Goal: Task Accomplishment & Management: Manage account settings

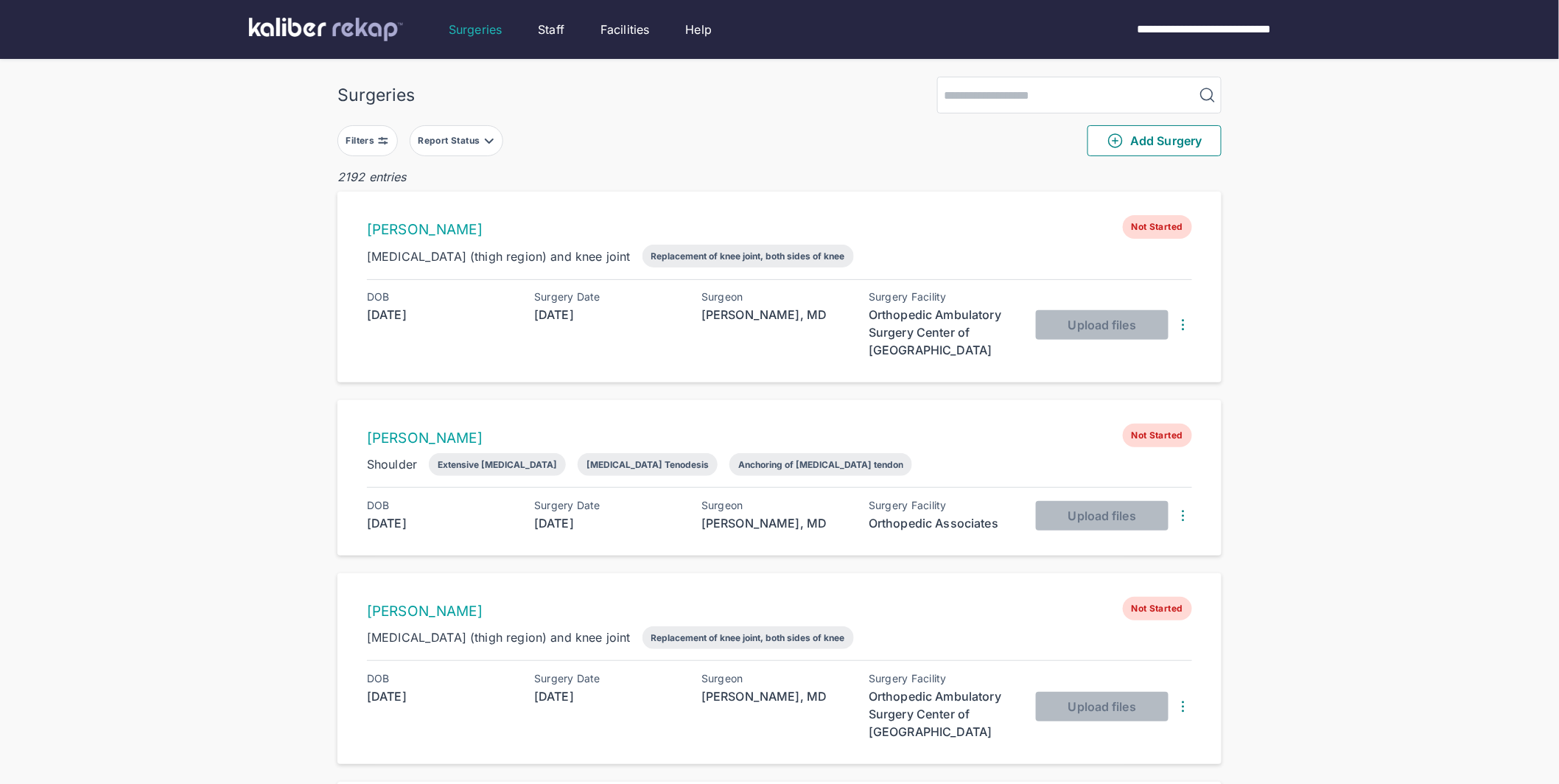
click at [388, 129] on button "Filters" at bounding box center [367, 140] width 60 height 31
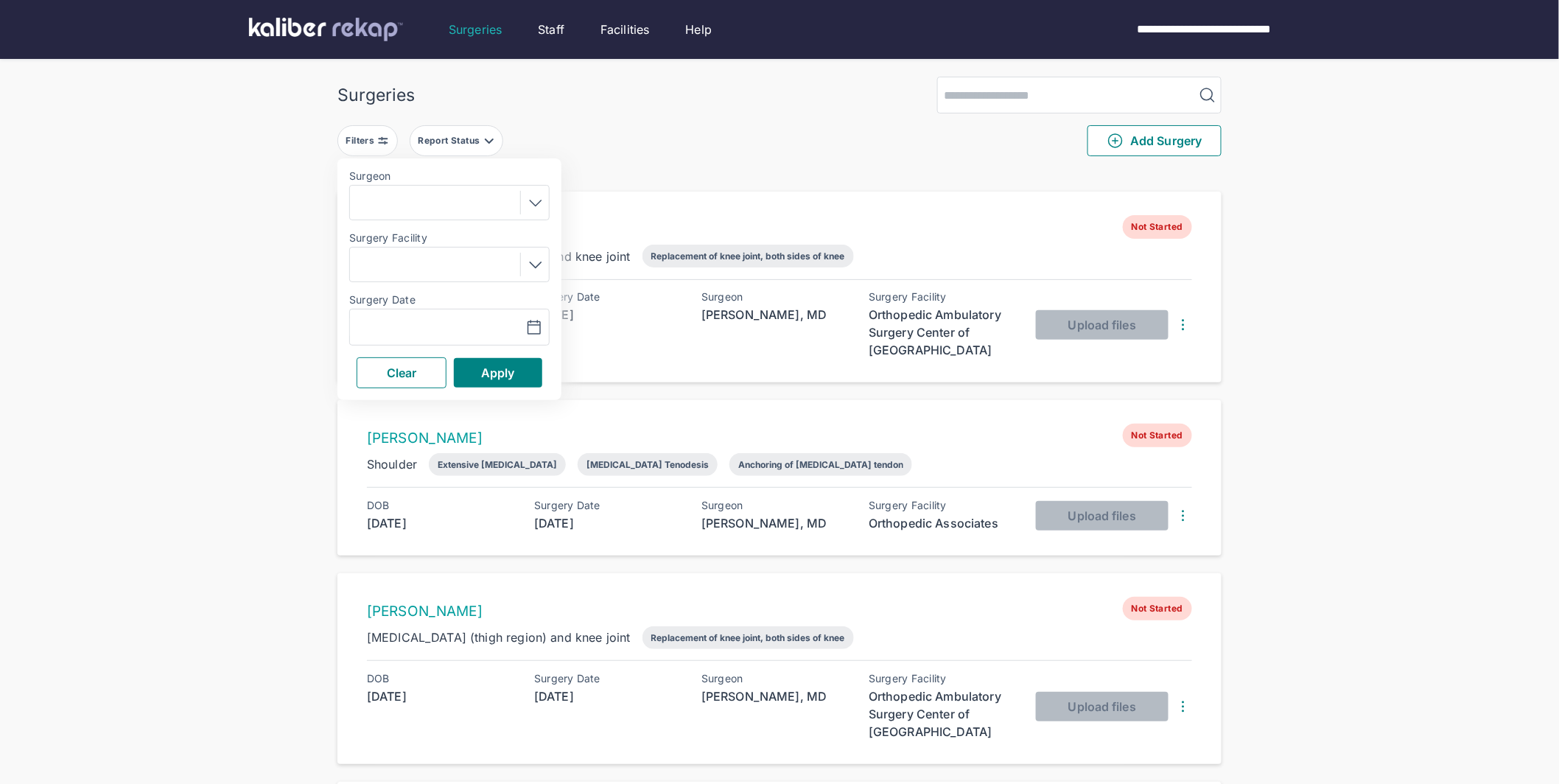
click at [447, 323] on div "Navigate forward to interact with the calendar and select a date. Press the que…" at bounding box center [399, 327] width 98 height 17
click at [528, 327] on icon "button" at bounding box center [533, 327] width 17 height 17
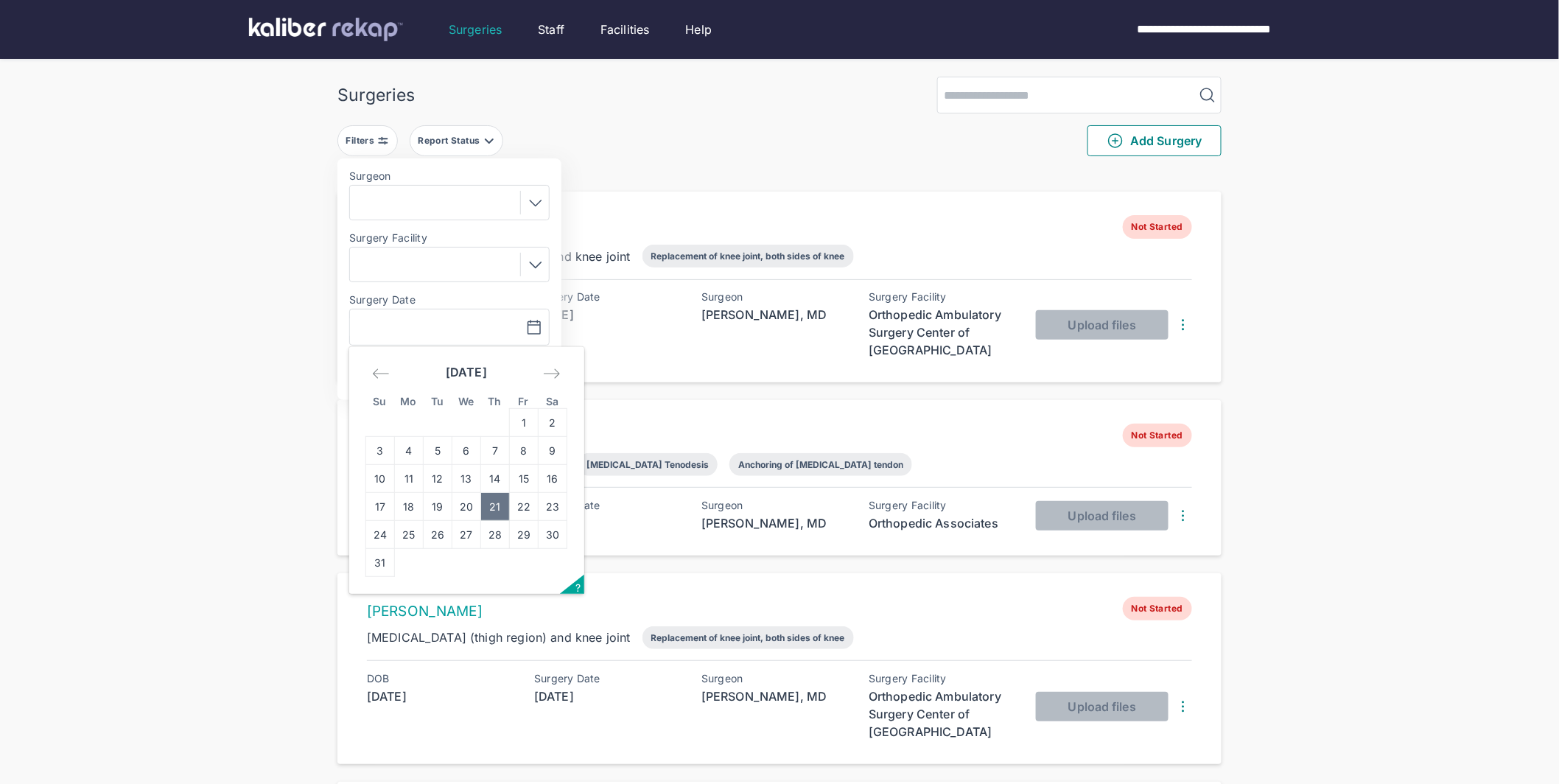
click at [498, 506] on td "21" at bounding box center [495, 507] width 29 height 28
type input "**********"
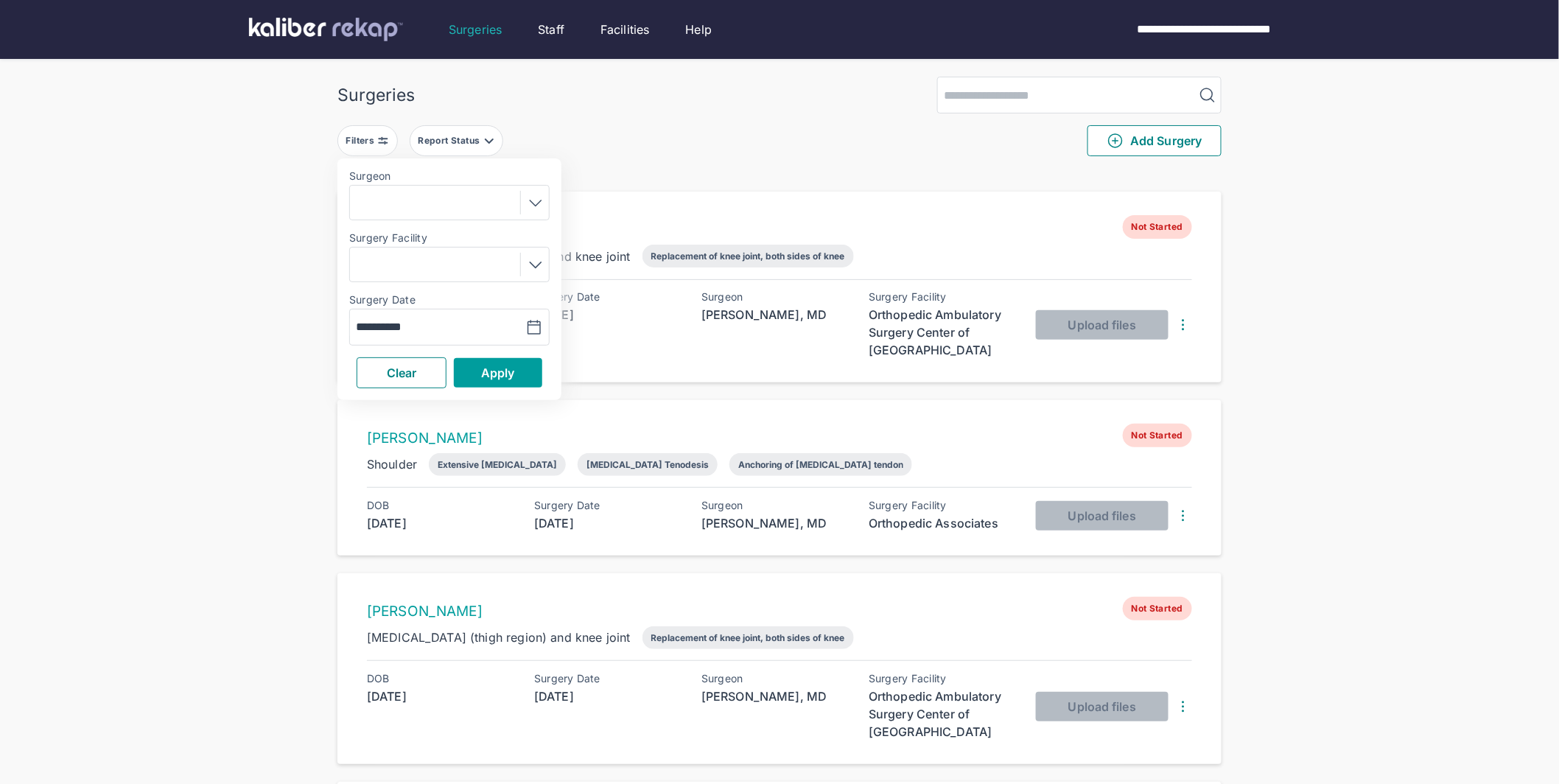
click at [510, 367] on span "Apply" at bounding box center [498, 373] width 34 height 15
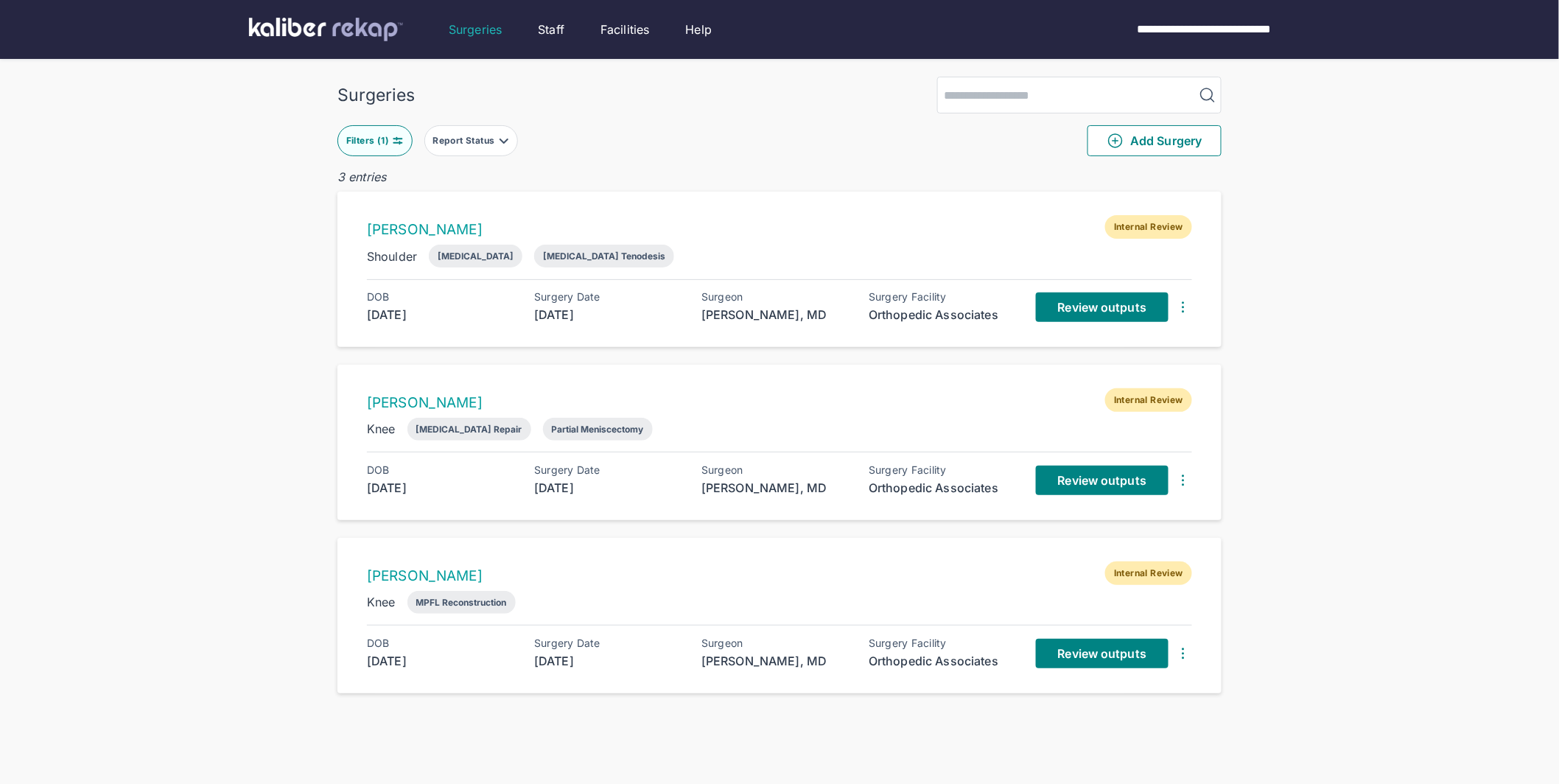
click at [798, 125] on div "Filters ( 1 ) Report Status Add Surgery" at bounding box center [779, 141] width 884 height 55
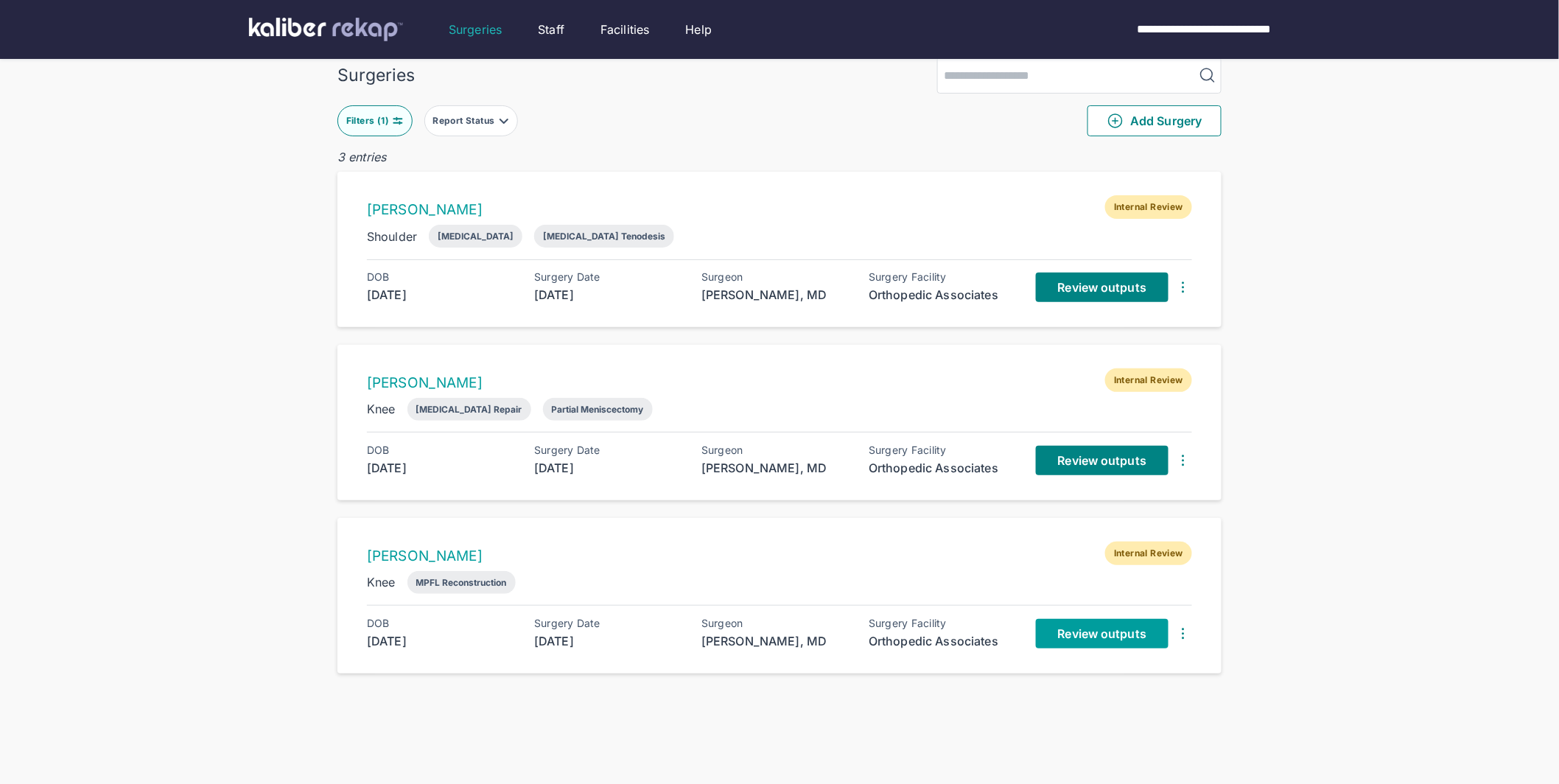
click at [1118, 630] on span "Review outputs" at bounding box center [1102, 633] width 88 height 15
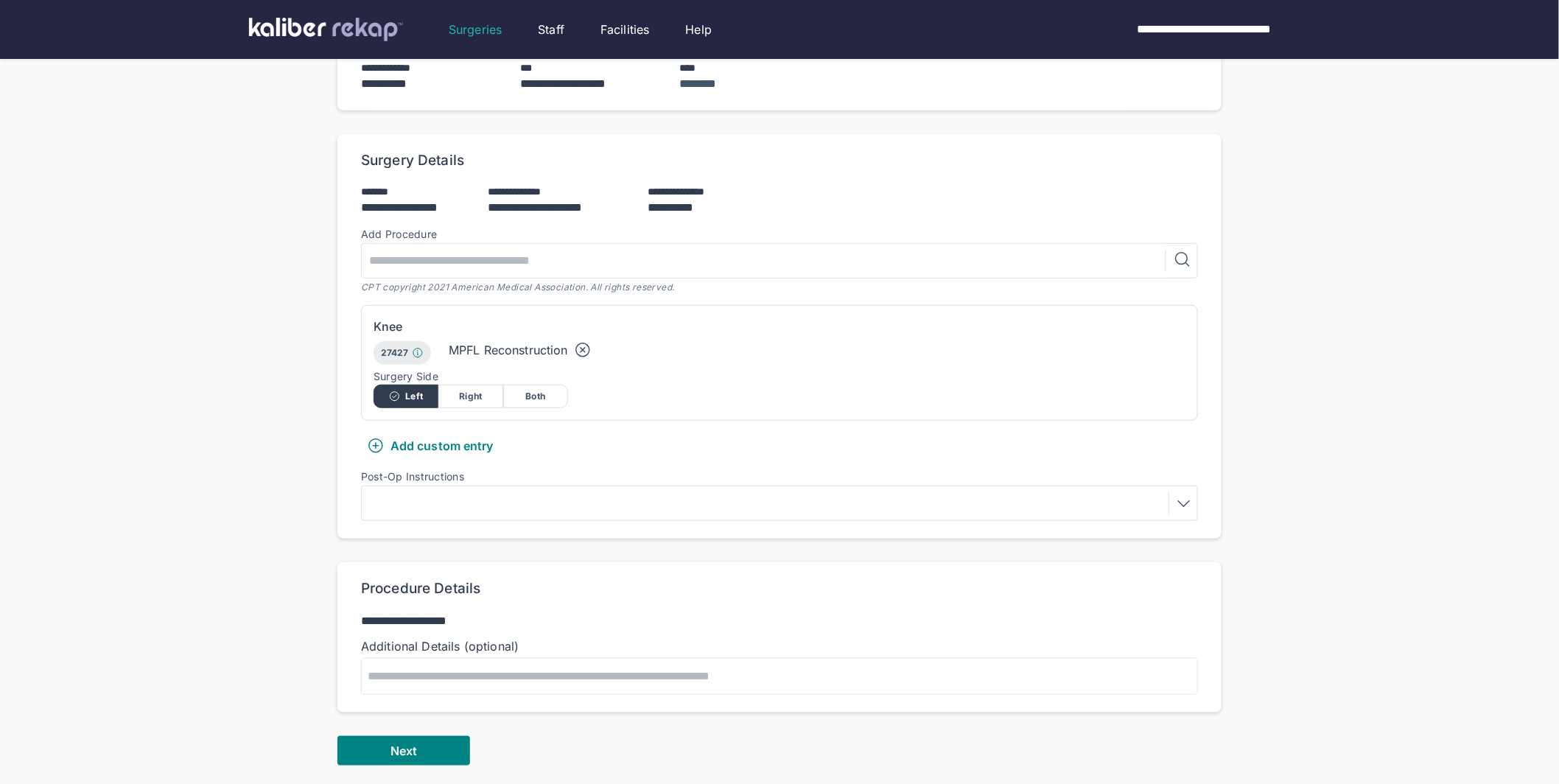
scroll to position [303, 0]
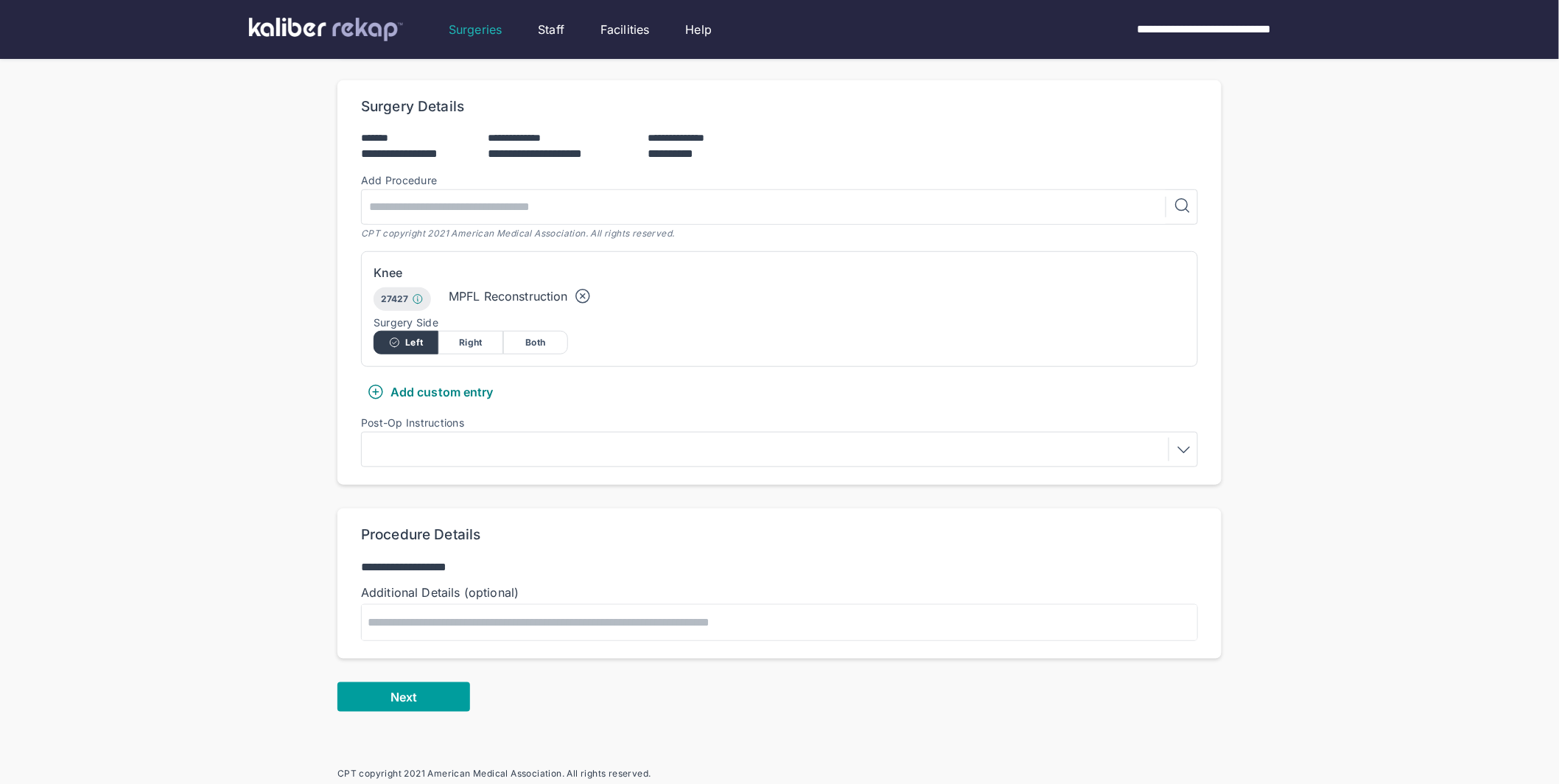
click at [433, 682] on button "Next" at bounding box center [404, 697] width 132 height 30
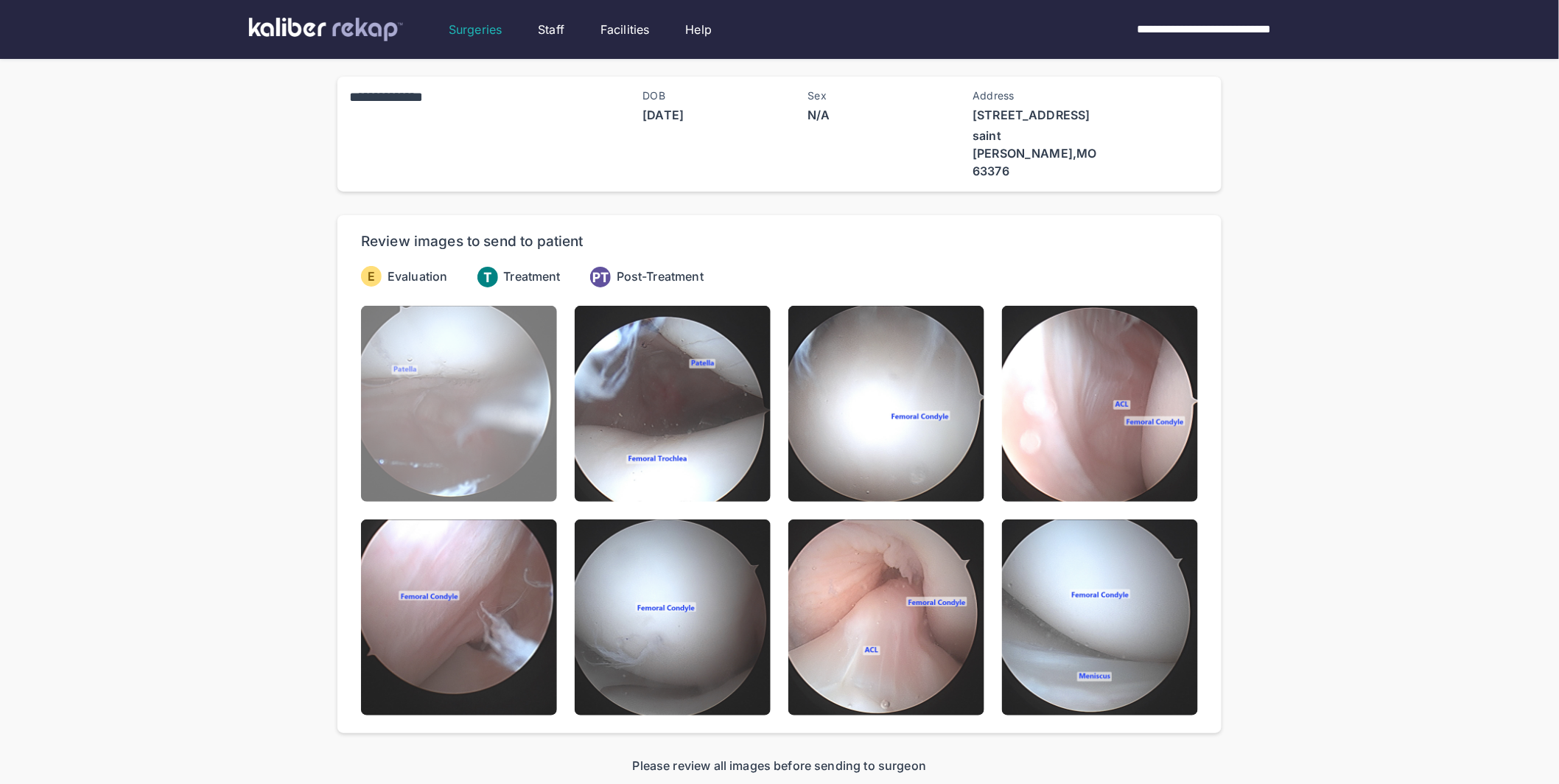
click at [470, 408] on img at bounding box center [458, 404] width 196 height 196
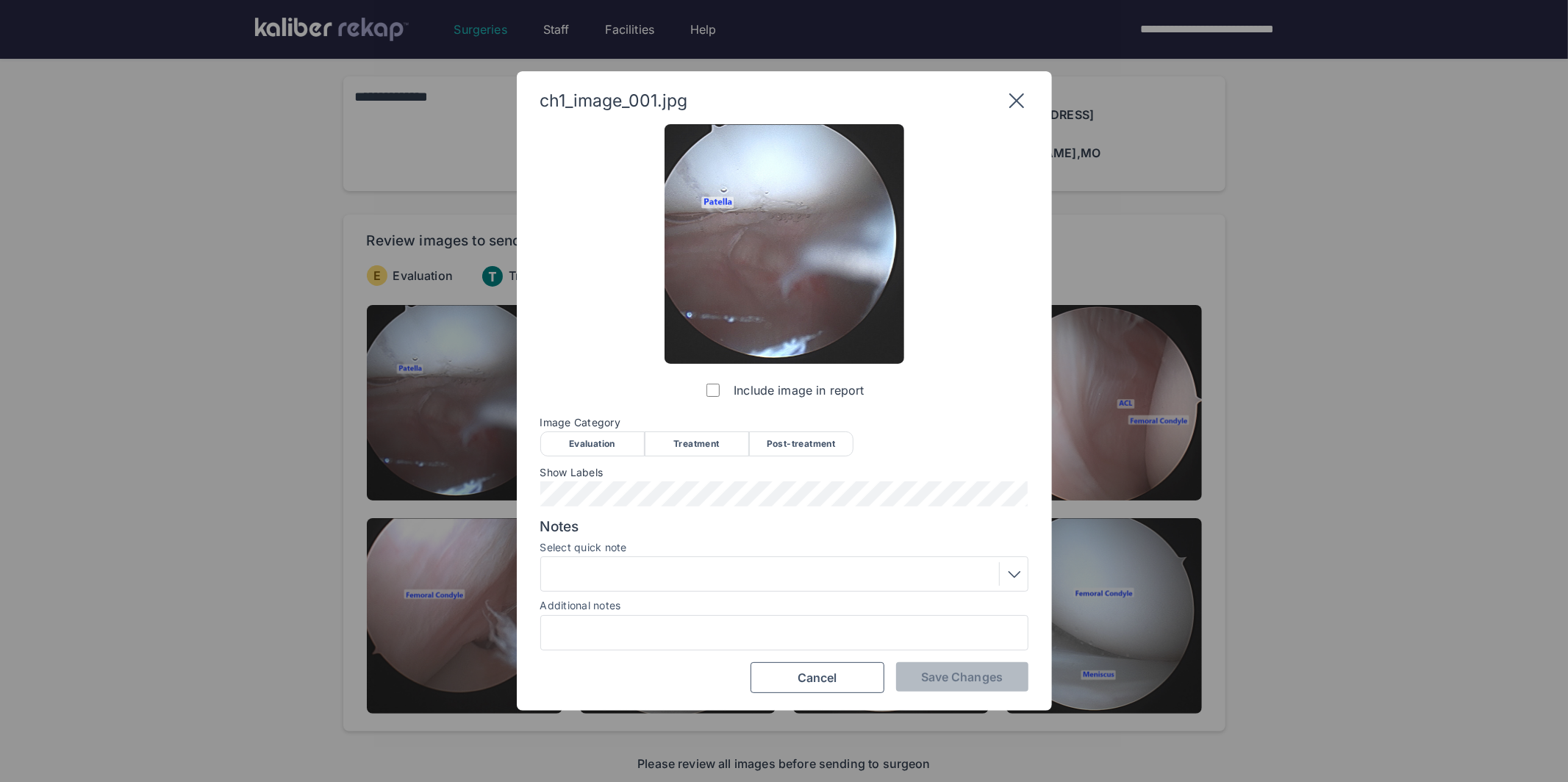
click at [586, 442] on div "Evaluation" at bounding box center [593, 444] width 104 height 25
click at [947, 672] on span "Save Changes" at bounding box center [961, 676] width 82 height 15
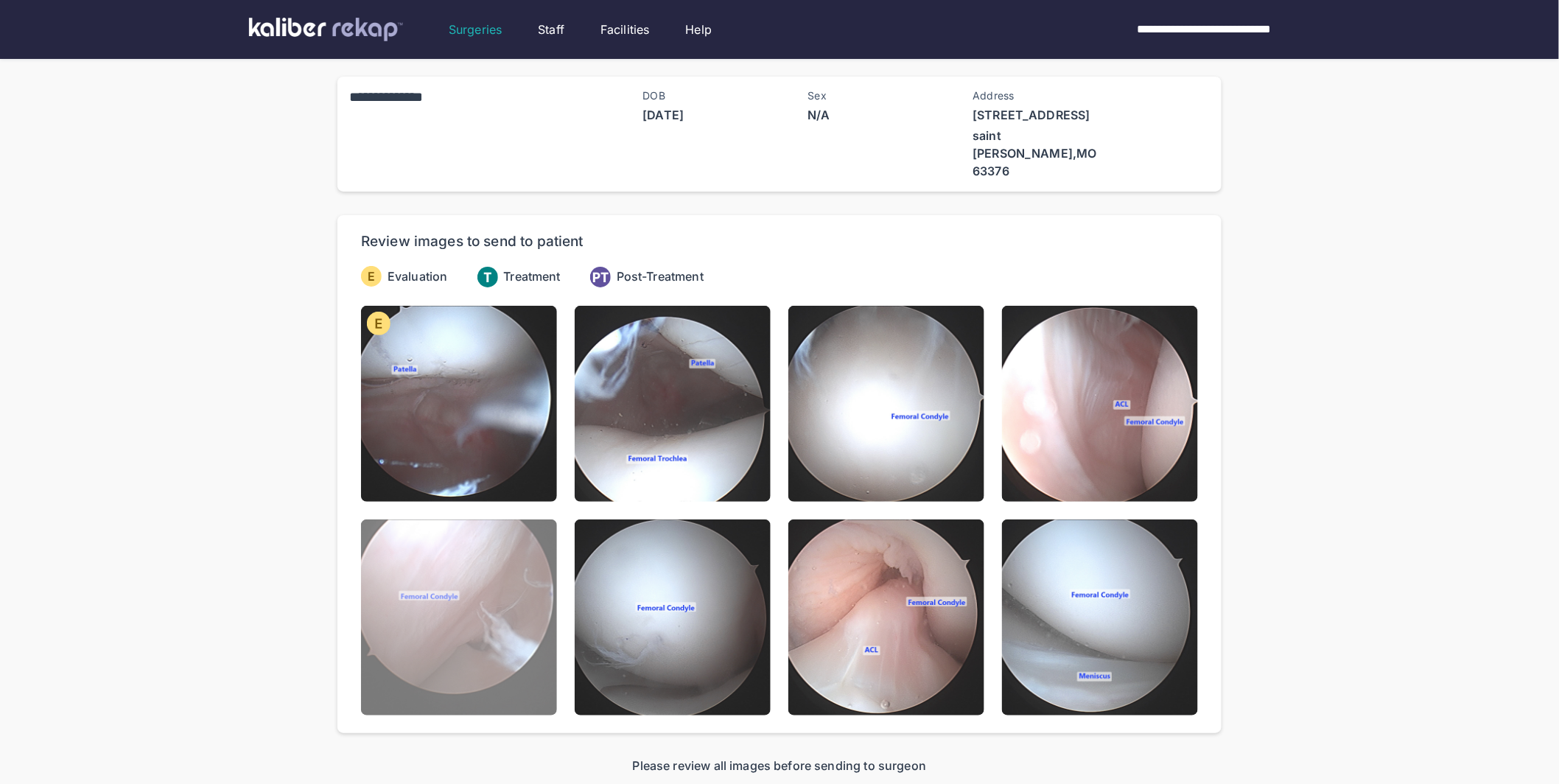
click at [495, 575] on img at bounding box center [458, 617] width 196 height 196
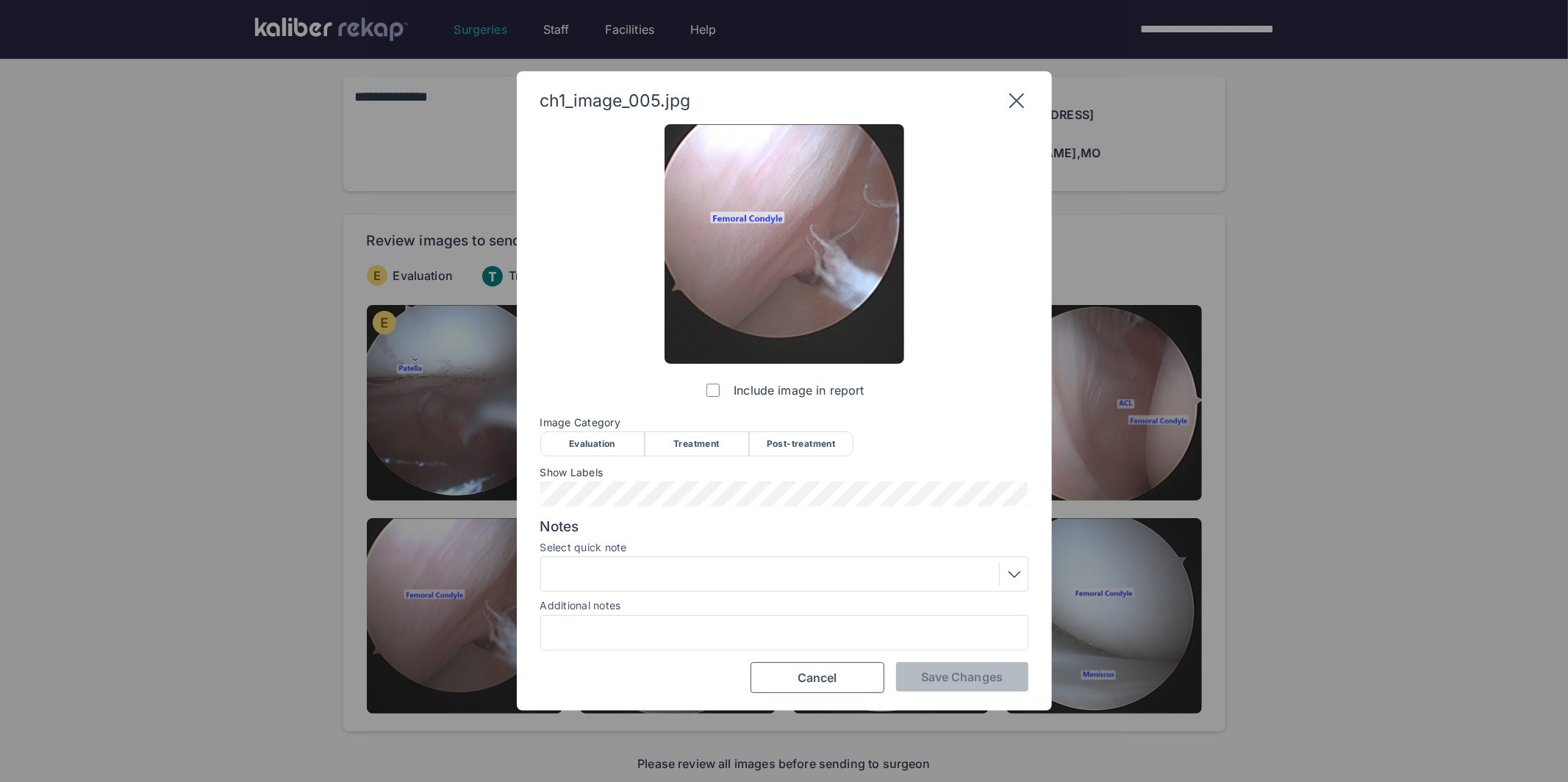
click at [599, 447] on div "Evaluation" at bounding box center [593, 444] width 104 height 25
click at [891, 677] on div "Save Changes Cancel" at bounding box center [784, 676] width 488 height 31
click at [917, 677] on button "Save Changes" at bounding box center [962, 676] width 132 height 30
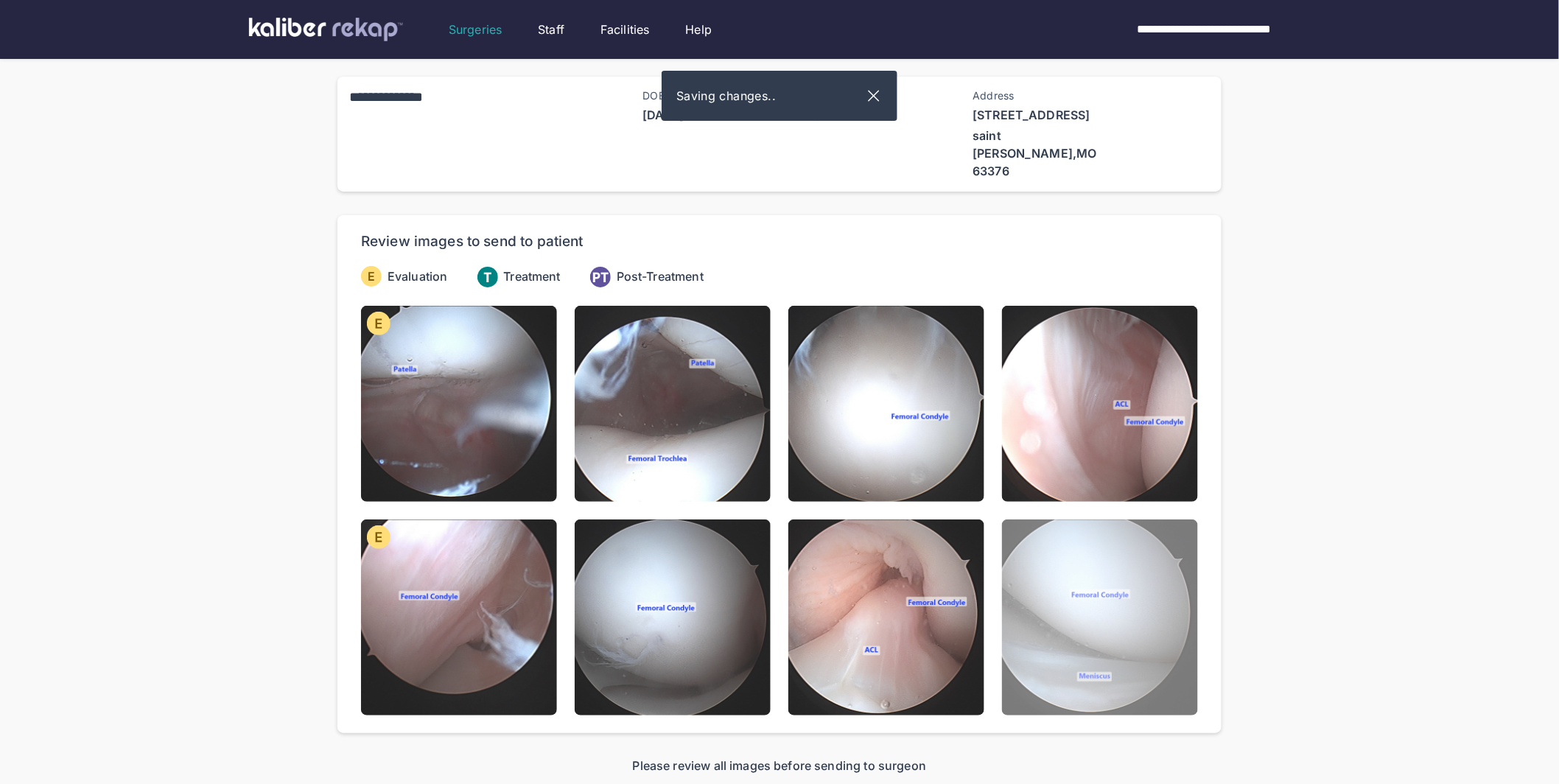
click at [1059, 606] on img at bounding box center [1099, 617] width 196 height 196
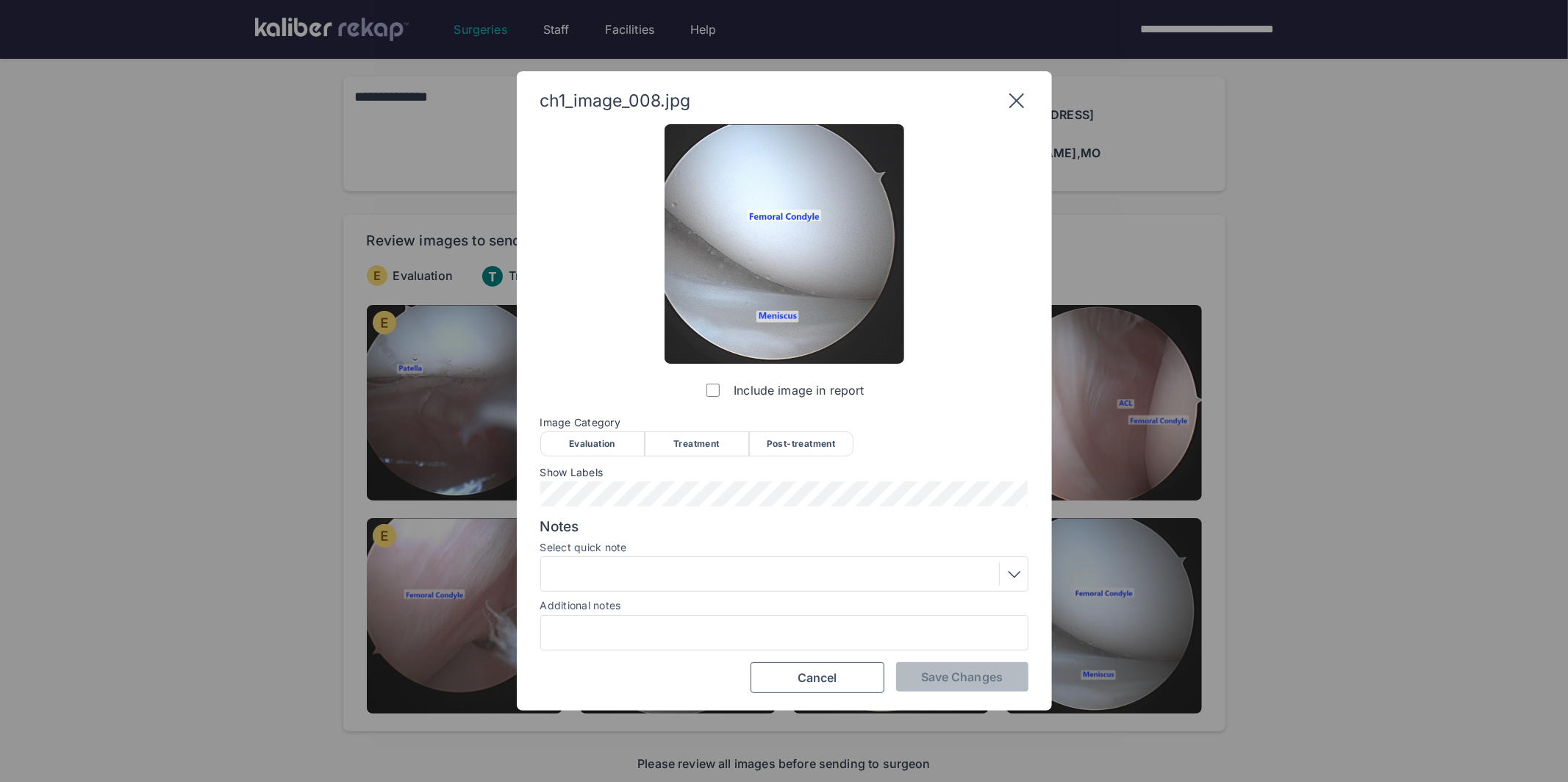
click at [581, 446] on div "Evaluation" at bounding box center [593, 444] width 104 height 25
click at [932, 678] on span "Save Changes" at bounding box center [961, 676] width 82 height 15
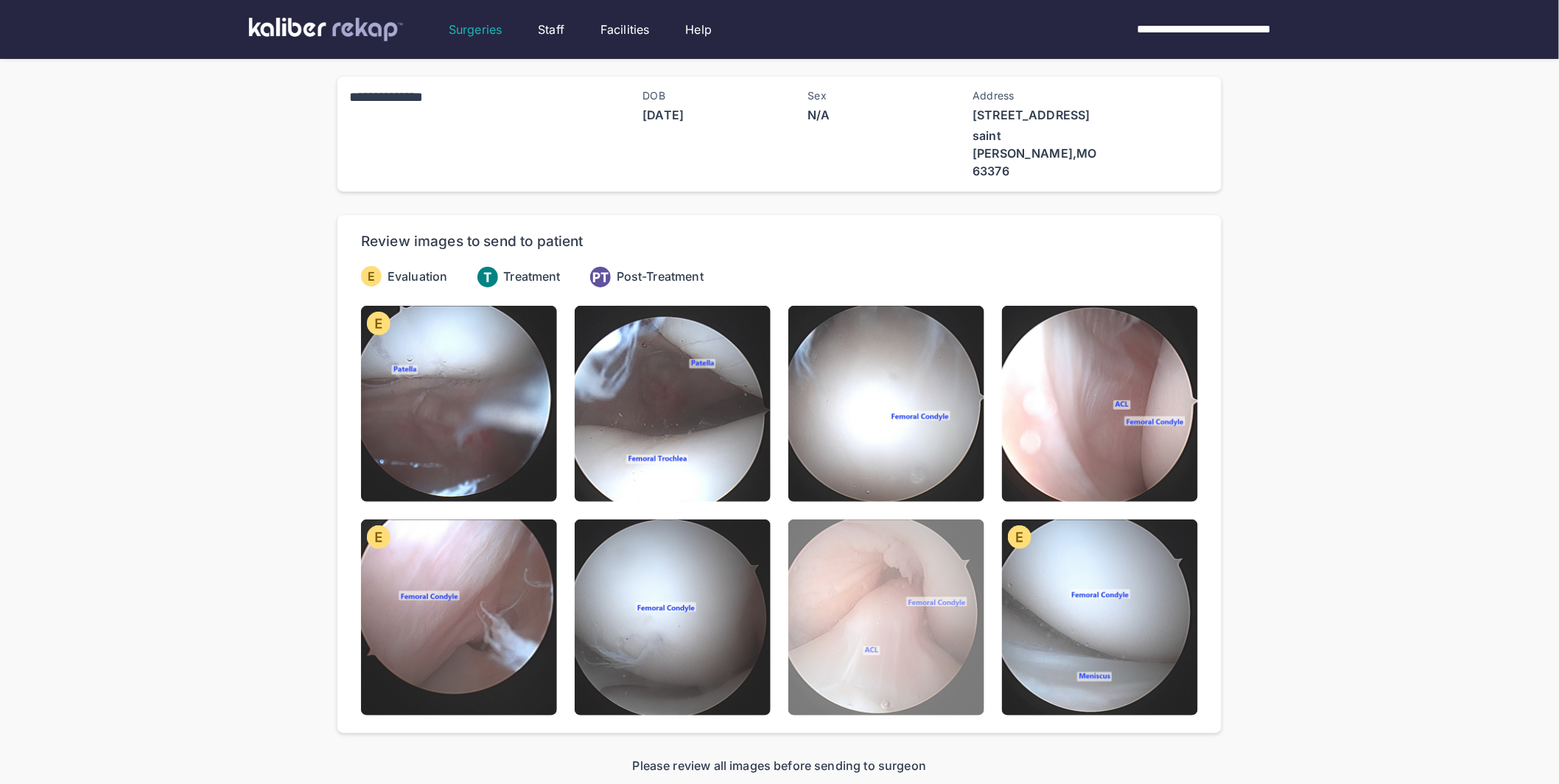
click at [899, 611] on img at bounding box center [886, 617] width 196 height 196
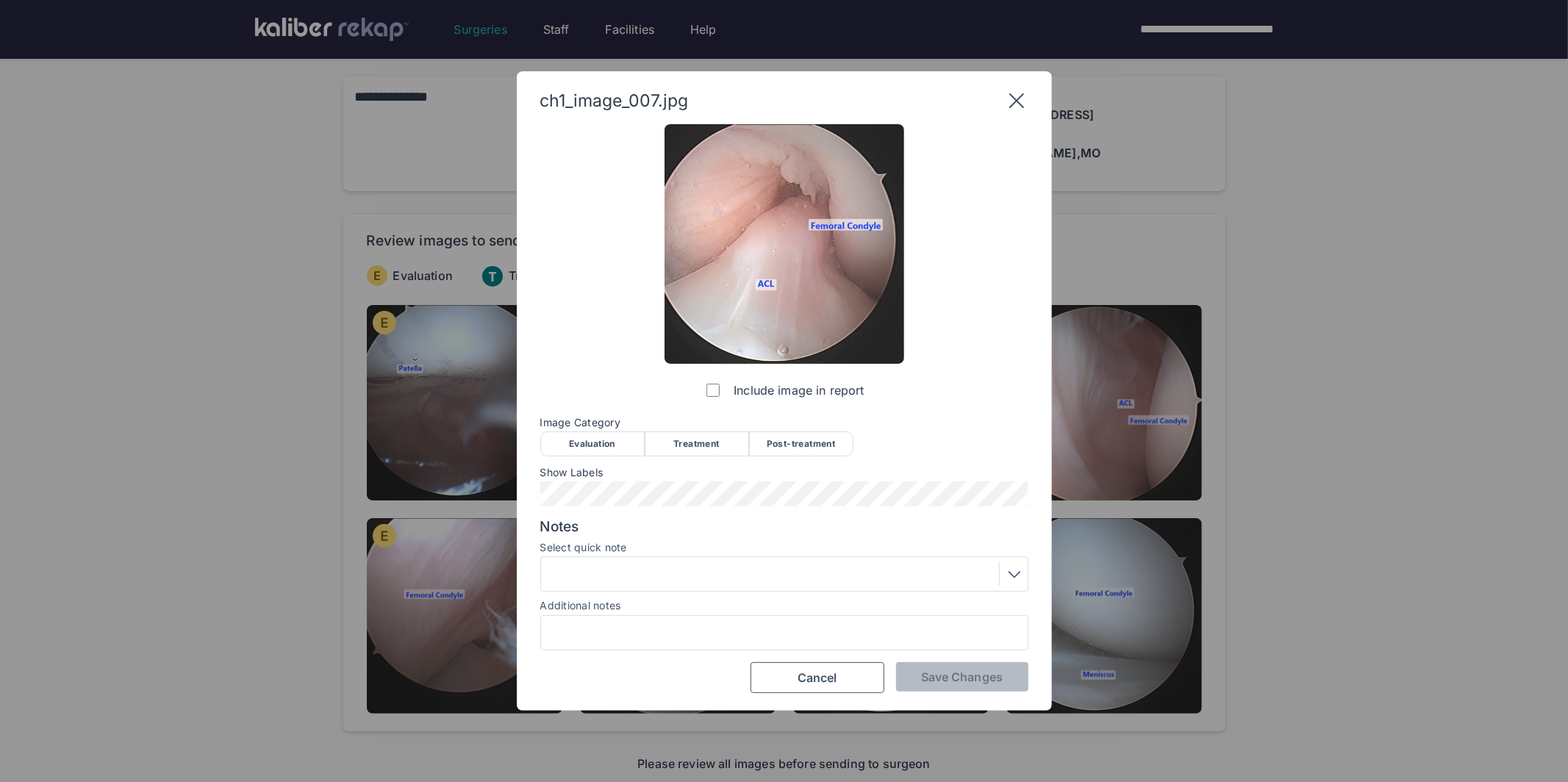
click at [620, 436] on div "Evaluation" at bounding box center [593, 444] width 104 height 25
click at [937, 682] on span "Save Changes" at bounding box center [961, 676] width 82 height 15
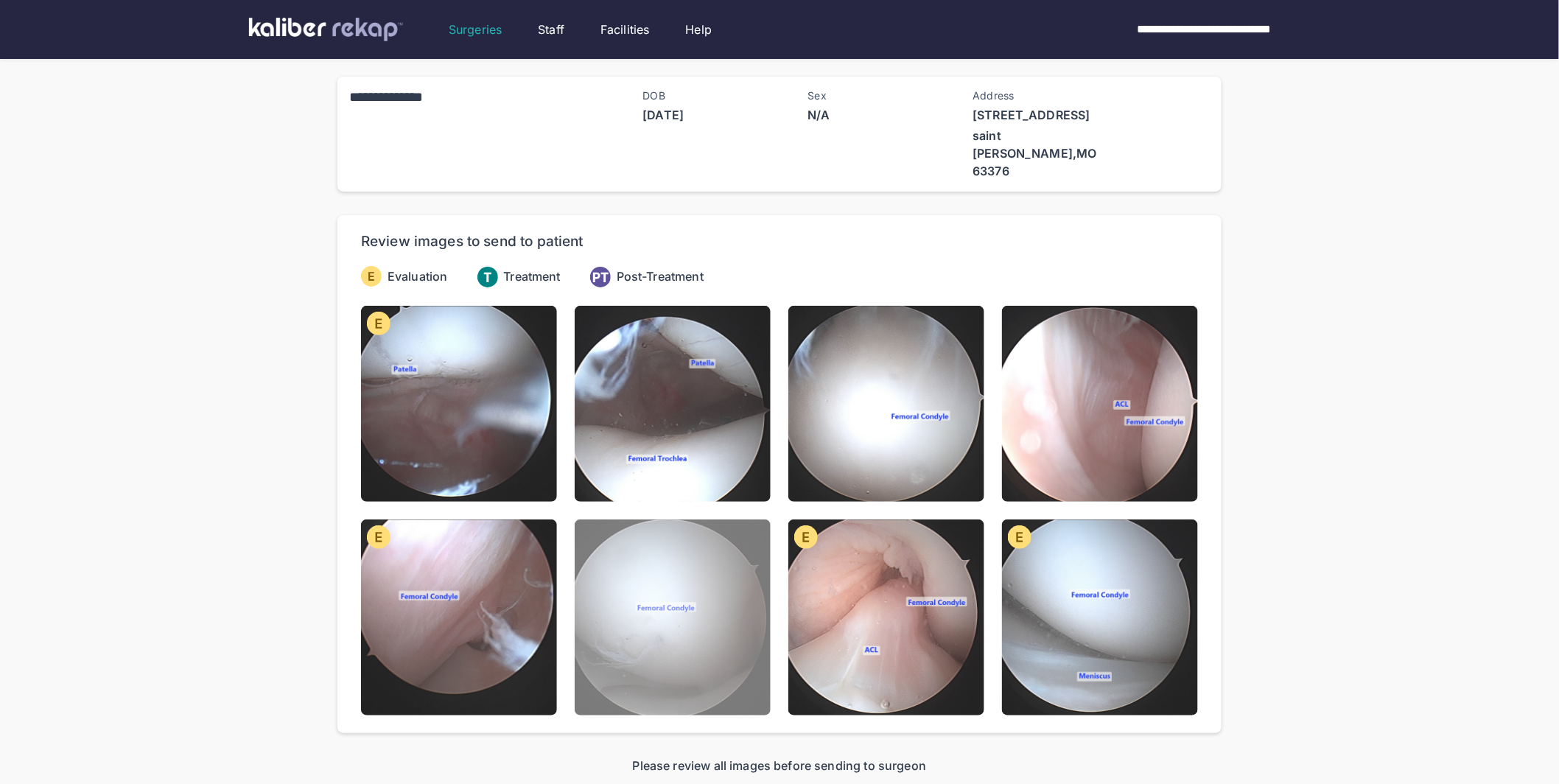
click at [606, 600] on img at bounding box center [672, 617] width 196 height 196
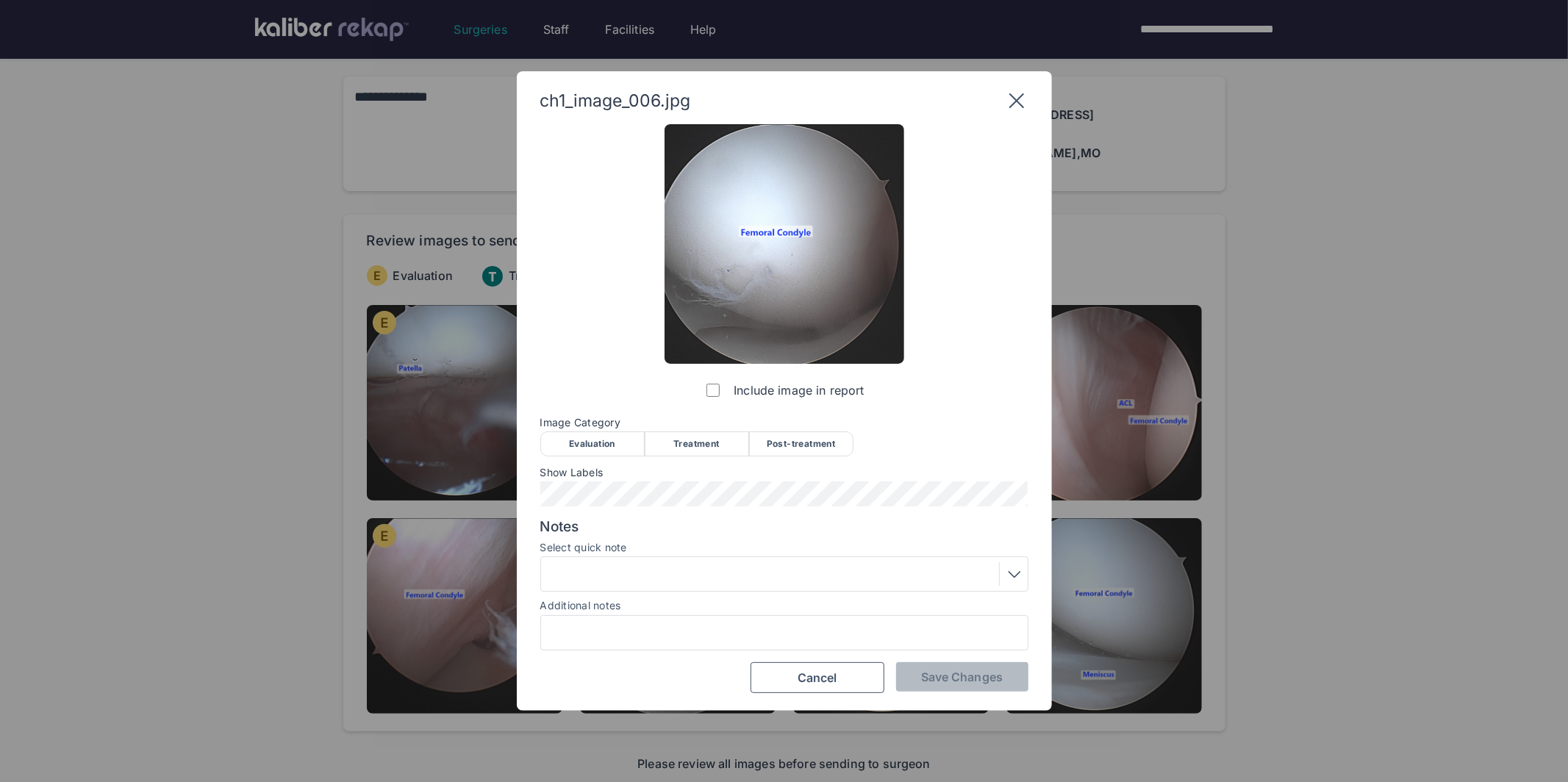
click at [626, 455] on div "Evaluation" at bounding box center [593, 444] width 104 height 25
click at [946, 673] on span "Save Changes" at bounding box center [961, 676] width 82 height 15
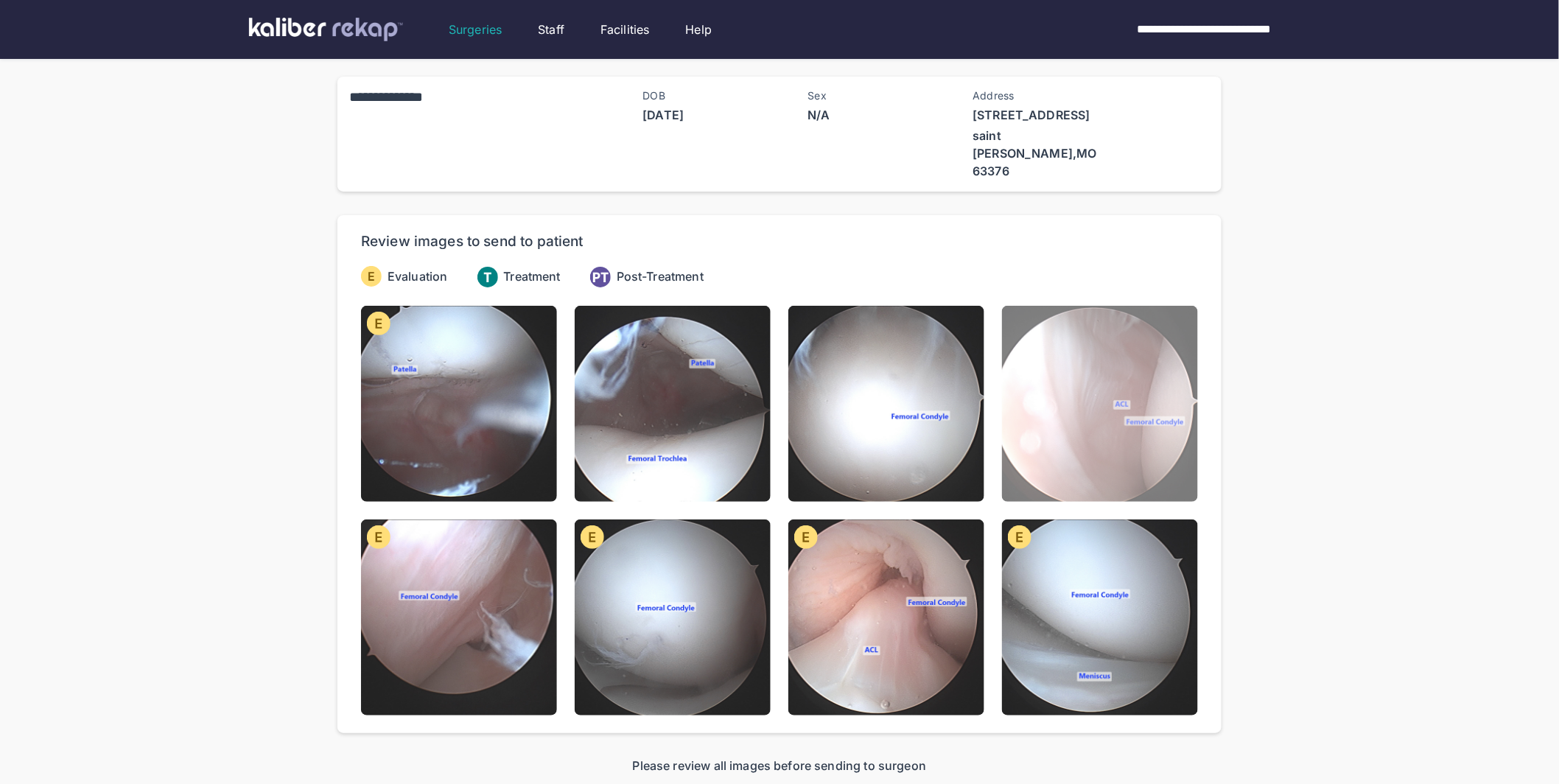
click at [1103, 430] on img at bounding box center [1099, 404] width 196 height 196
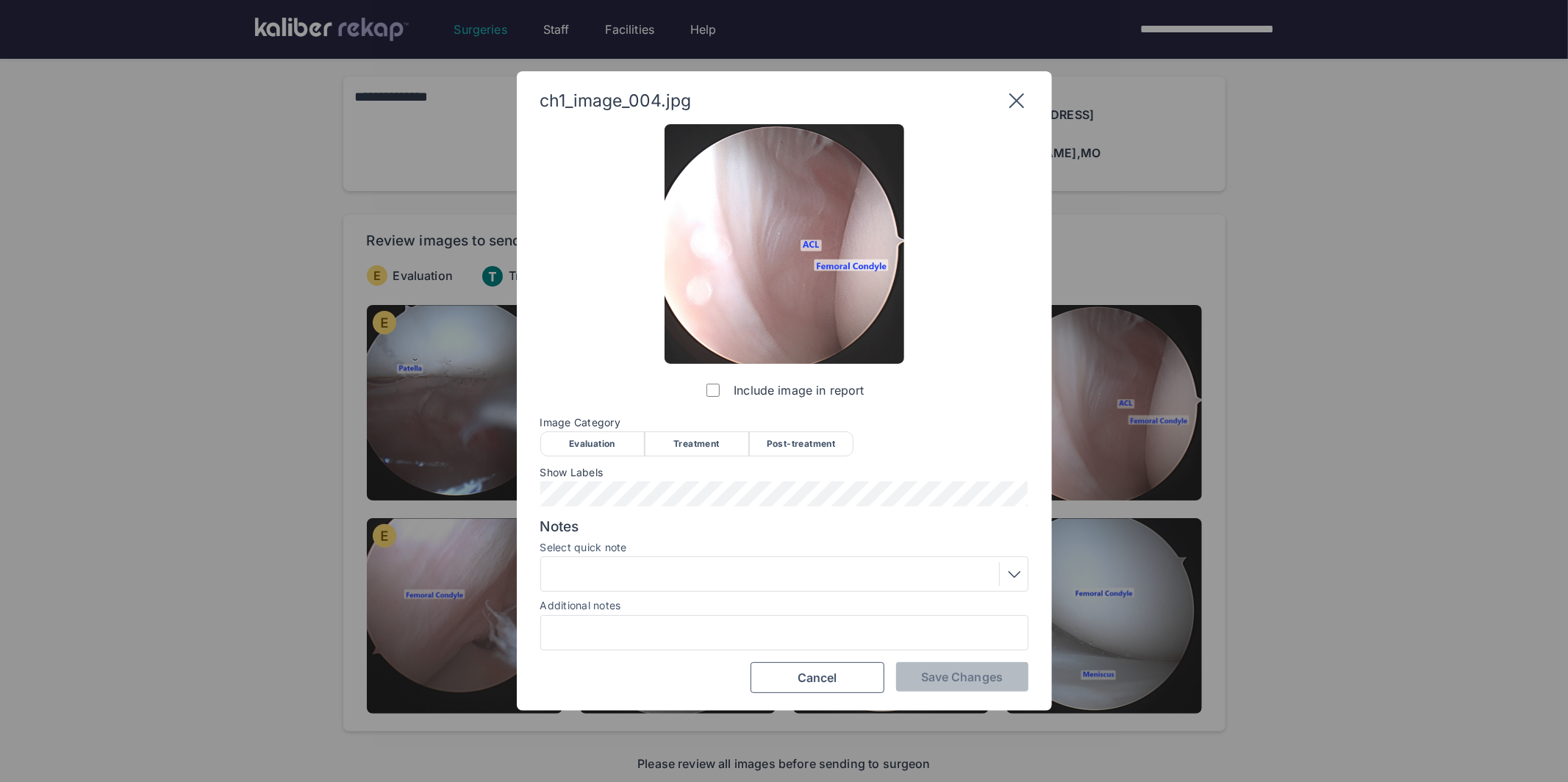
click at [587, 445] on div "Evaluation" at bounding box center [593, 444] width 104 height 25
click at [962, 675] on span "Save Changes" at bounding box center [961, 676] width 82 height 15
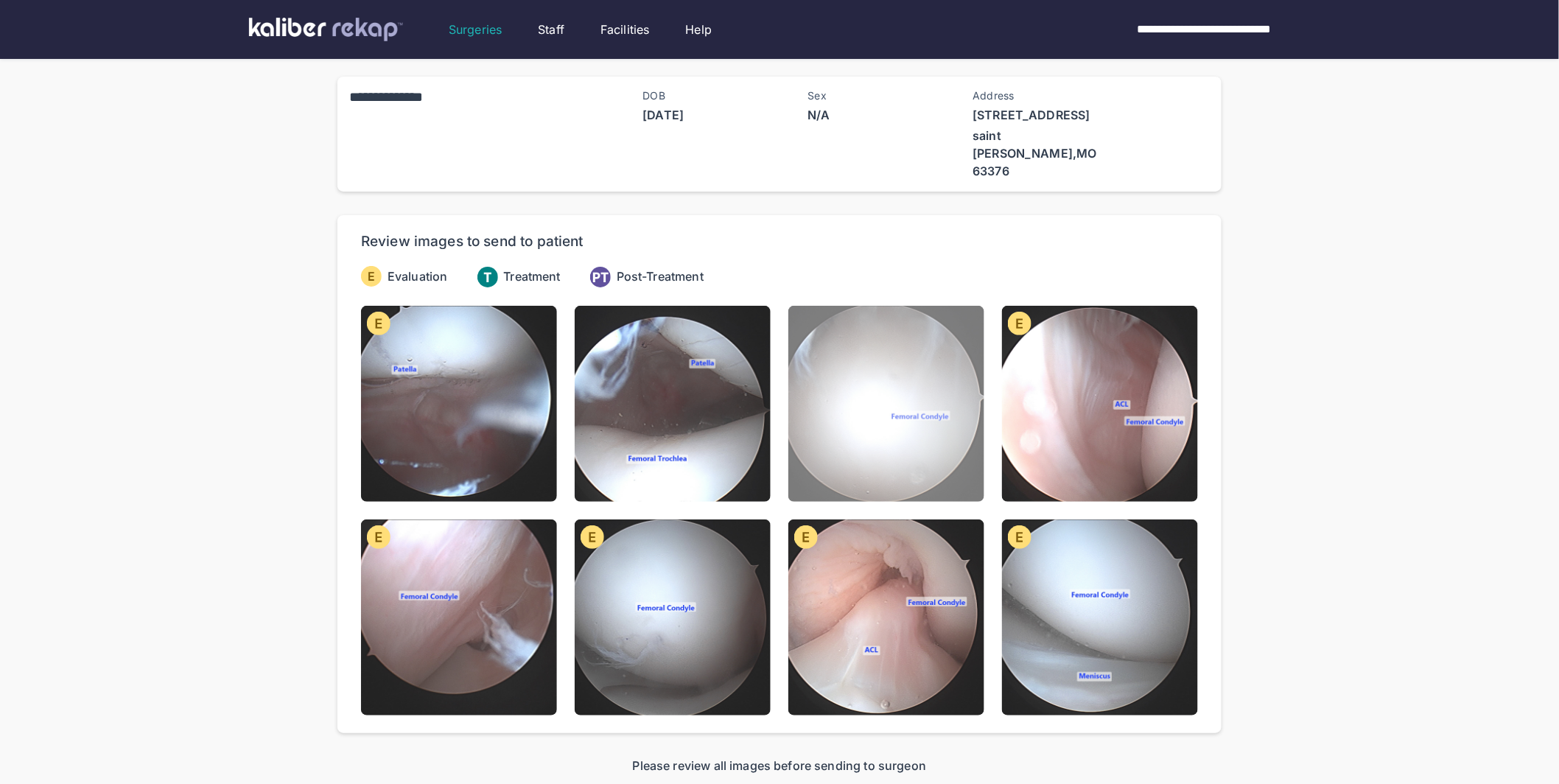
click at [814, 382] on img at bounding box center [886, 404] width 196 height 196
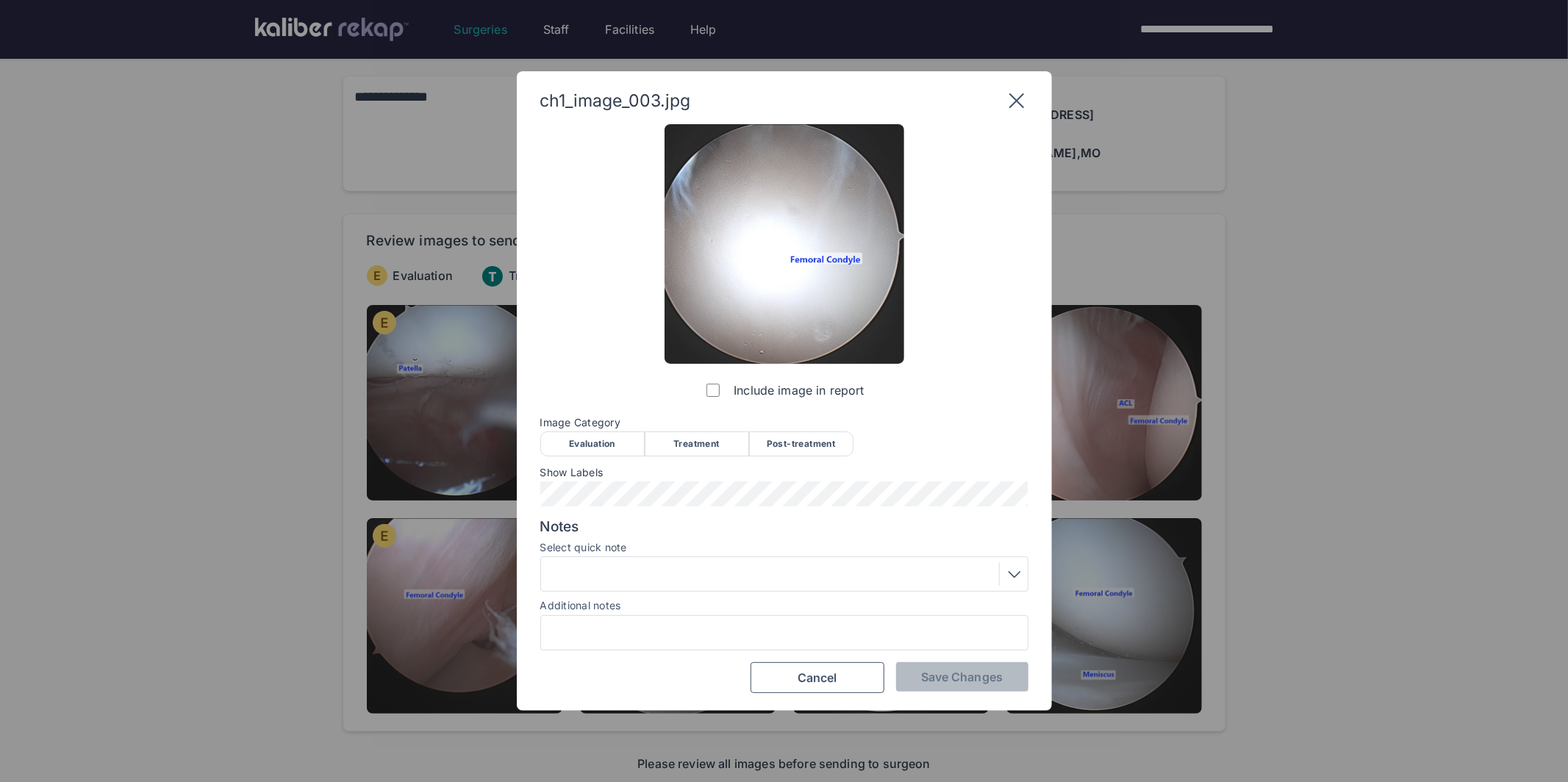
click at [591, 440] on div "Evaluation" at bounding box center [593, 444] width 104 height 25
click at [970, 678] on span "Save Changes" at bounding box center [961, 676] width 82 height 15
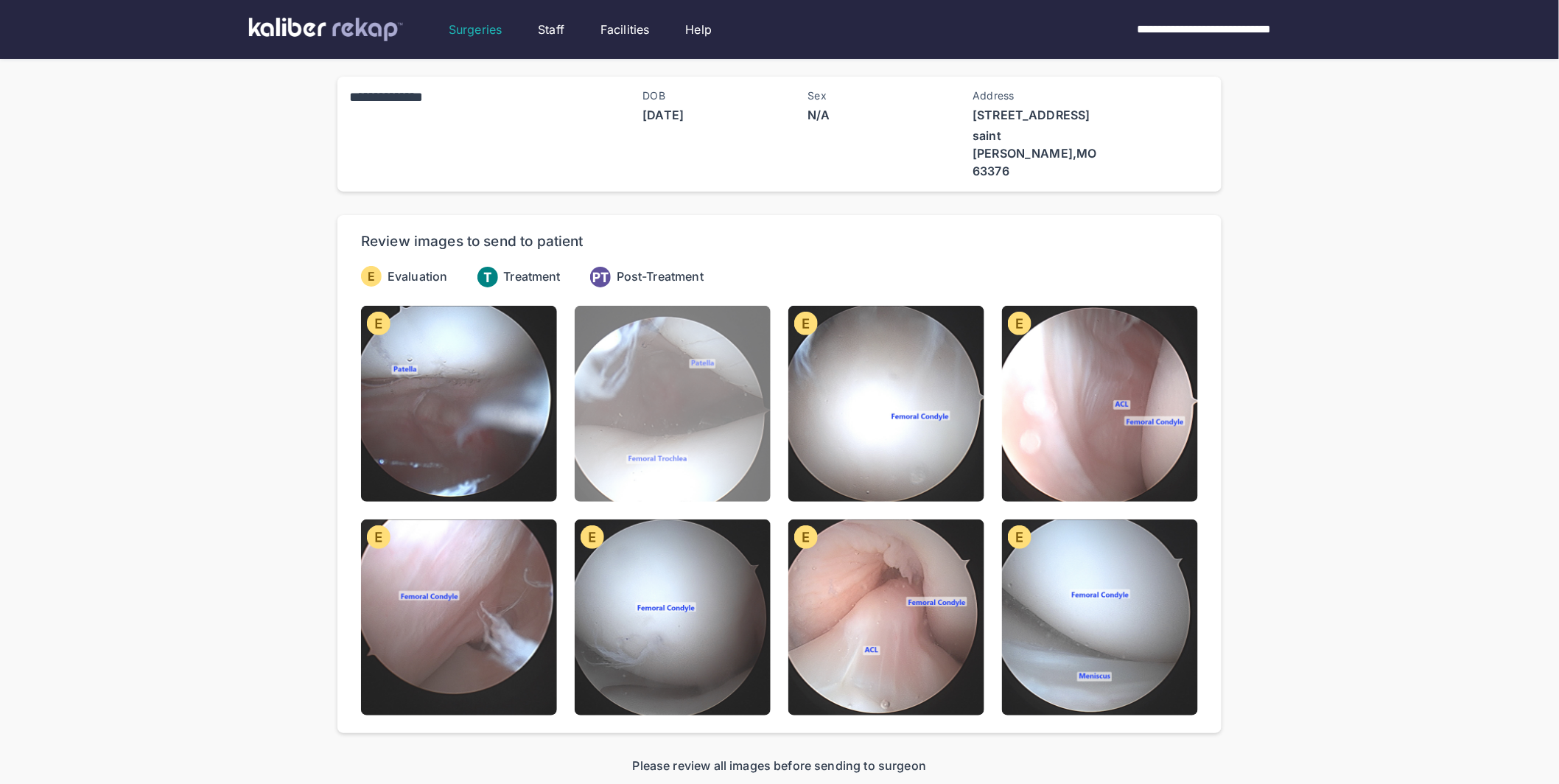
click at [661, 358] on img at bounding box center [672, 404] width 196 height 196
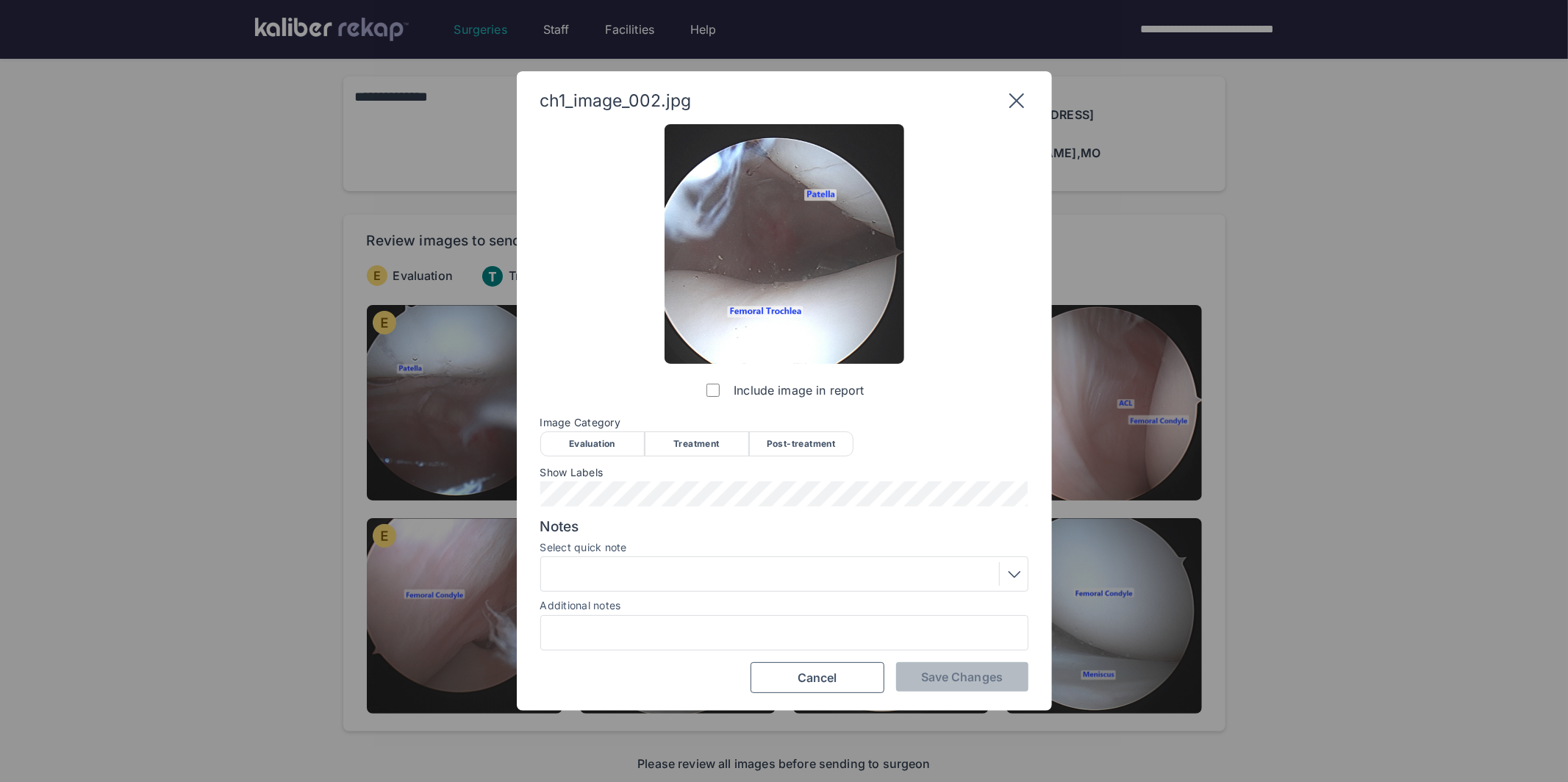
click at [607, 442] on div "Evaluation" at bounding box center [593, 444] width 104 height 25
click at [907, 523] on span "Notes" at bounding box center [784, 526] width 488 height 17
click at [959, 662] on button "Save Changes" at bounding box center [962, 676] width 132 height 30
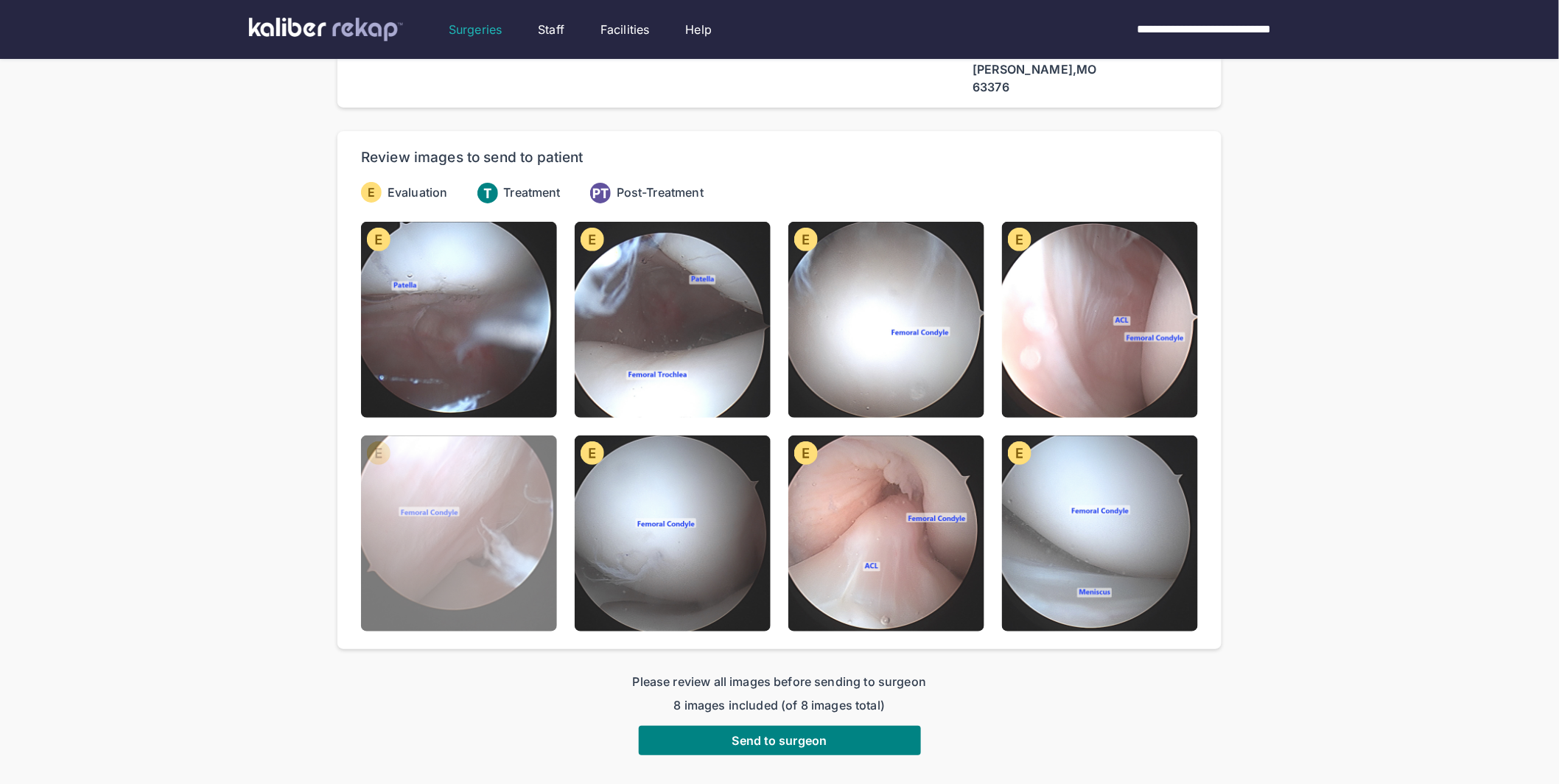
scroll to position [148, 0]
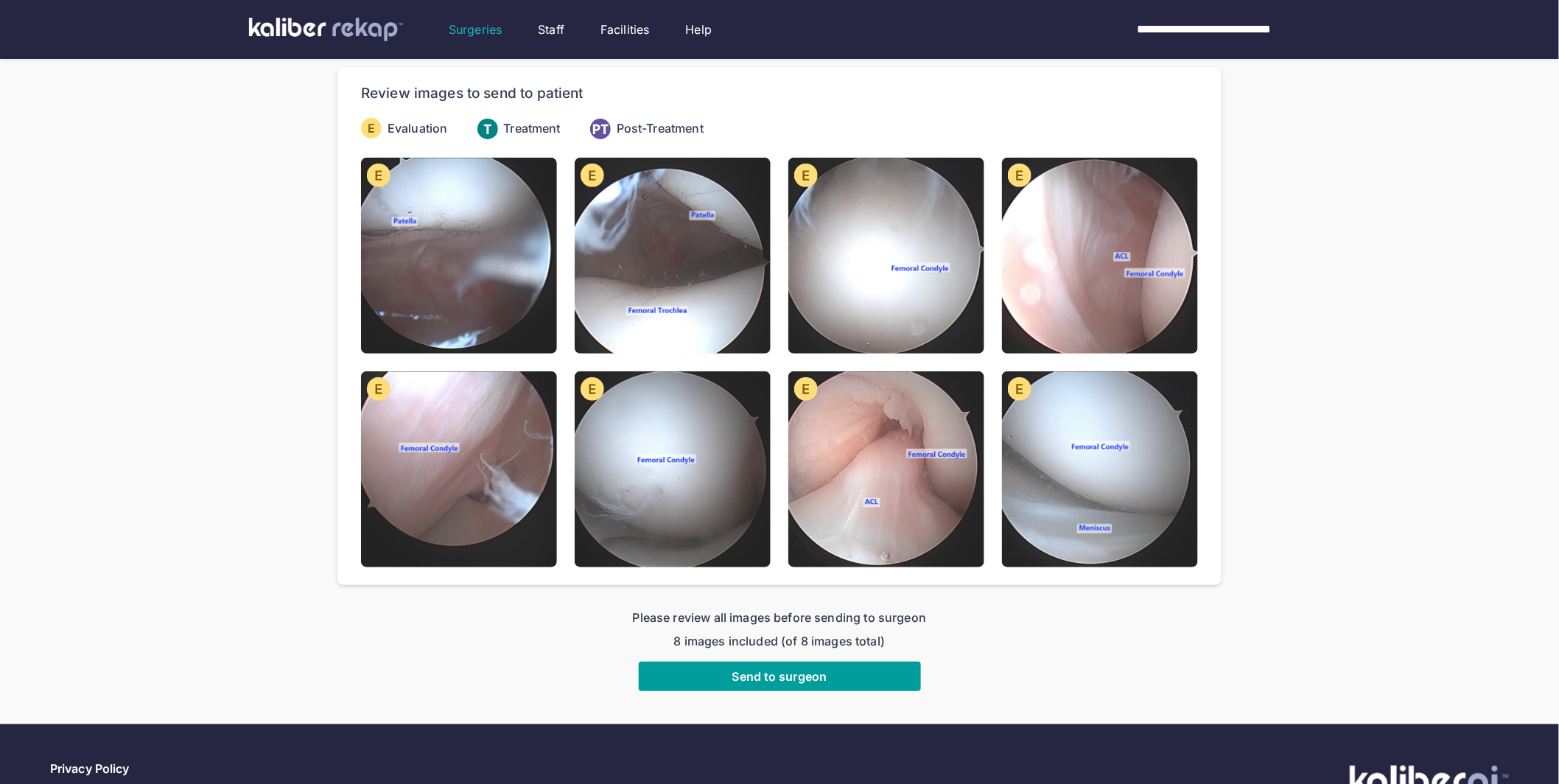
click at [772, 669] on span "Send to surgeon" at bounding box center [779, 676] width 95 height 15
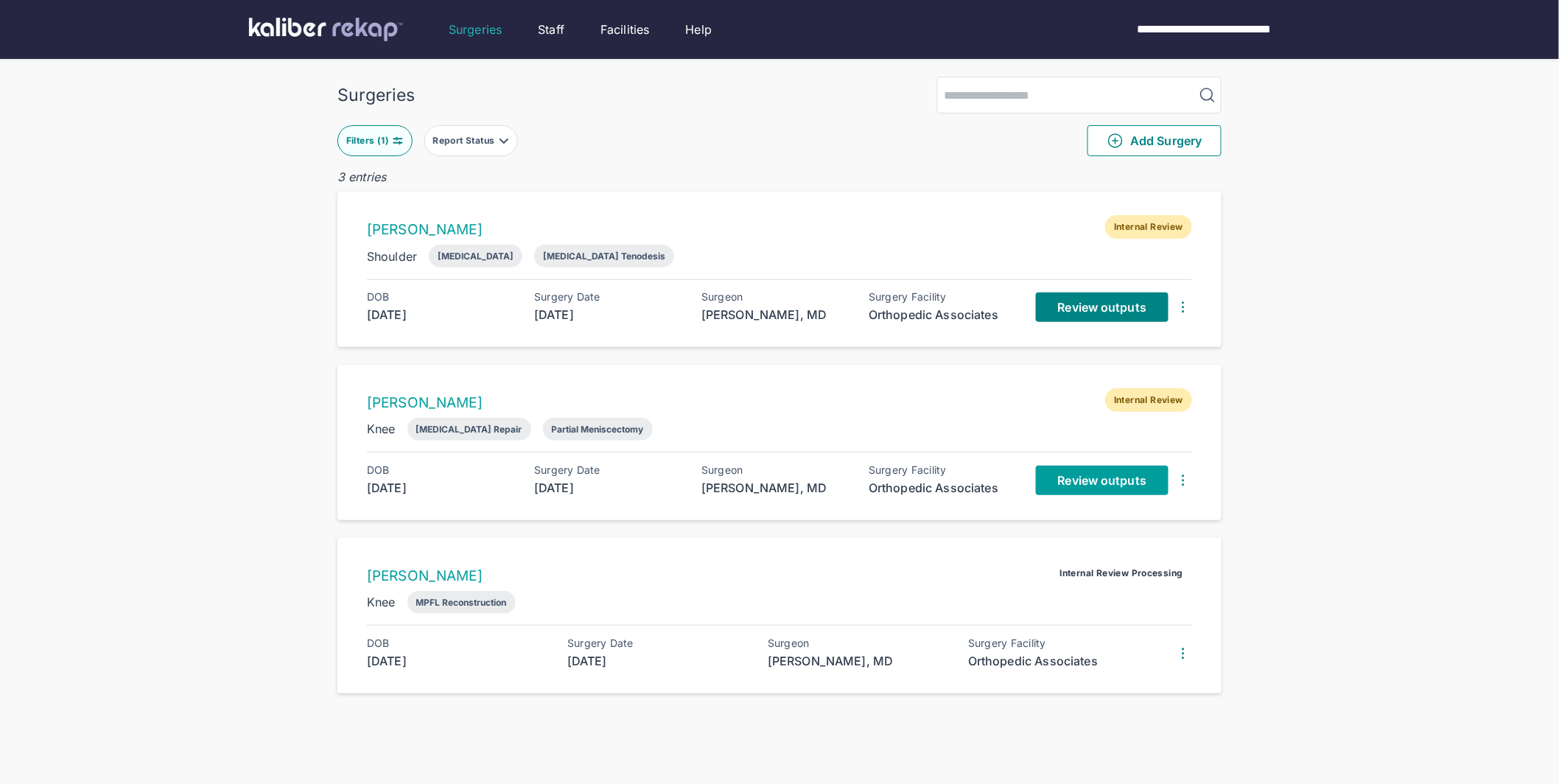
click at [1118, 480] on span "Review outputs" at bounding box center [1102, 480] width 88 height 15
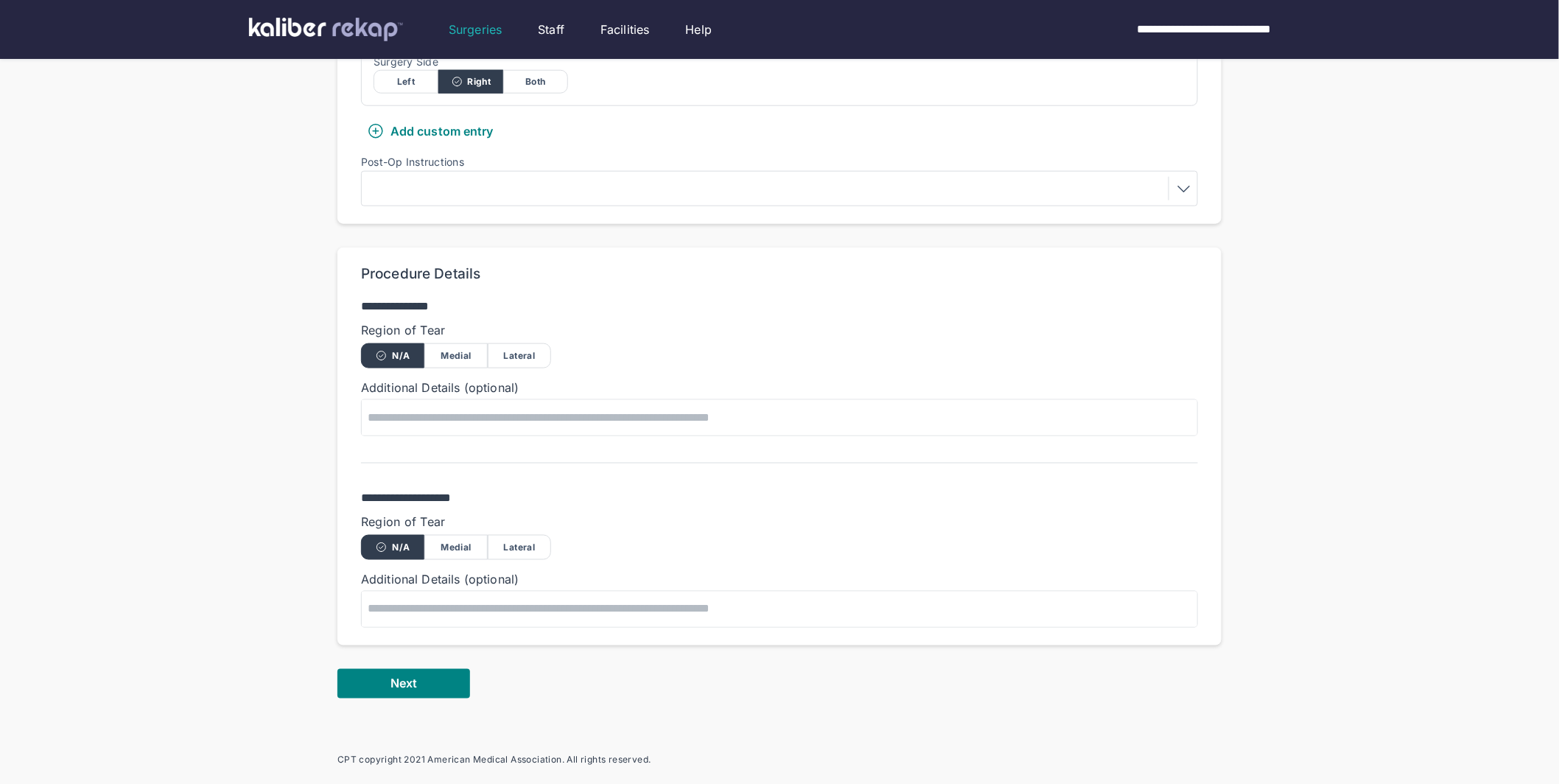
scroll to position [659, 0]
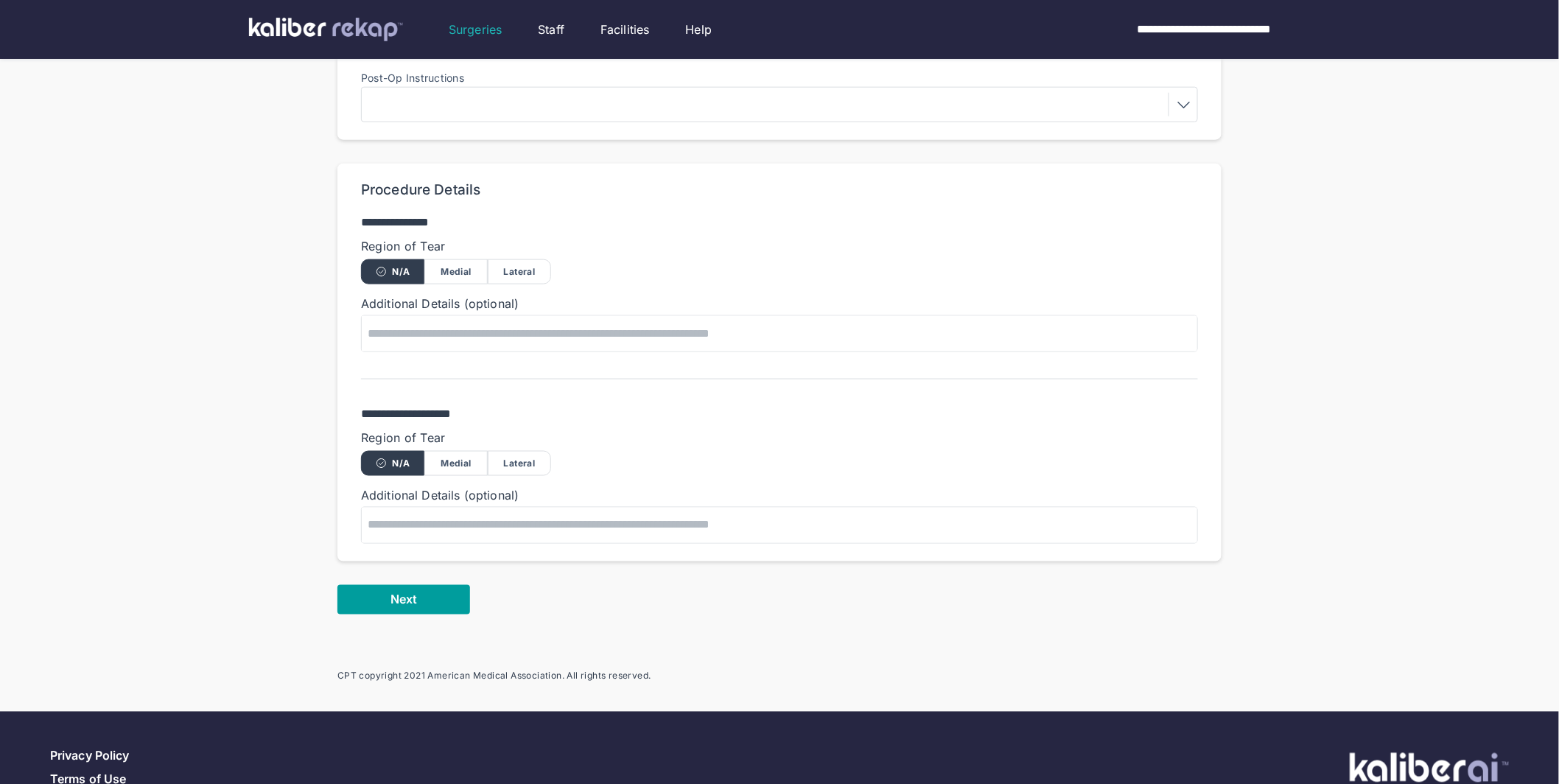
click at [404, 592] on span "Next" at bounding box center [404, 600] width 26 height 15
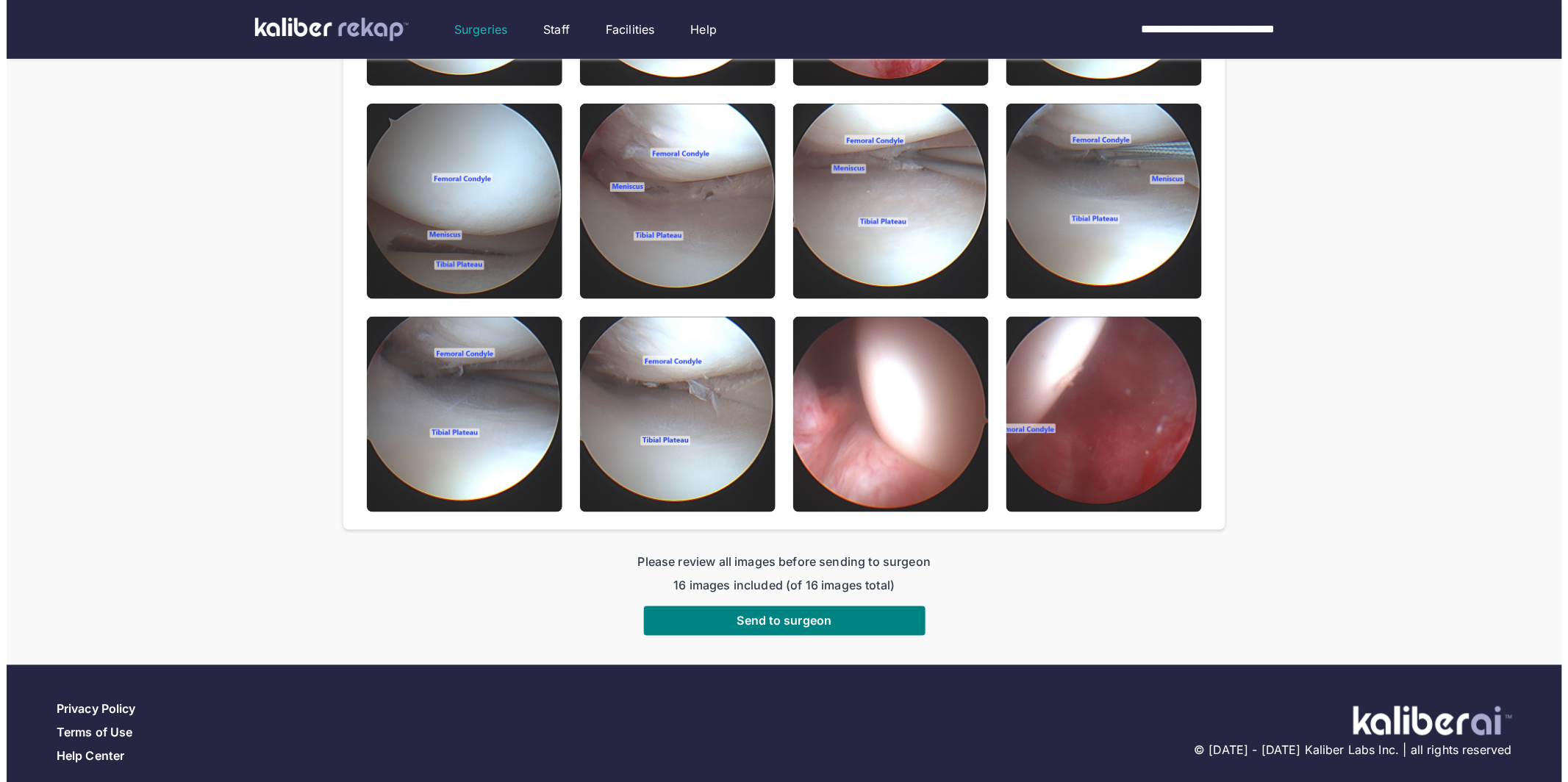
scroll to position [31, 0]
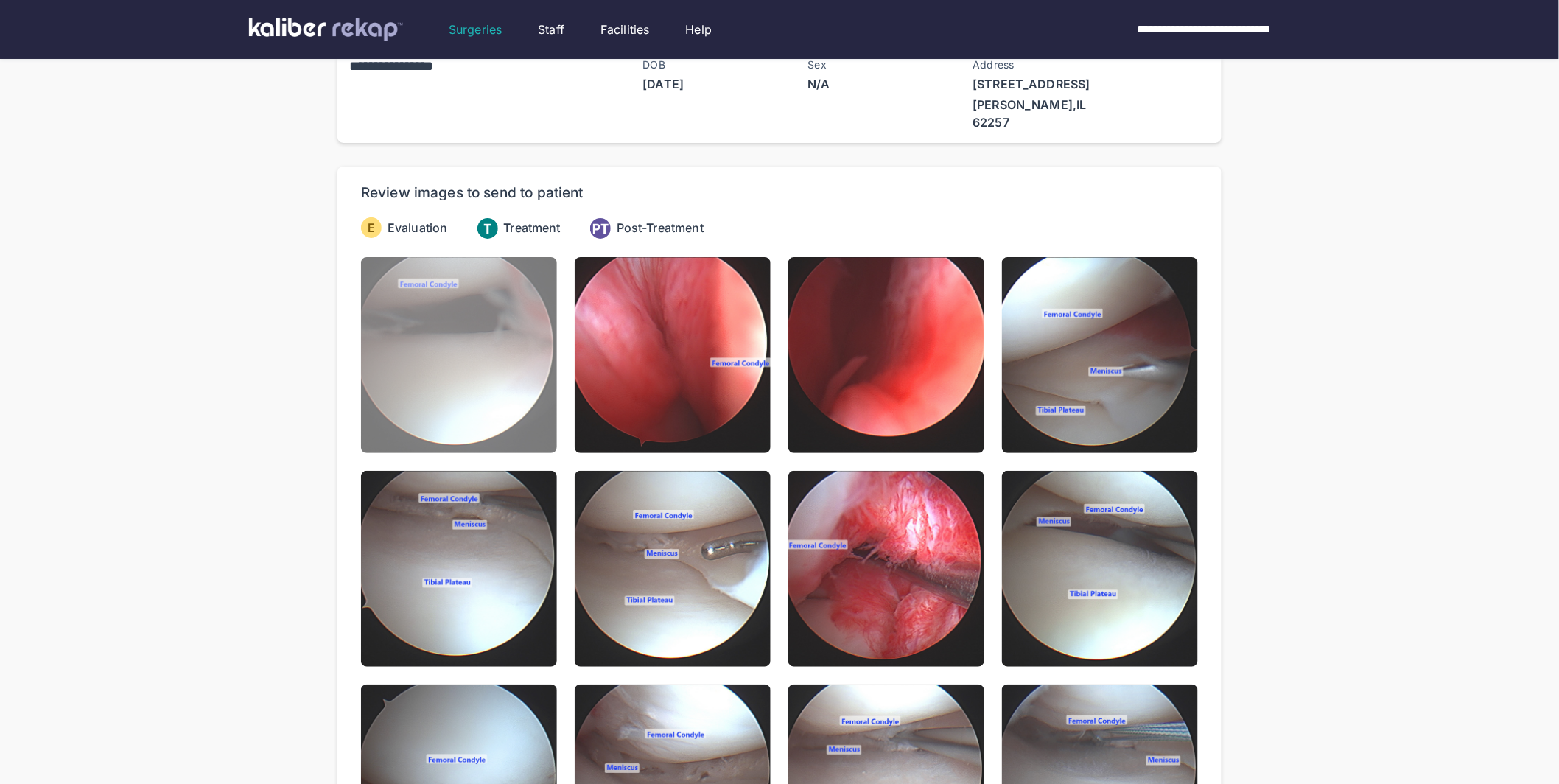
click at [448, 347] on img at bounding box center [458, 355] width 196 height 196
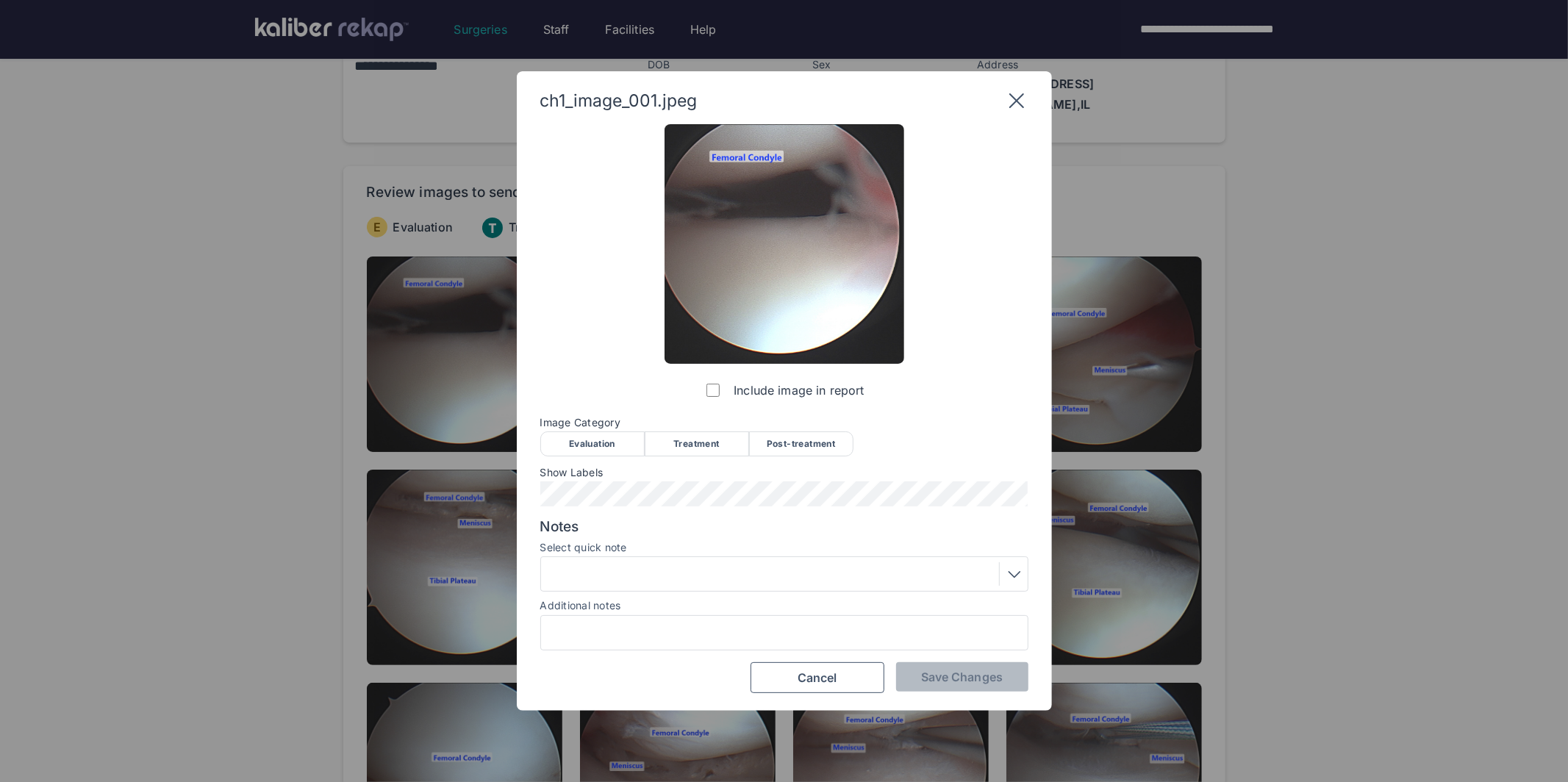
click at [587, 453] on div "Evaluation" at bounding box center [593, 444] width 104 height 25
click at [936, 667] on button "Save Changes" at bounding box center [962, 676] width 132 height 30
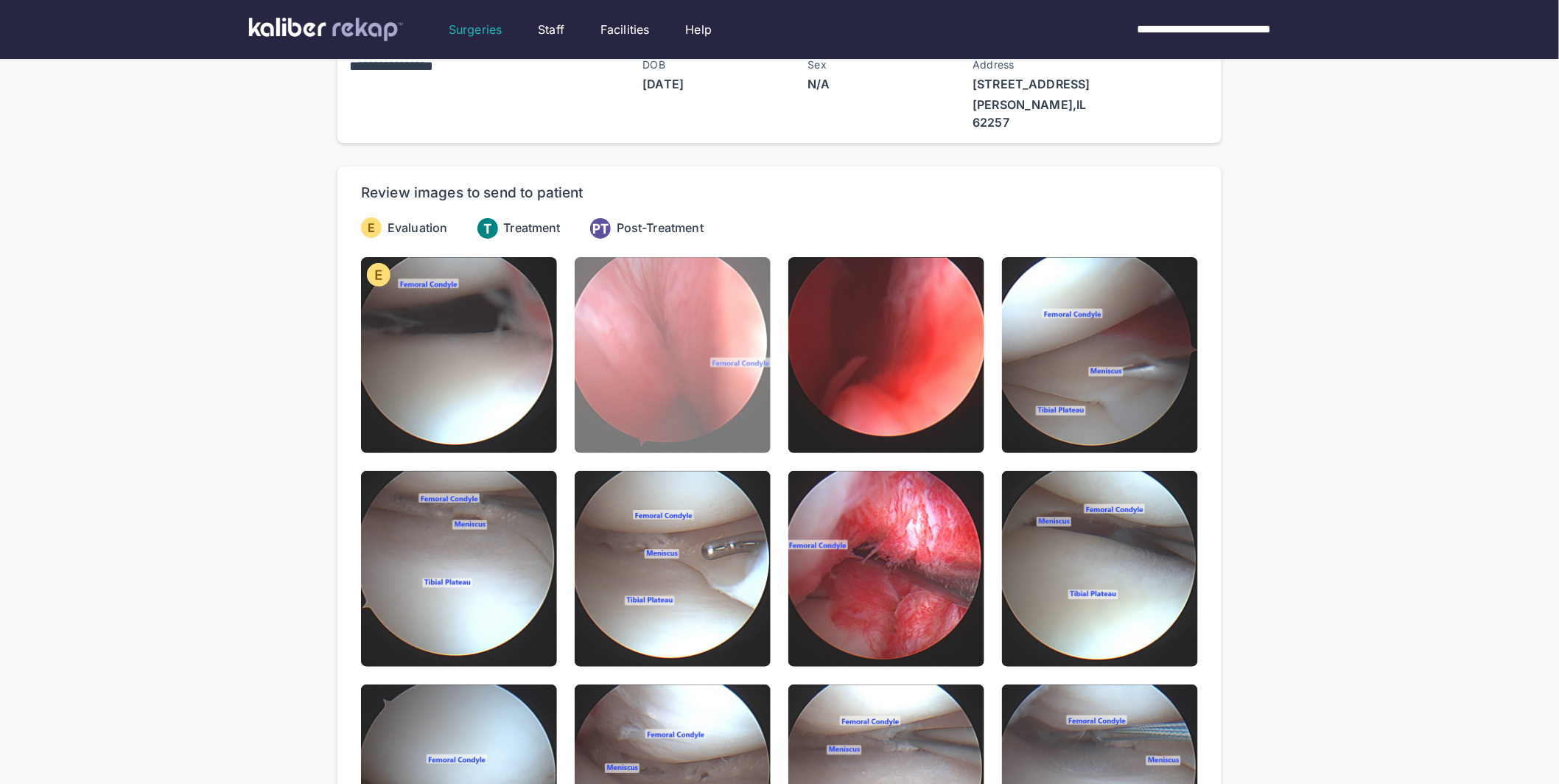
click at [697, 371] on img at bounding box center [672, 355] width 196 height 196
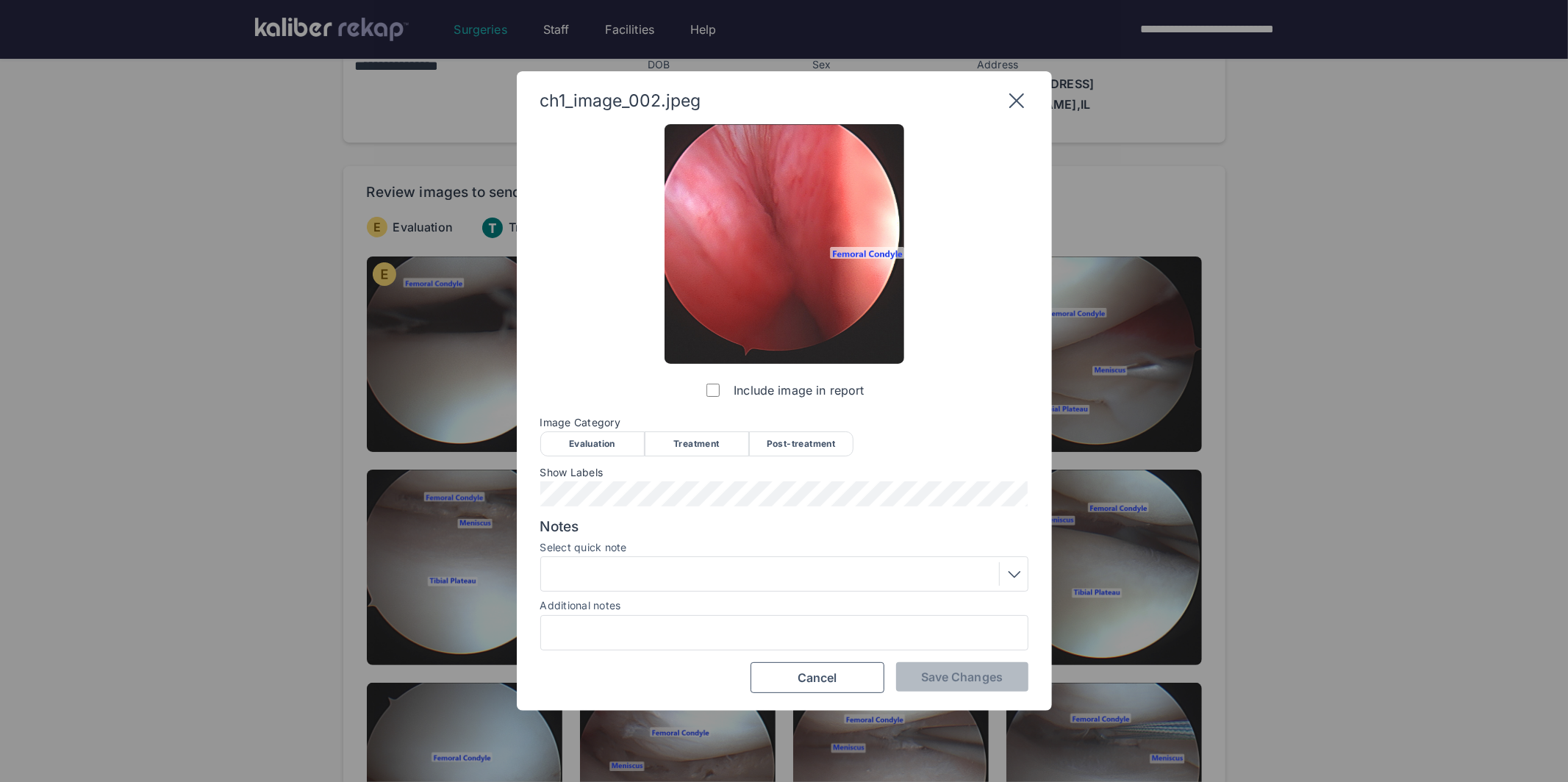
click at [609, 445] on div "Evaluation" at bounding box center [593, 444] width 104 height 25
click at [954, 669] on span "Save Changes" at bounding box center [961, 676] width 82 height 15
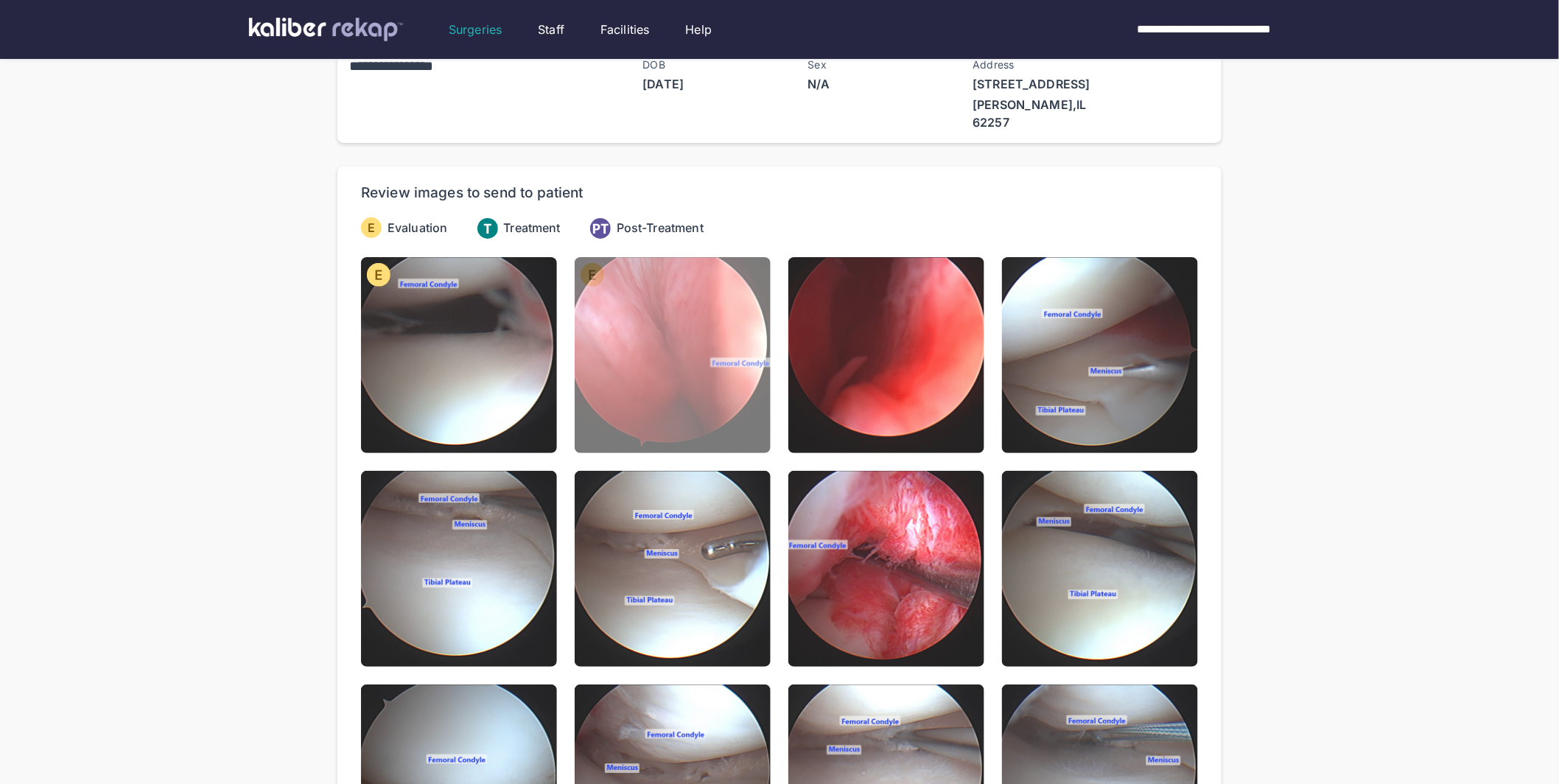
click at [706, 394] on img at bounding box center [672, 355] width 196 height 196
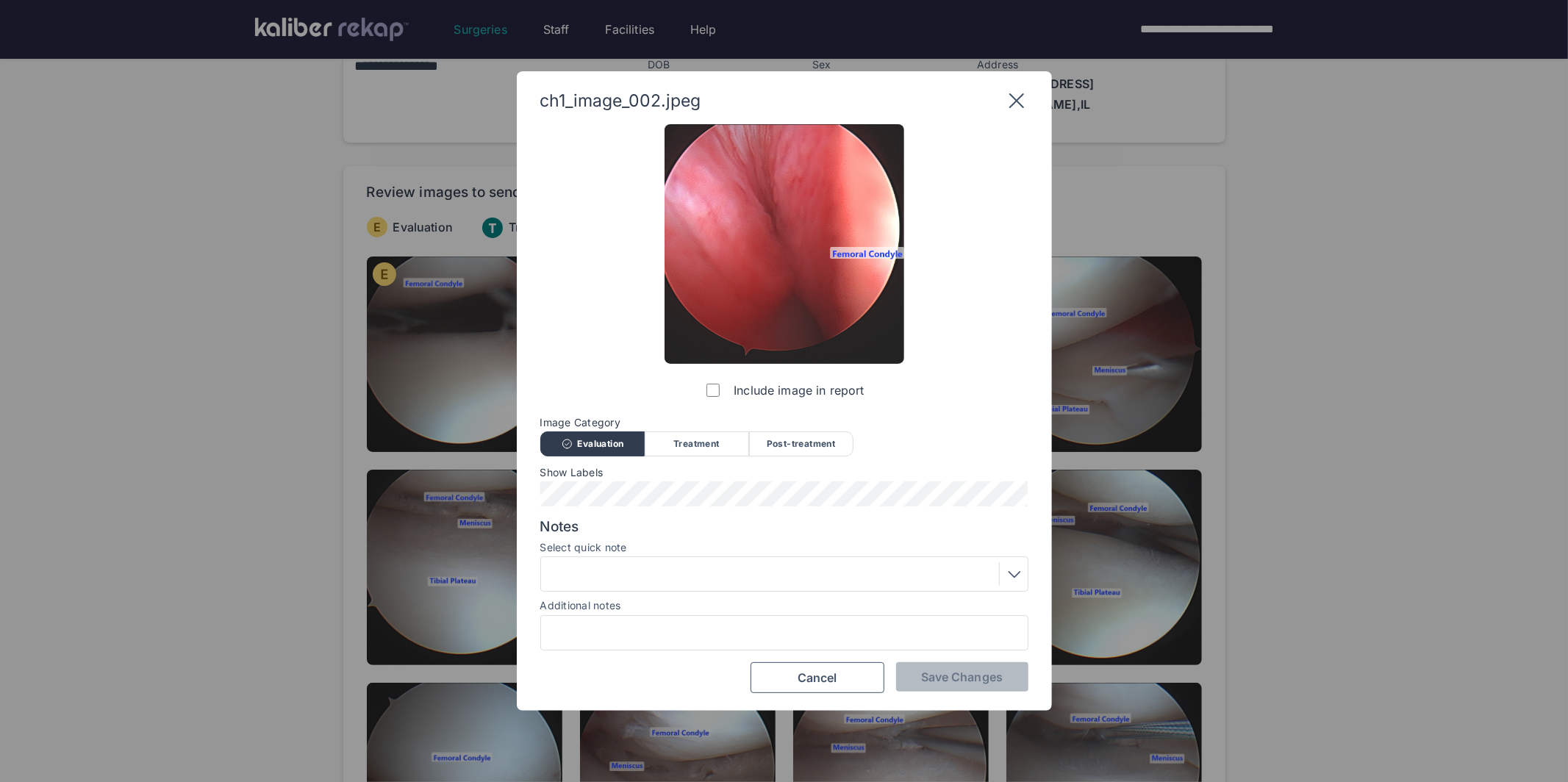
click at [628, 578] on div at bounding box center [784, 573] width 478 height 24
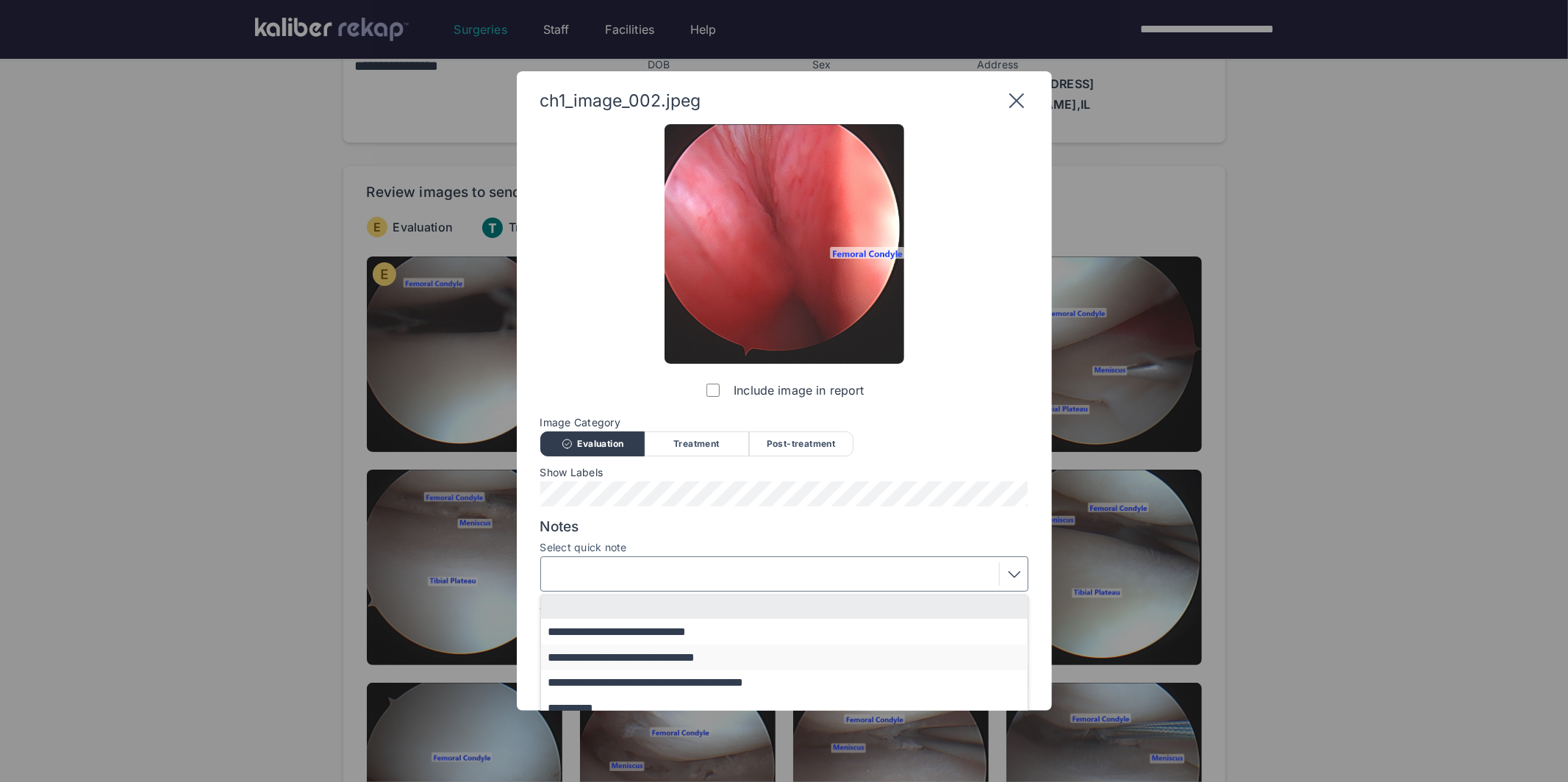
scroll to position [89, 0]
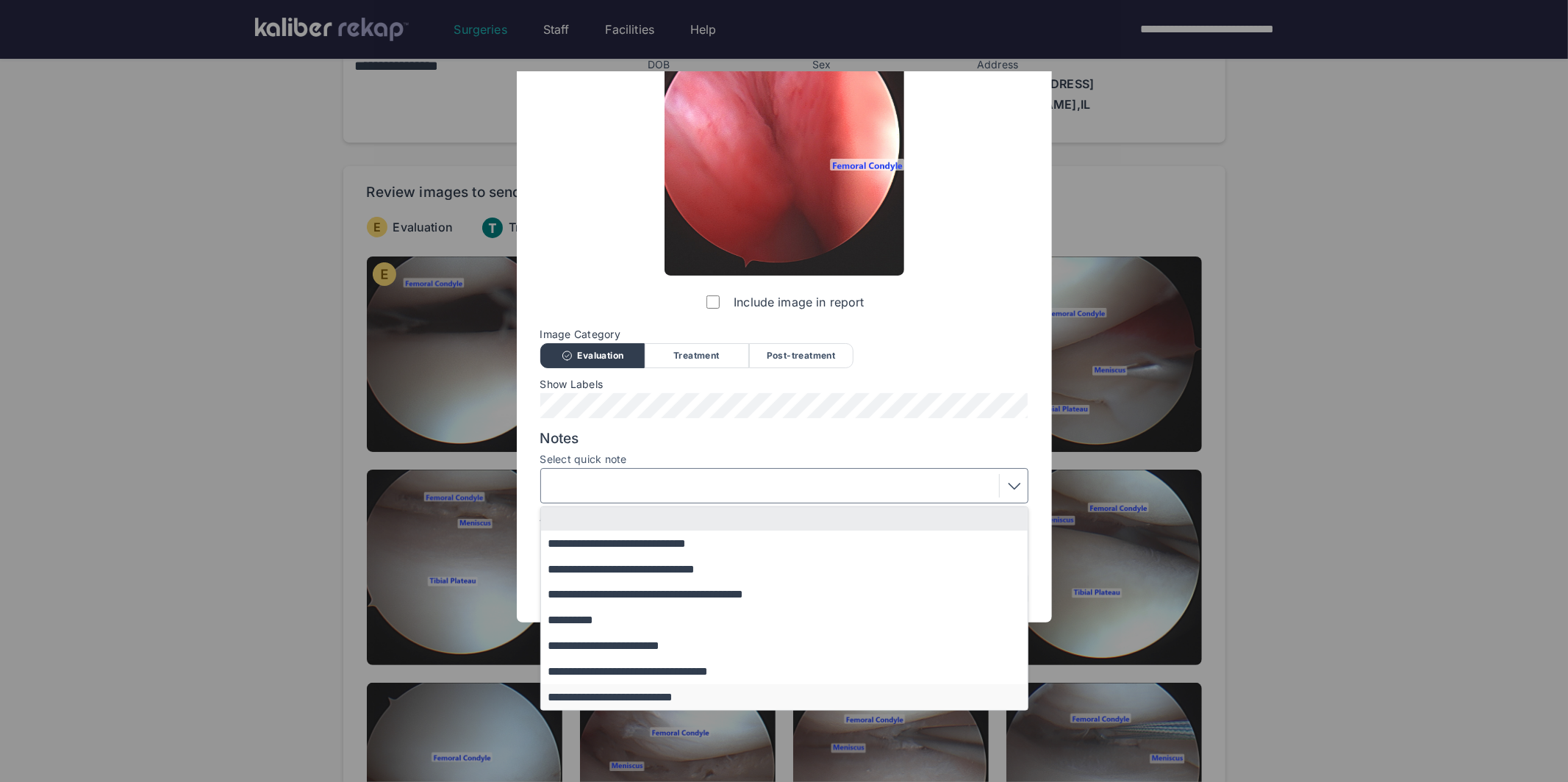
click at [588, 692] on button "**********" at bounding box center [791, 696] width 501 height 26
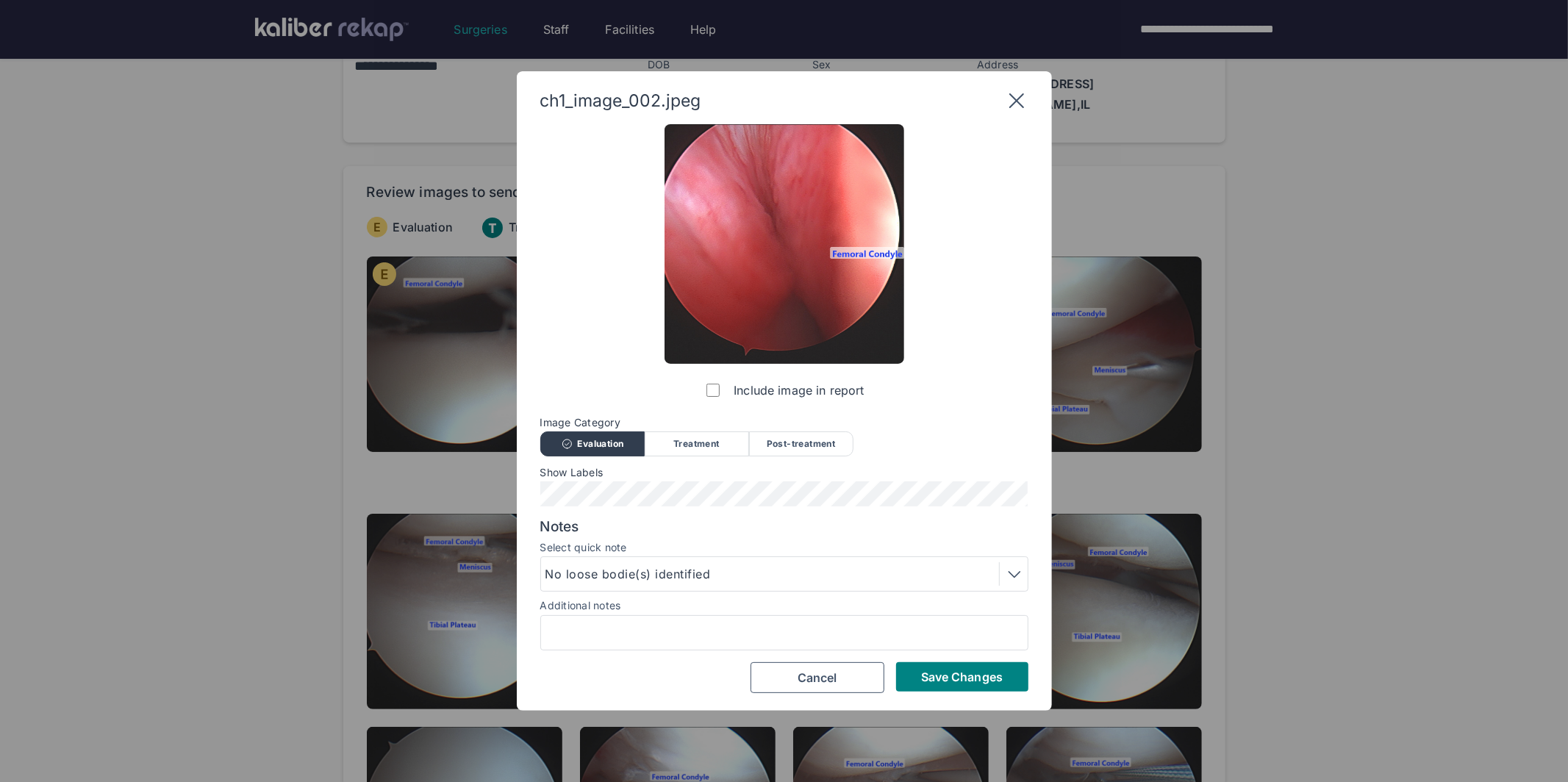
scroll to position [0, 0]
click at [949, 681] on span "Save Changes" at bounding box center [961, 676] width 82 height 15
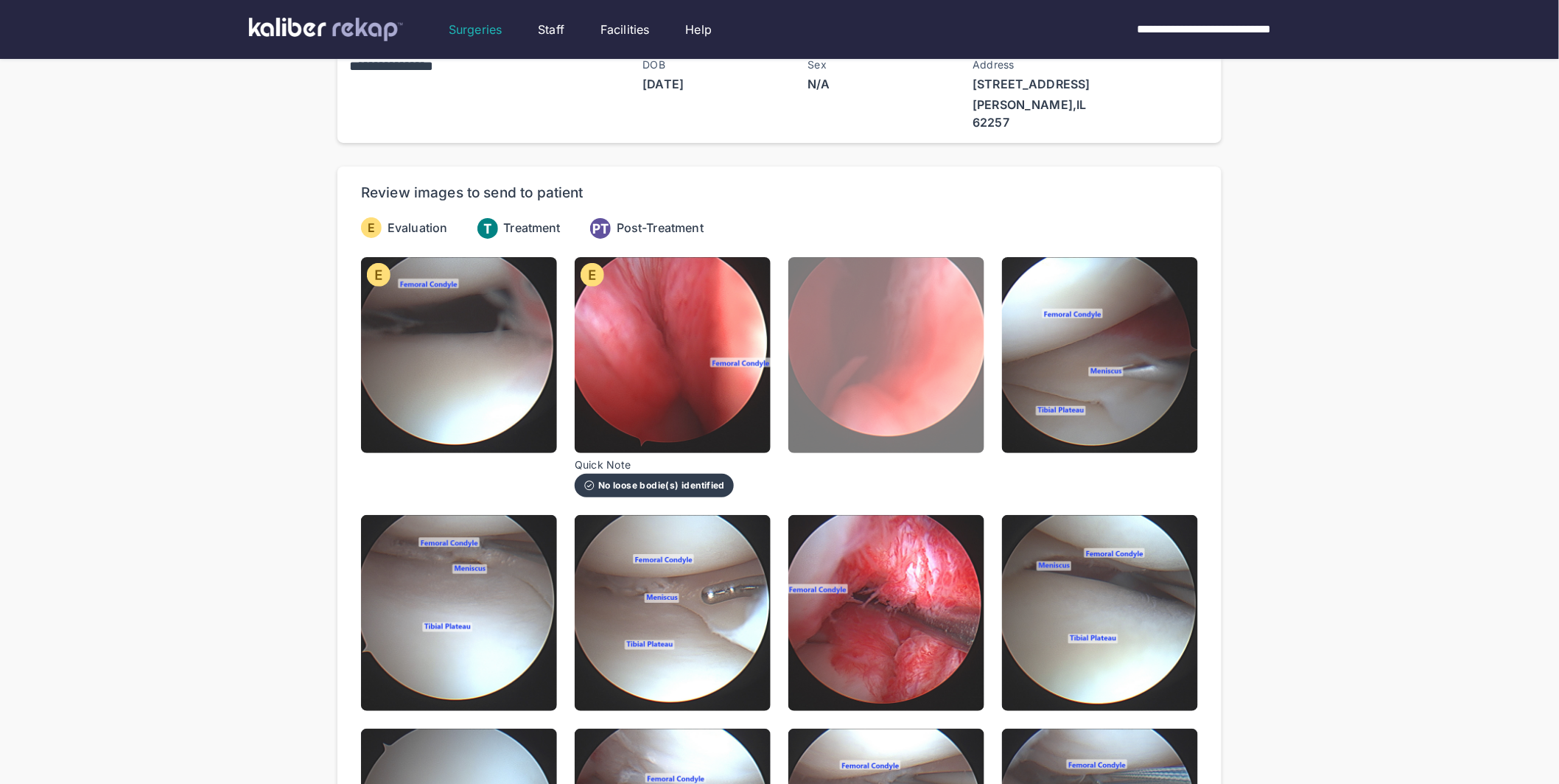
click at [919, 337] on img at bounding box center [886, 355] width 196 height 196
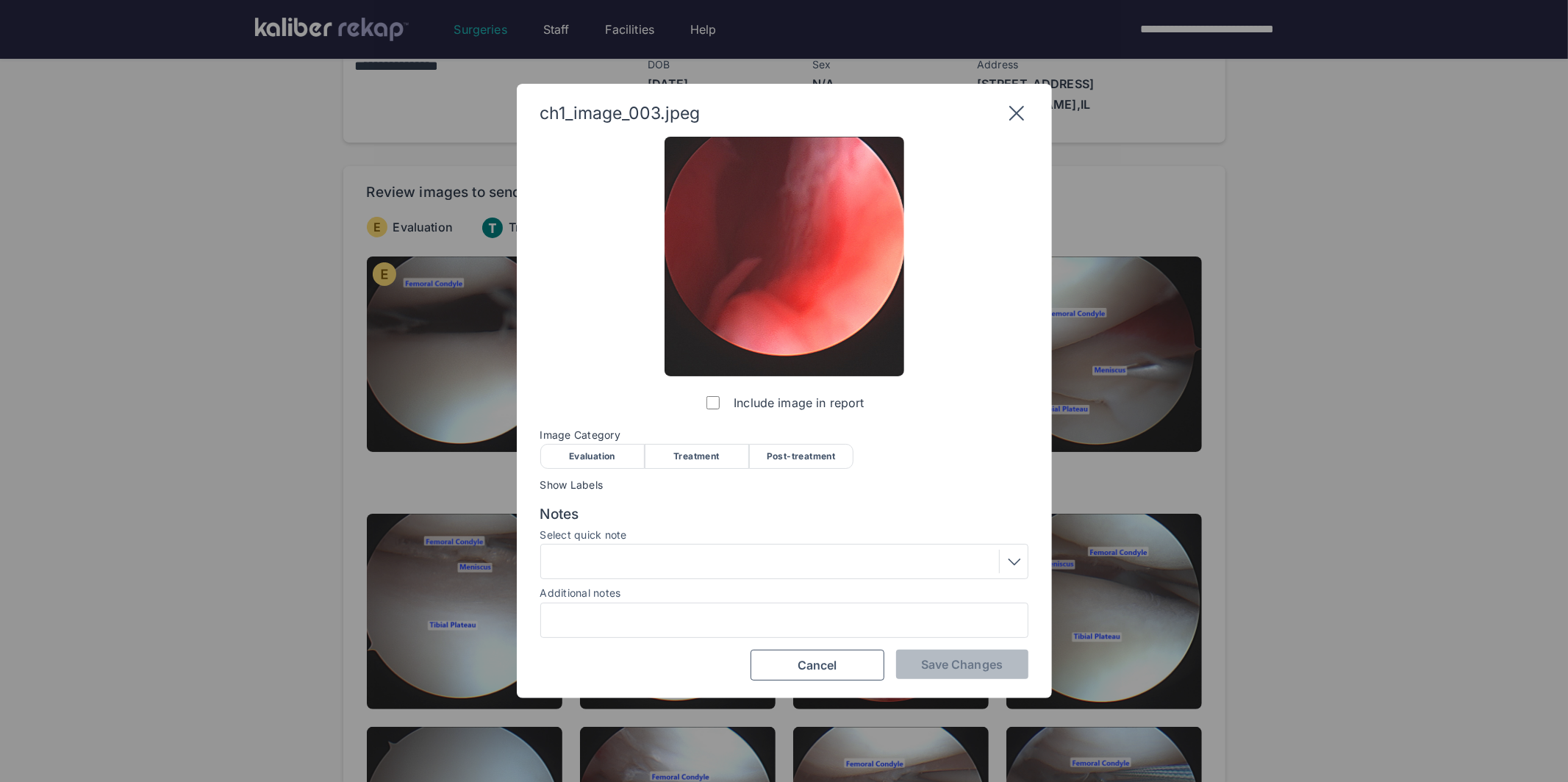
click at [626, 460] on div "Evaluation" at bounding box center [593, 456] width 104 height 25
click at [761, 563] on div at bounding box center [784, 561] width 478 height 24
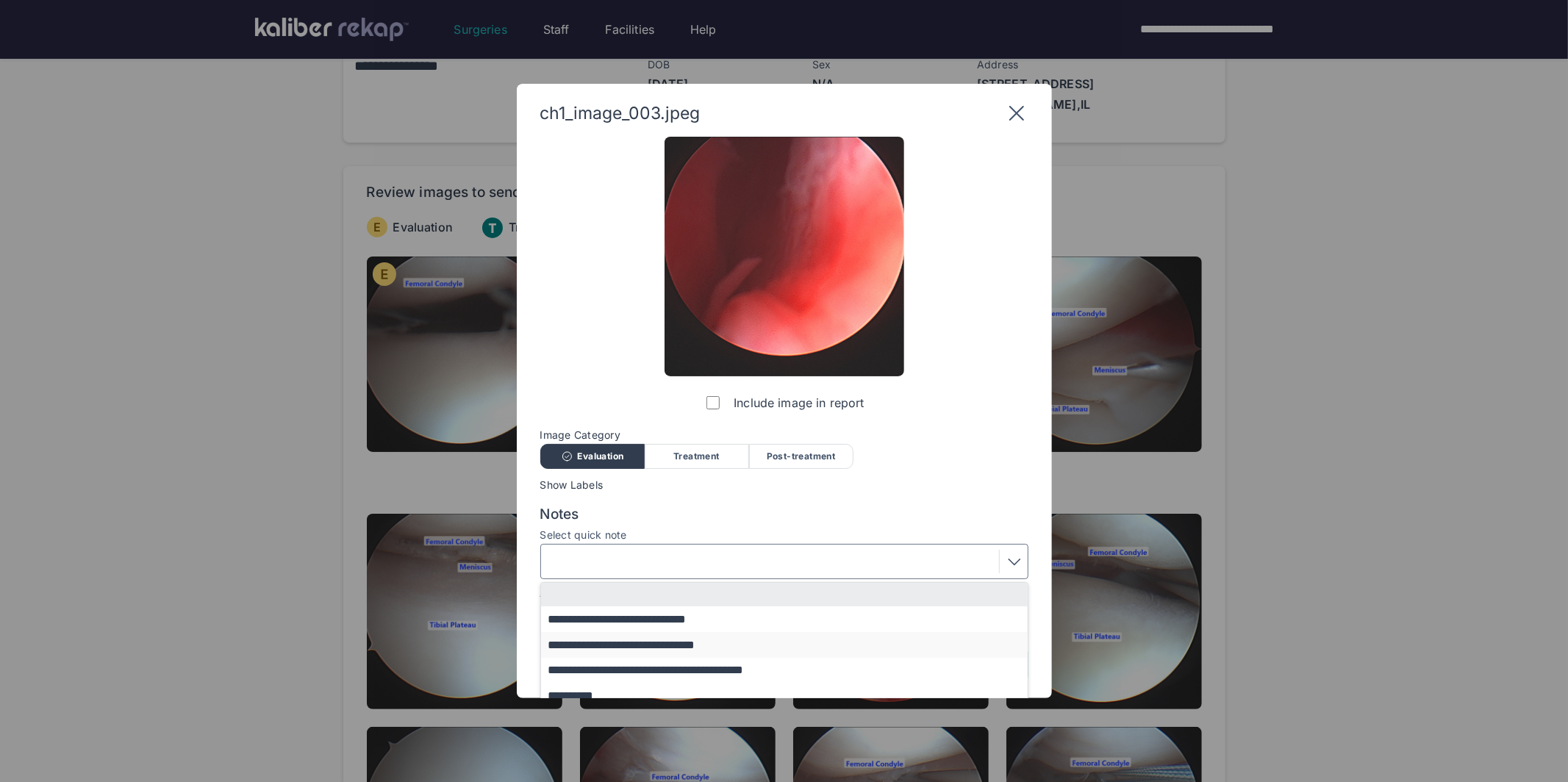
scroll to position [88, 0]
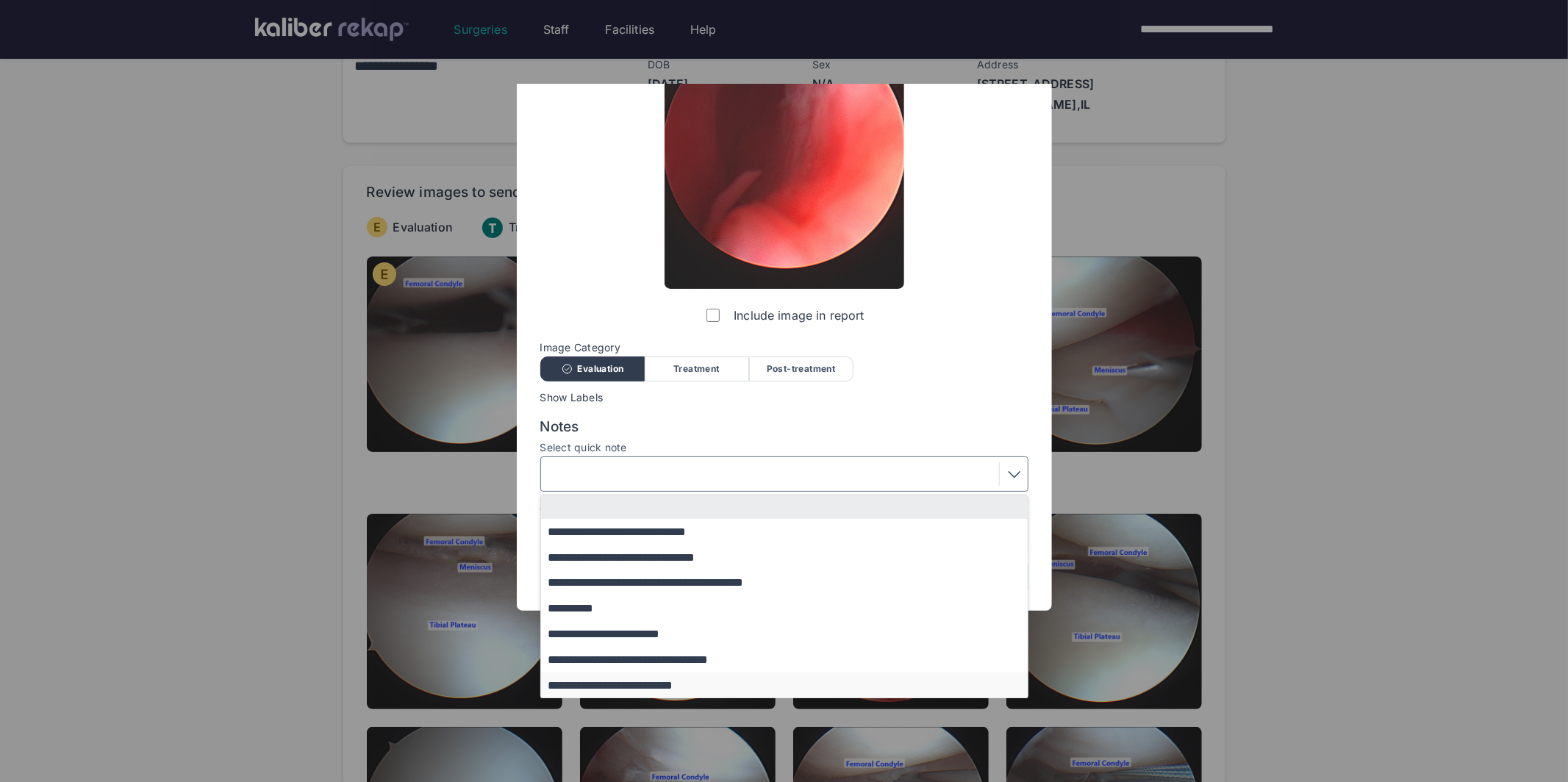
click at [663, 684] on button "**********" at bounding box center [791, 685] width 501 height 26
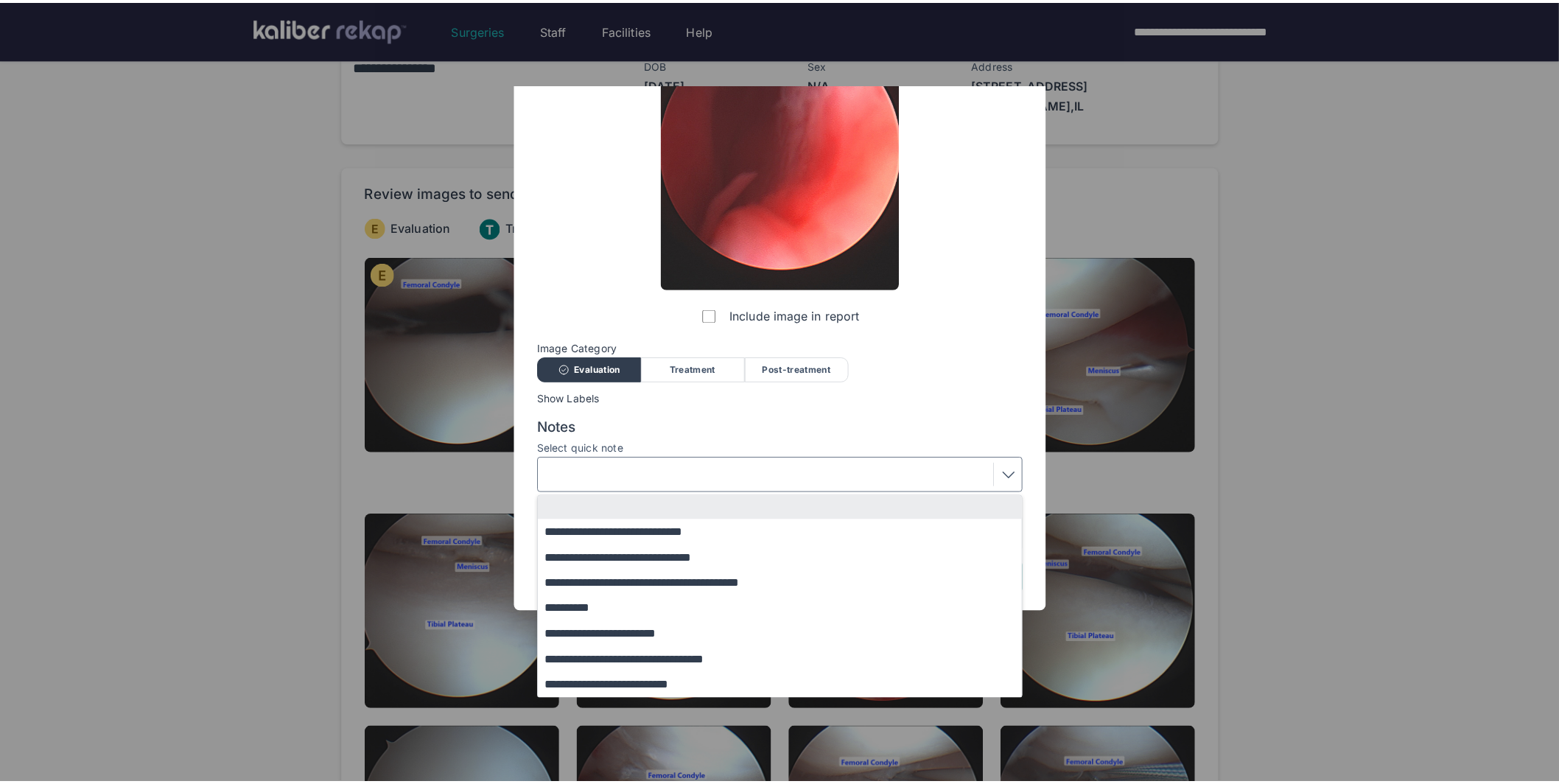
scroll to position [0, 0]
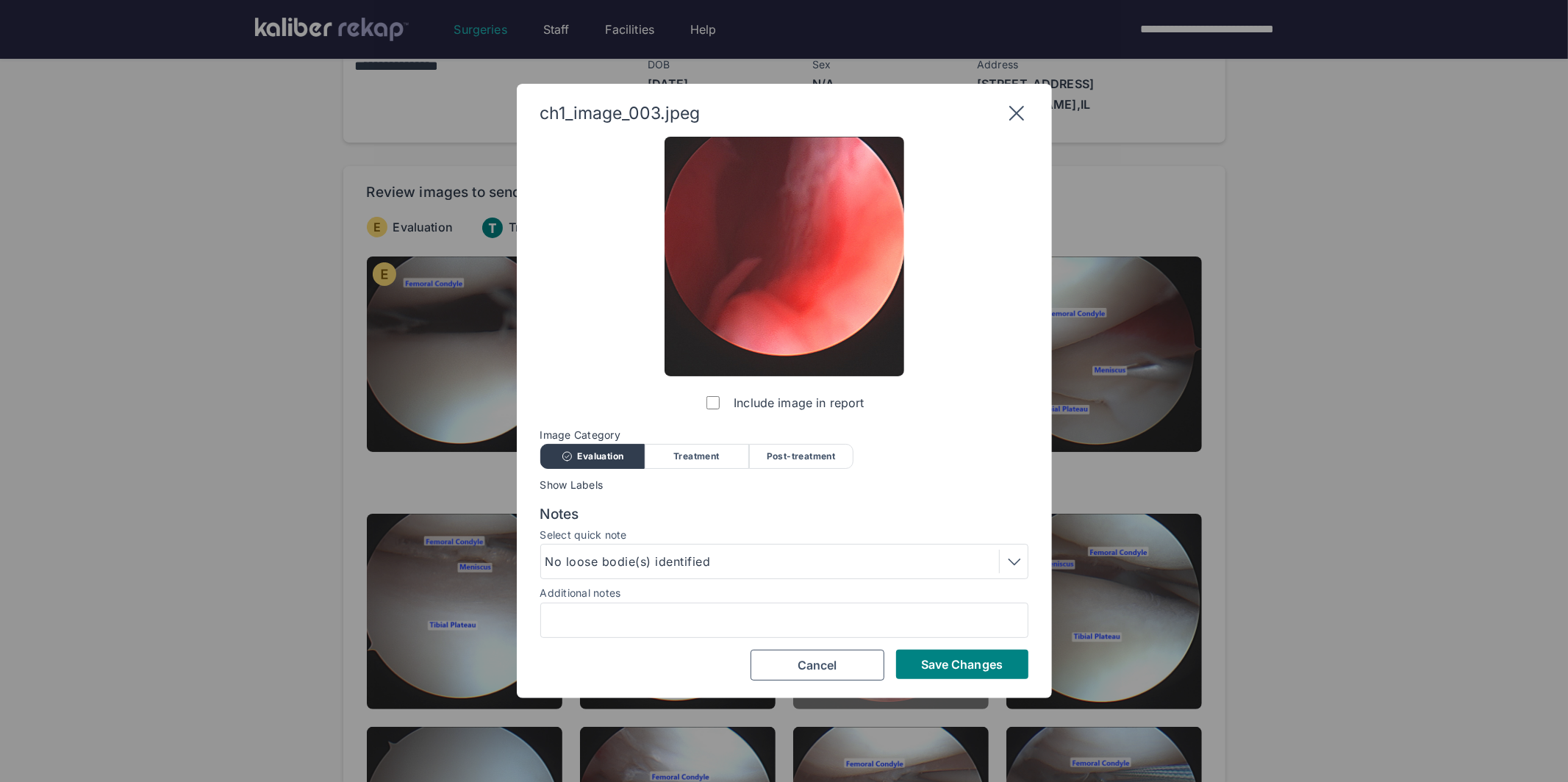
click at [946, 654] on button "Save Changes" at bounding box center [962, 664] width 132 height 30
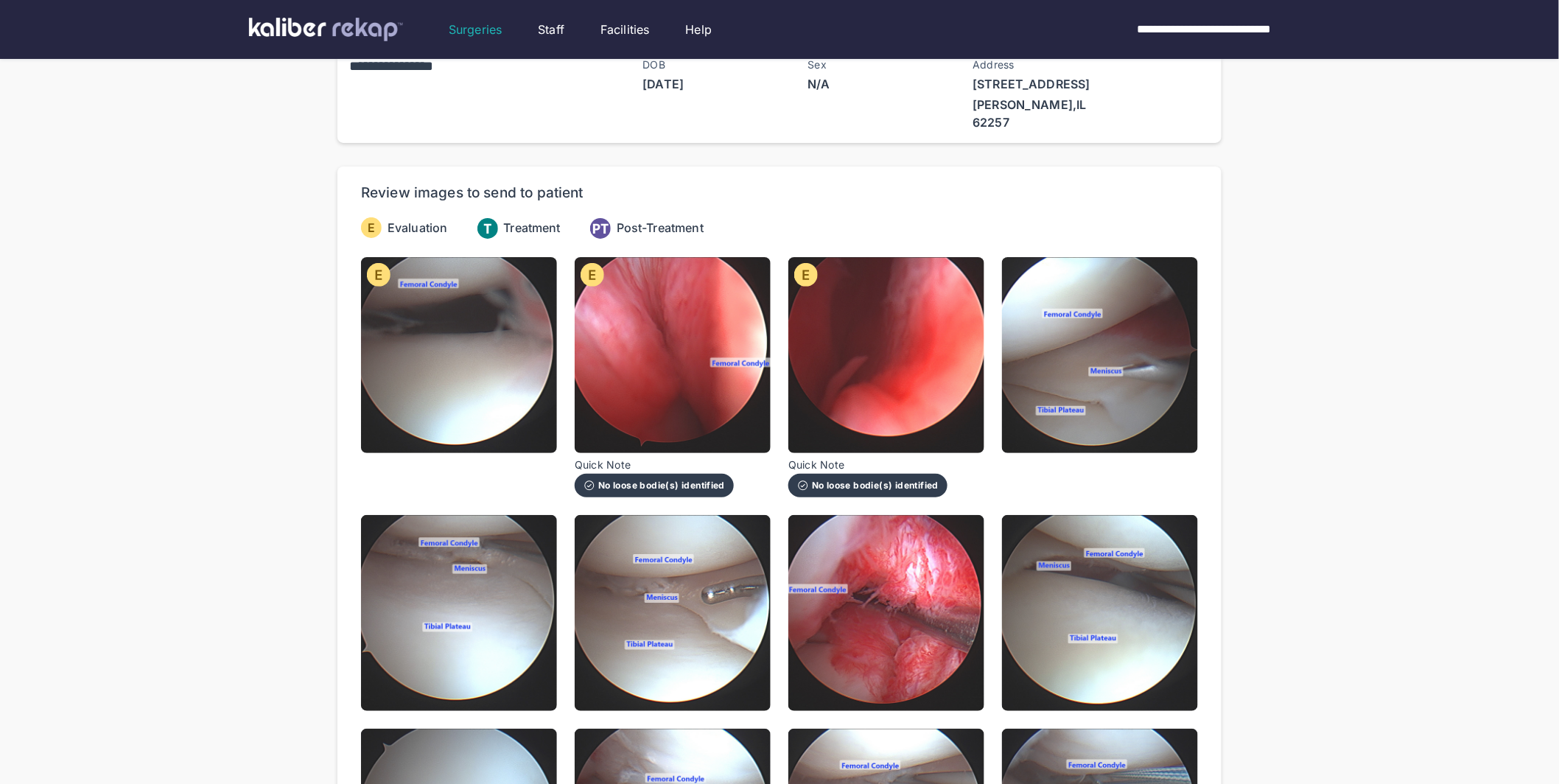
click at [701, 480] on div "No loose bodie(s) identified" at bounding box center [653, 485] width 141 height 12
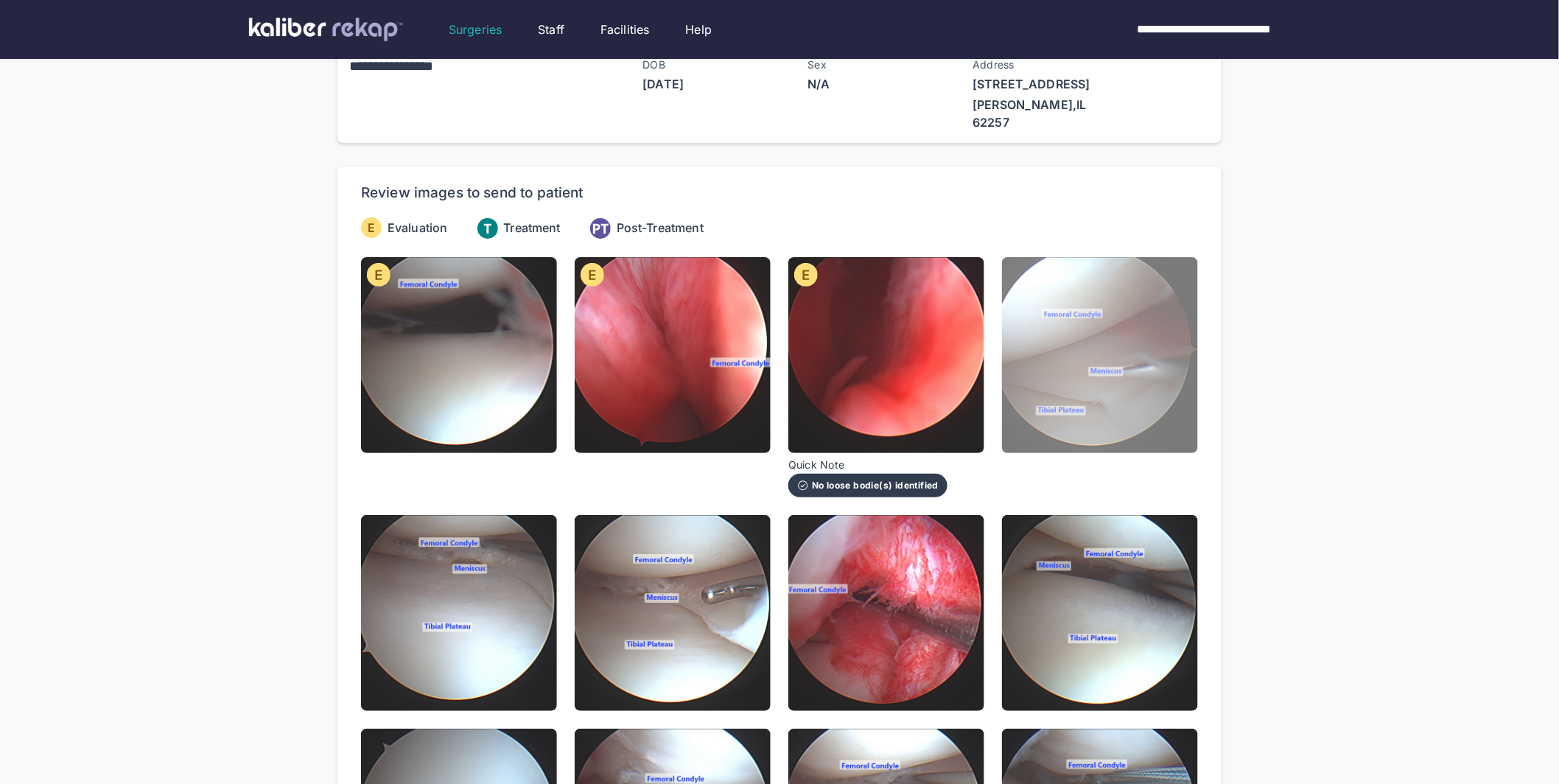
click at [1064, 375] on img at bounding box center [1099, 355] width 196 height 196
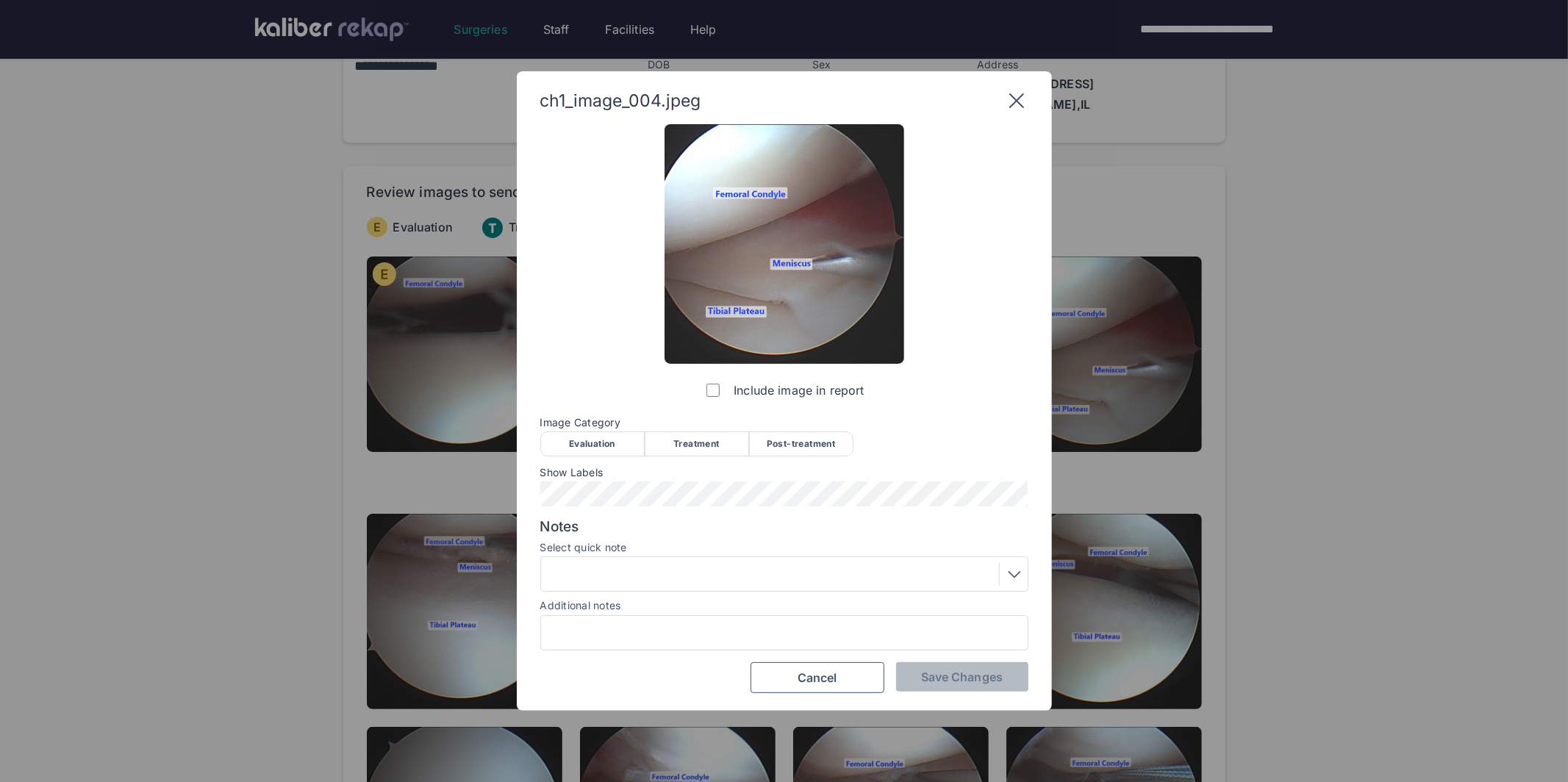
click at [608, 441] on div "Evaluation" at bounding box center [593, 444] width 104 height 25
click at [963, 685] on button "Save Changes" at bounding box center [962, 676] width 132 height 30
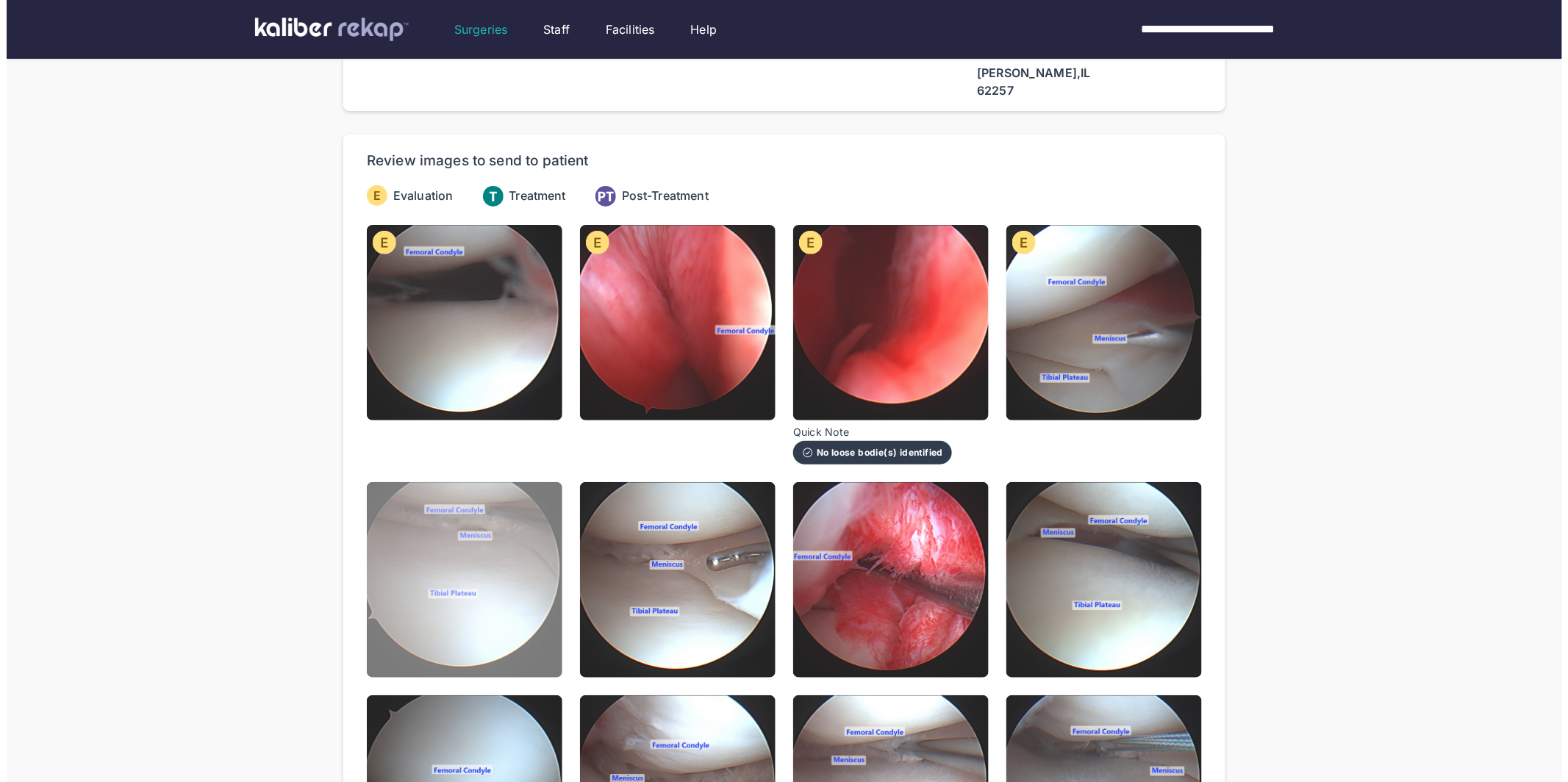
scroll to position [119, 0]
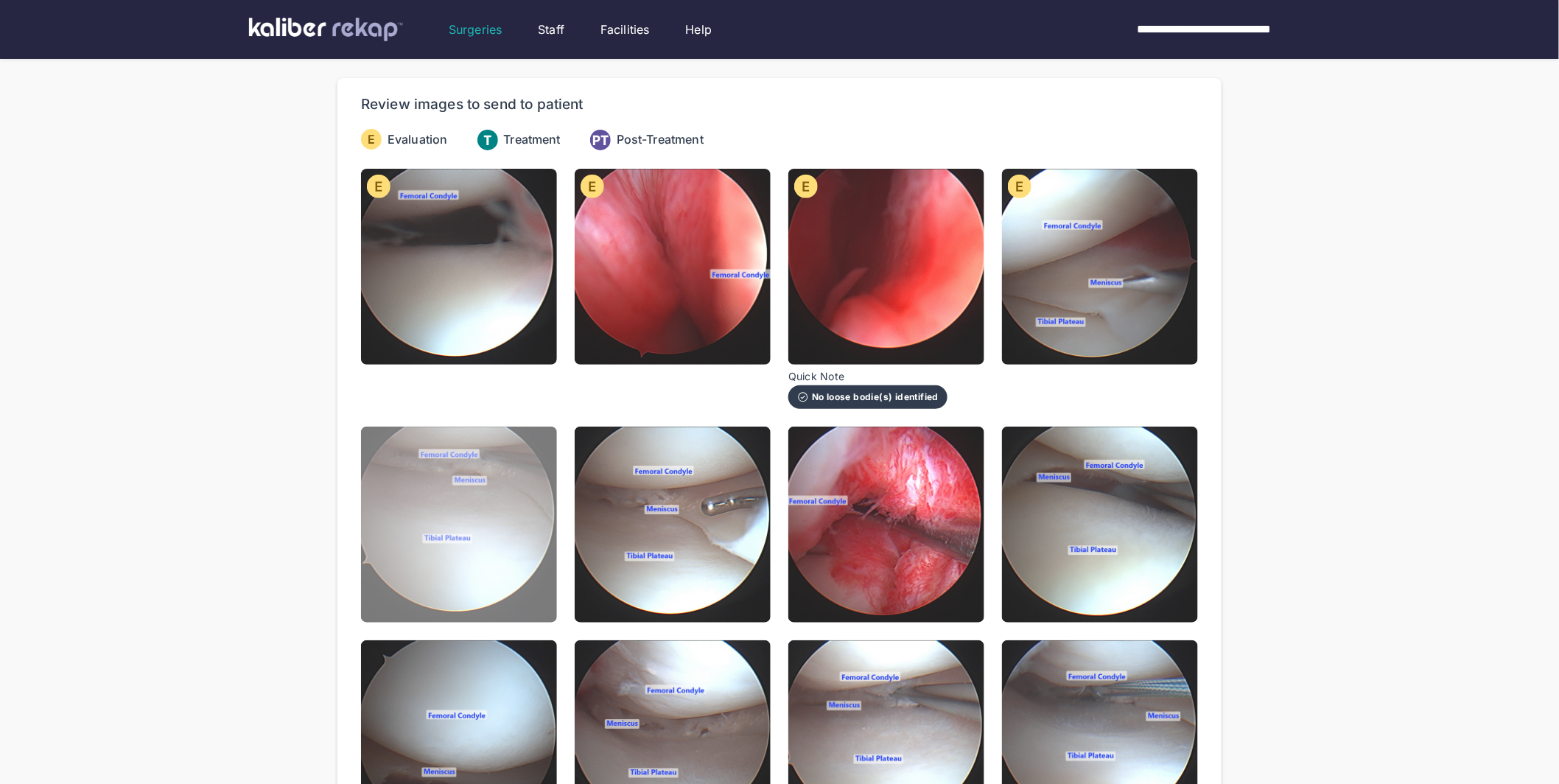
click at [480, 517] on img at bounding box center [458, 524] width 196 height 196
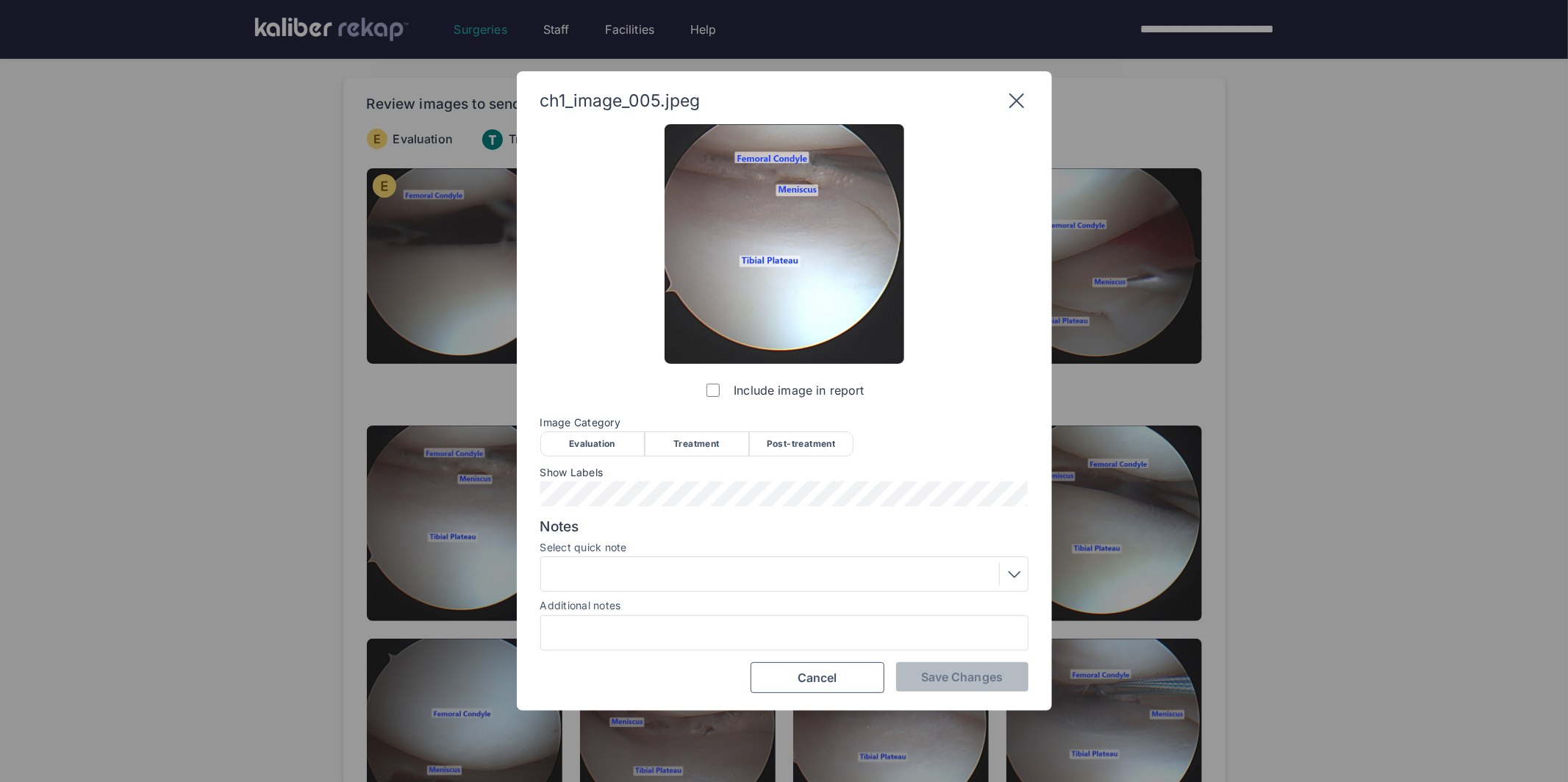
click at [602, 444] on div "Evaluation" at bounding box center [593, 444] width 104 height 25
click at [616, 562] on div at bounding box center [784, 573] width 478 height 24
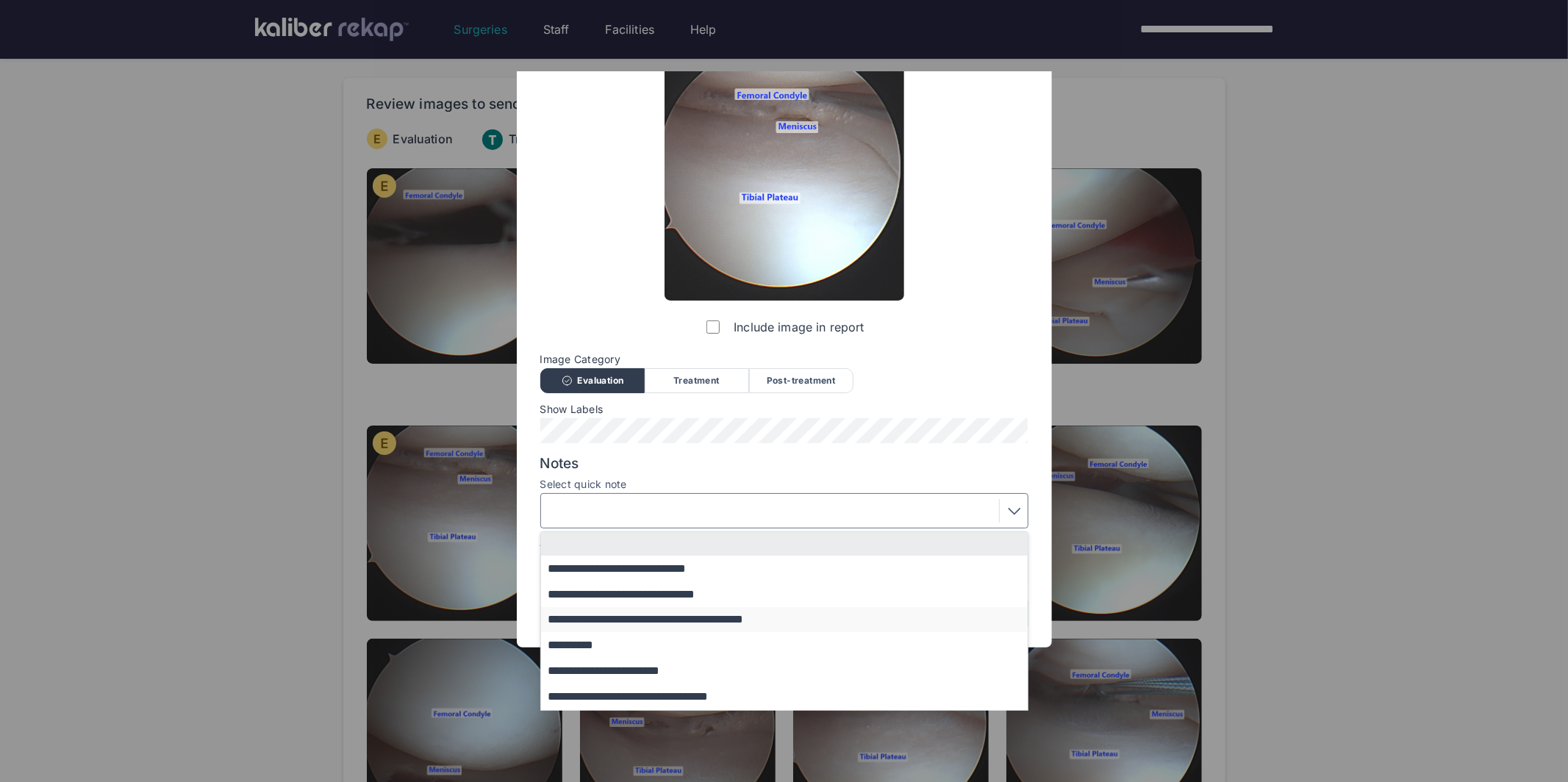
scroll to position [84, 0]
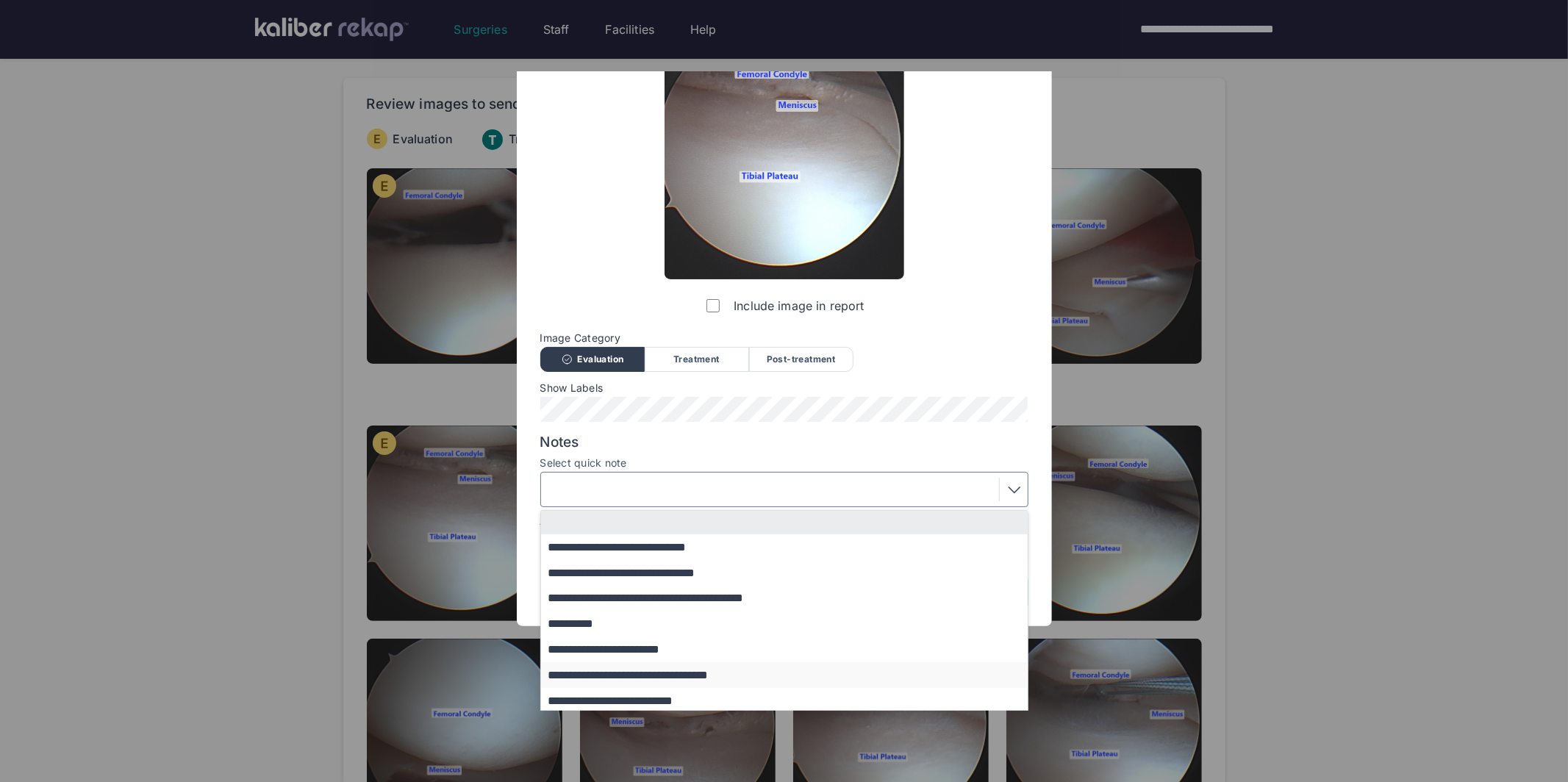
click at [623, 675] on button "**********" at bounding box center [791, 674] width 501 height 26
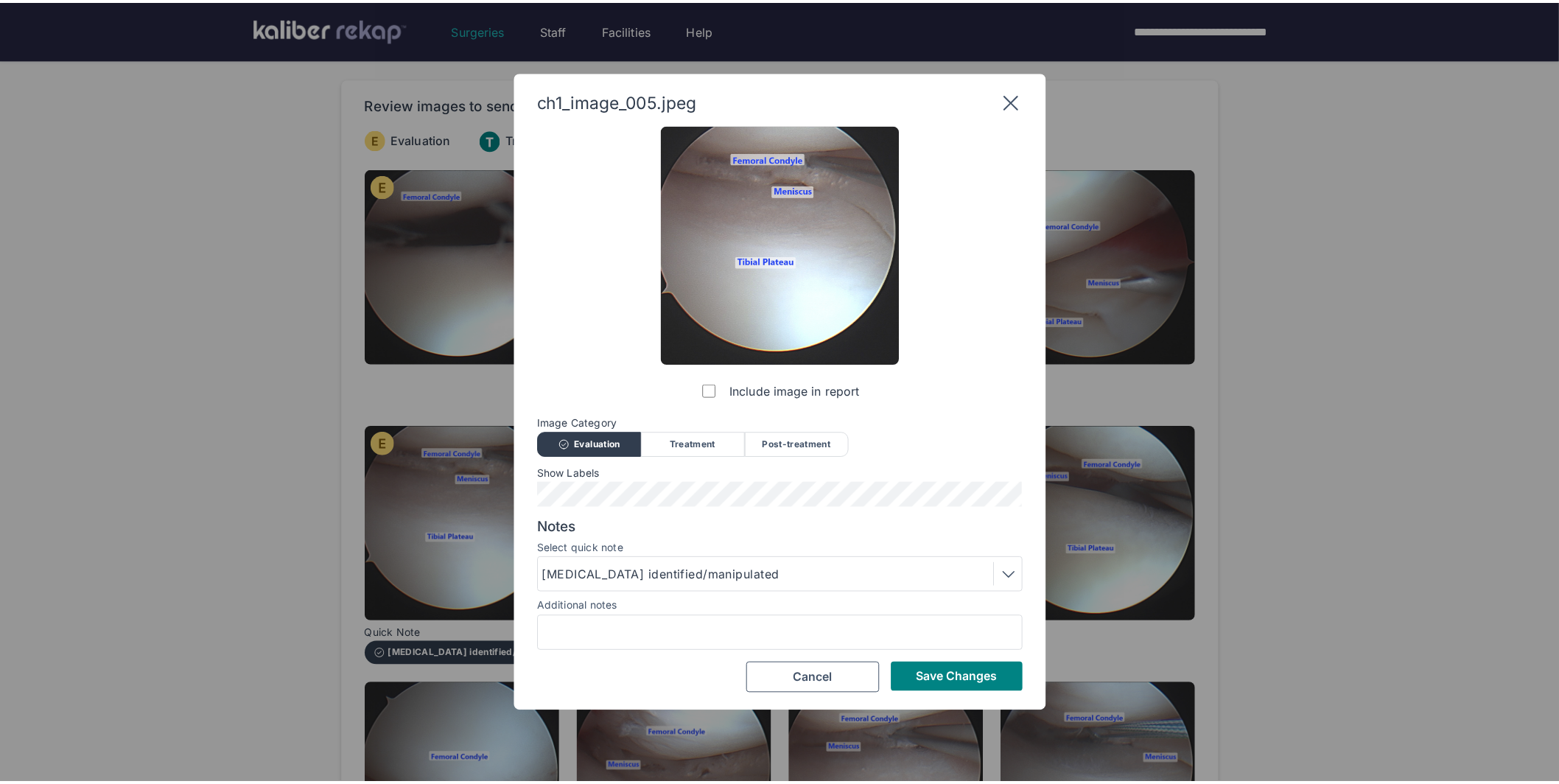
scroll to position [0, 0]
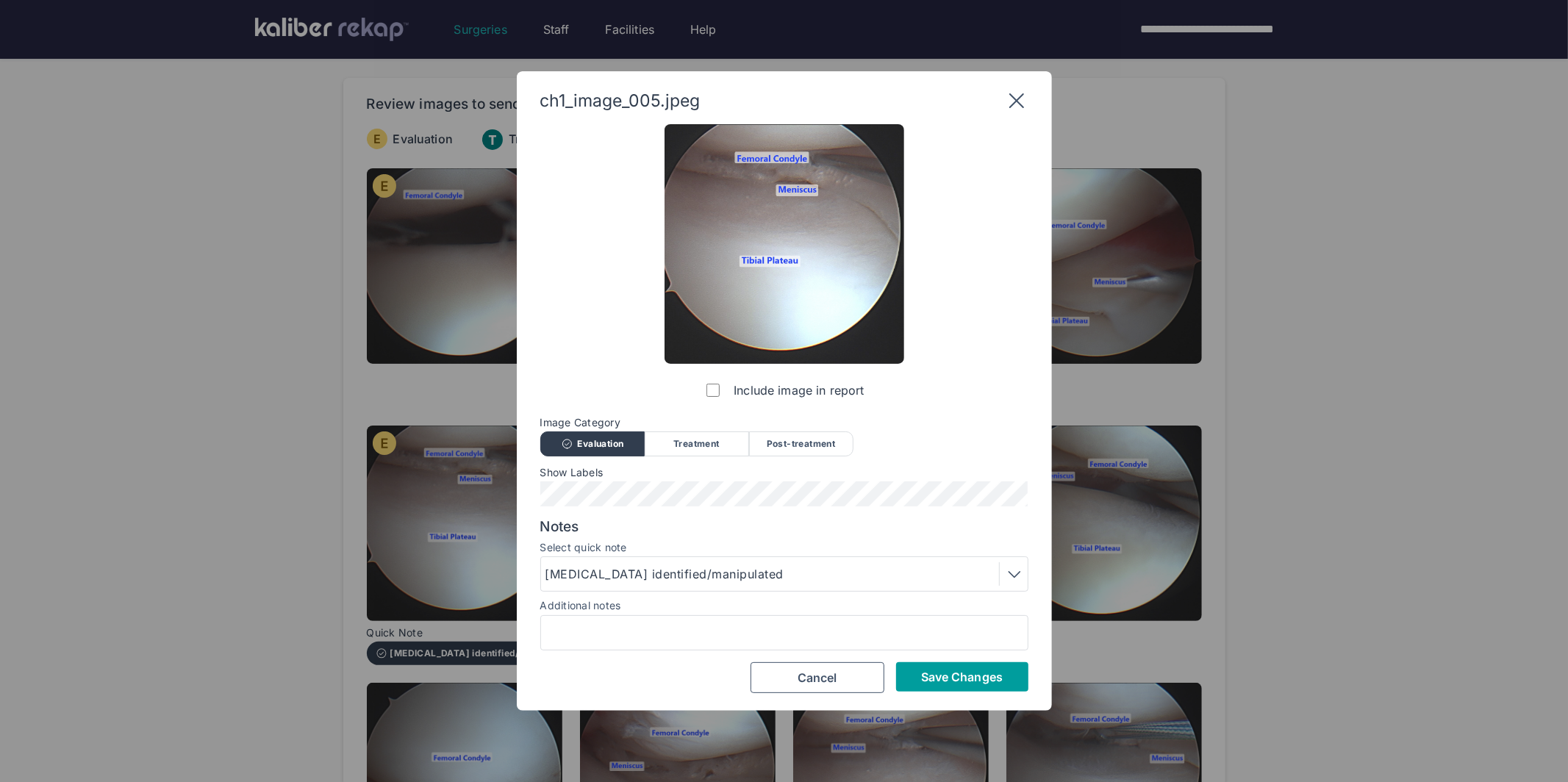
click at [958, 669] on span "Save Changes" at bounding box center [961, 676] width 82 height 15
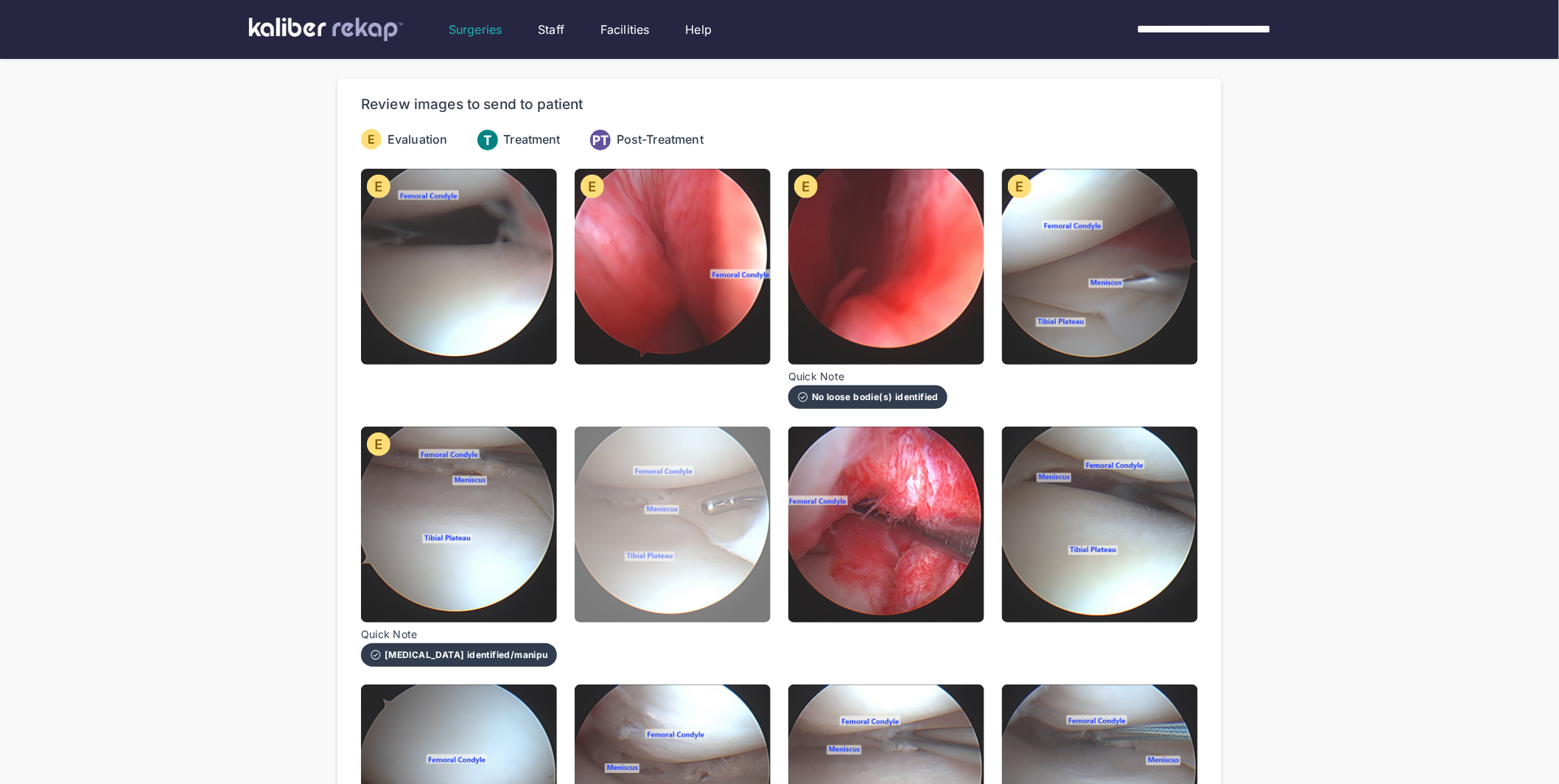
click at [650, 519] on img at bounding box center [672, 524] width 196 height 196
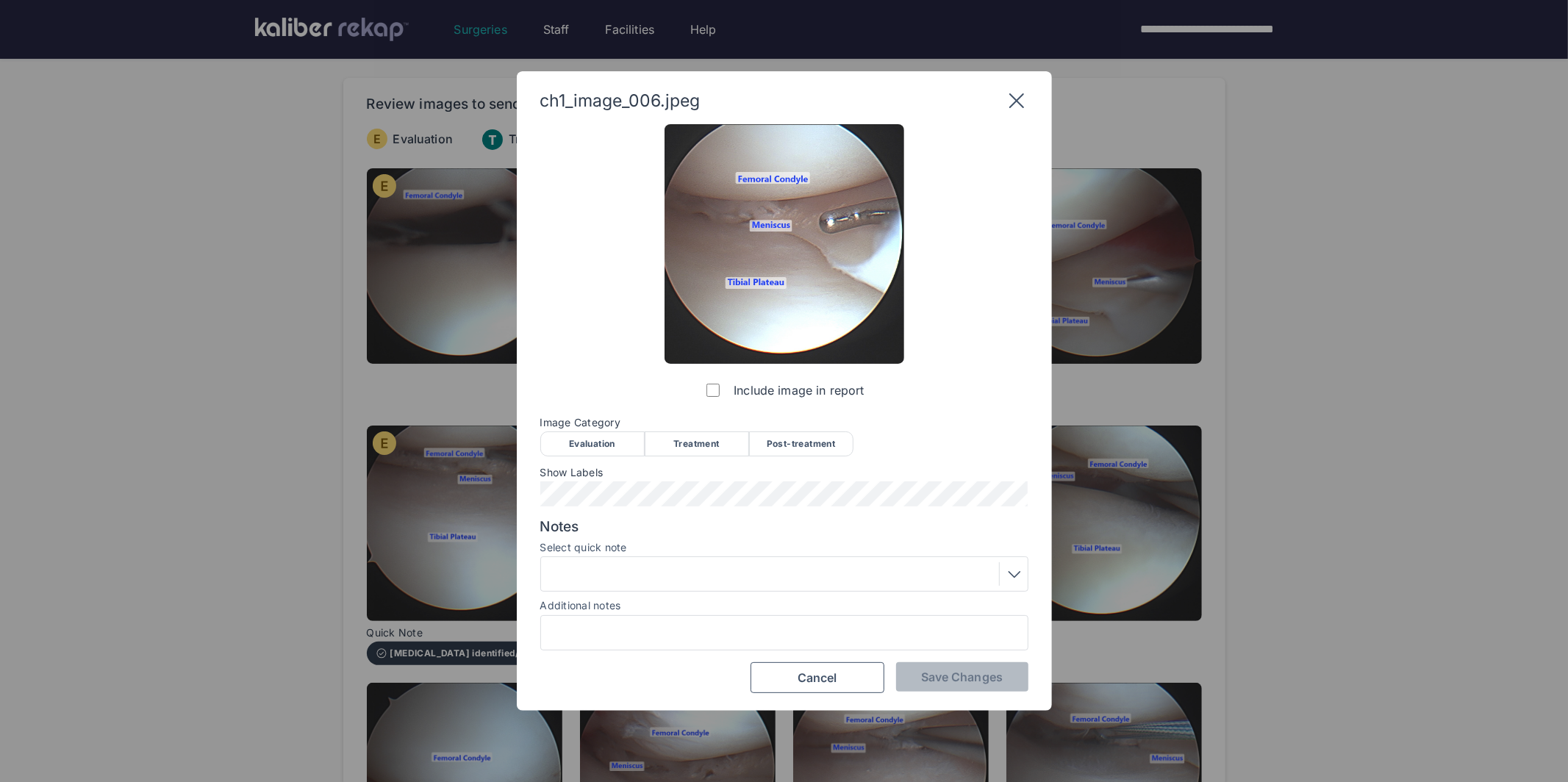
click at [619, 439] on div "Evaluation" at bounding box center [593, 444] width 104 height 25
click at [935, 678] on span "Save Changes" at bounding box center [961, 676] width 82 height 15
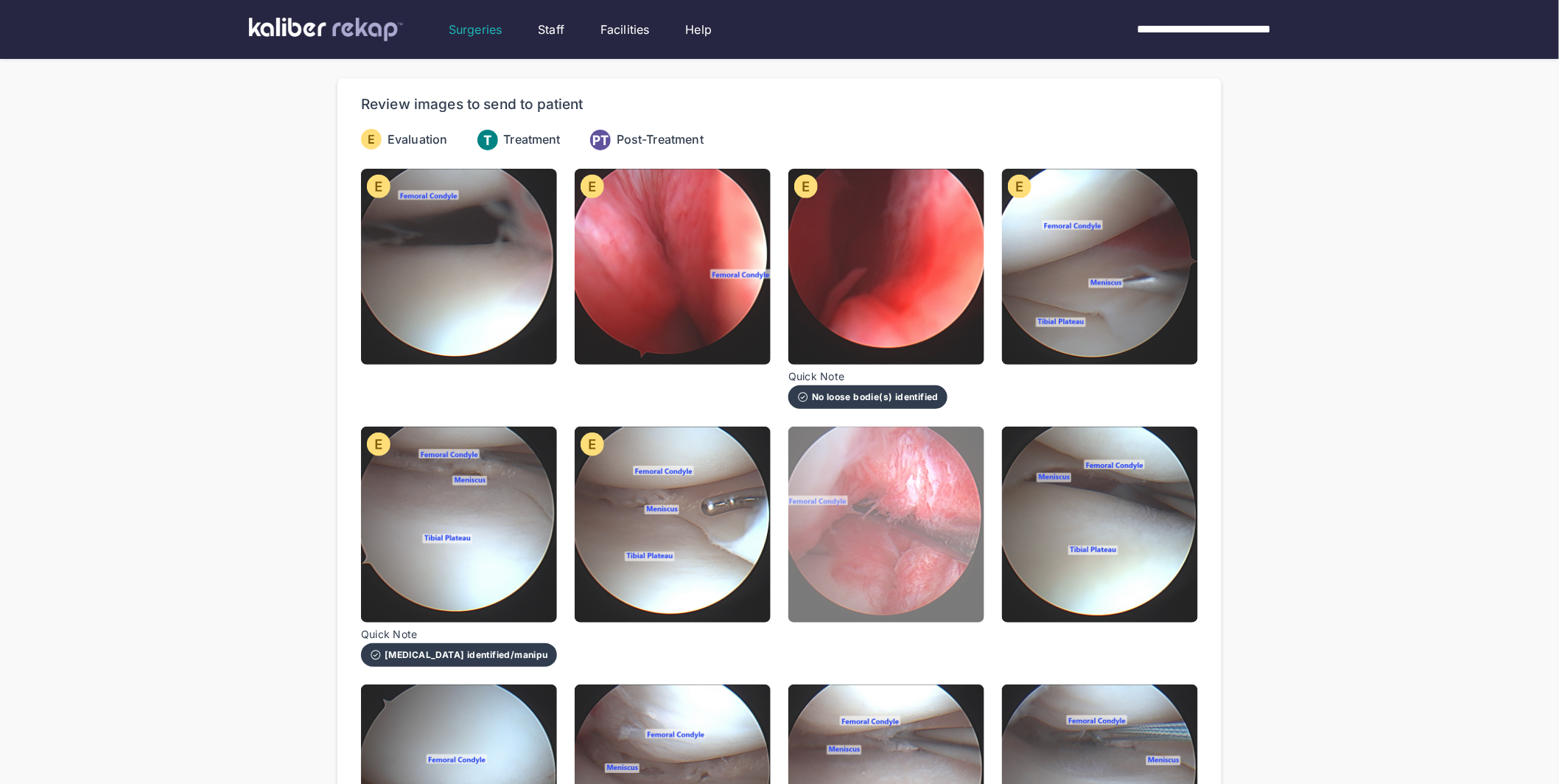
click at [892, 537] on img at bounding box center [886, 524] width 196 height 196
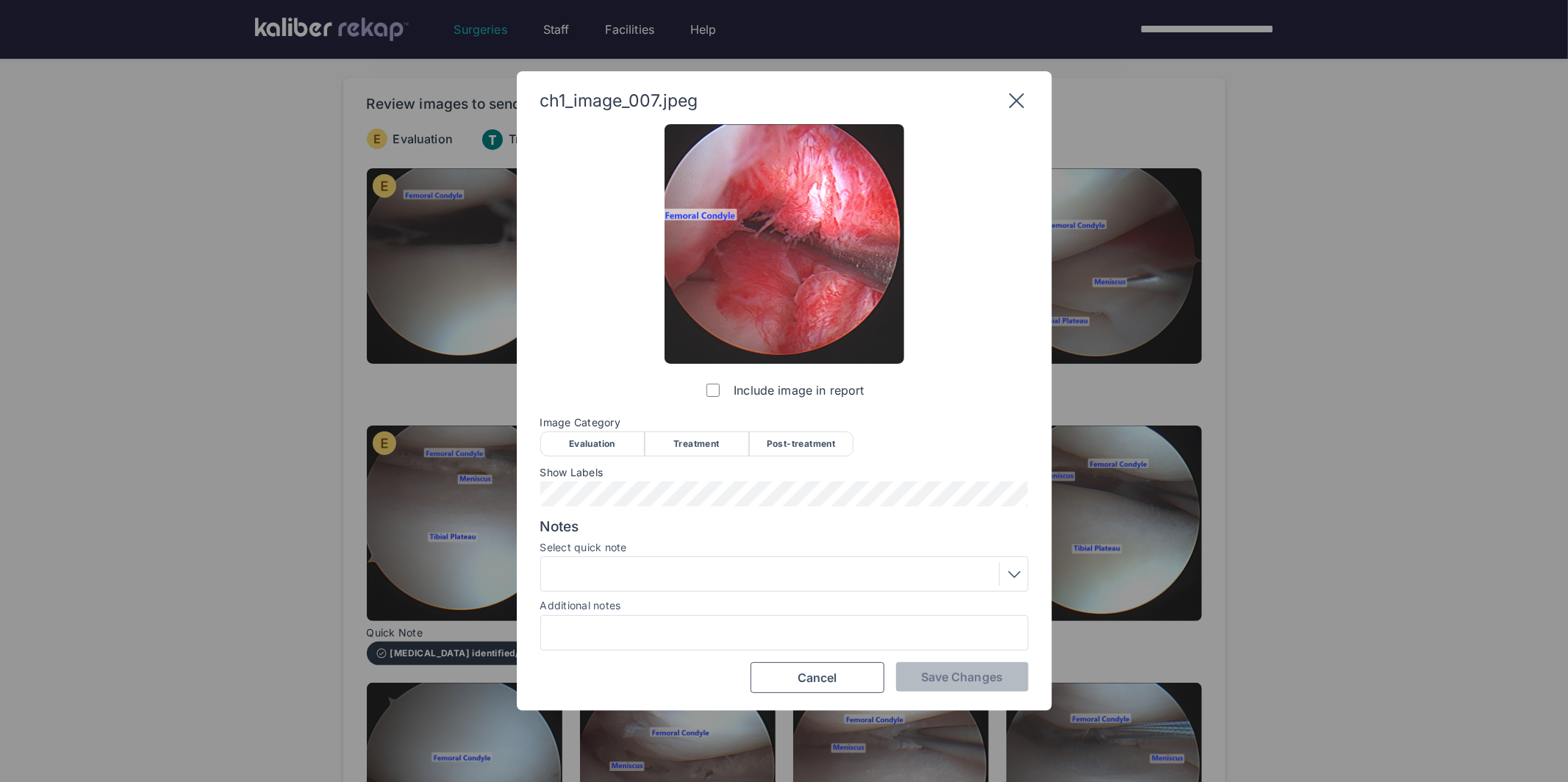
click at [616, 454] on div "Evaluation" at bounding box center [593, 444] width 104 height 25
click at [931, 664] on button "Save Changes" at bounding box center [962, 676] width 132 height 30
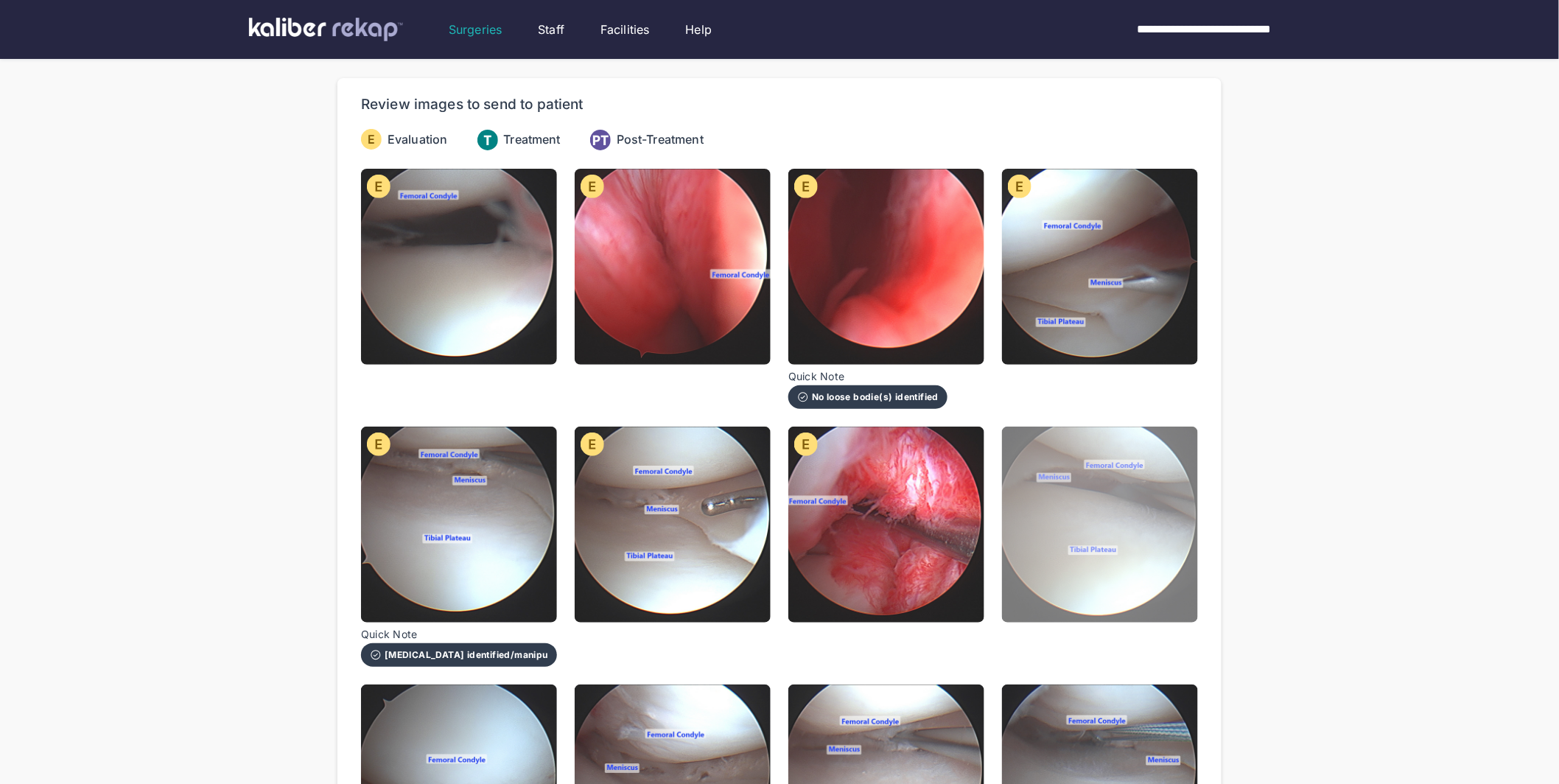
click at [1053, 501] on img at bounding box center [1099, 524] width 196 height 196
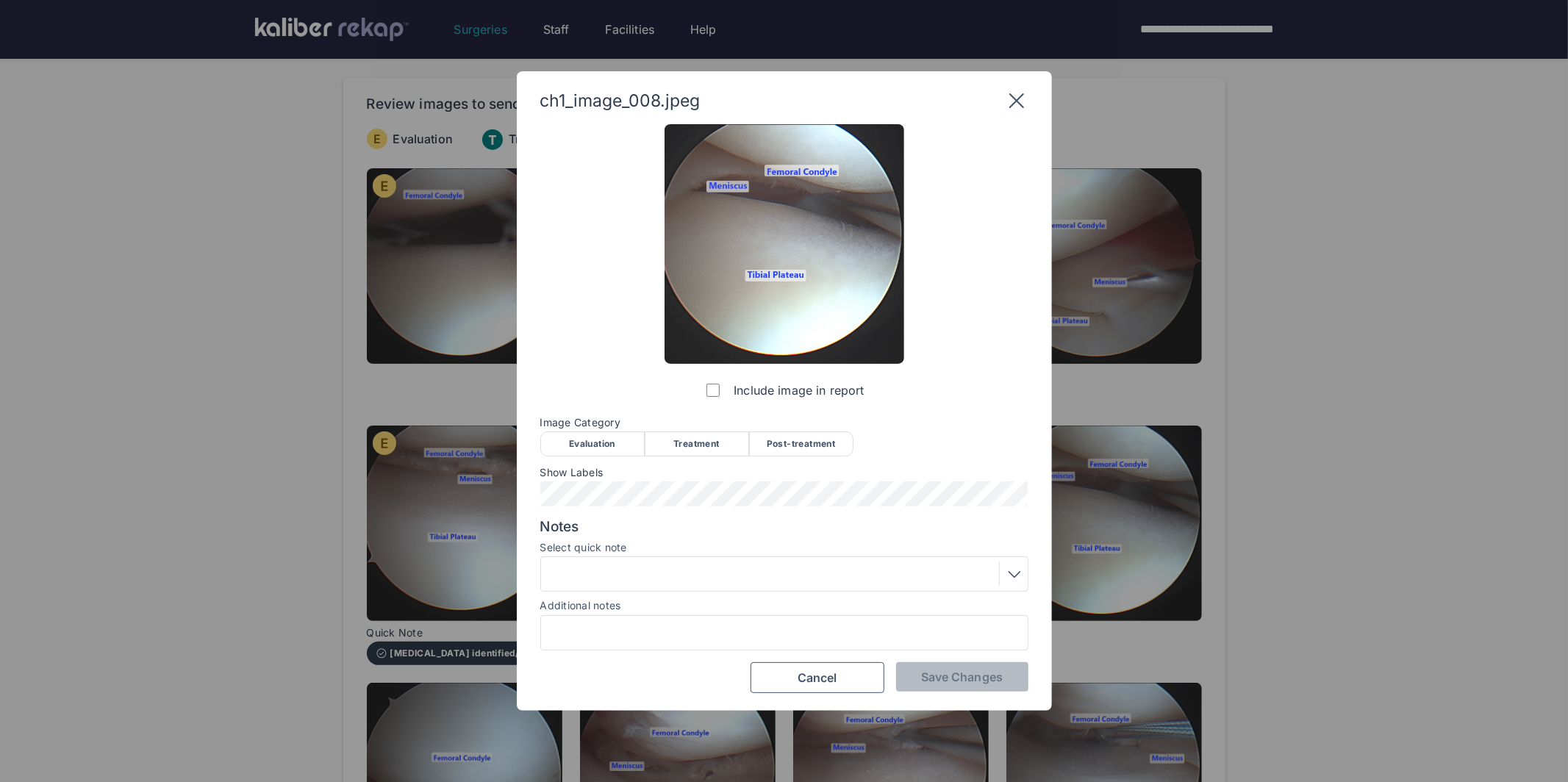
click at [620, 447] on div "Evaluation" at bounding box center [593, 444] width 104 height 25
click at [986, 675] on span "Save Changes" at bounding box center [961, 676] width 82 height 15
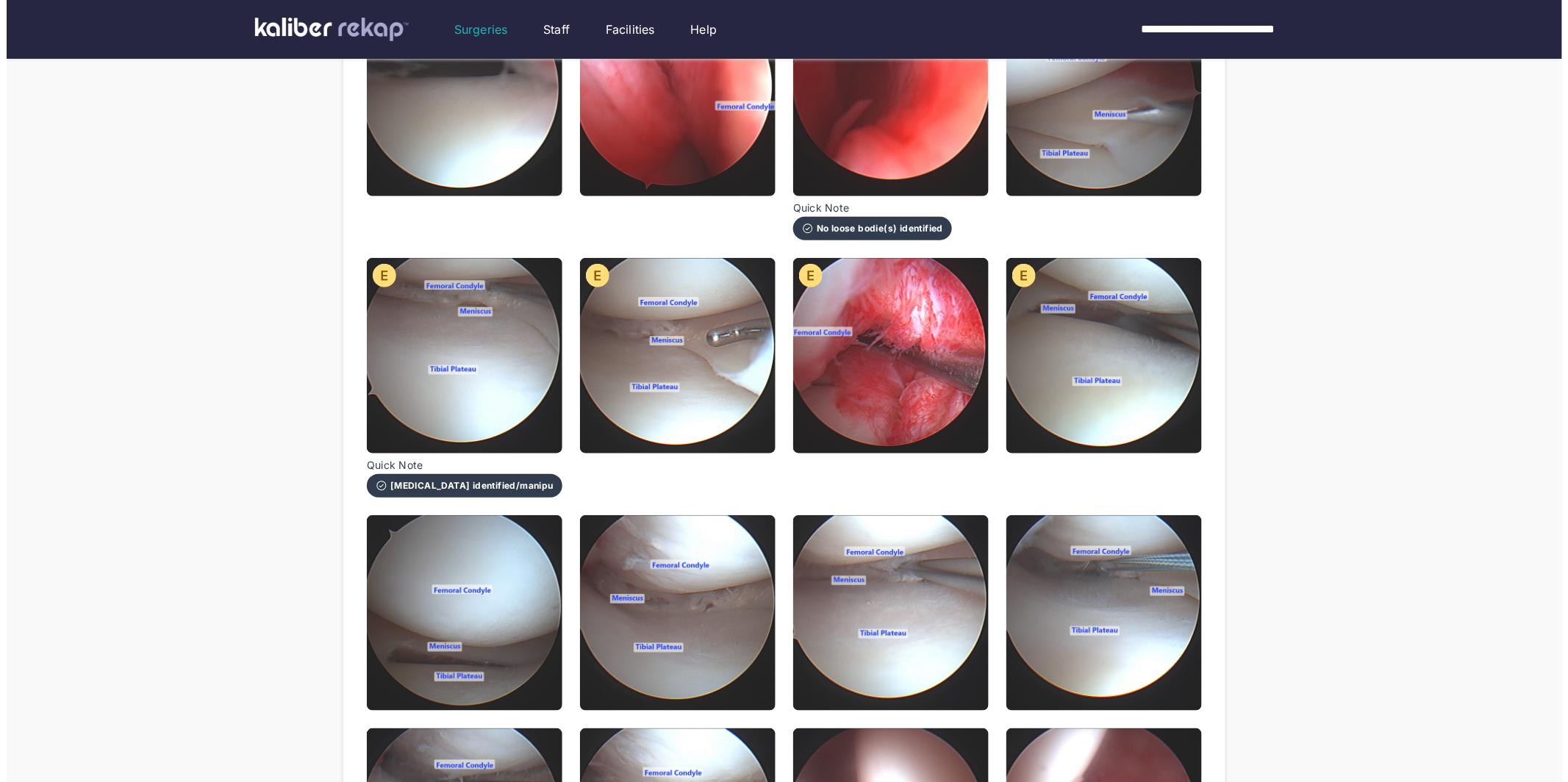
scroll to position [297, 0]
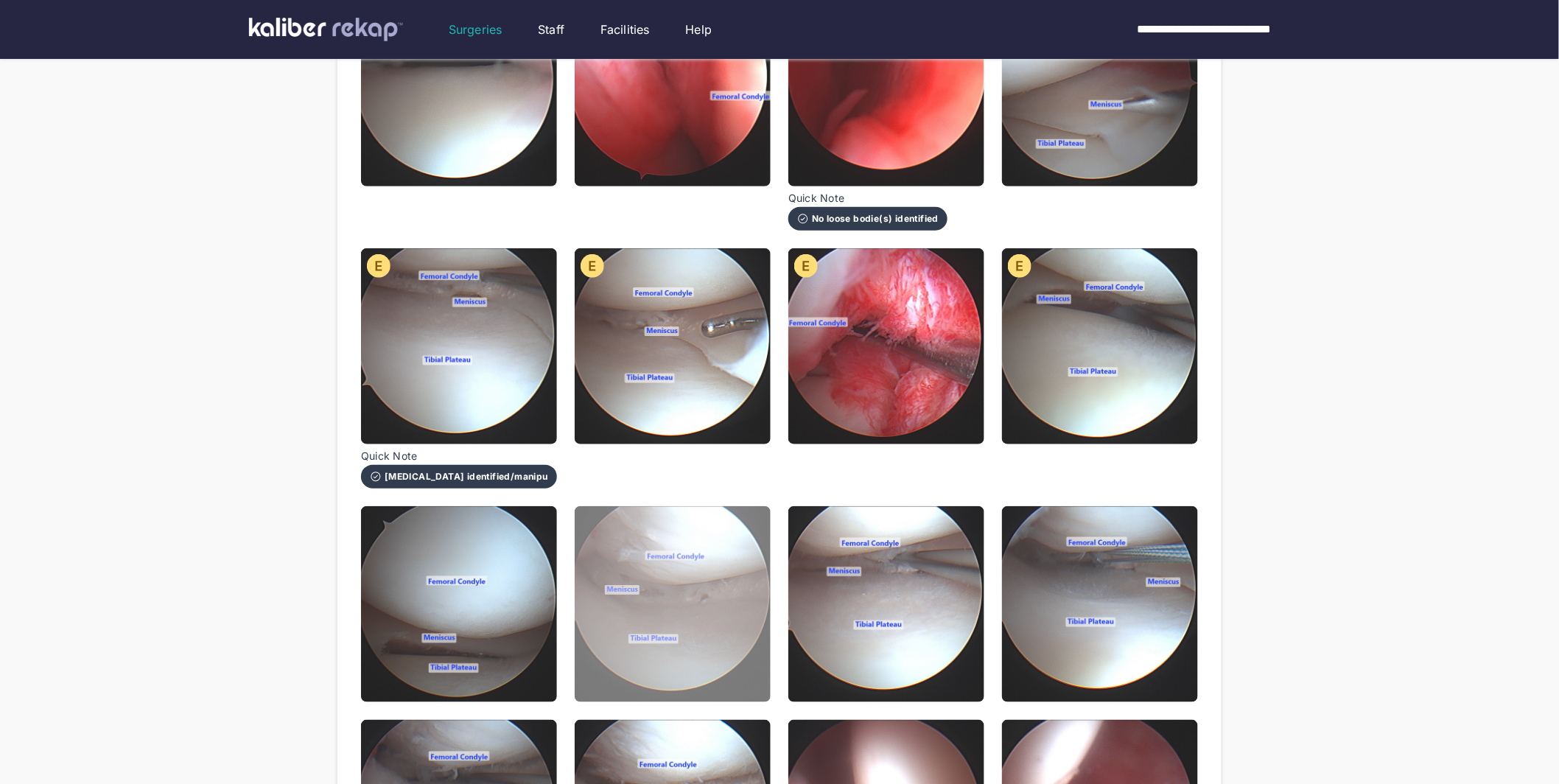
click at [668, 600] on img at bounding box center [672, 604] width 196 height 196
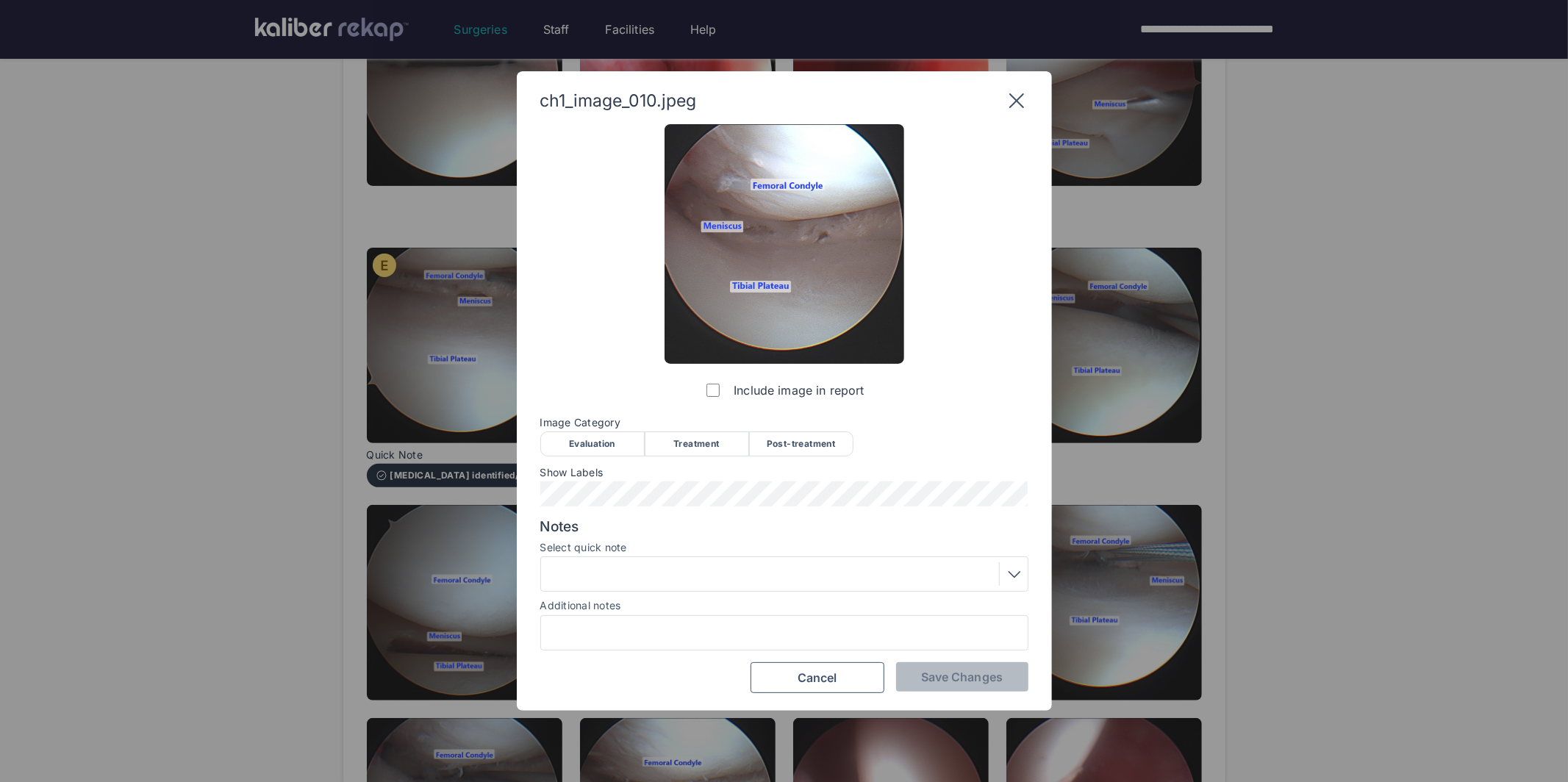
click at [607, 444] on div "Evaluation" at bounding box center [593, 444] width 104 height 25
click at [725, 574] on div at bounding box center [784, 573] width 478 height 24
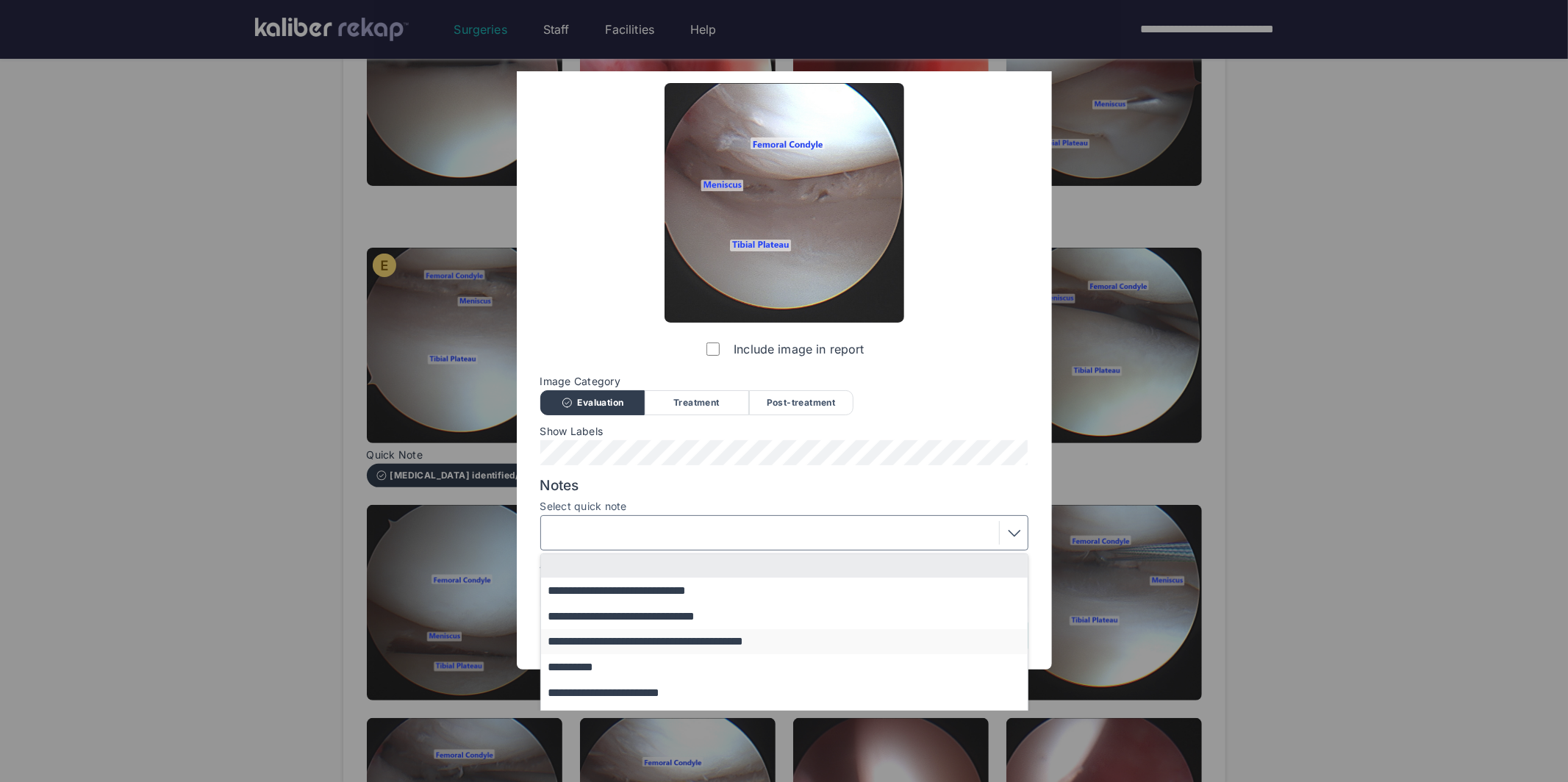
scroll to position [78, 0]
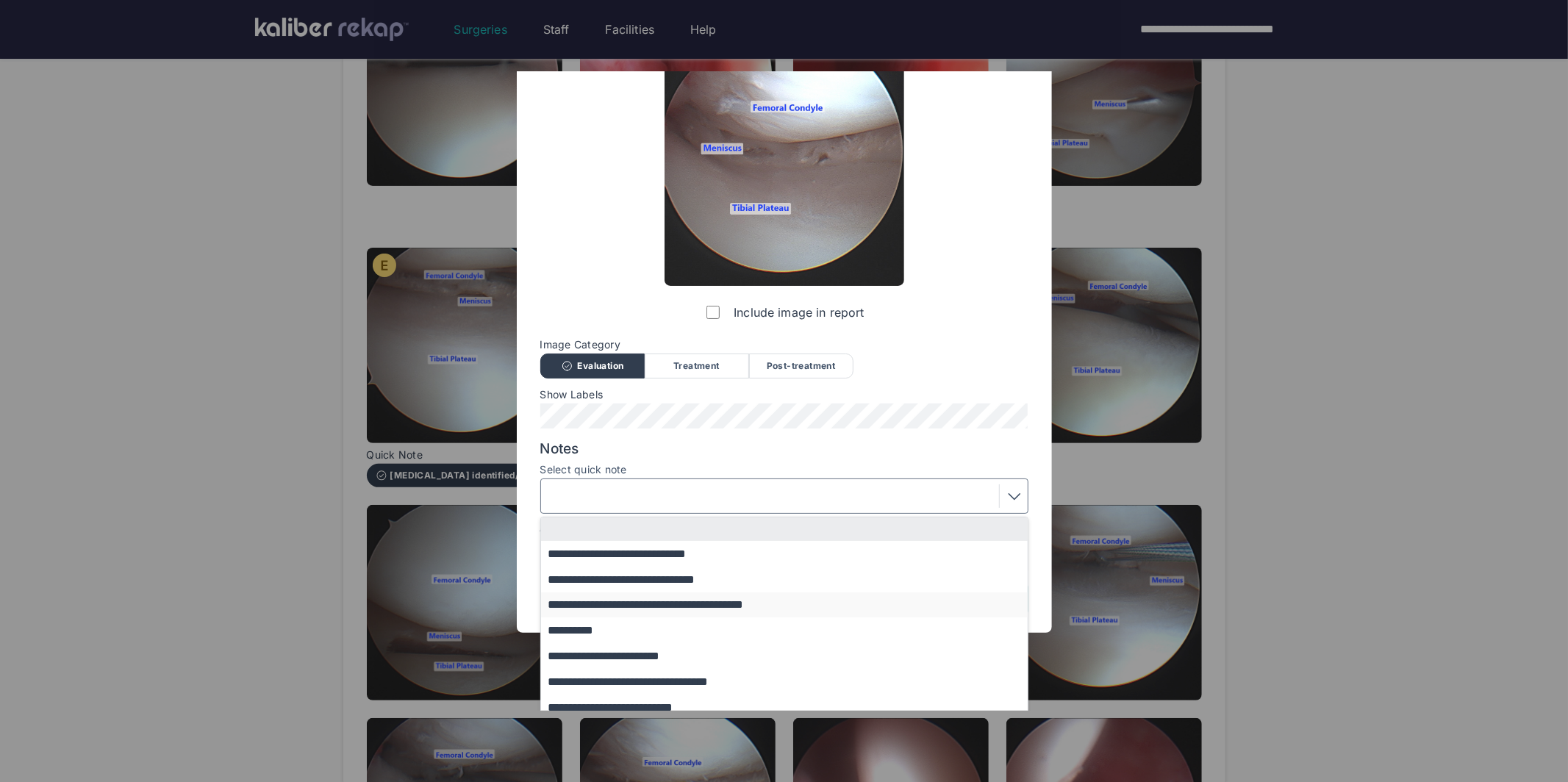
click at [630, 605] on button "**********" at bounding box center [791, 605] width 501 height 26
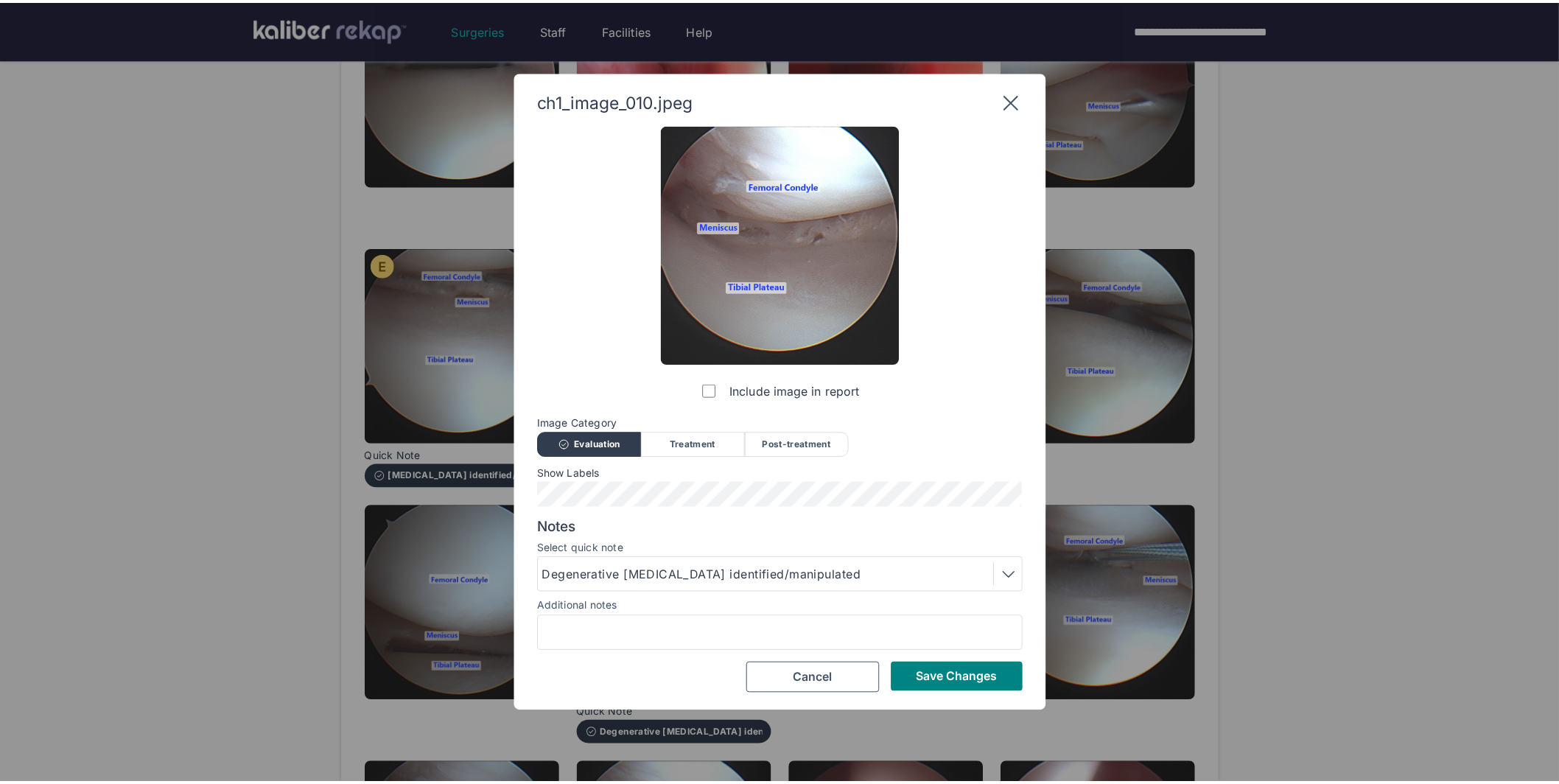
scroll to position [0, 0]
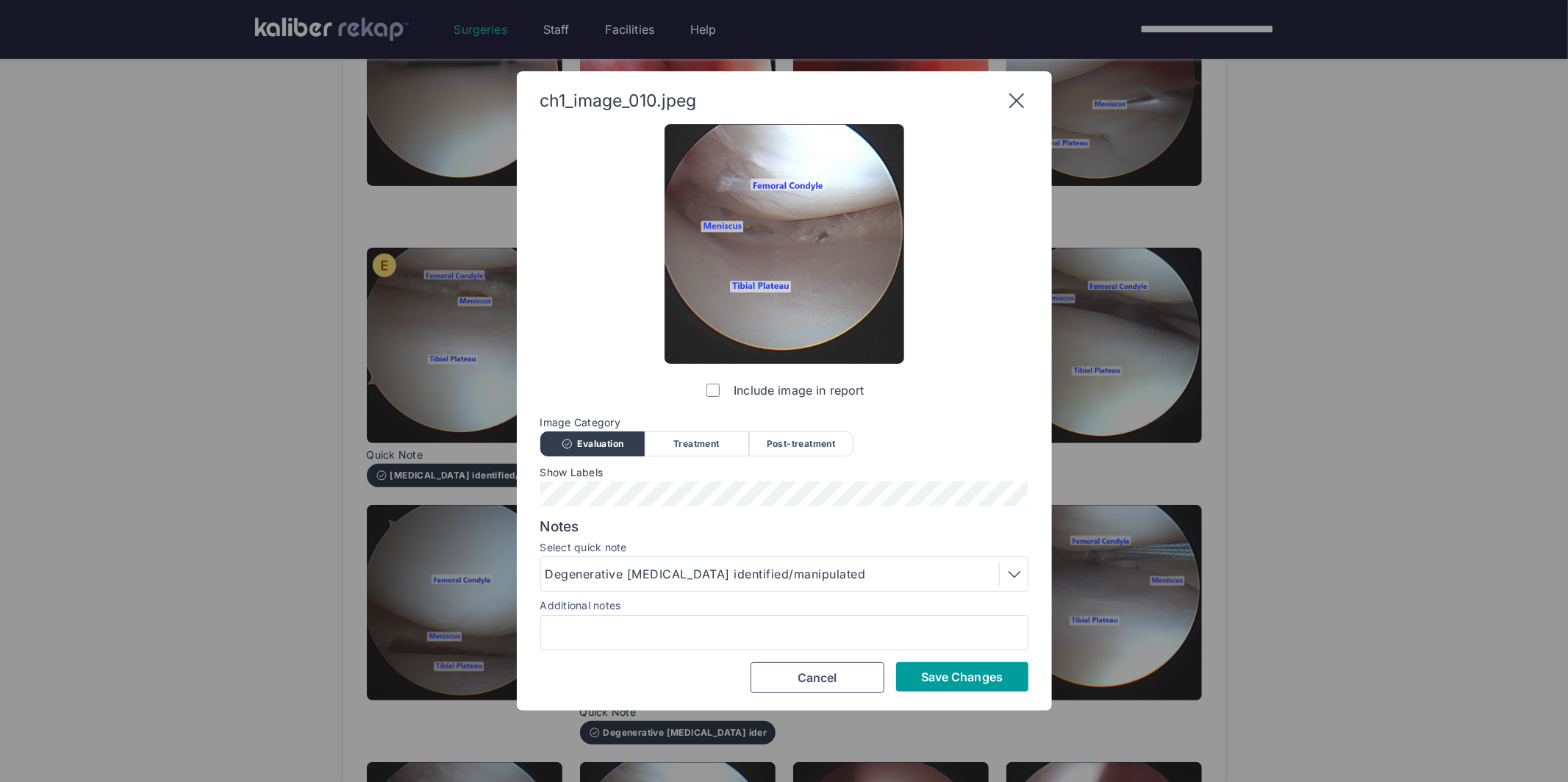
click at [919, 668] on button "Save Changes" at bounding box center [962, 676] width 132 height 30
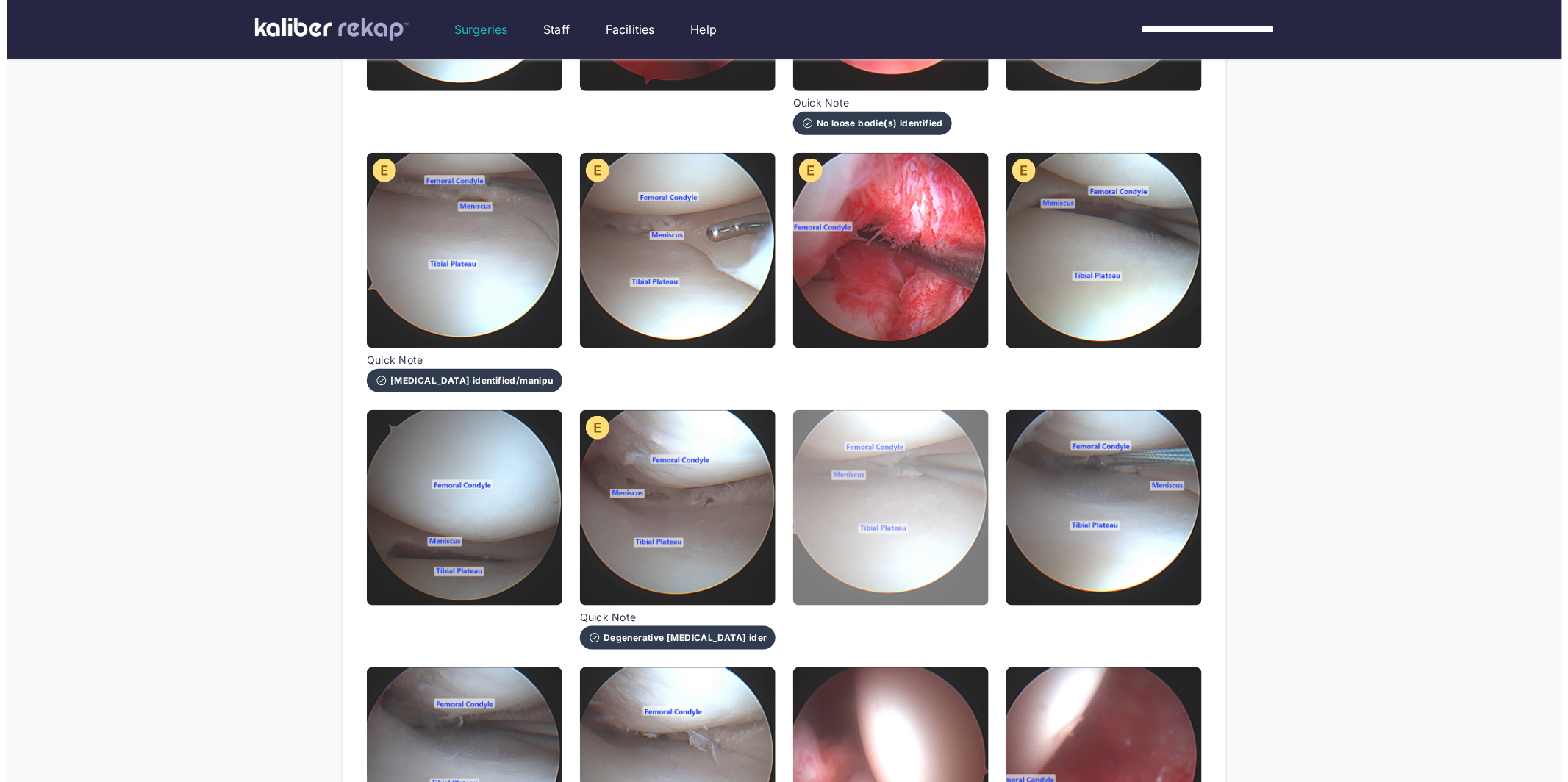
scroll to position [455, 0]
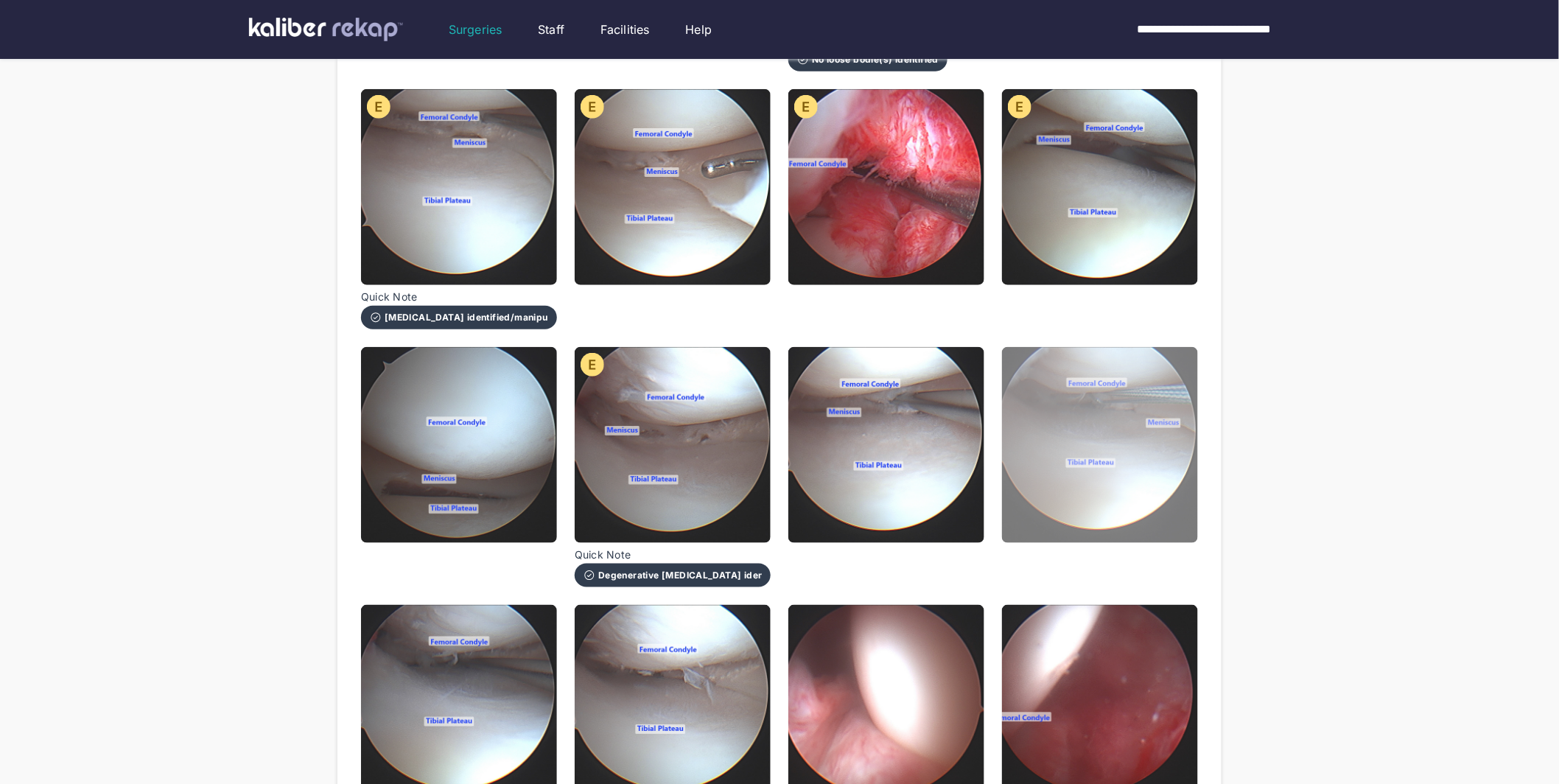
click at [1061, 450] on img at bounding box center [1099, 444] width 196 height 196
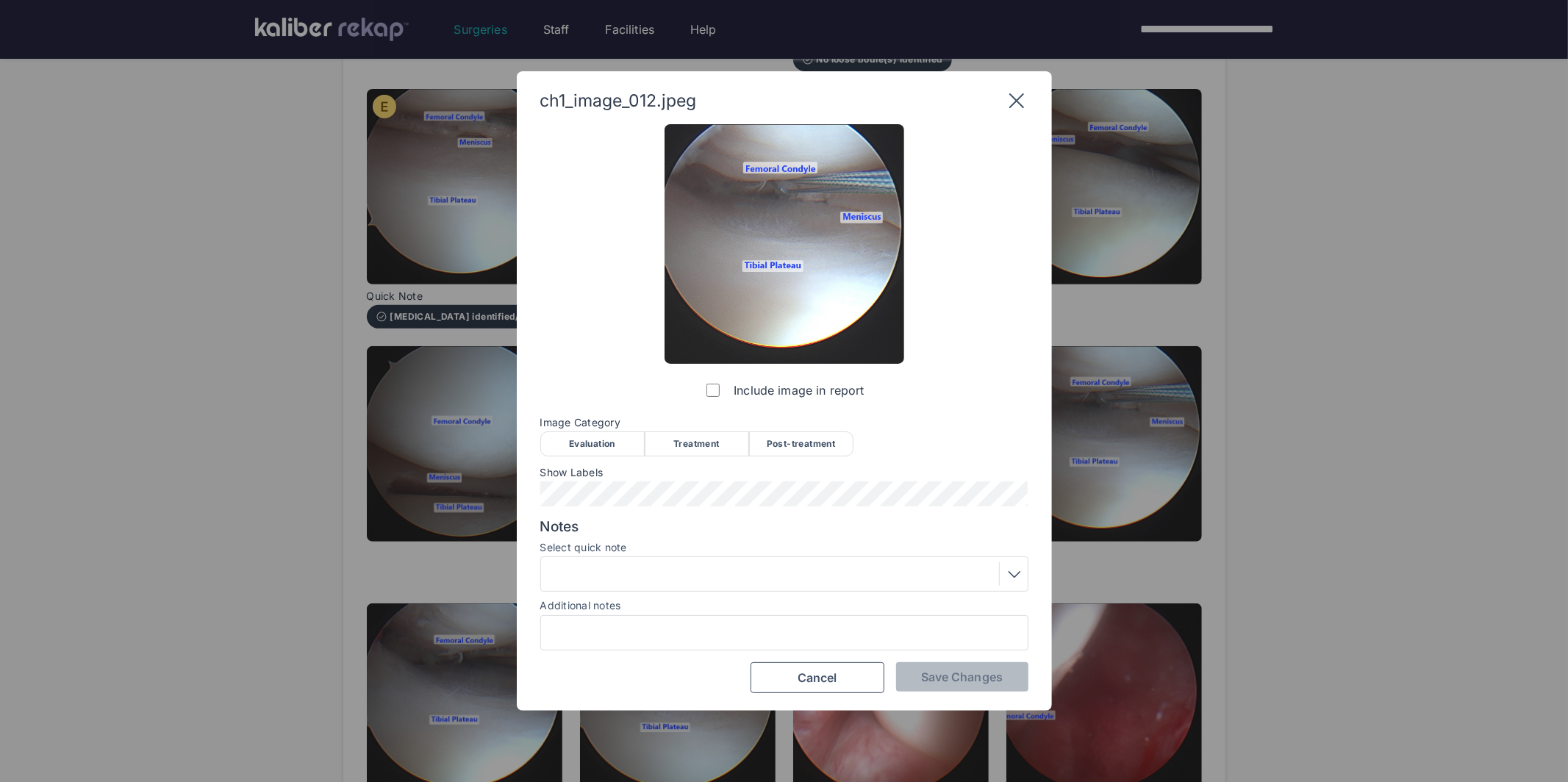
click at [694, 434] on div "Treatment" at bounding box center [697, 444] width 104 height 25
click at [681, 567] on div at bounding box center [784, 573] width 478 height 24
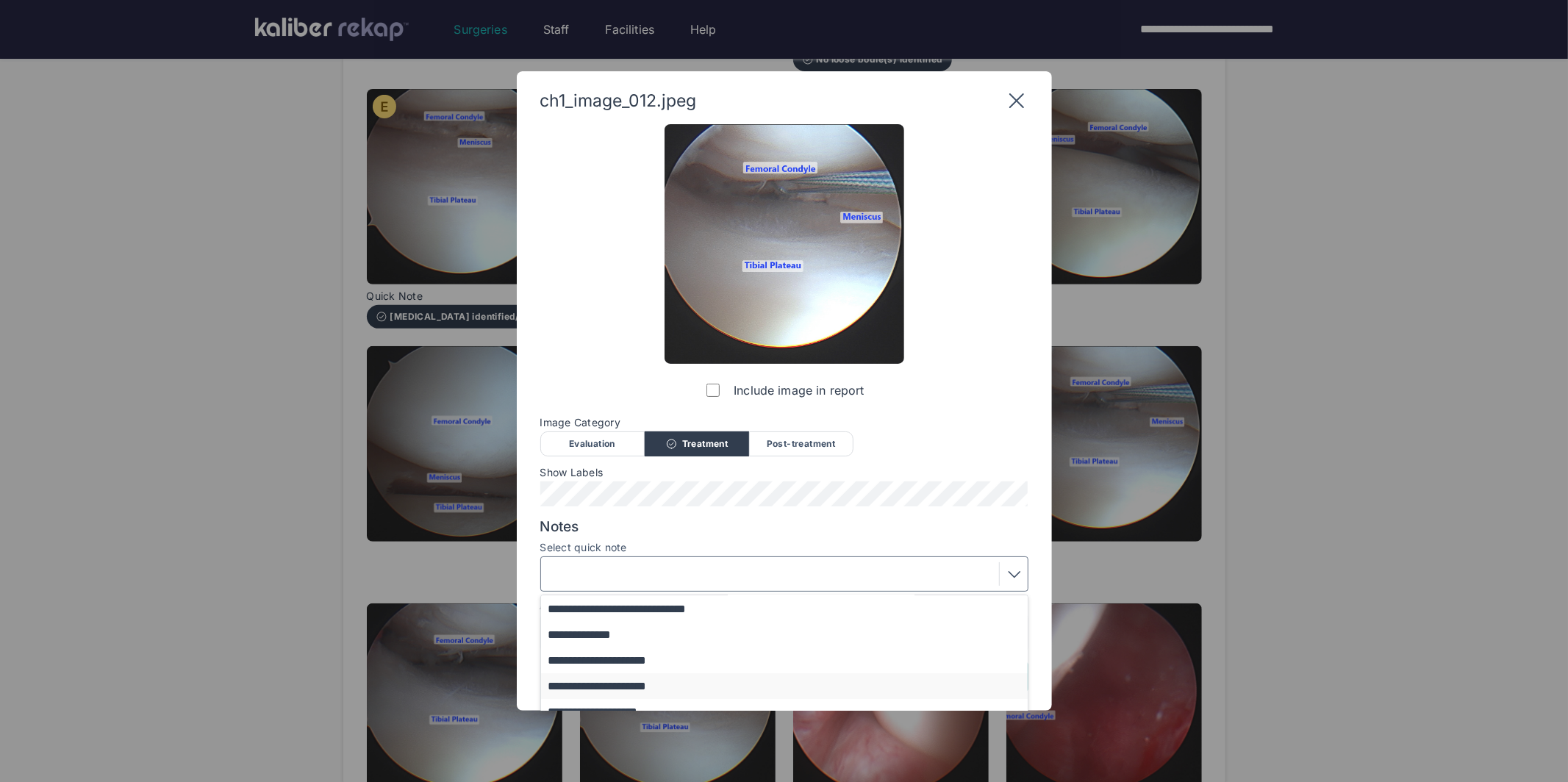
scroll to position [84, 0]
click at [635, 677] on button "**********" at bounding box center [791, 675] width 501 height 26
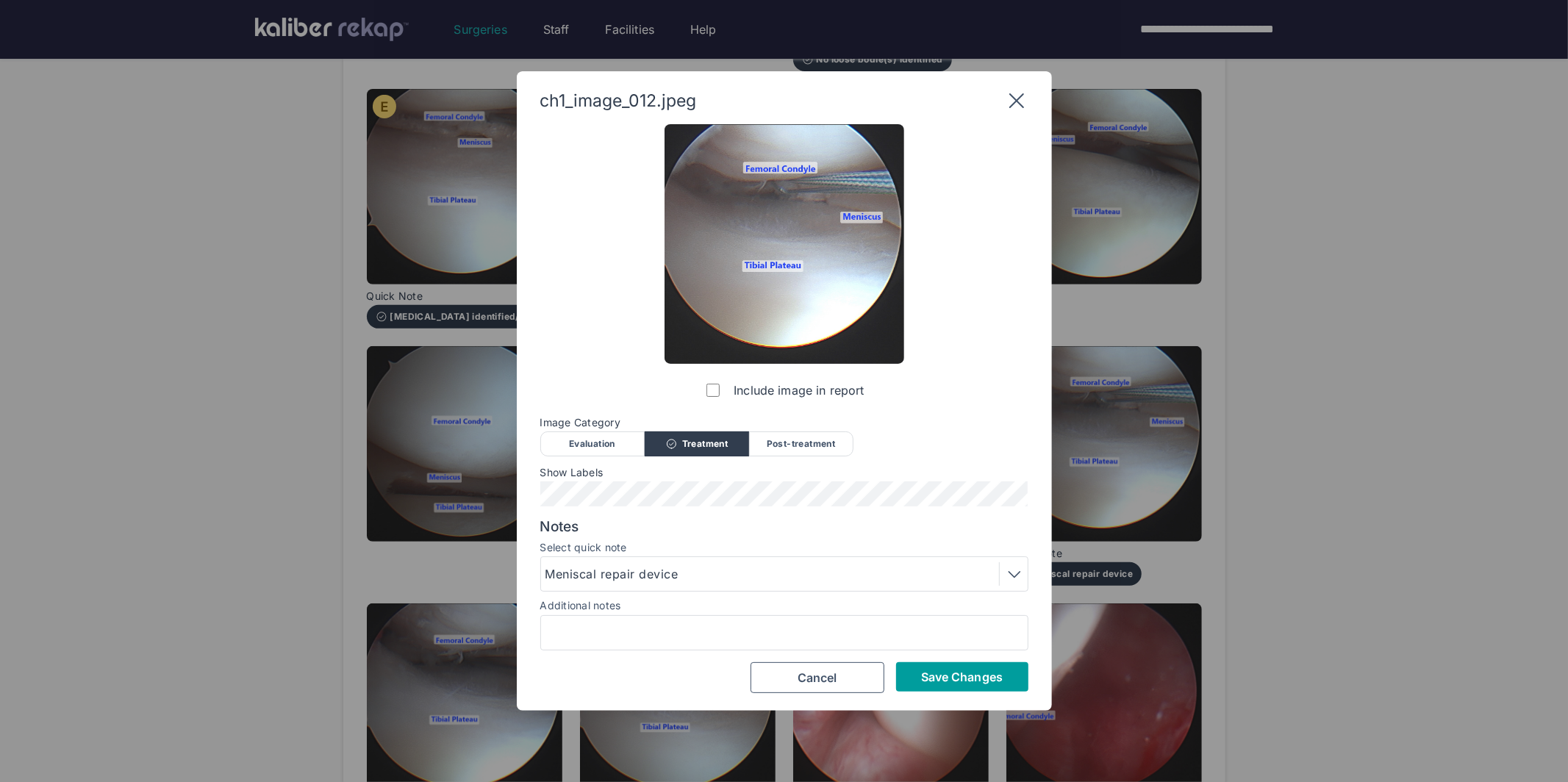
click at [918, 680] on button "Save Changes" at bounding box center [962, 676] width 132 height 30
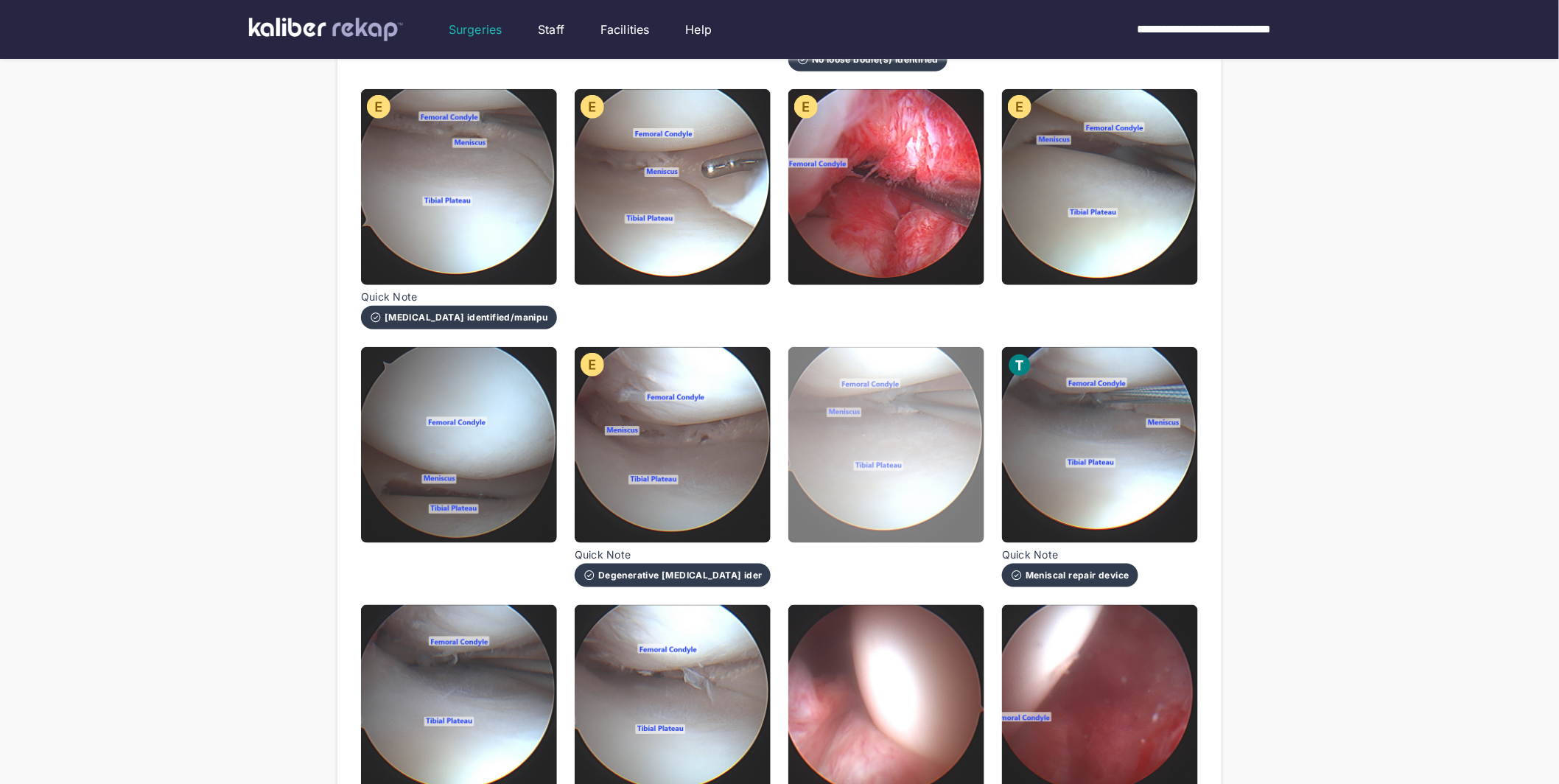
click at [898, 421] on img at bounding box center [886, 444] width 196 height 196
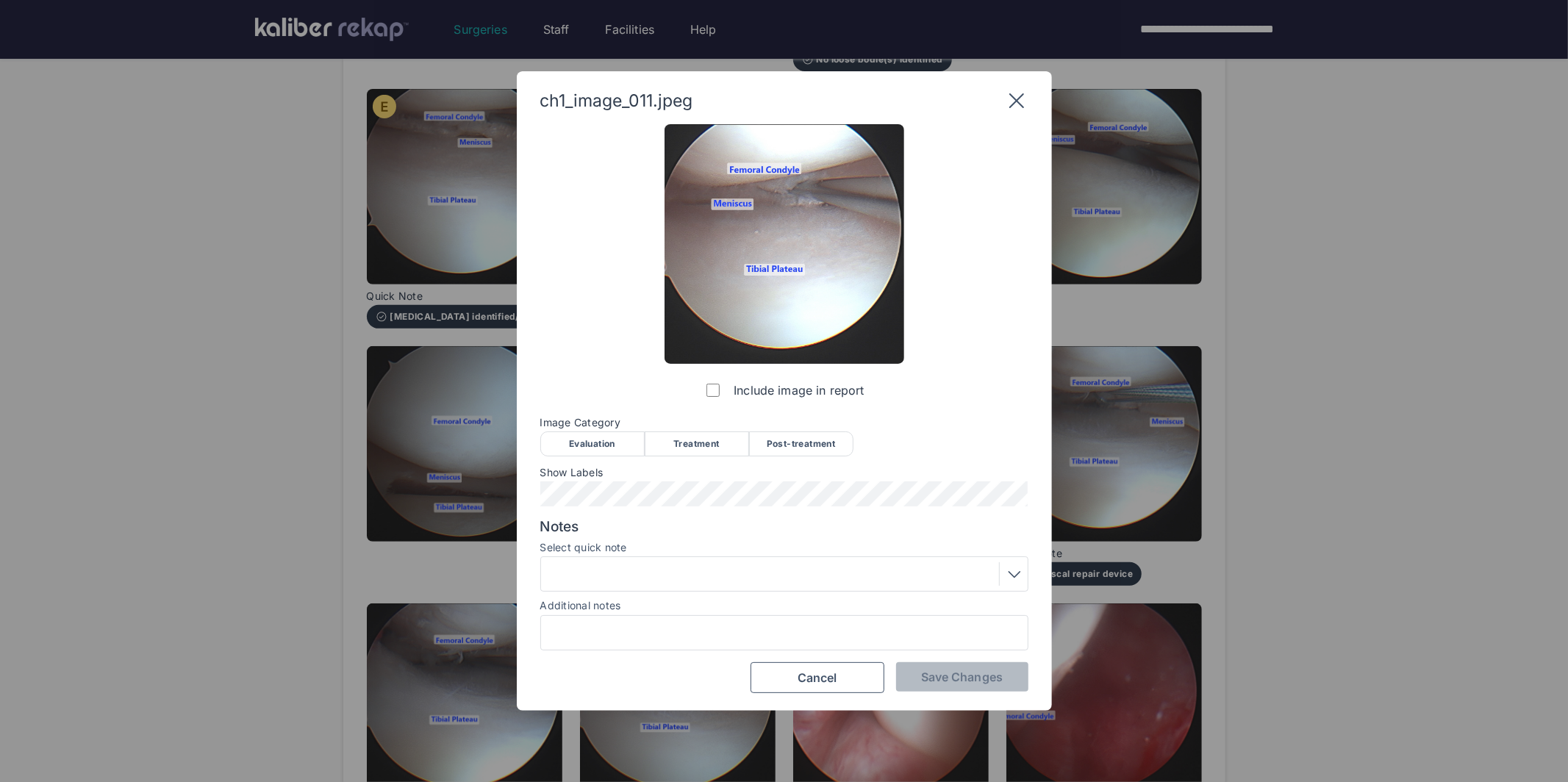
click at [685, 445] on div "Treatment" at bounding box center [697, 444] width 104 height 25
click at [696, 569] on div at bounding box center [784, 573] width 478 height 24
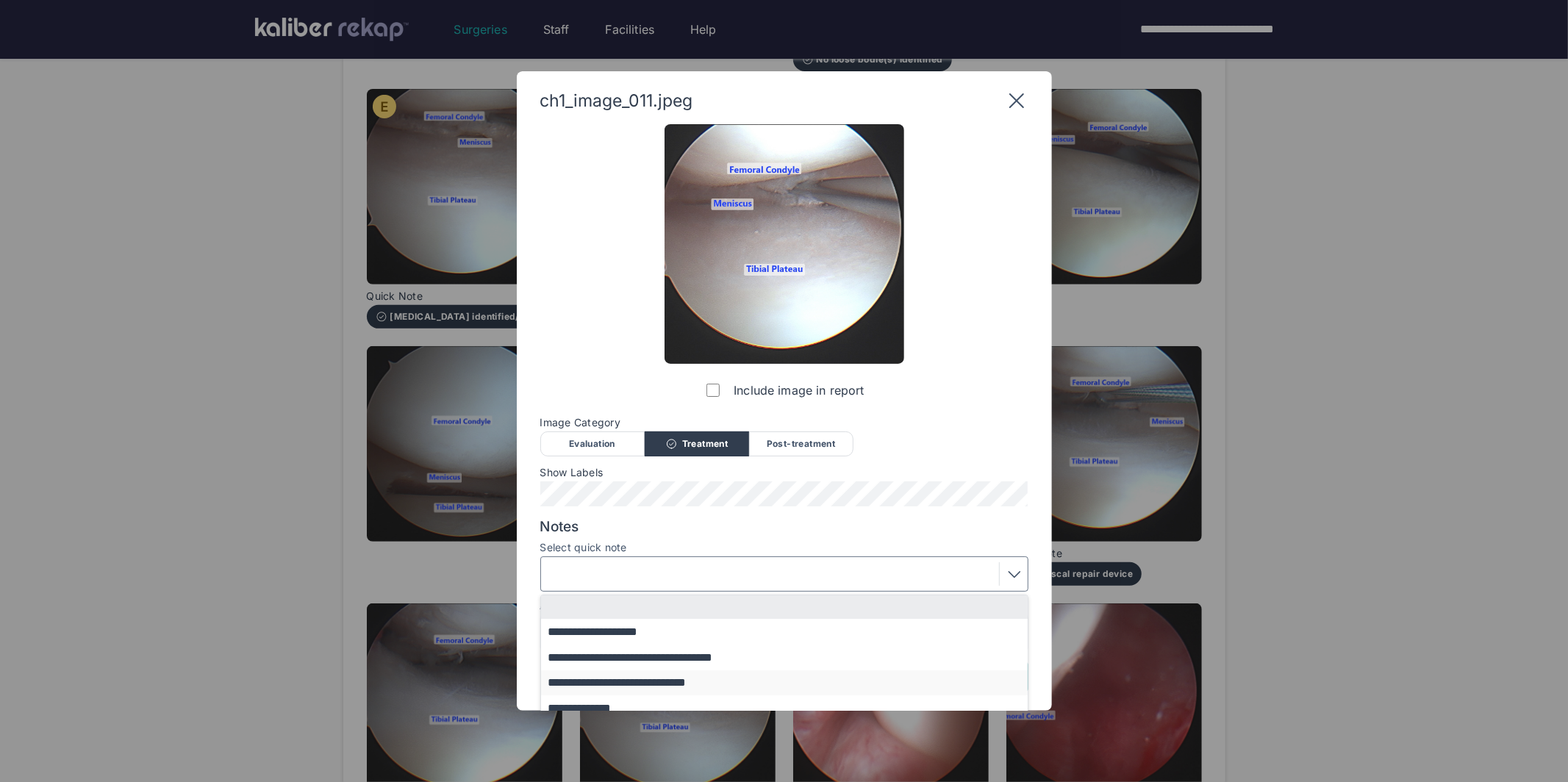
scroll to position [121, 0]
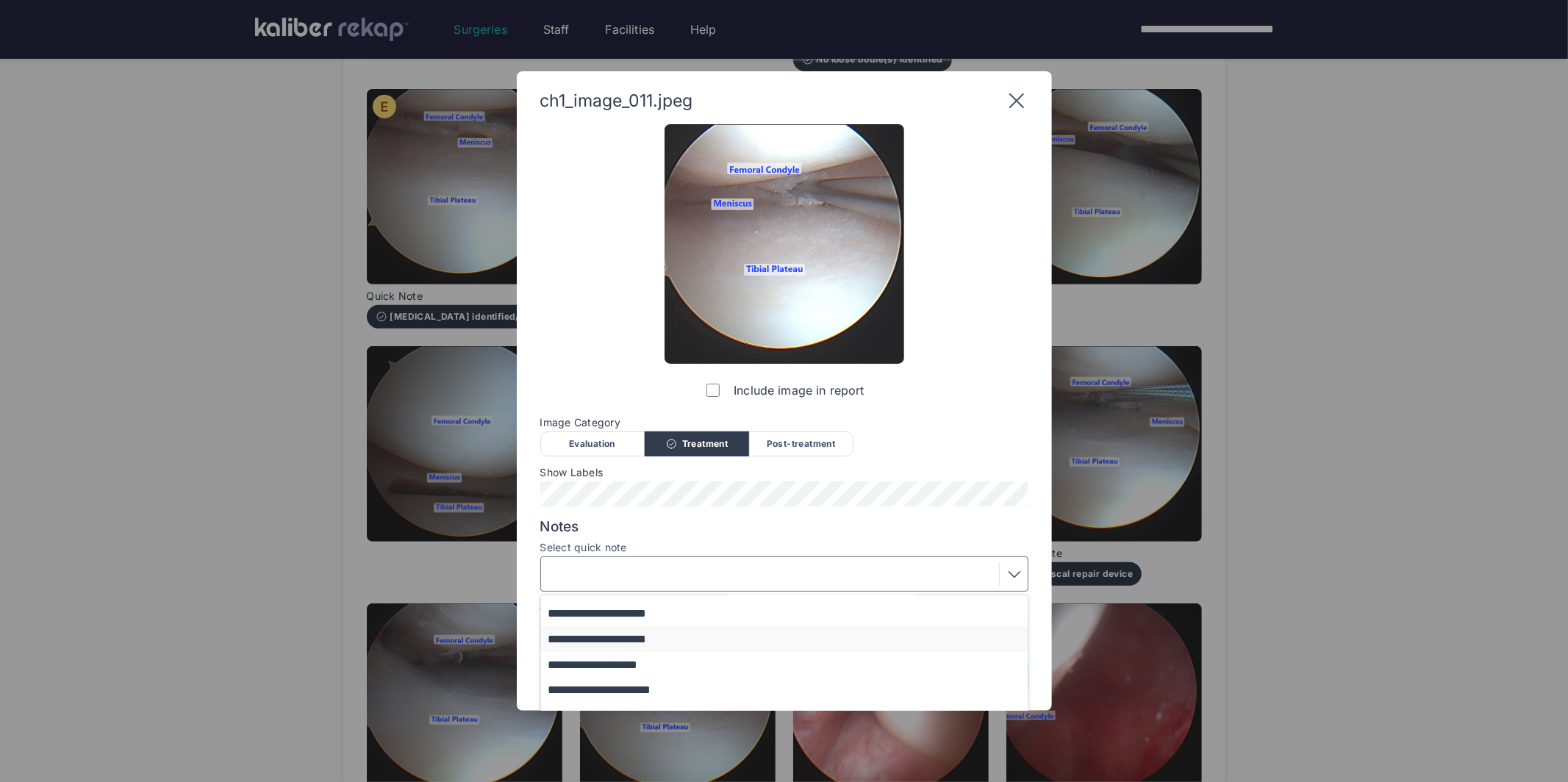
click at [650, 638] on button "**********" at bounding box center [791, 638] width 501 height 26
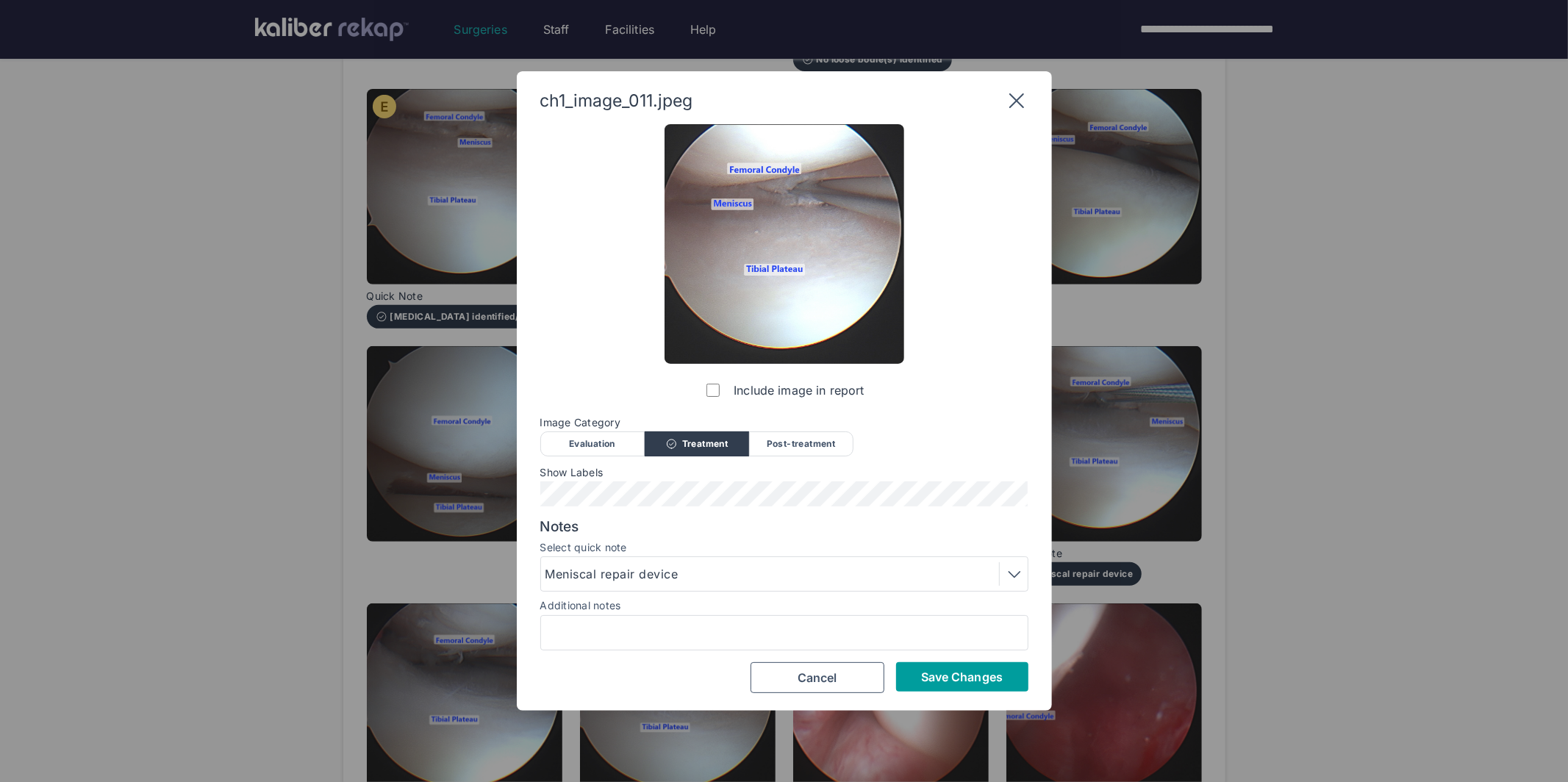
click at [902, 674] on button "Save Changes" at bounding box center [962, 676] width 132 height 30
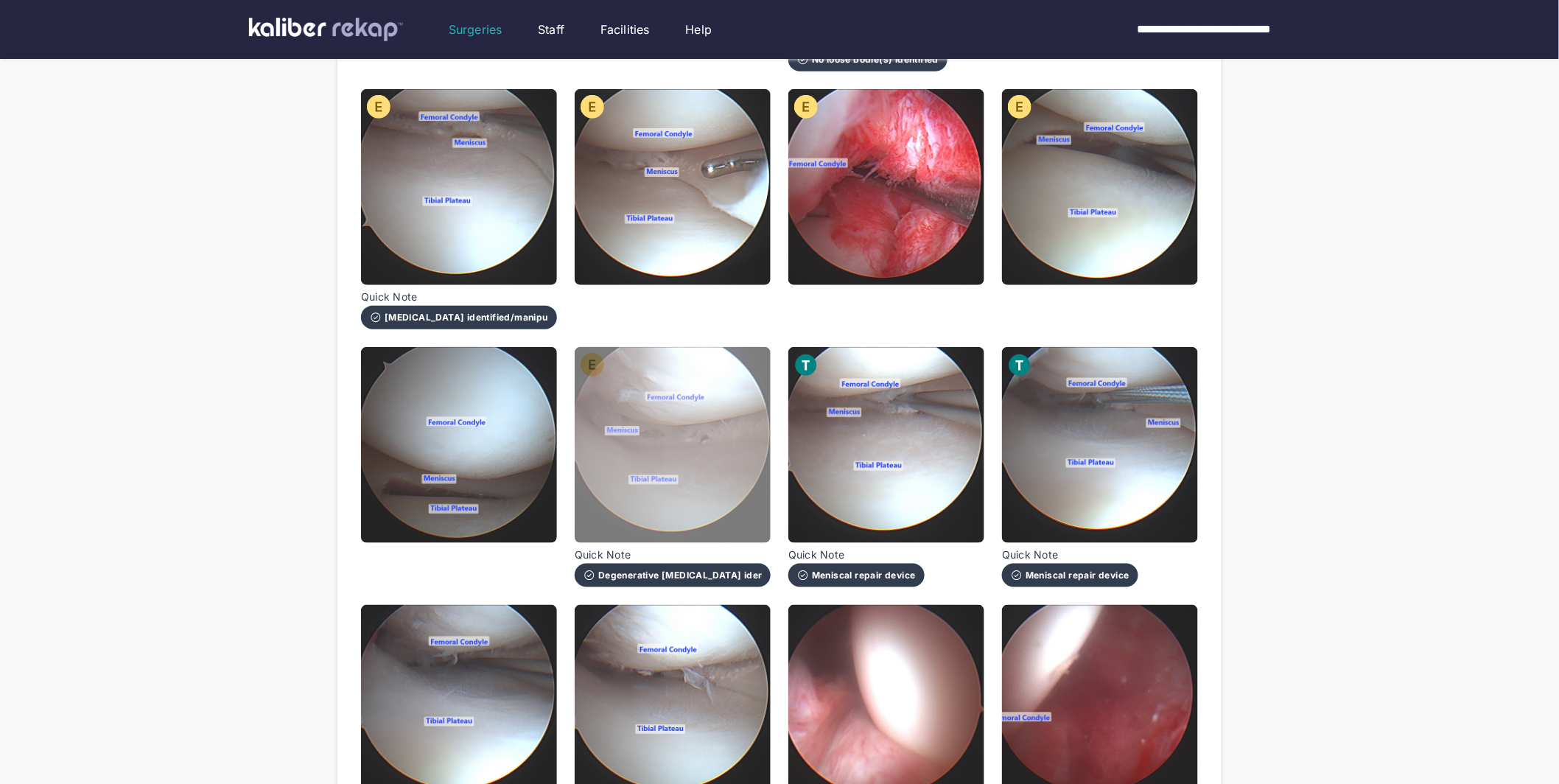
click at [685, 451] on img at bounding box center [672, 444] width 196 height 196
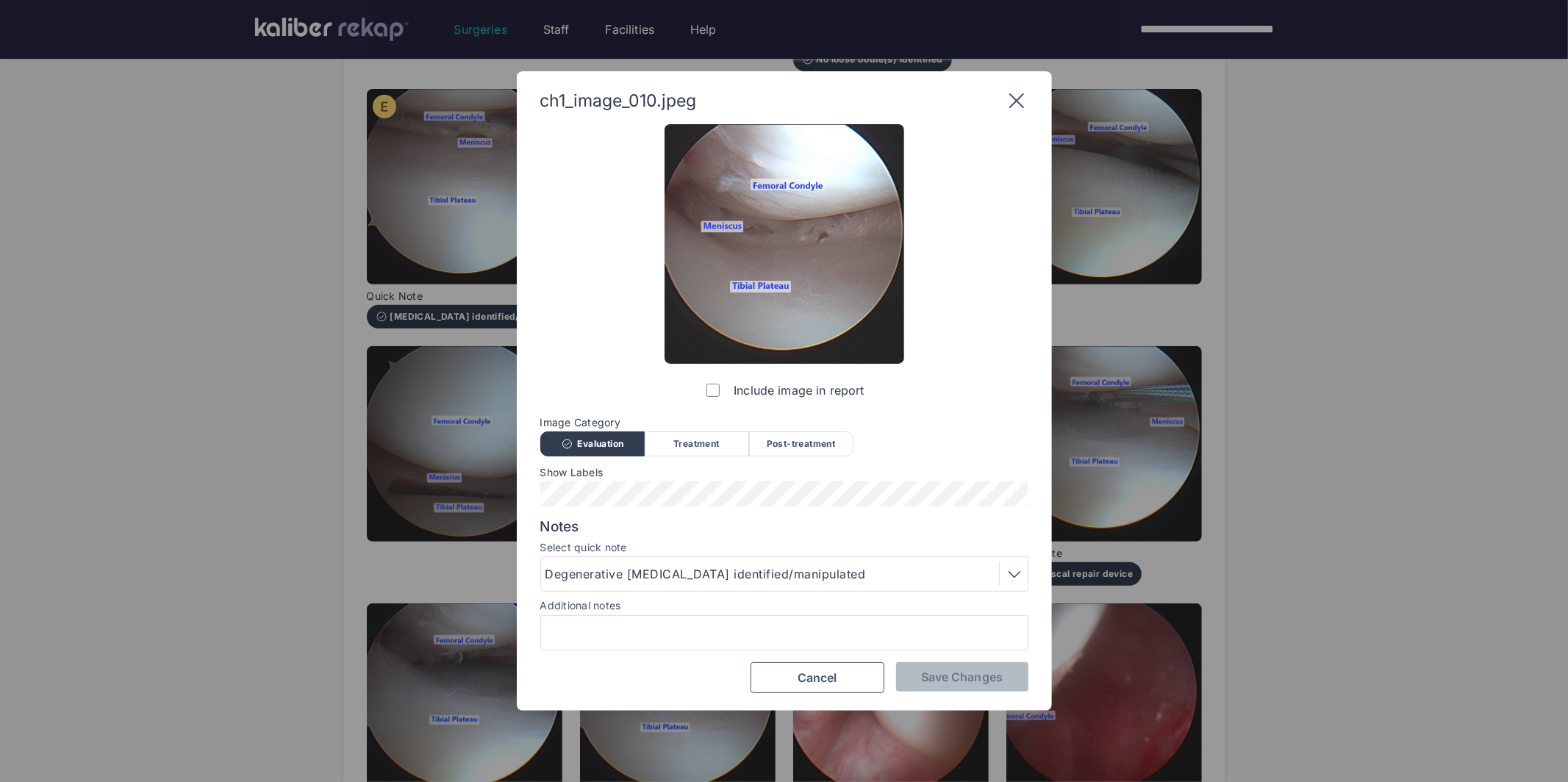
click at [662, 570] on div "Degenerative [MEDICAL_DATA] identified/manipulated" at bounding box center [708, 573] width 325 height 17
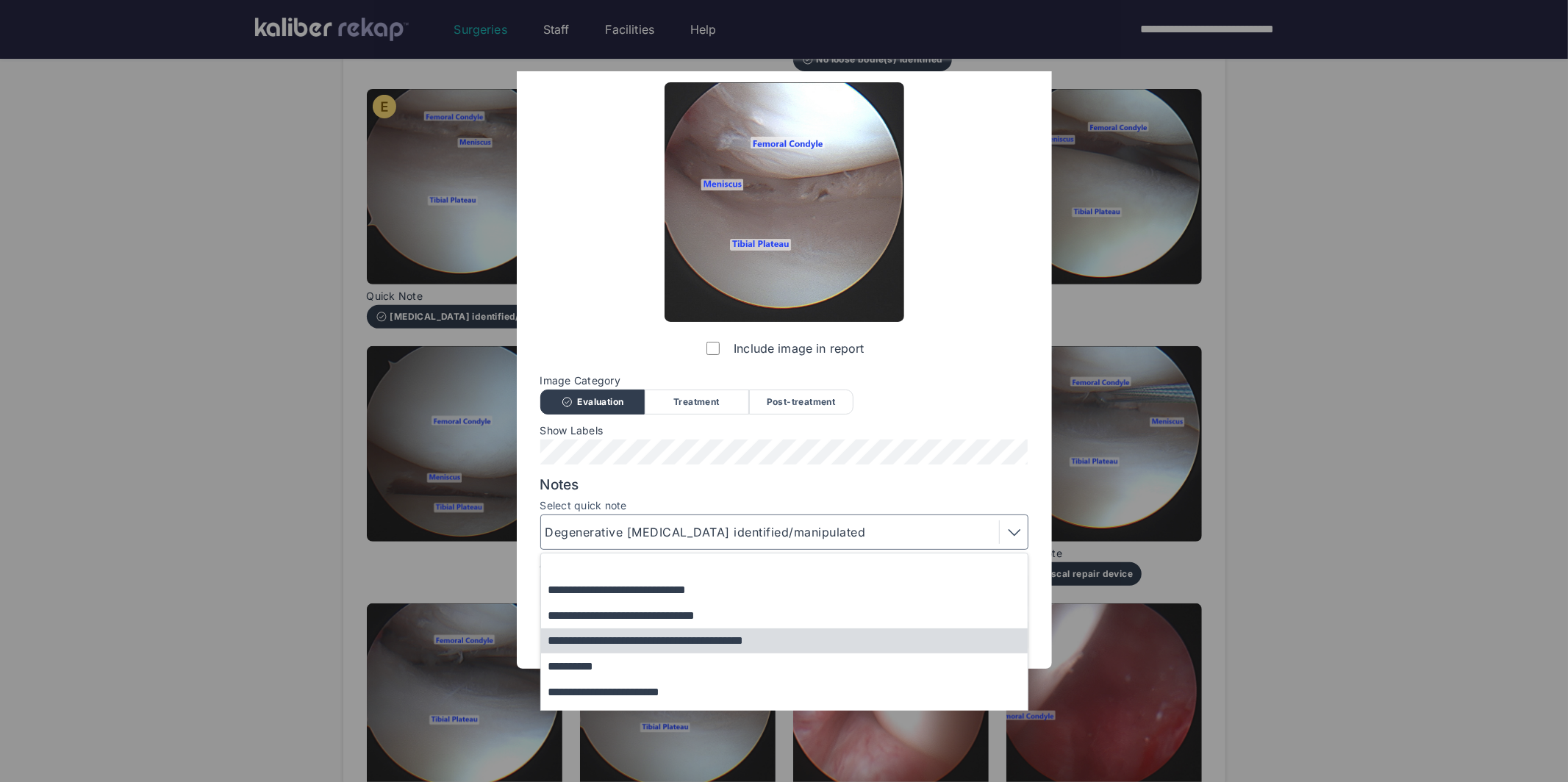
scroll to position [89, 0]
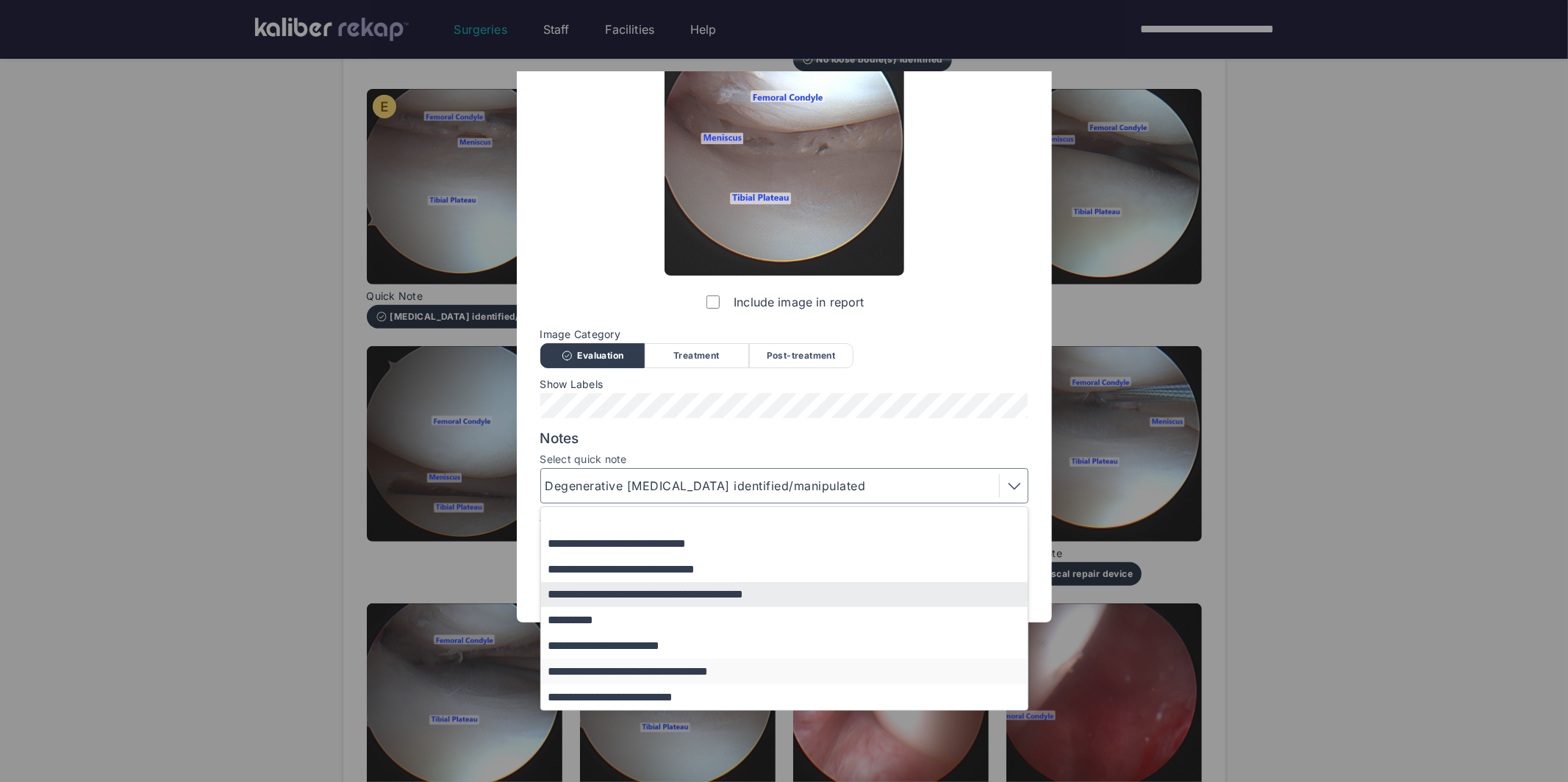
click at [607, 671] on button "**********" at bounding box center [791, 671] width 501 height 26
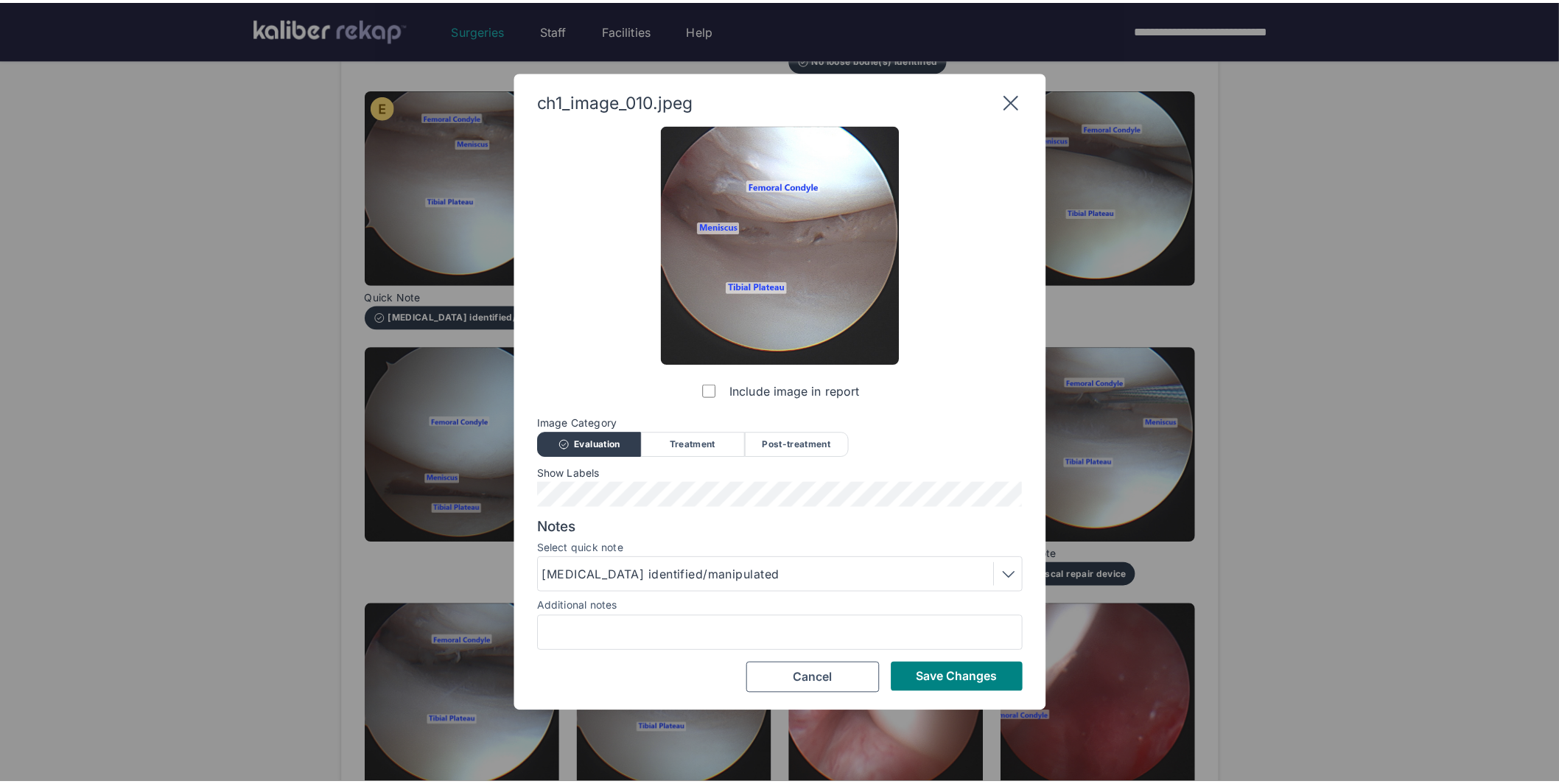
scroll to position [0, 0]
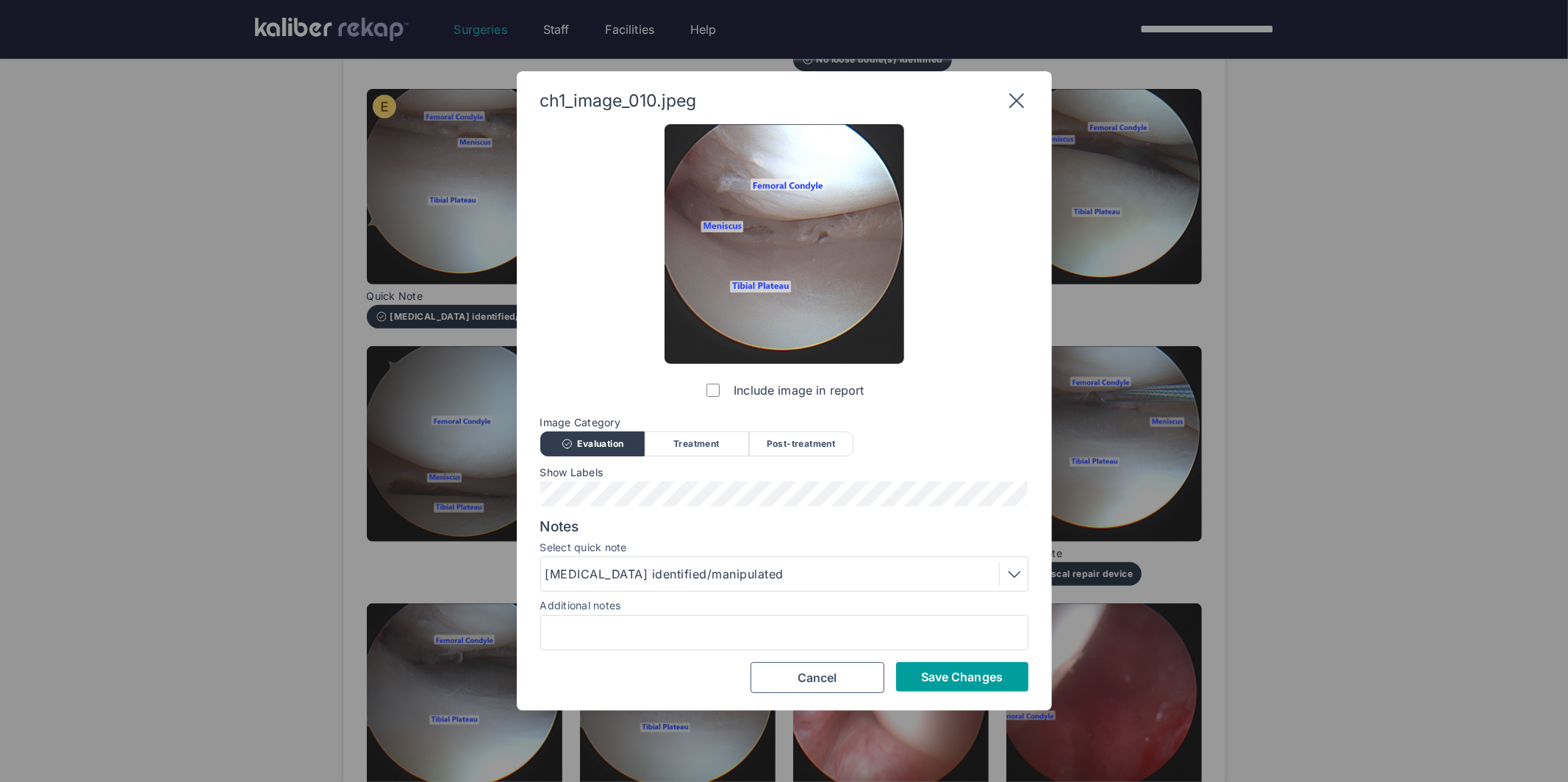
click at [919, 675] on button "Save Changes" at bounding box center [962, 676] width 132 height 30
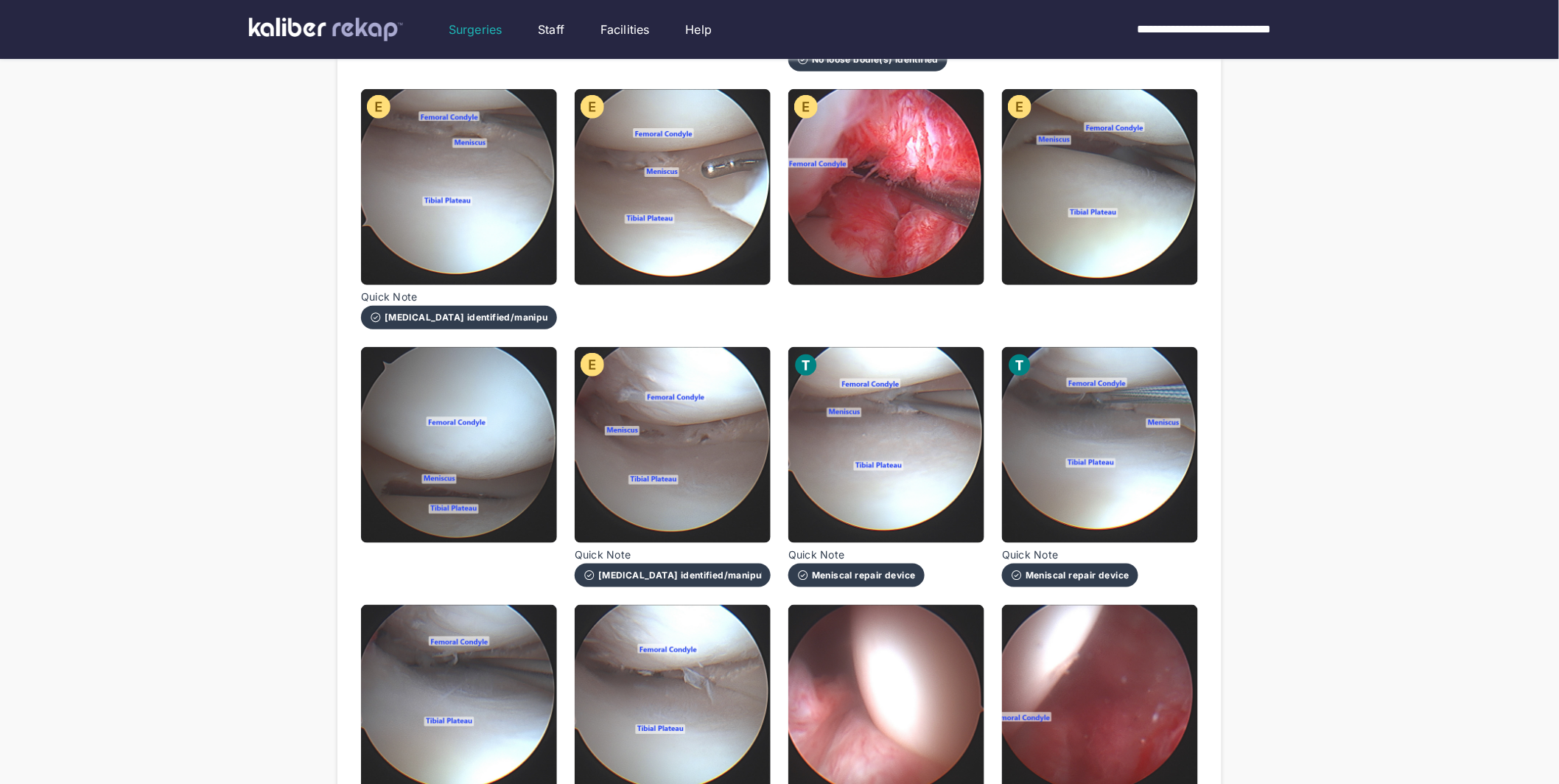
scroll to position [447, 0]
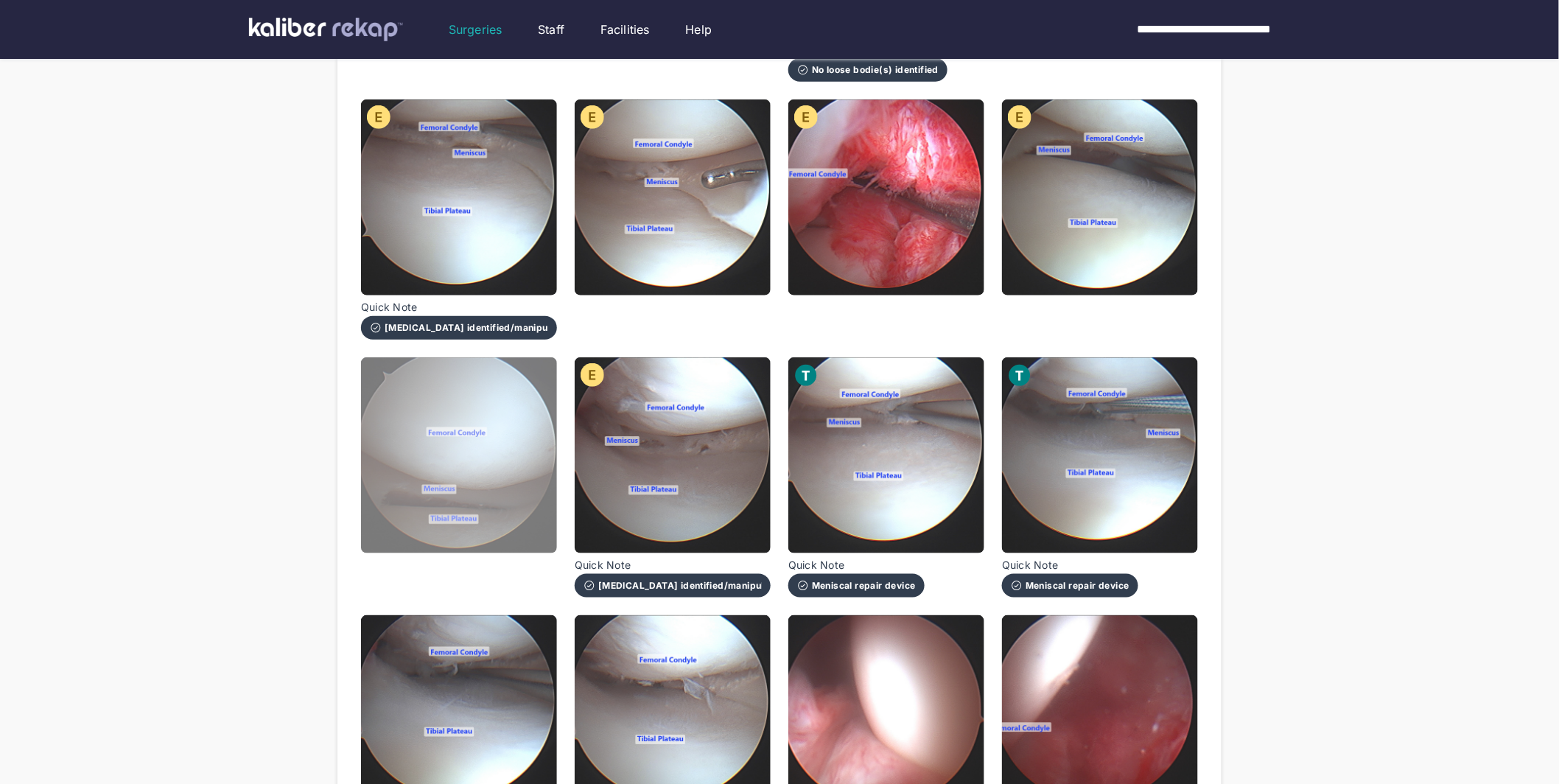
click at [520, 455] on img at bounding box center [458, 455] width 196 height 196
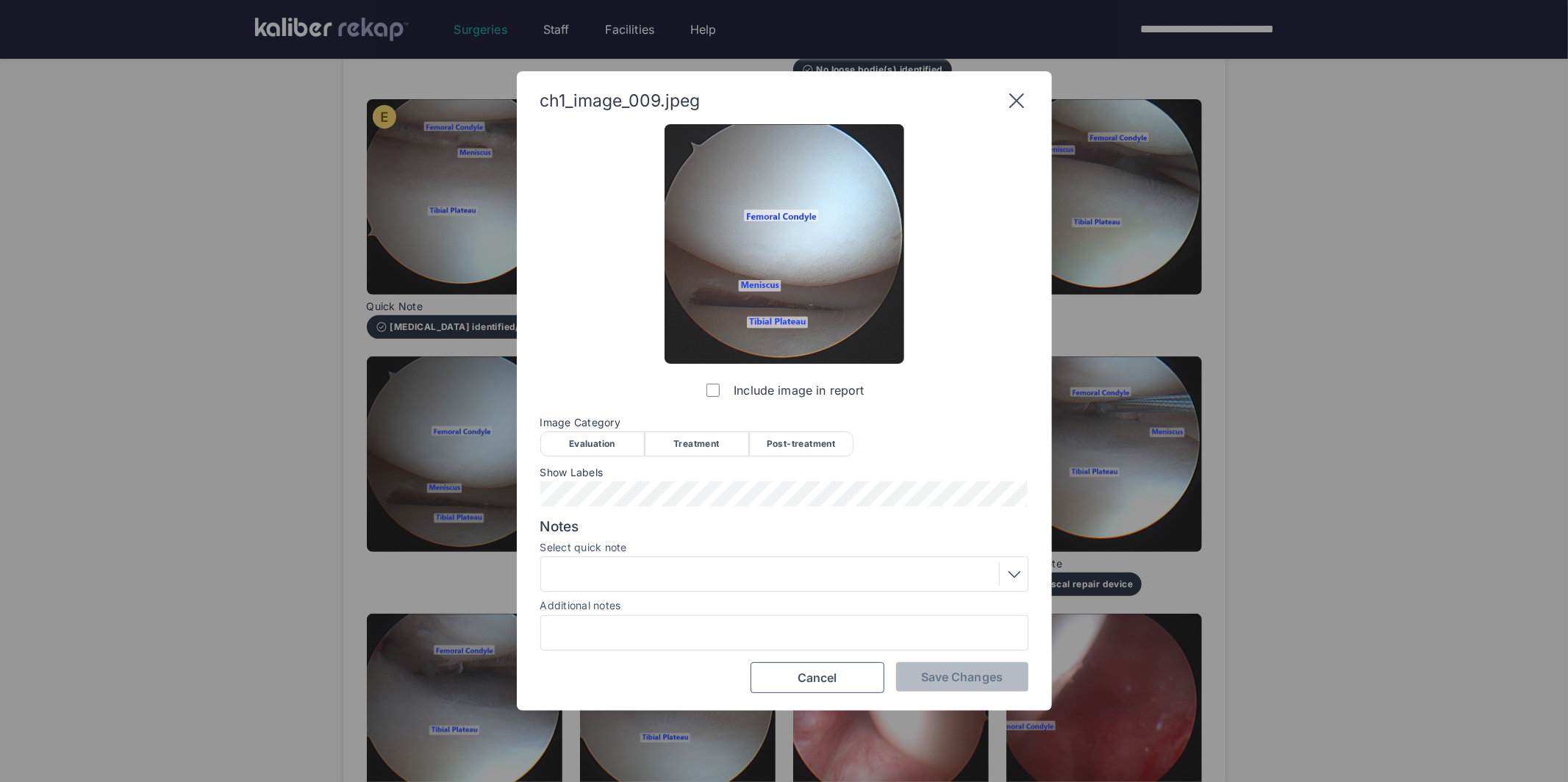
click at [598, 444] on div "Evaluation" at bounding box center [593, 444] width 104 height 25
click at [966, 678] on span "Save Changes" at bounding box center [961, 676] width 82 height 15
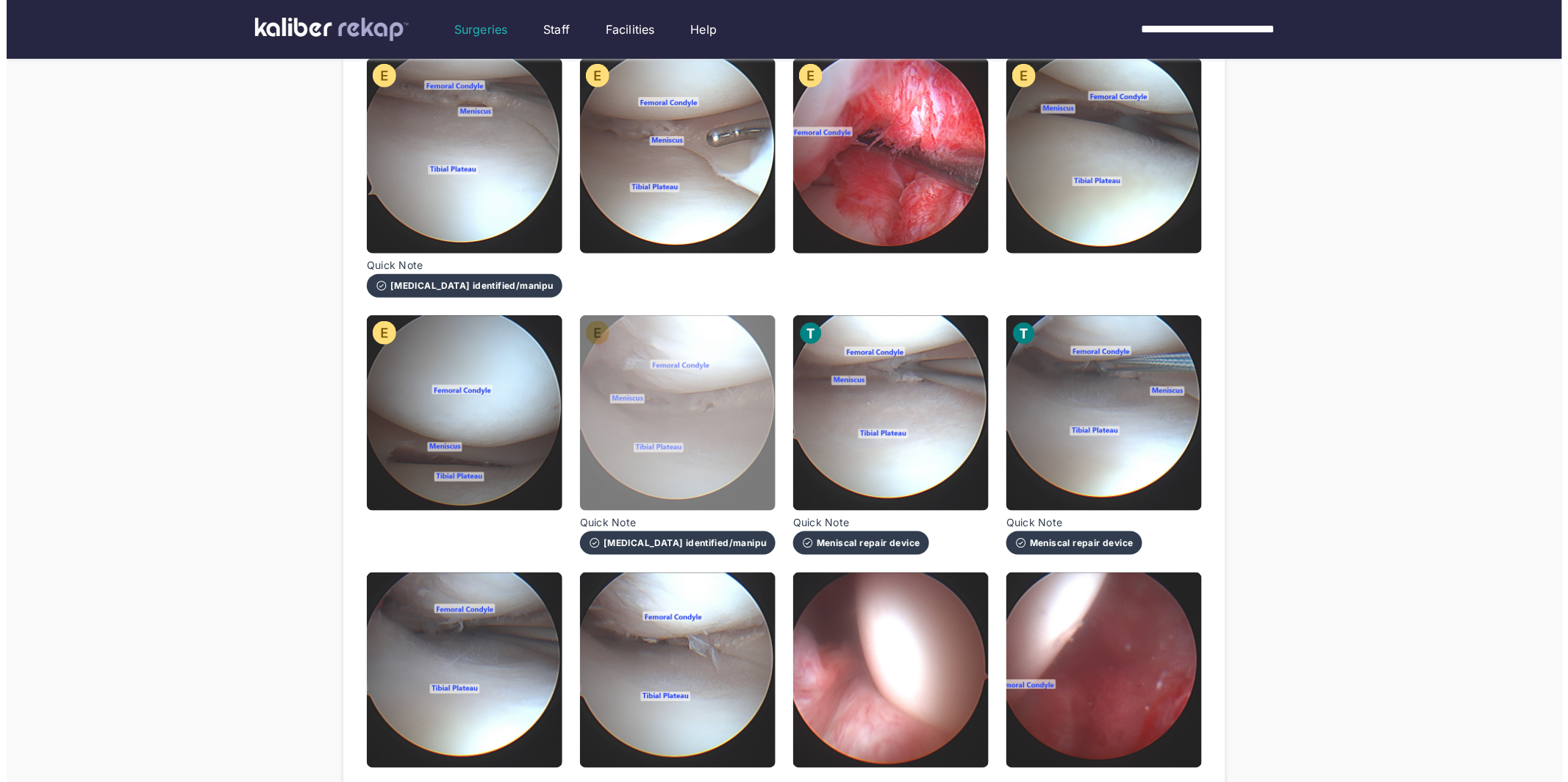
scroll to position [638, 0]
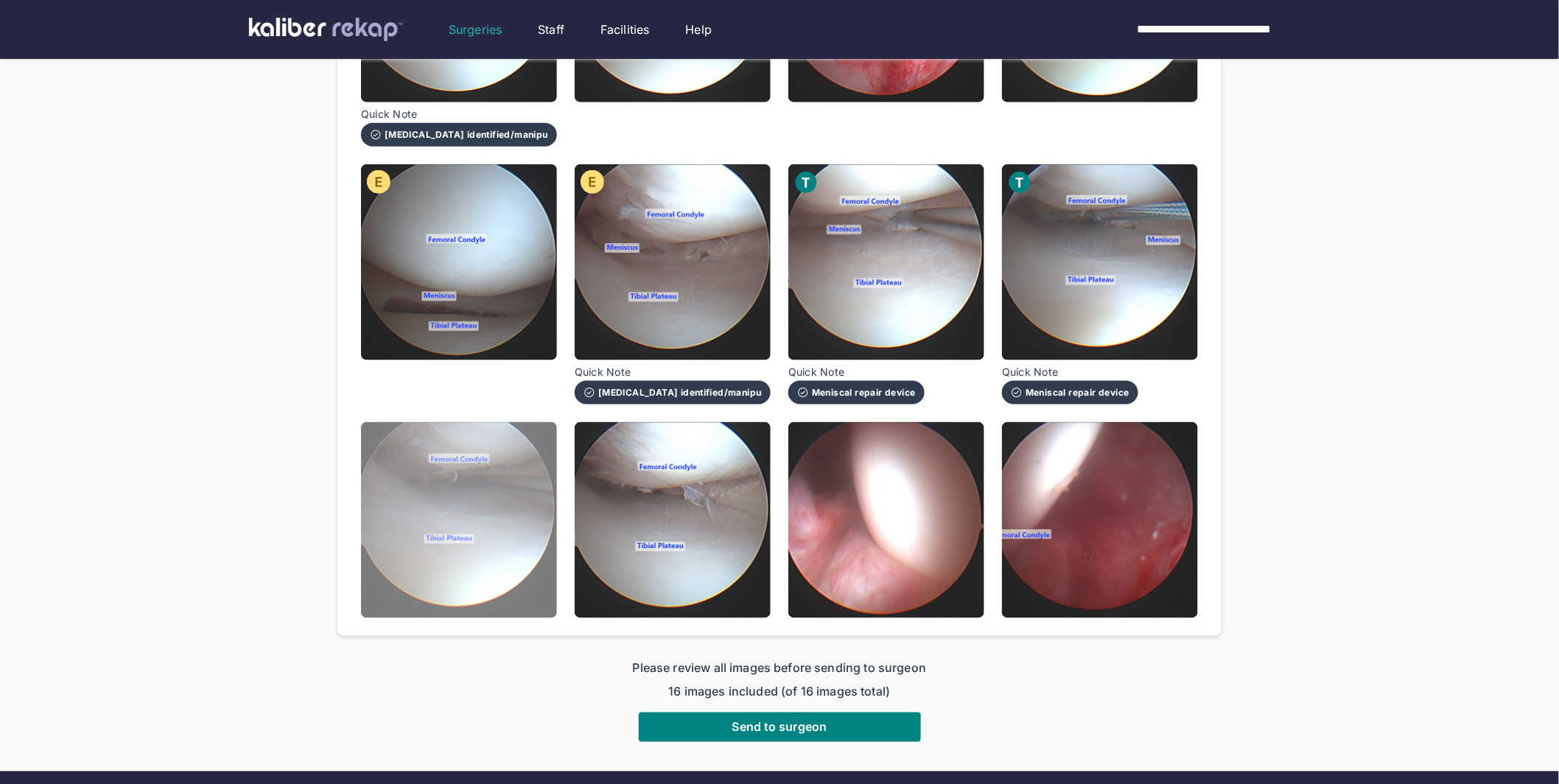
click at [442, 514] on img at bounding box center [458, 519] width 196 height 196
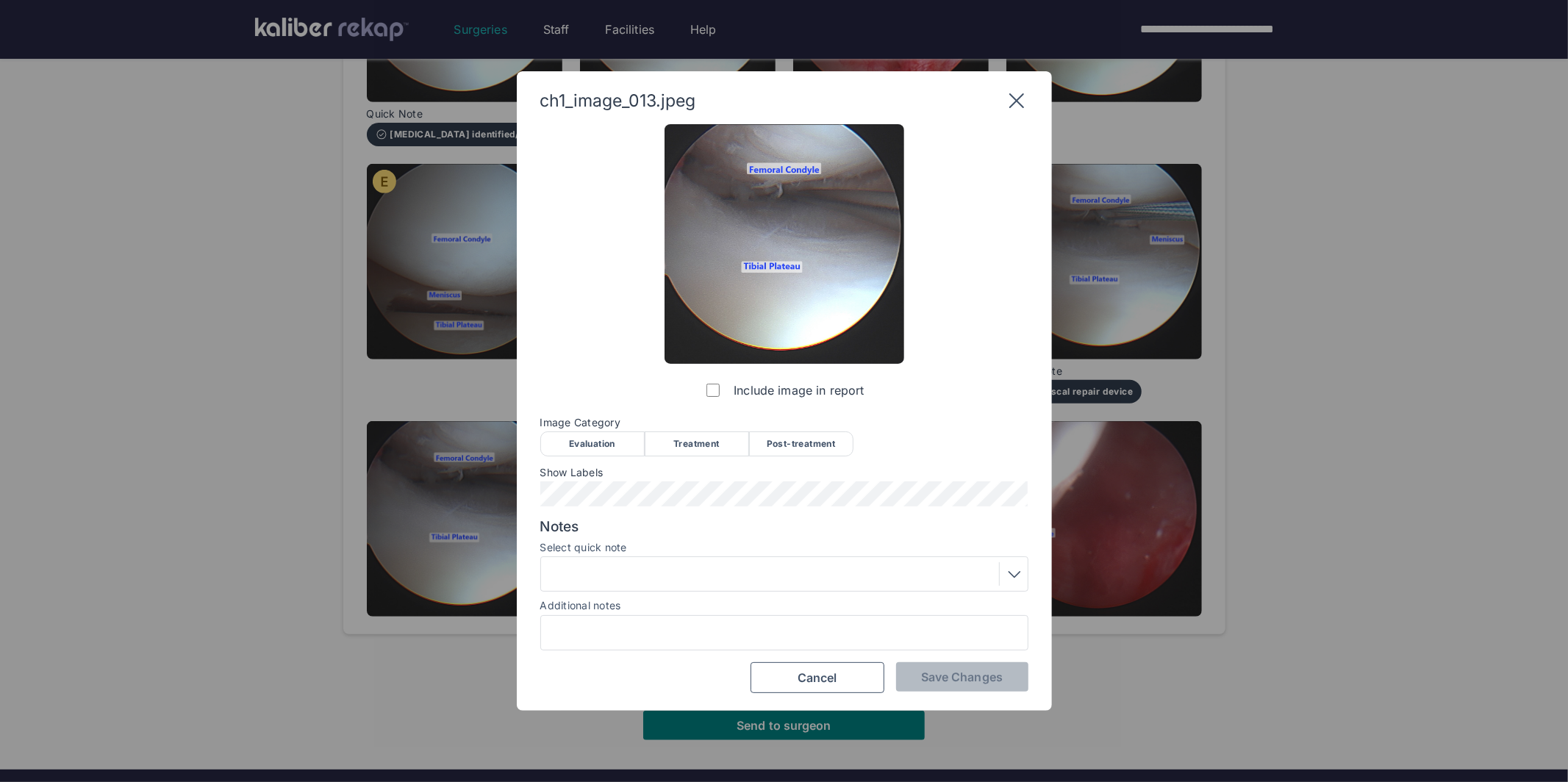
click at [665, 442] on div "Treatment" at bounding box center [697, 444] width 104 height 25
click at [968, 681] on span "Save Changes" at bounding box center [961, 676] width 82 height 15
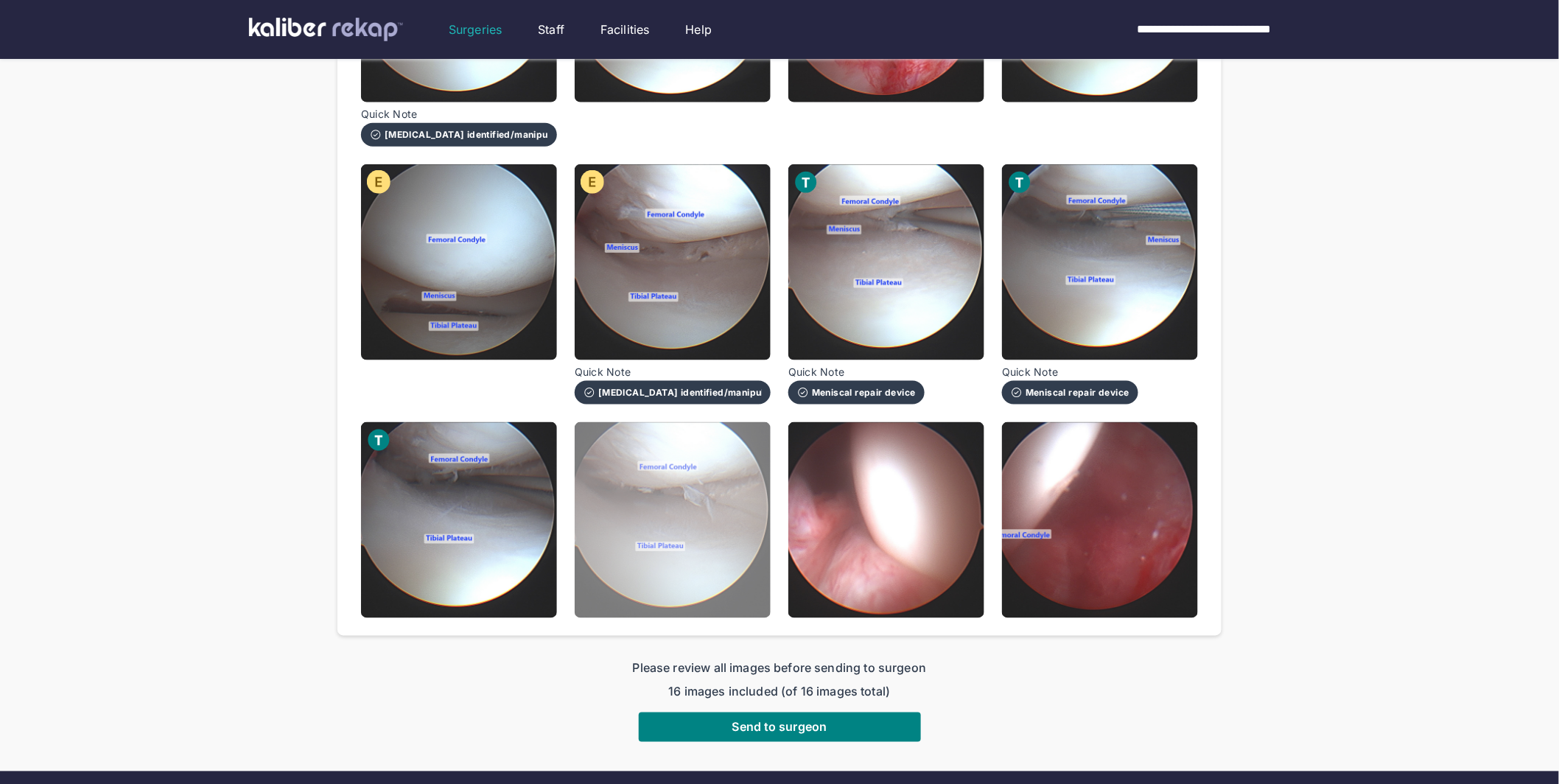
click at [692, 508] on img at bounding box center [672, 519] width 196 height 196
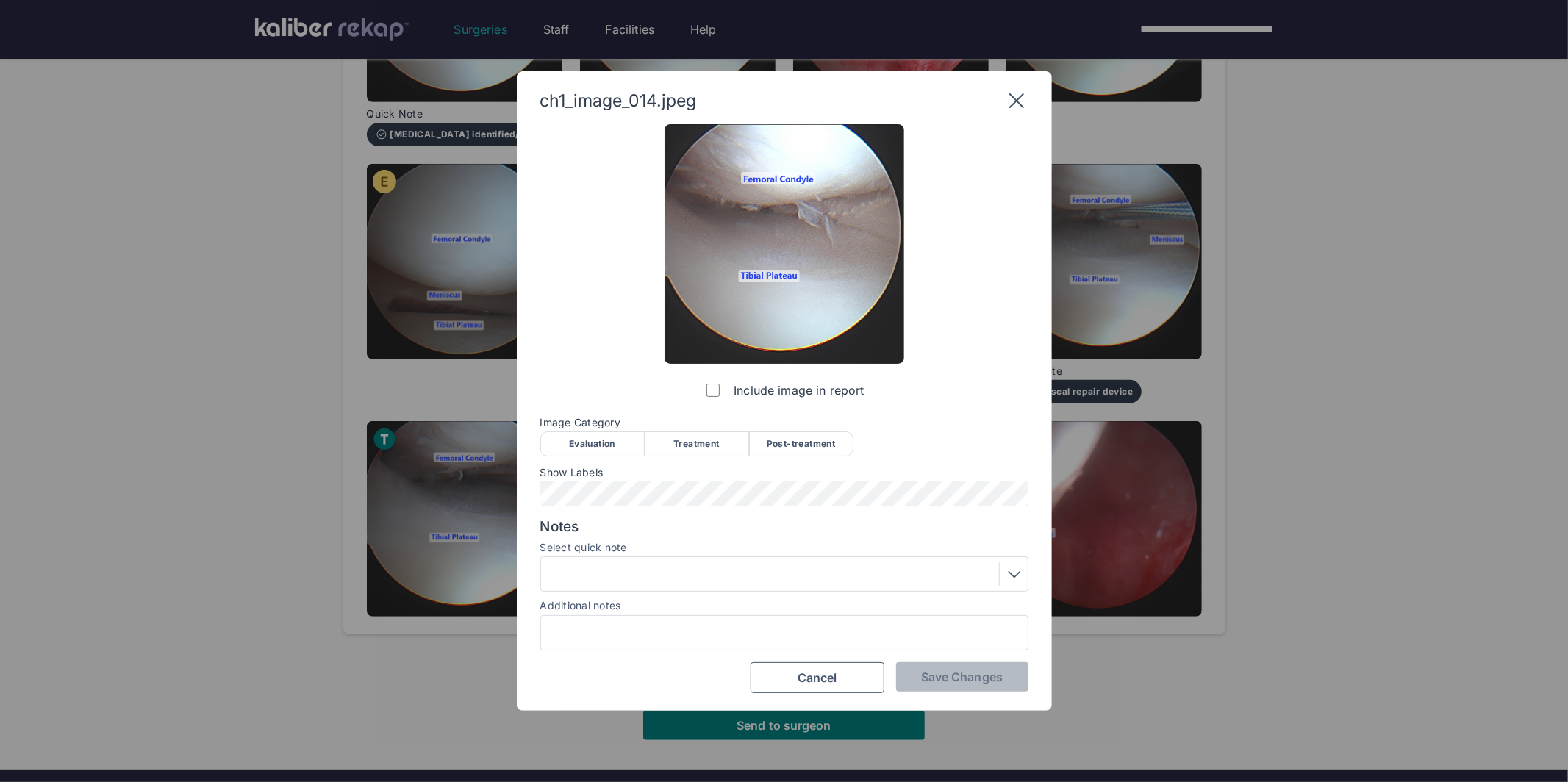
click at [805, 440] on div "Post-treatment" at bounding box center [801, 444] width 104 height 25
click at [944, 660] on div "Include image in report Image Category Evaluation Treatment Post-treatment Eval…" at bounding box center [784, 408] width 488 height 568
click at [934, 665] on button "Save Changes" at bounding box center [962, 676] width 132 height 30
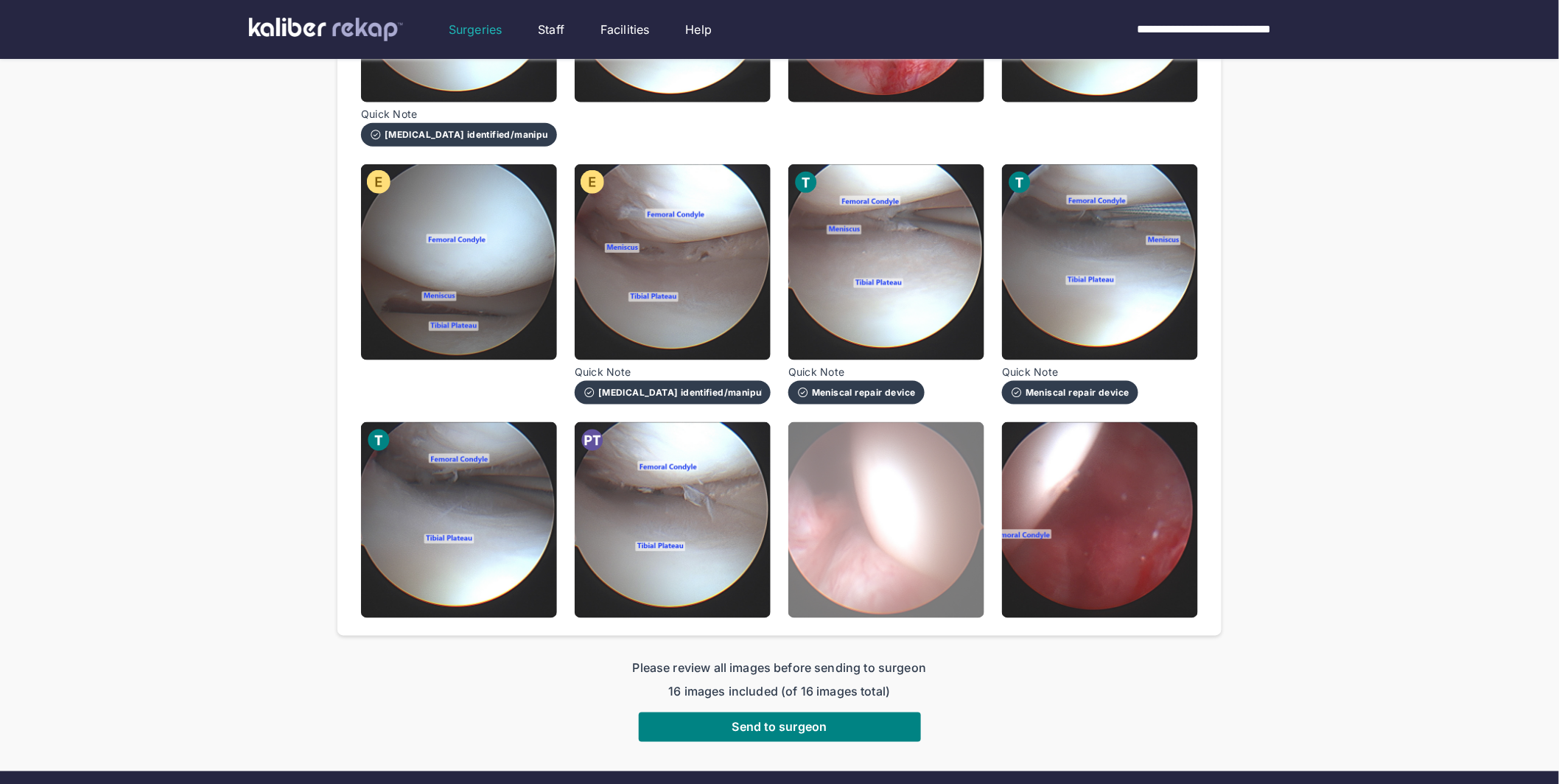
click at [899, 508] on img at bounding box center [886, 519] width 196 height 196
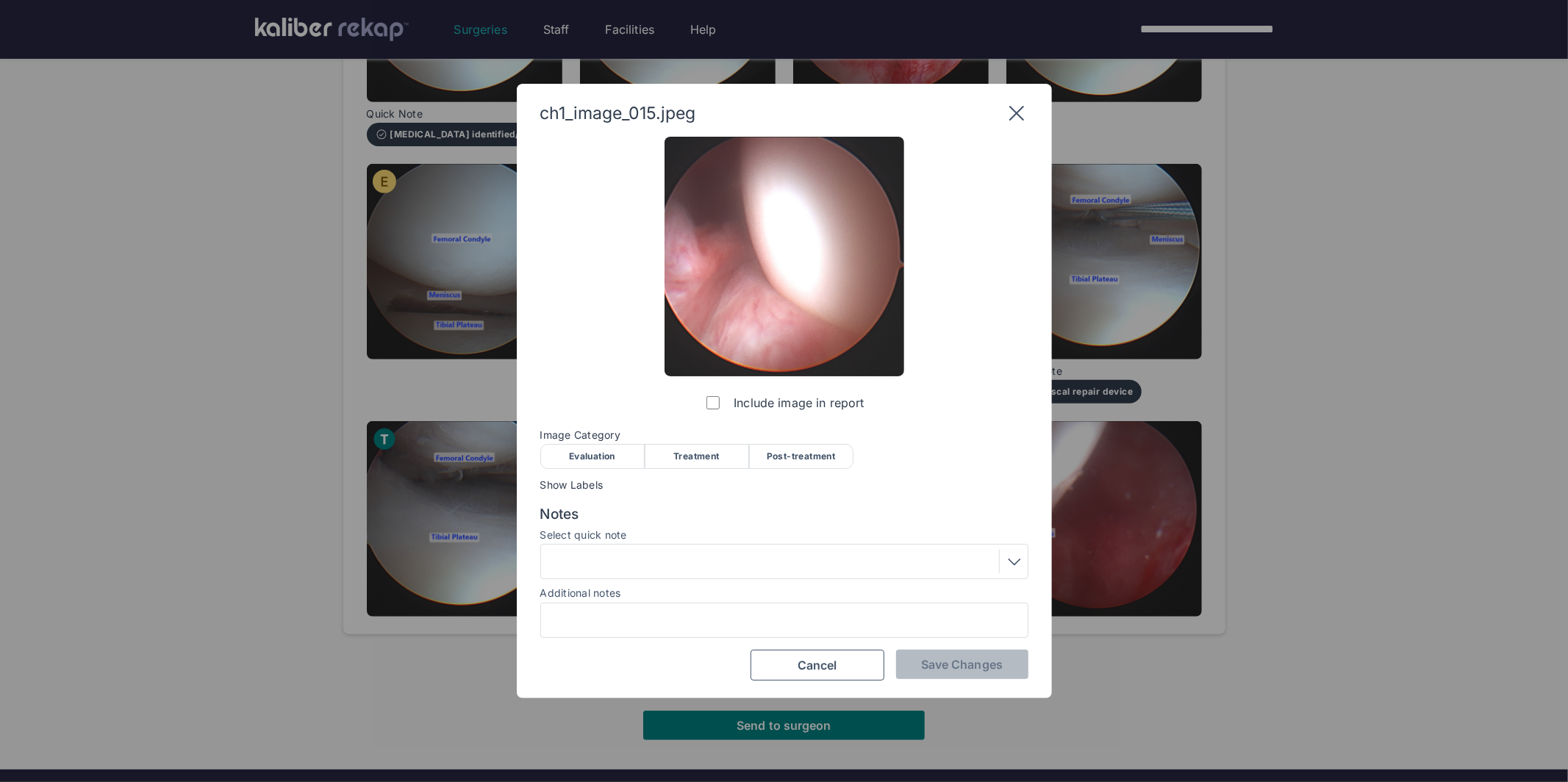
click at [581, 459] on div "Evaluation" at bounding box center [593, 456] width 104 height 25
click at [955, 663] on span "Save Changes" at bounding box center [961, 664] width 82 height 15
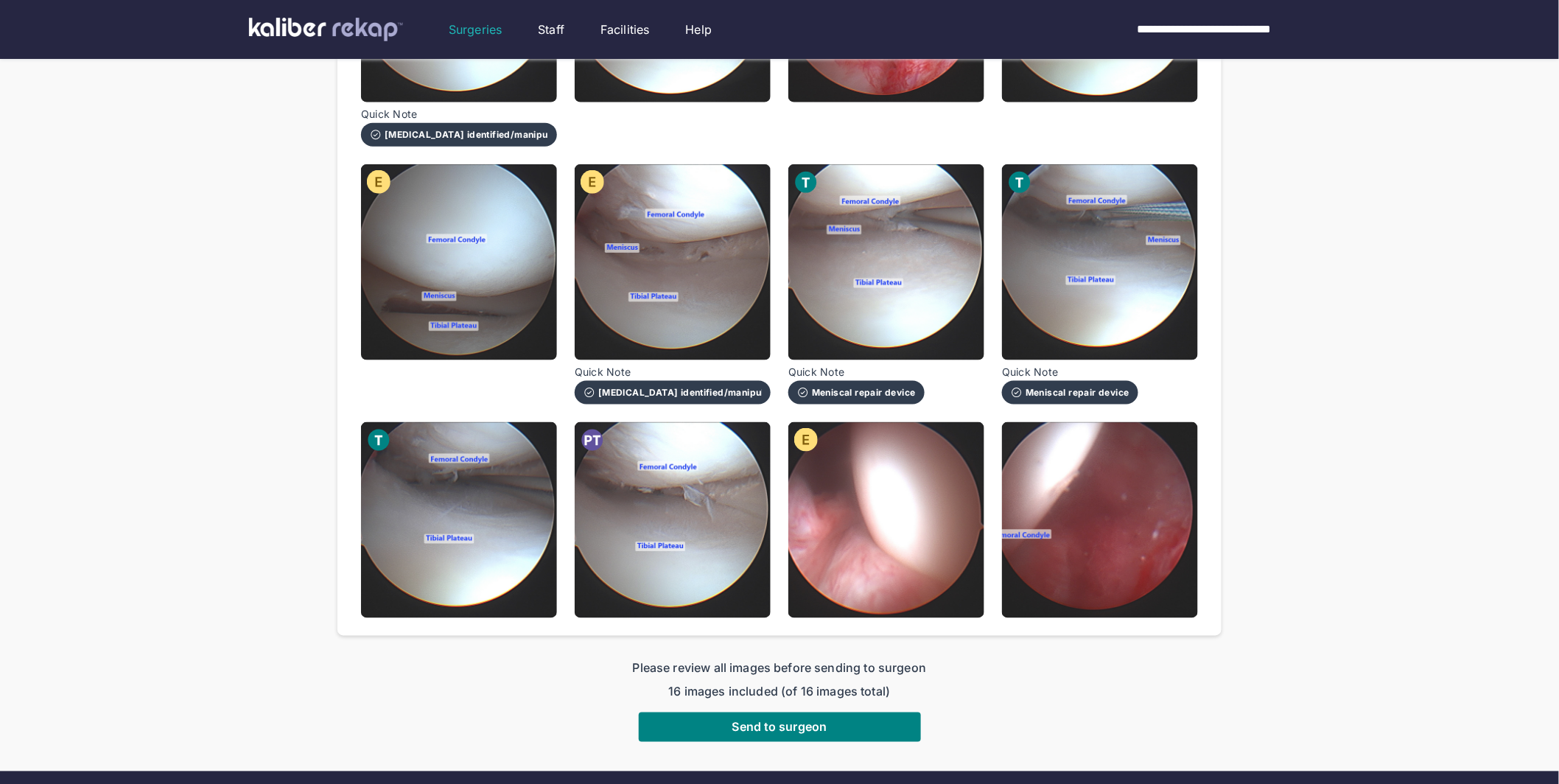
click at [993, 483] on div "ch1_image_001.jpeg Include image in report Image Category Evaluation Treatment …" at bounding box center [779, 133] width 837 height 969
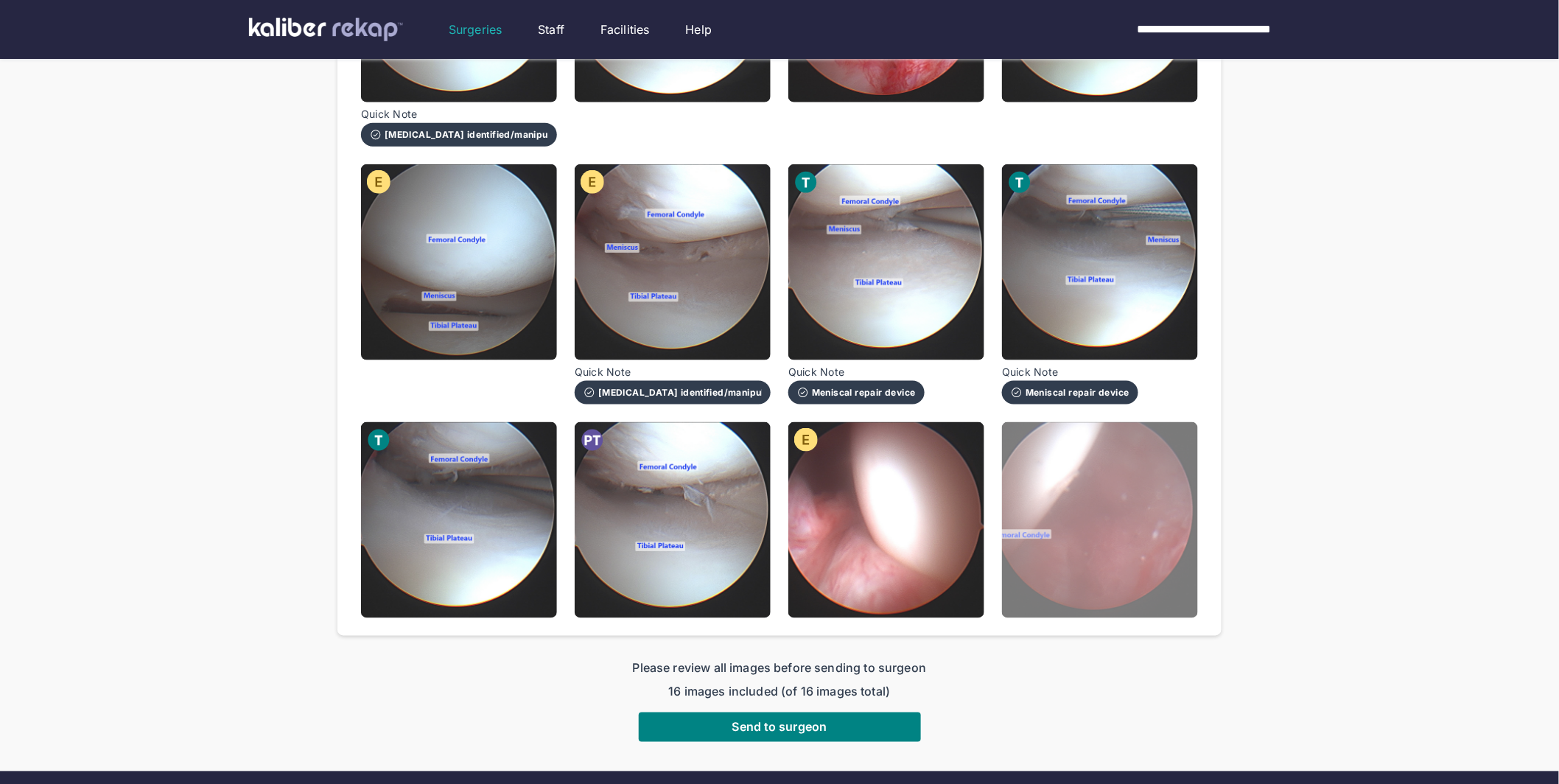
click at [1053, 491] on img at bounding box center [1099, 519] width 196 height 196
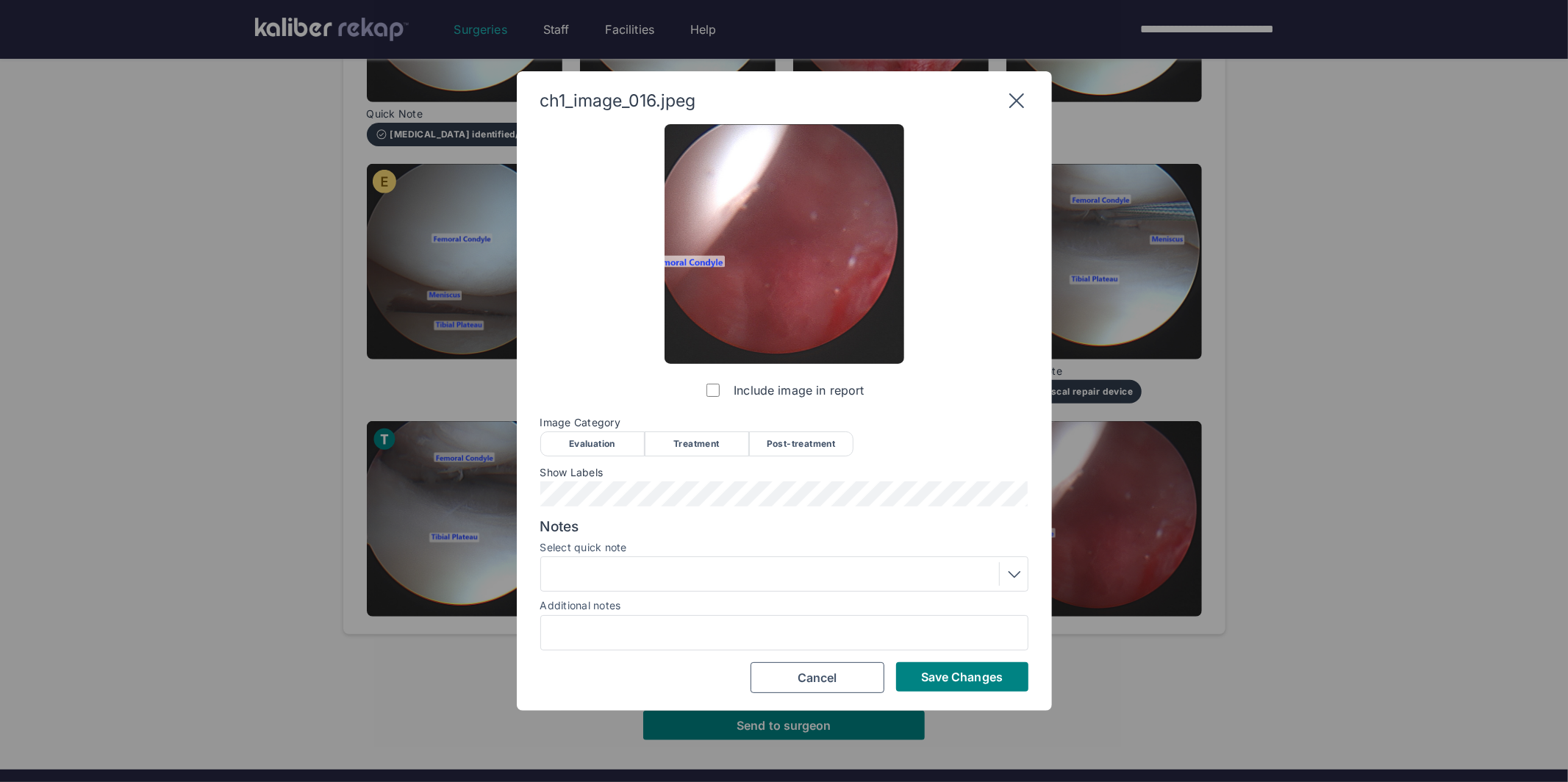
click at [608, 439] on div "Evaluation" at bounding box center [593, 444] width 104 height 25
click at [979, 676] on span "Save Changes" at bounding box center [961, 676] width 82 height 15
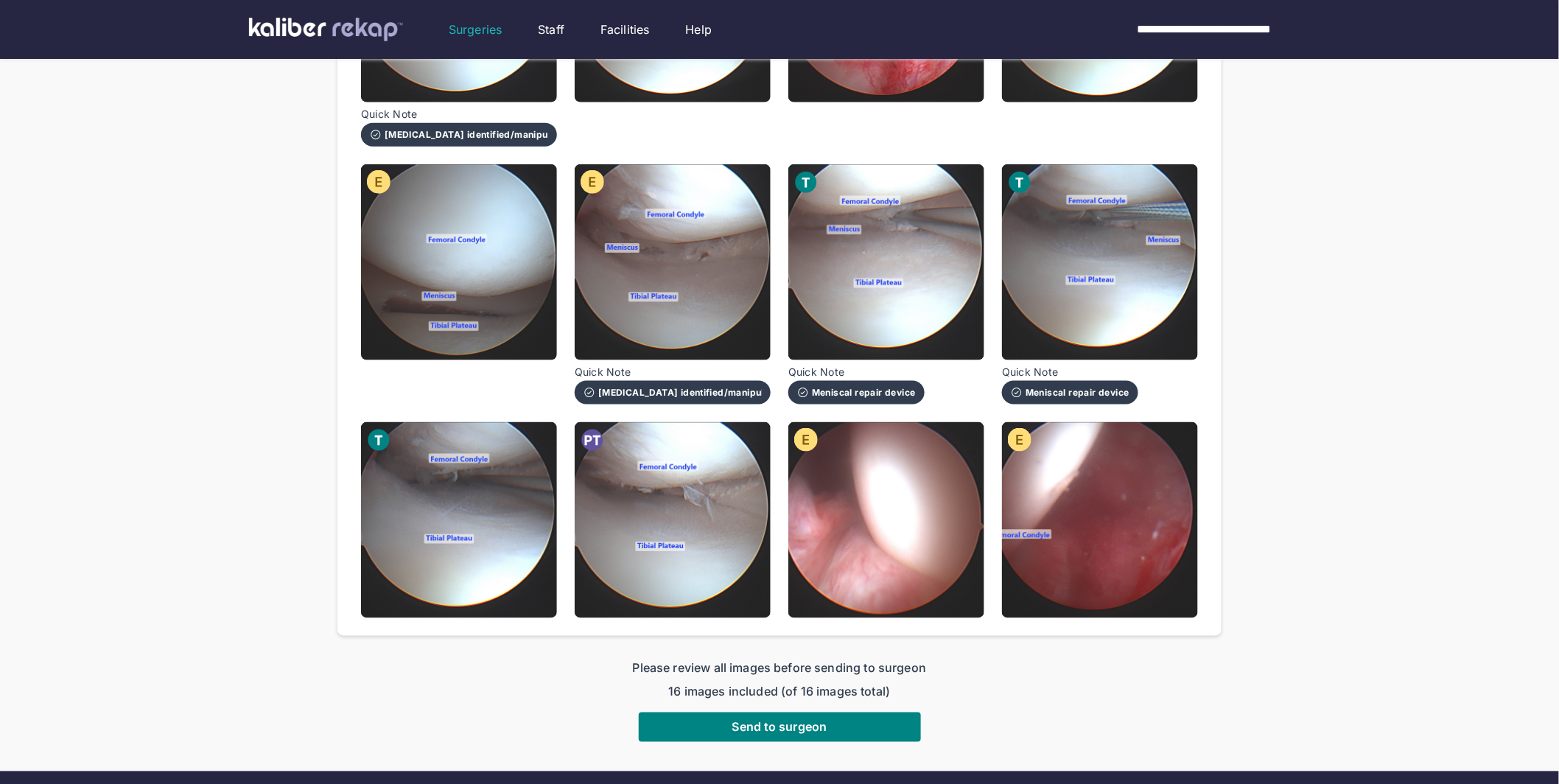
drag, startPoint x: 711, startPoint y: 706, endPoint x: 401, endPoint y: 702, distance: 310.0
click at [401, 702] on div "Please review all images before sending to surgeon 16 images included (of 16 im…" at bounding box center [779, 700] width 884 height 83
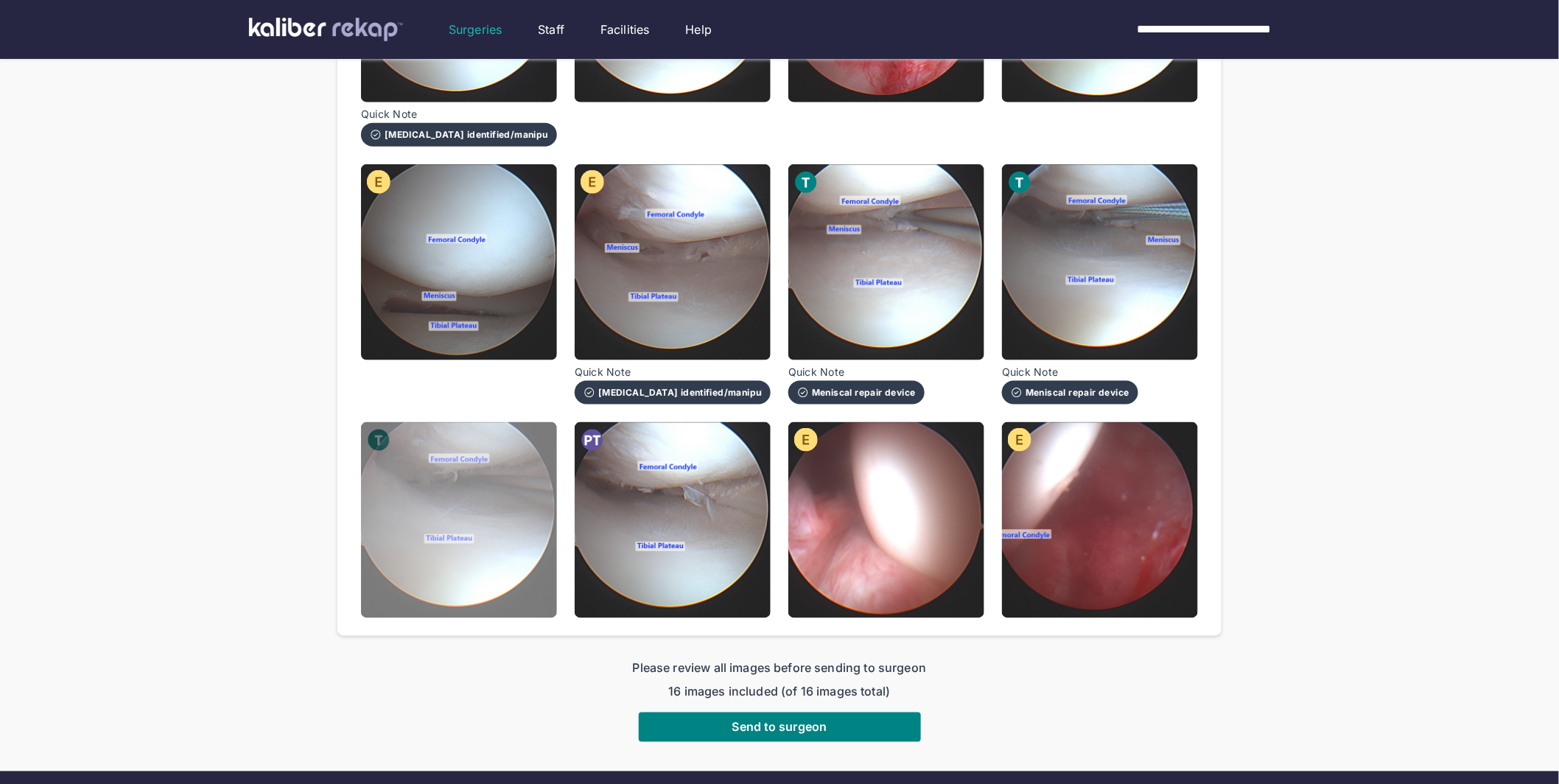
click at [440, 532] on img at bounding box center [458, 519] width 196 height 196
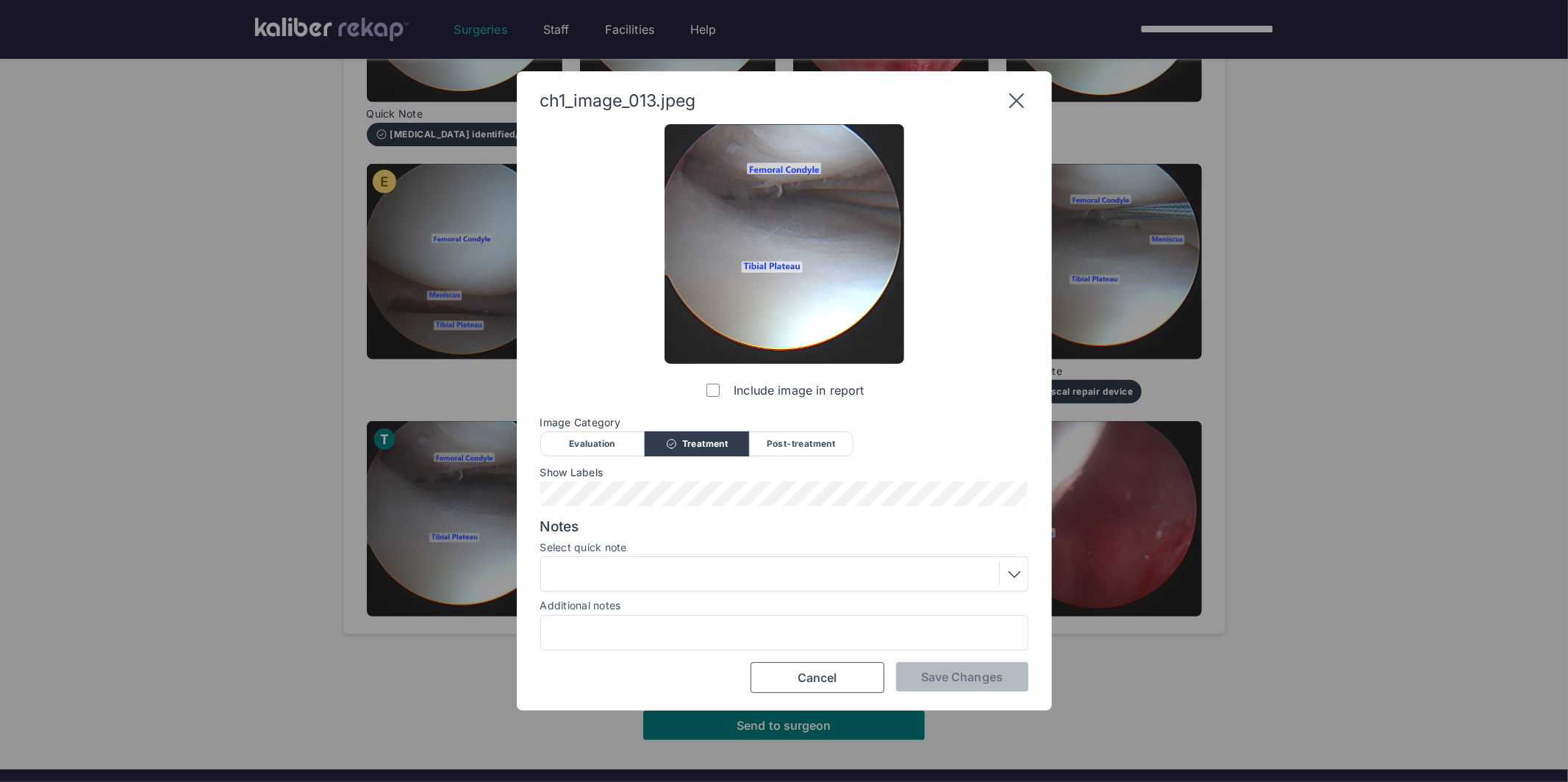
click at [812, 444] on div "Post-treatment" at bounding box center [801, 444] width 104 height 25
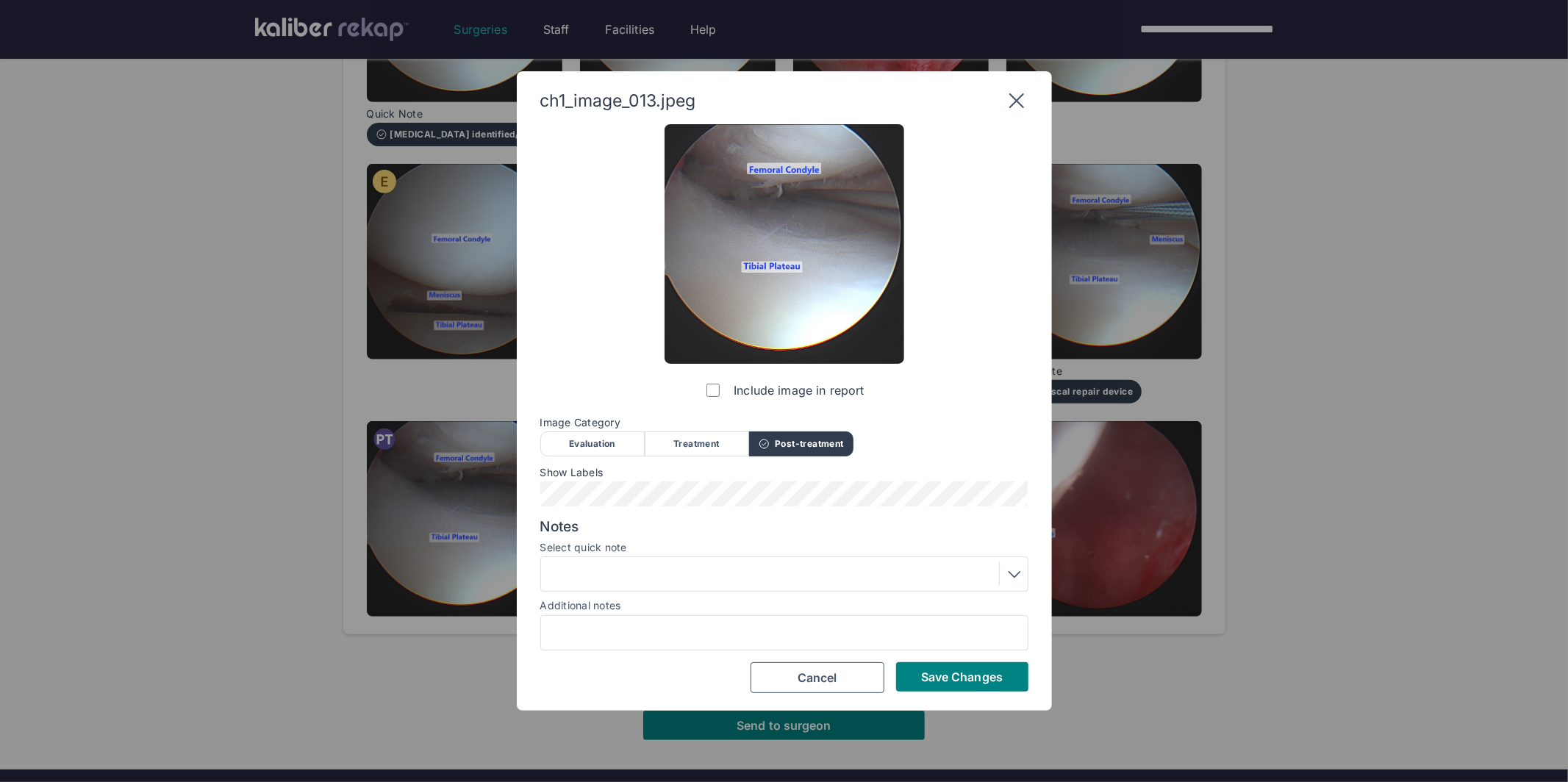
click at [631, 574] on div at bounding box center [784, 573] width 478 height 24
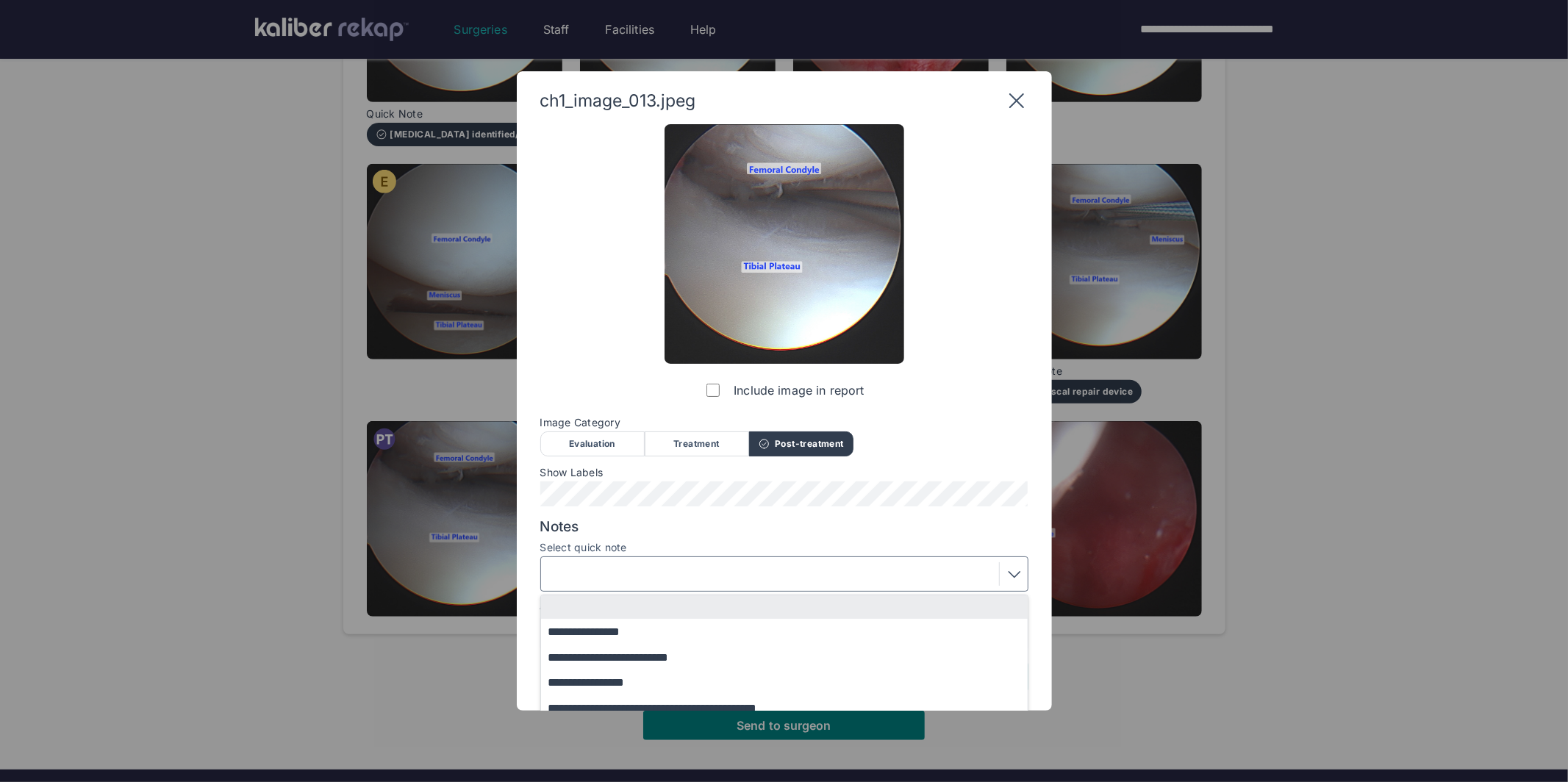
scroll to position [64, 0]
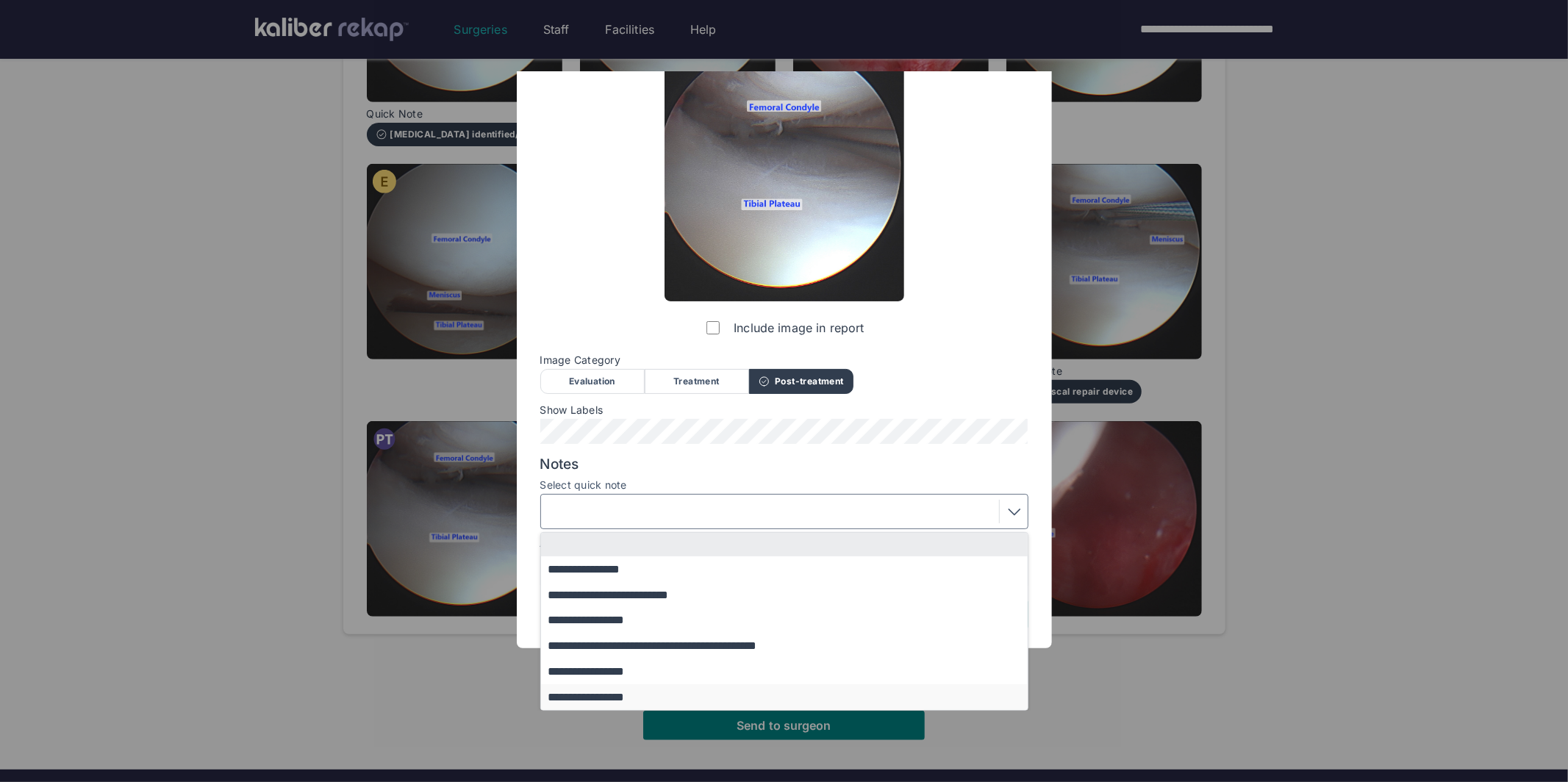
click at [627, 693] on button "**********" at bounding box center [791, 696] width 501 height 26
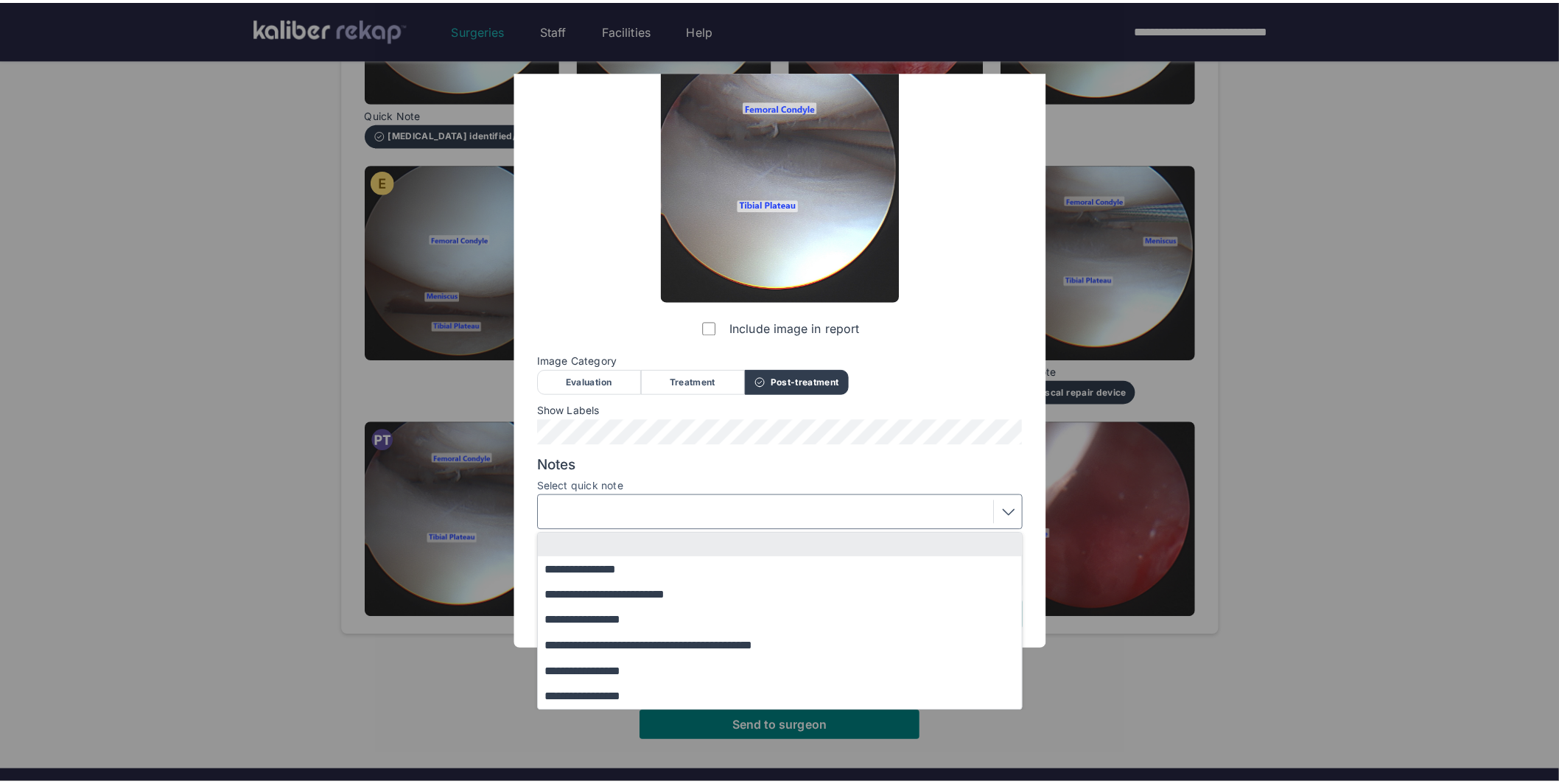
scroll to position [0, 0]
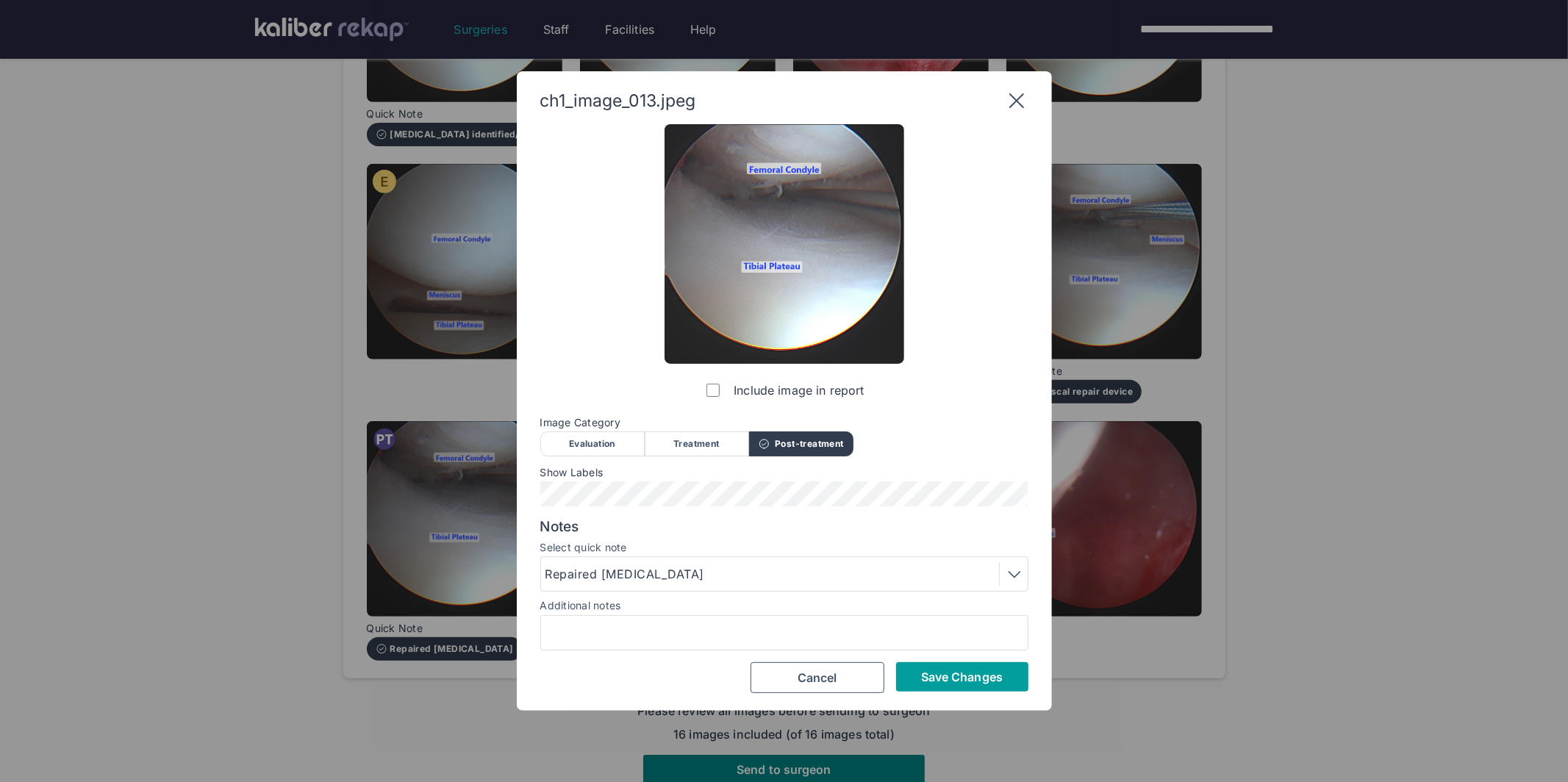
click at [971, 676] on span "Save Changes" at bounding box center [961, 676] width 82 height 15
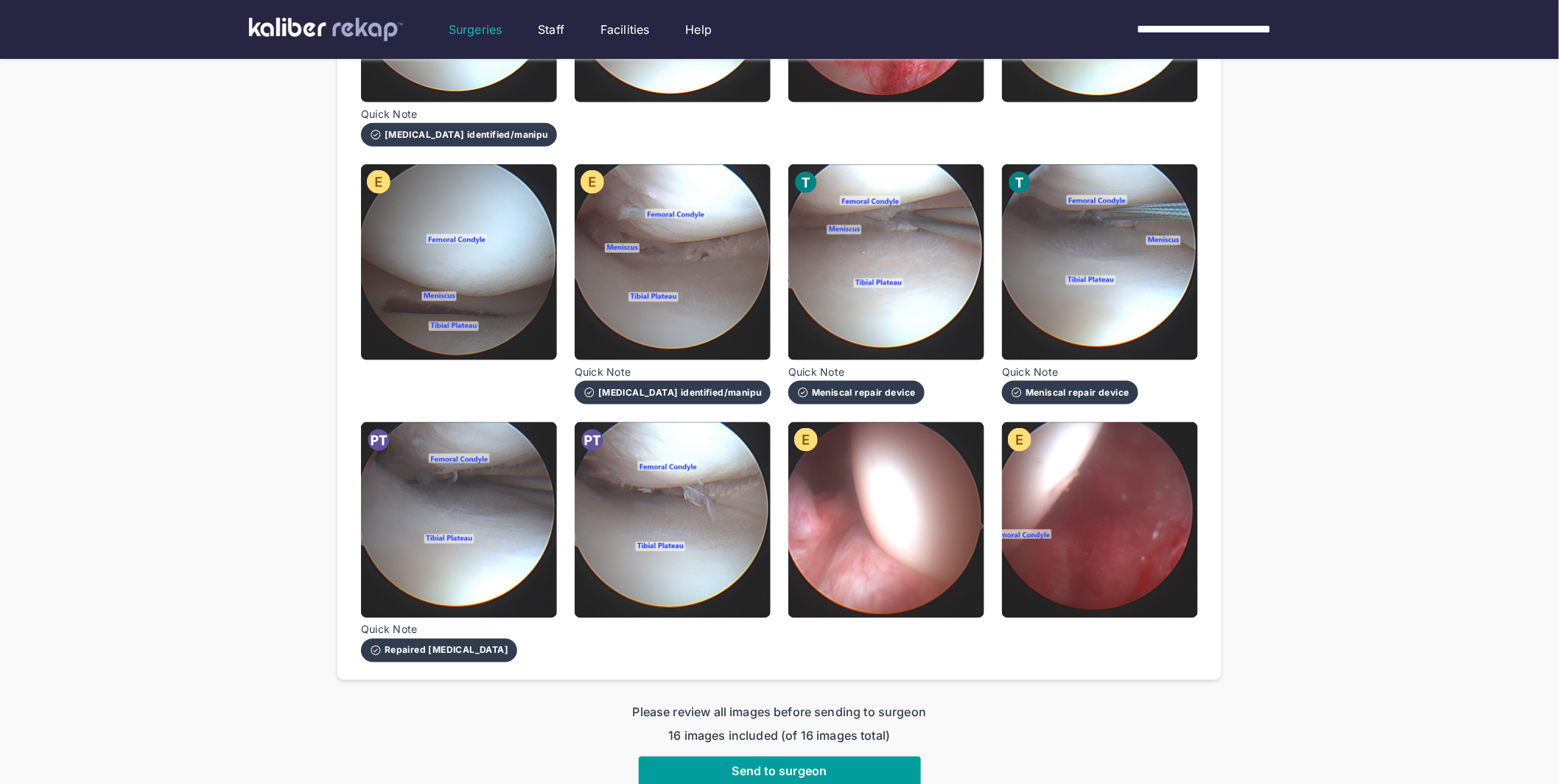
click at [826, 757] on button "Send to surgeon" at bounding box center [779, 772] width 282 height 30
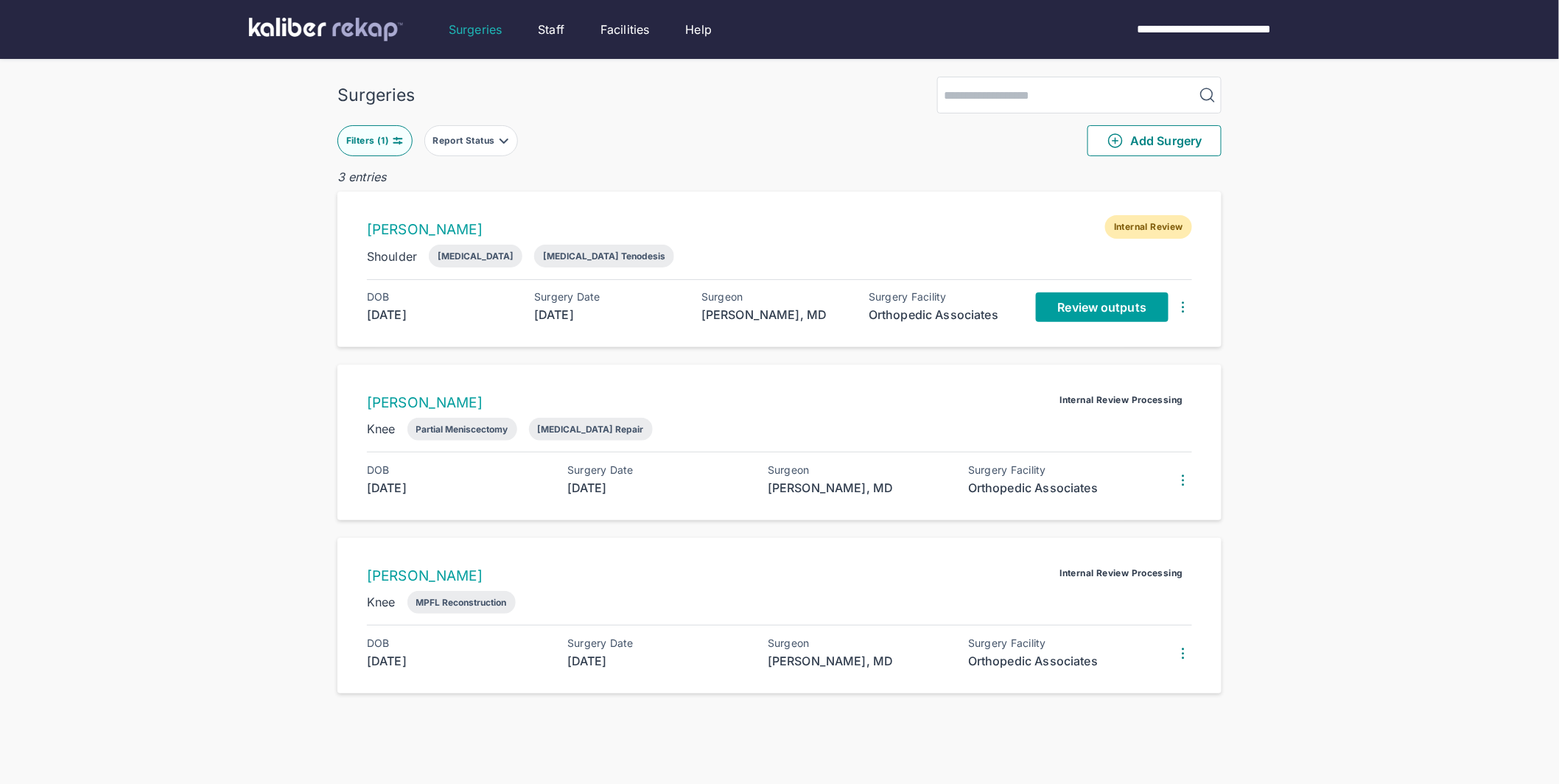
click at [1094, 313] on span "Review outputs" at bounding box center [1102, 307] width 88 height 15
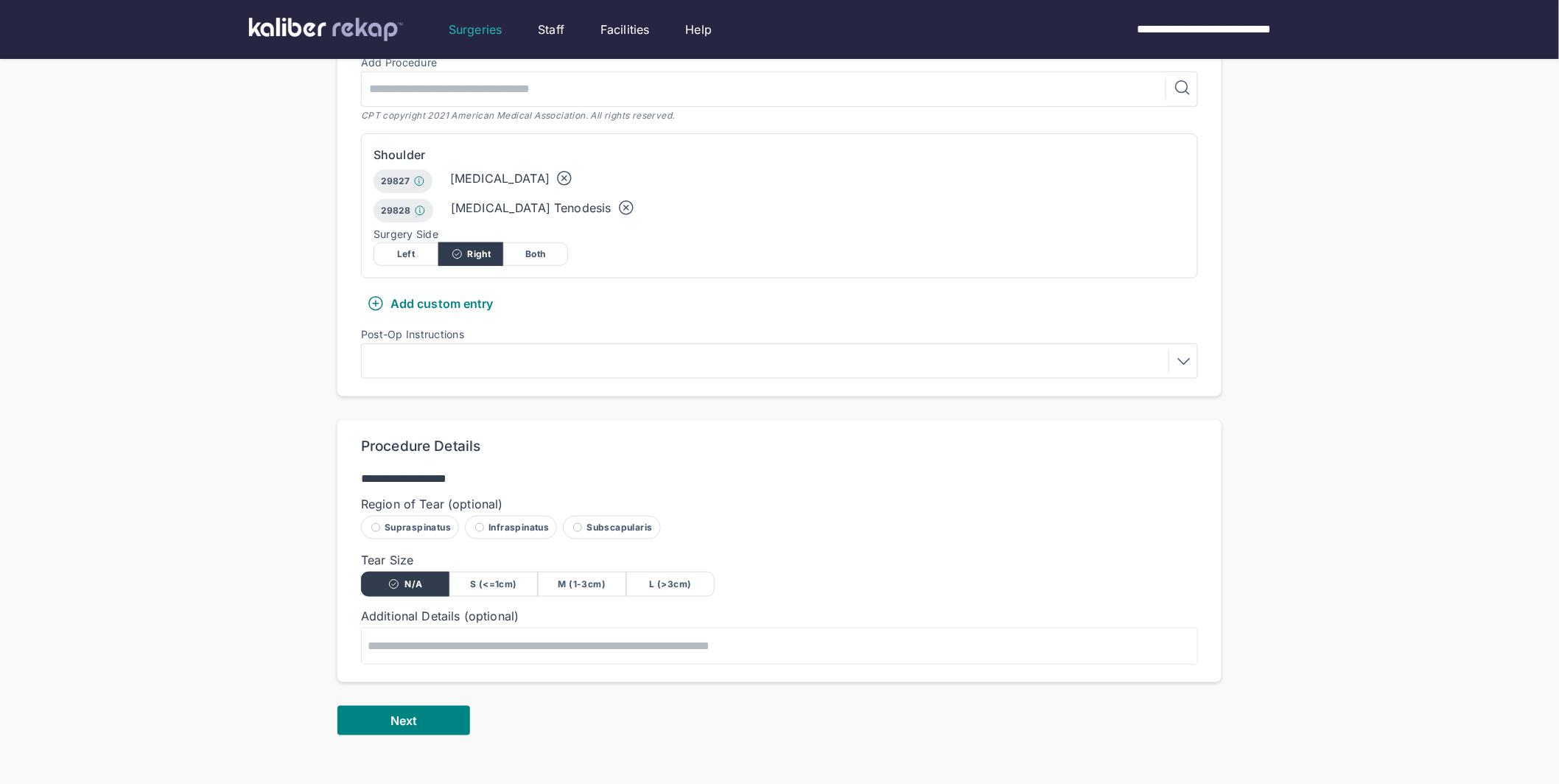
scroll to position [504, 0]
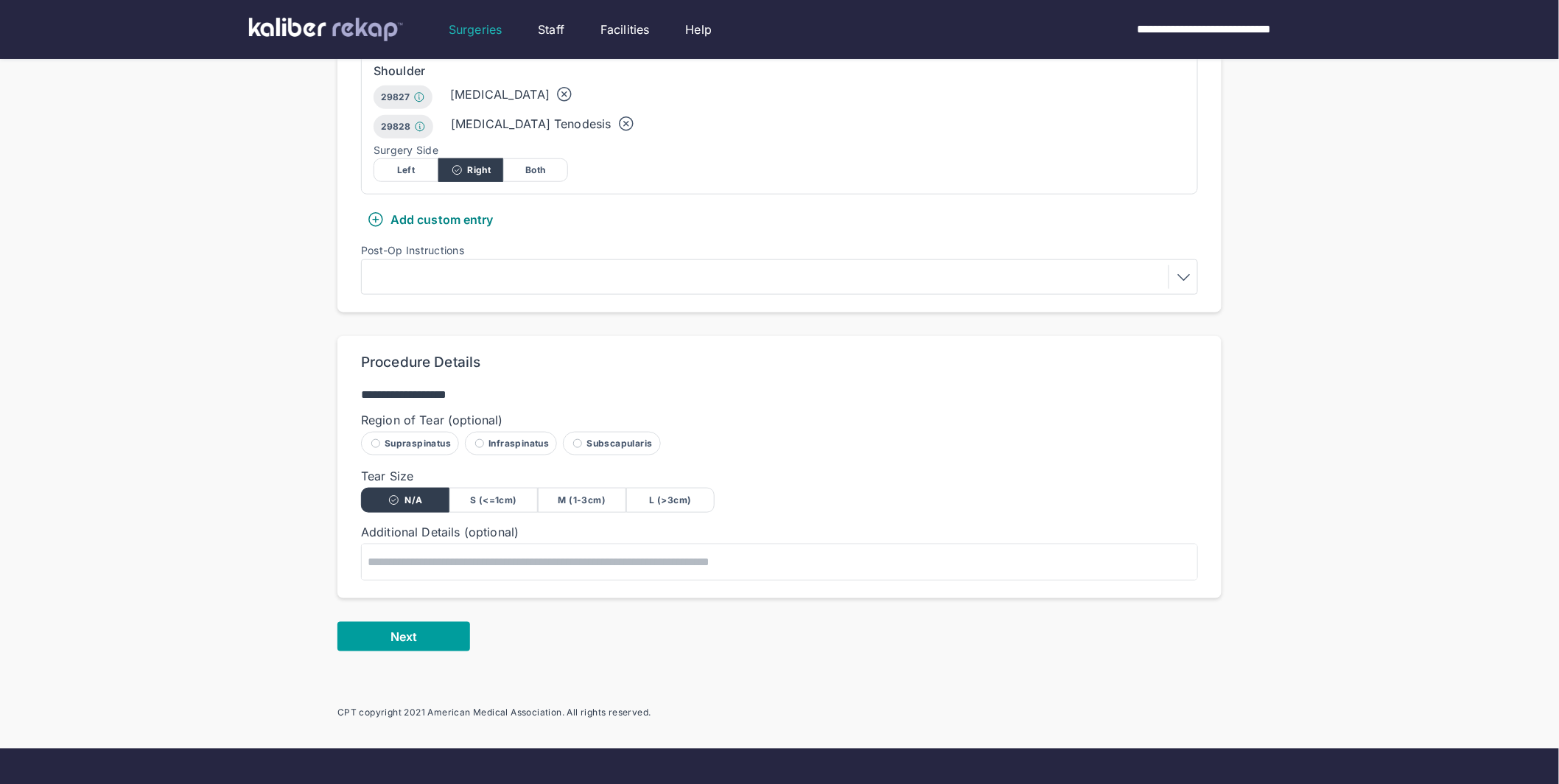
click at [399, 629] on span "Next" at bounding box center [404, 637] width 26 height 15
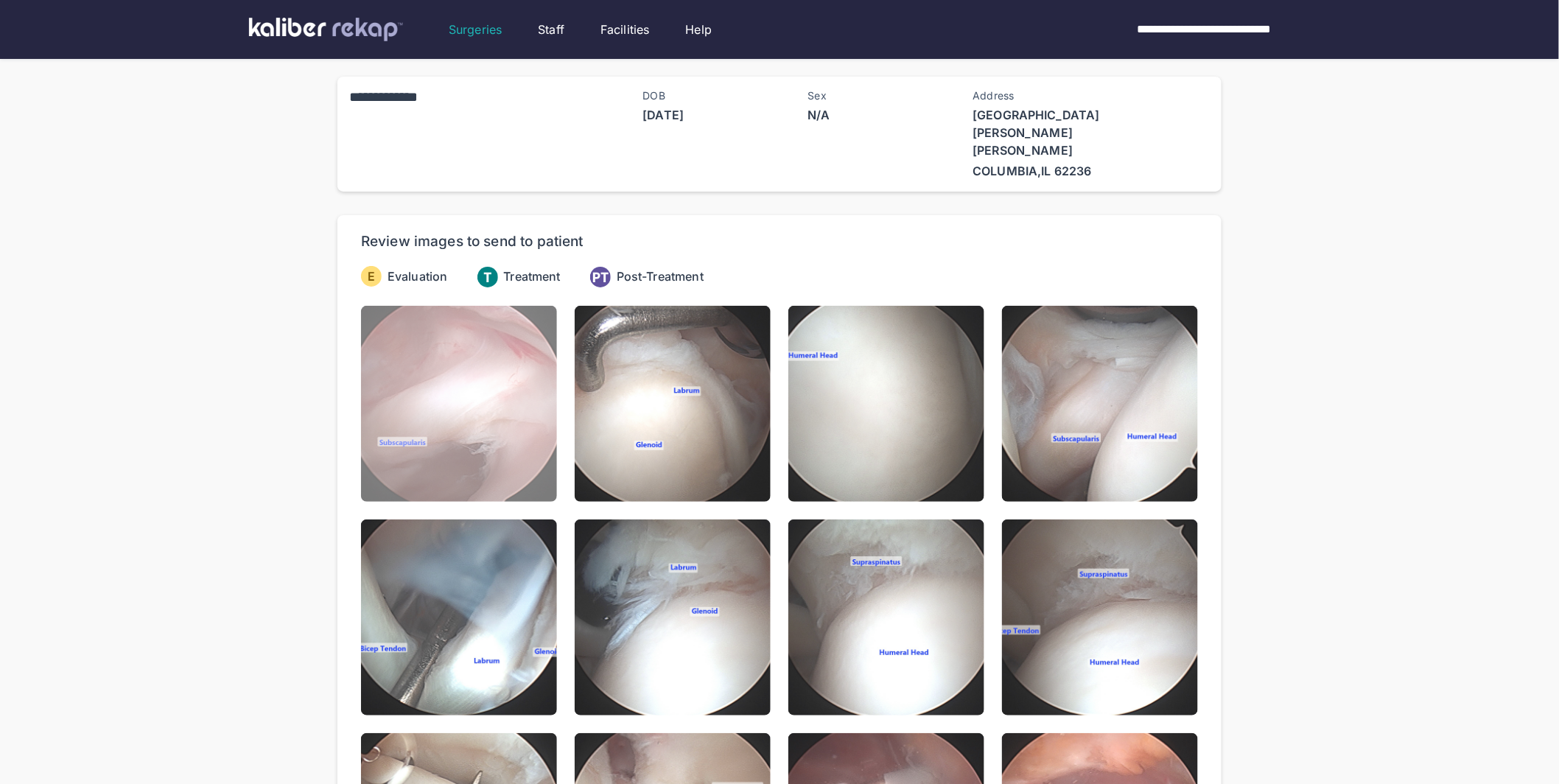
click at [483, 411] on img at bounding box center [458, 404] width 196 height 196
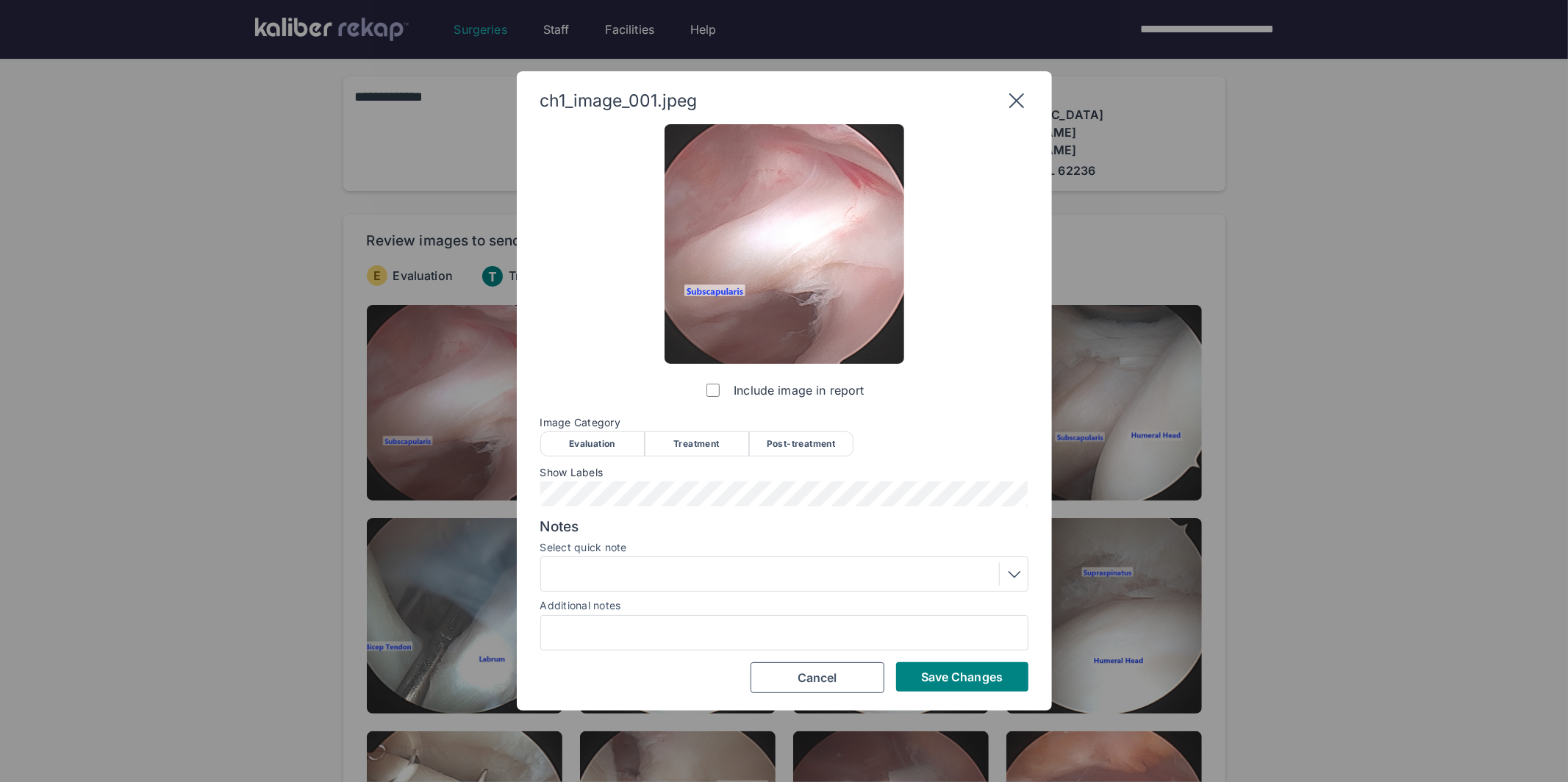
click at [631, 455] on div "Evaluation" at bounding box center [593, 444] width 104 height 25
click at [989, 672] on span "Save Changes" at bounding box center [961, 676] width 82 height 15
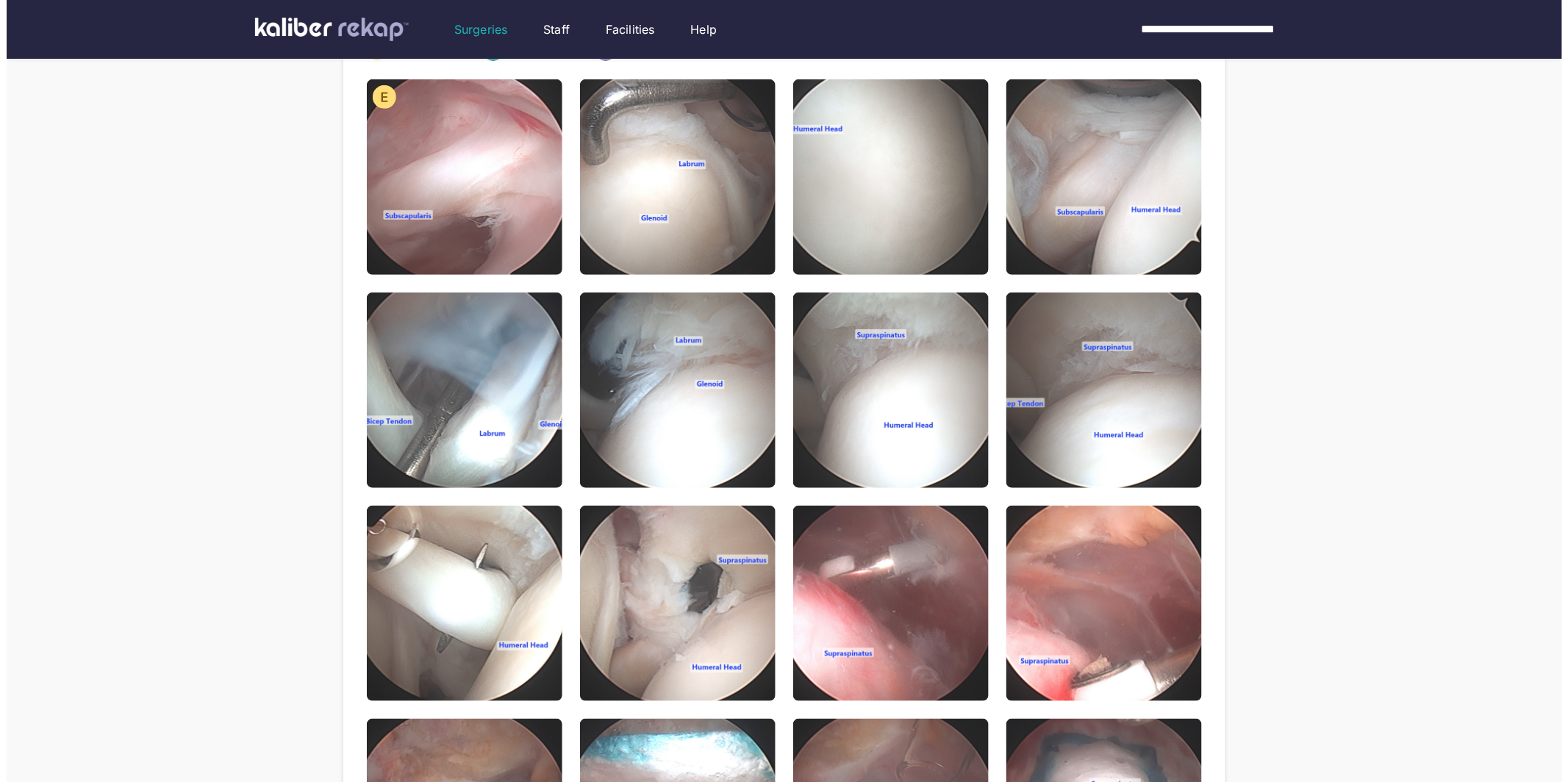
scroll to position [237, 0]
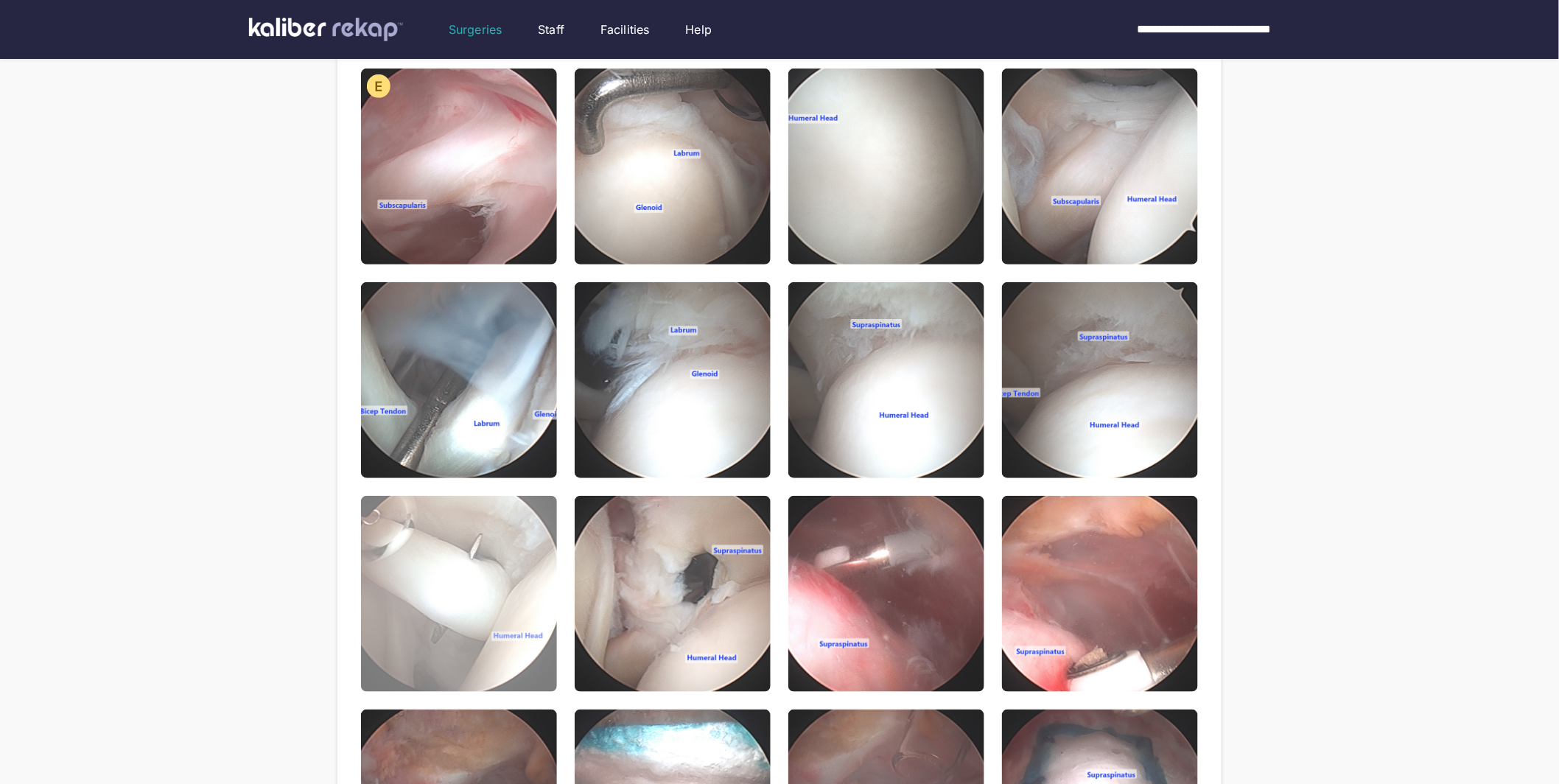
click at [425, 569] on img at bounding box center [458, 593] width 196 height 196
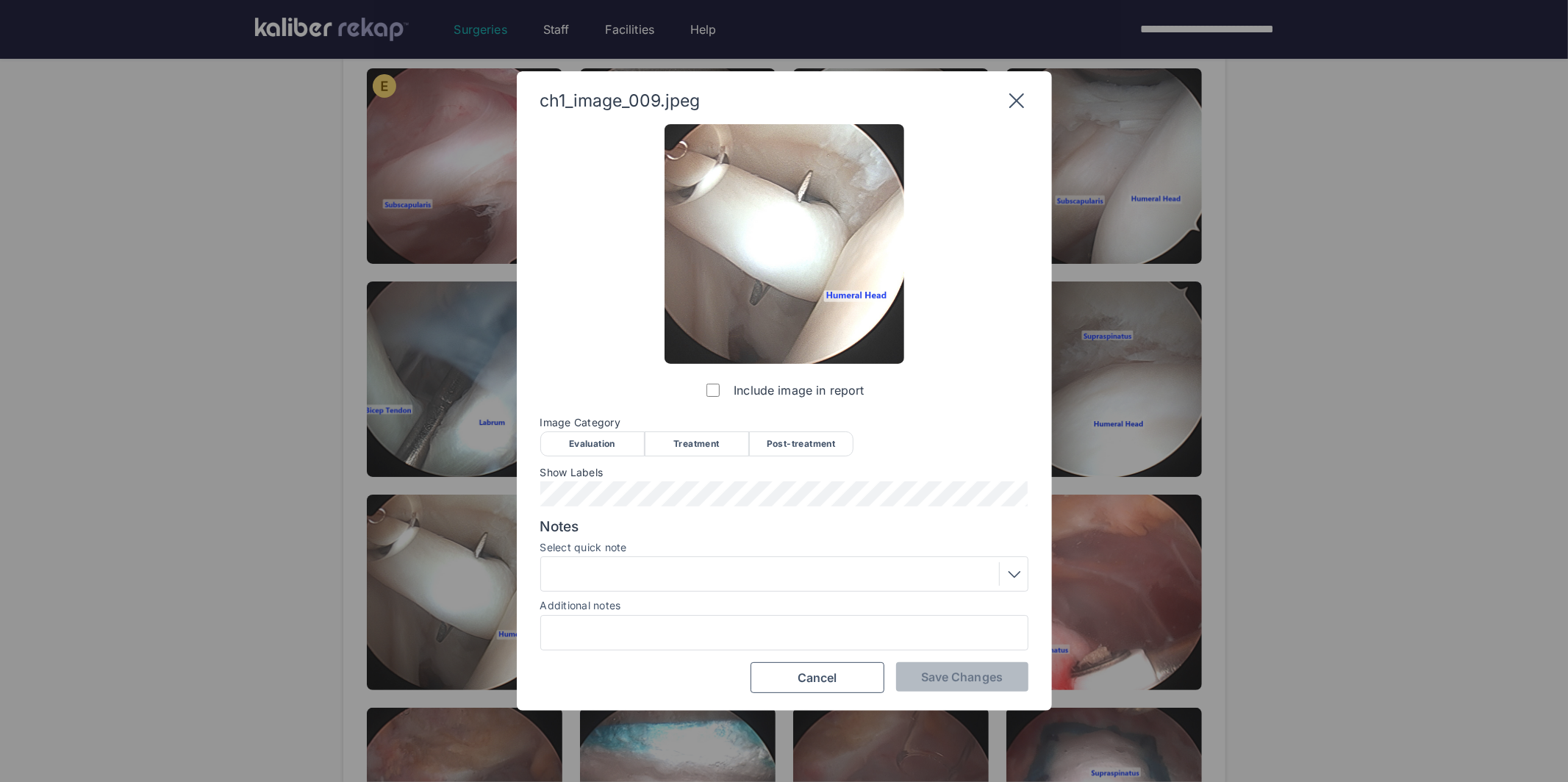
click at [735, 447] on div "Treatment" at bounding box center [697, 444] width 104 height 25
click at [696, 596] on div "Notes Select quick note Additional notes" at bounding box center [784, 584] width 488 height 132
click at [702, 582] on div at bounding box center [784, 573] width 478 height 24
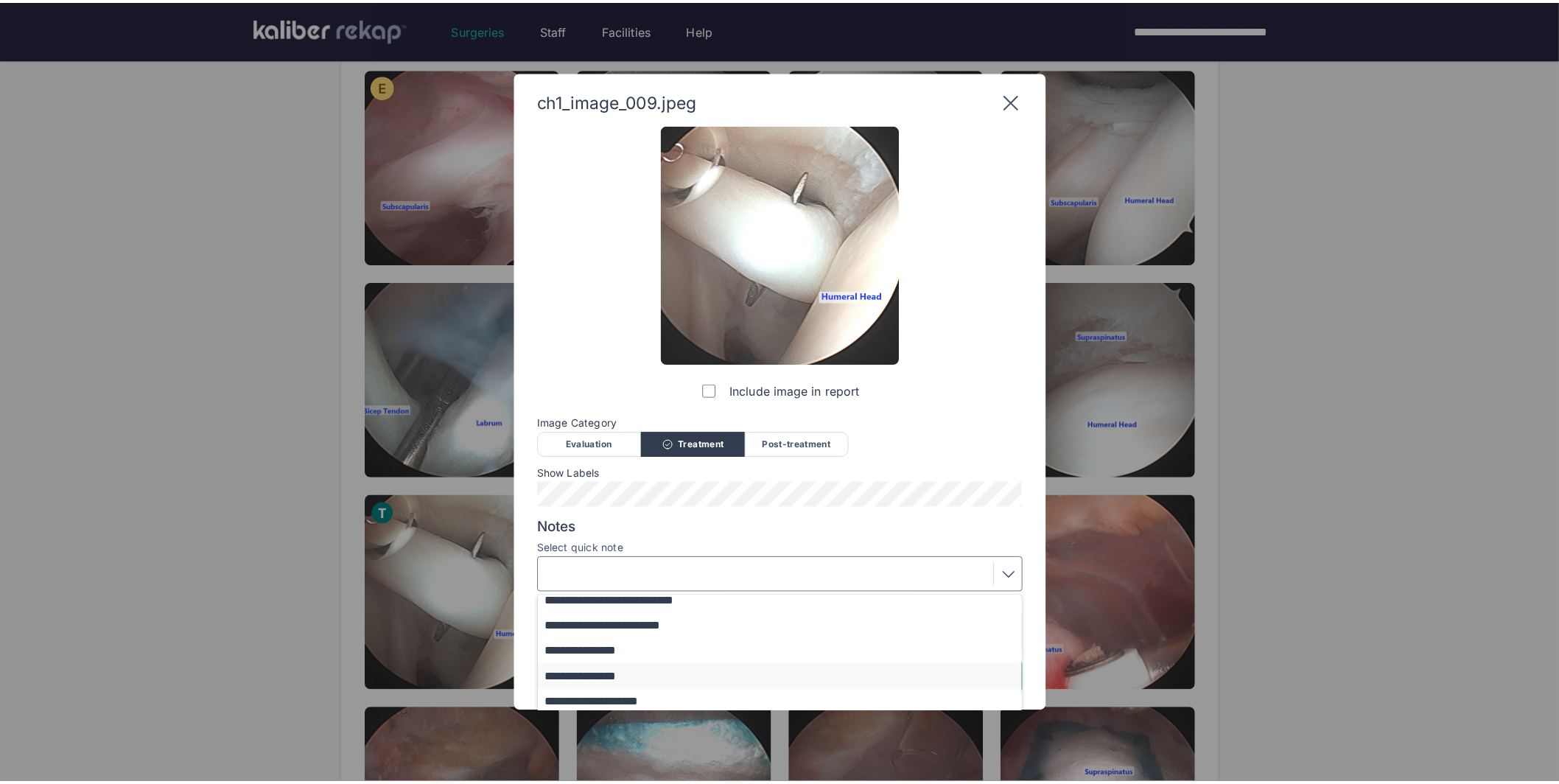
scroll to position [64, 0]
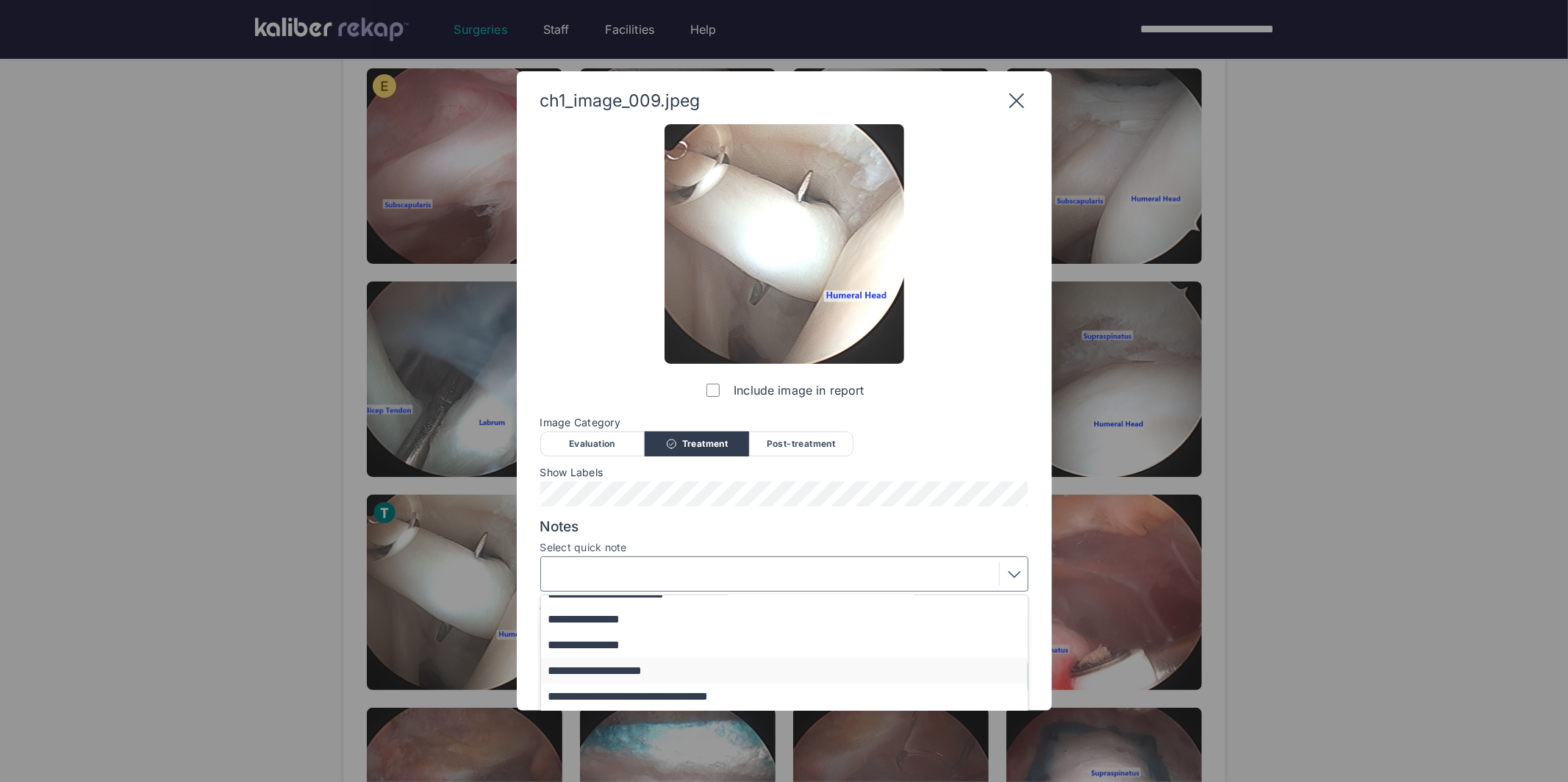
click at [612, 675] on button "**********" at bounding box center [791, 670] width 501 height 26
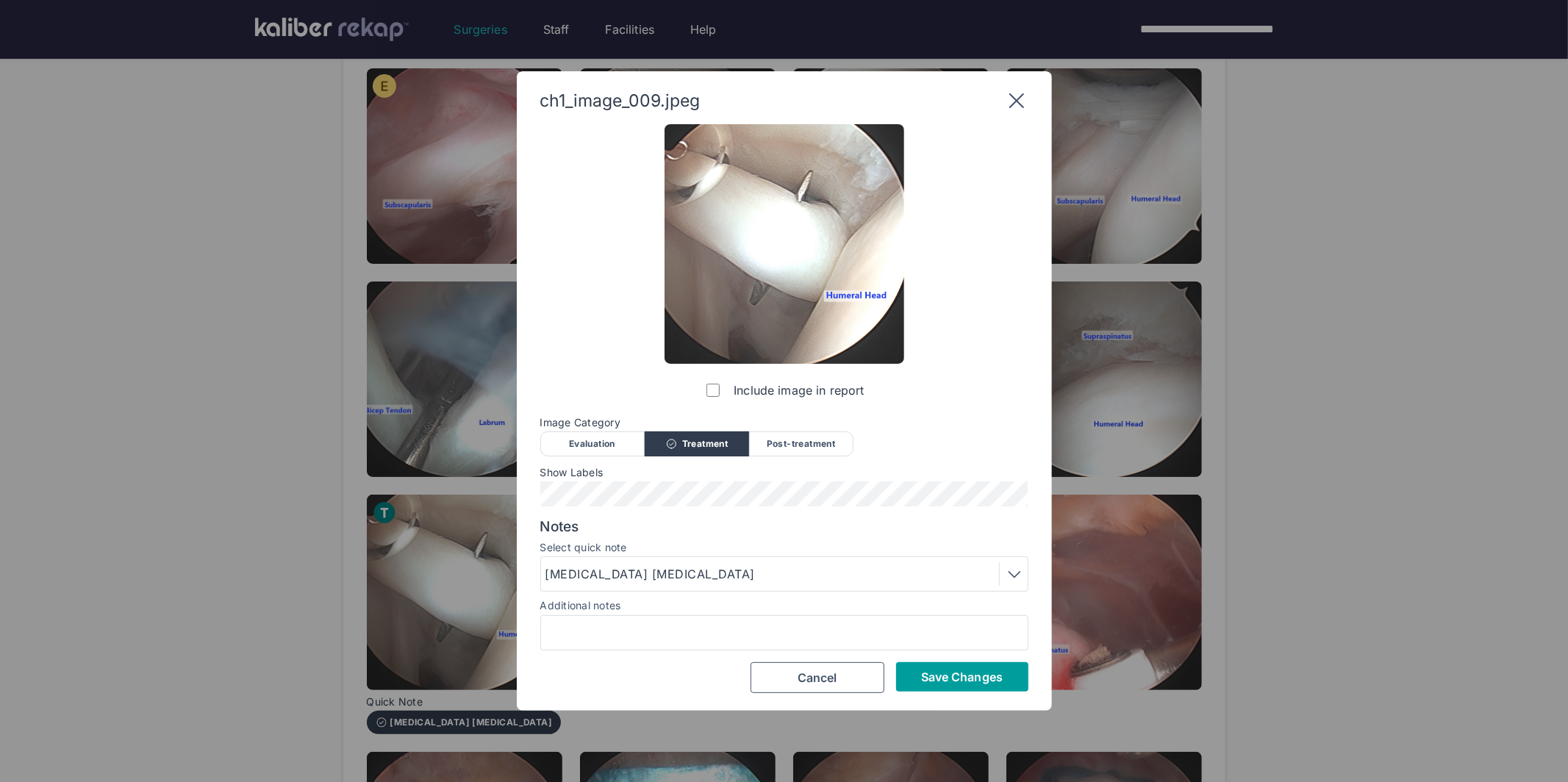
click at [951, 679] on span "Save Changes" at bounding box center [961, 676] width 82 height 15
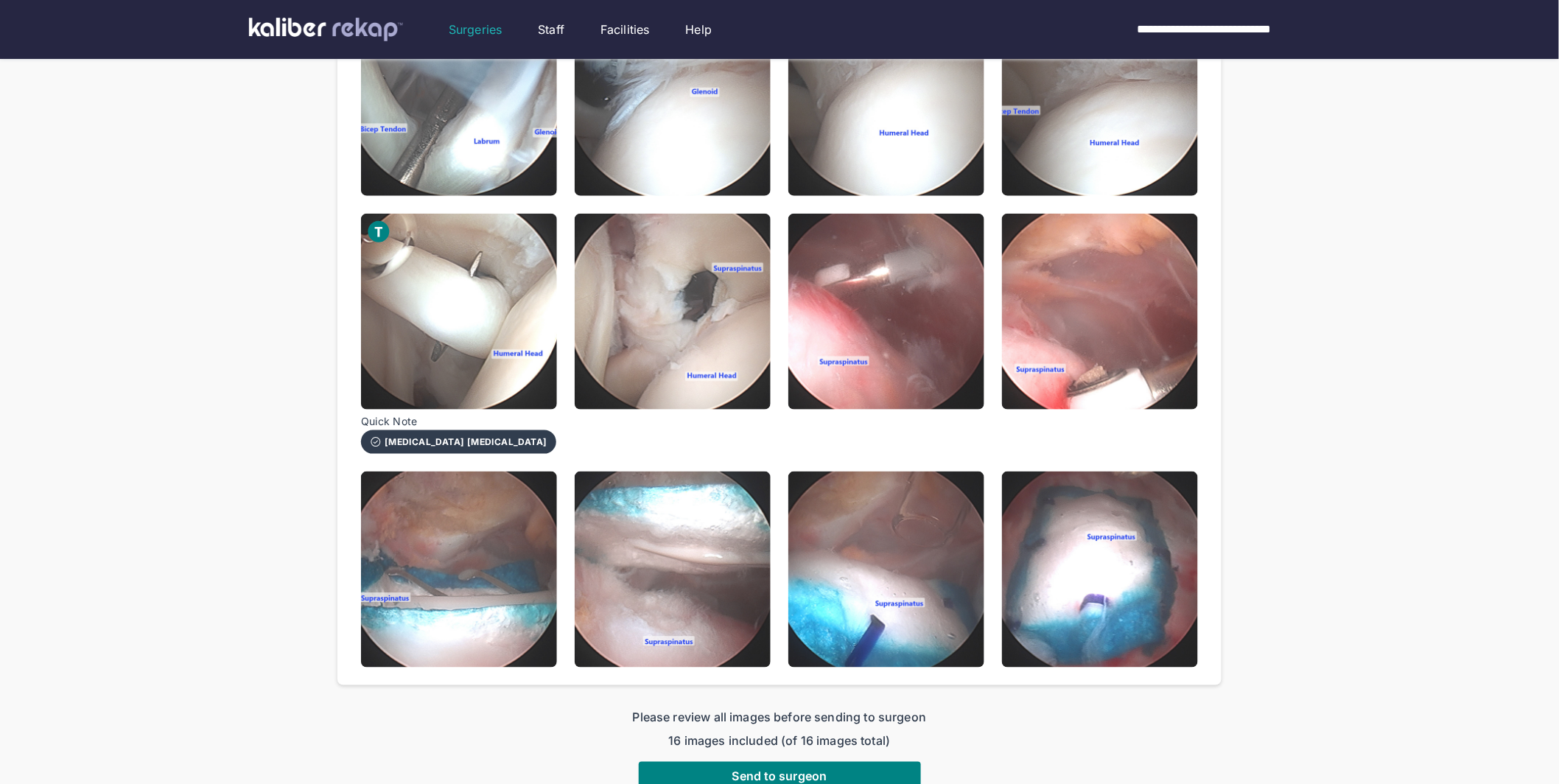
scroll to position [604, 0]
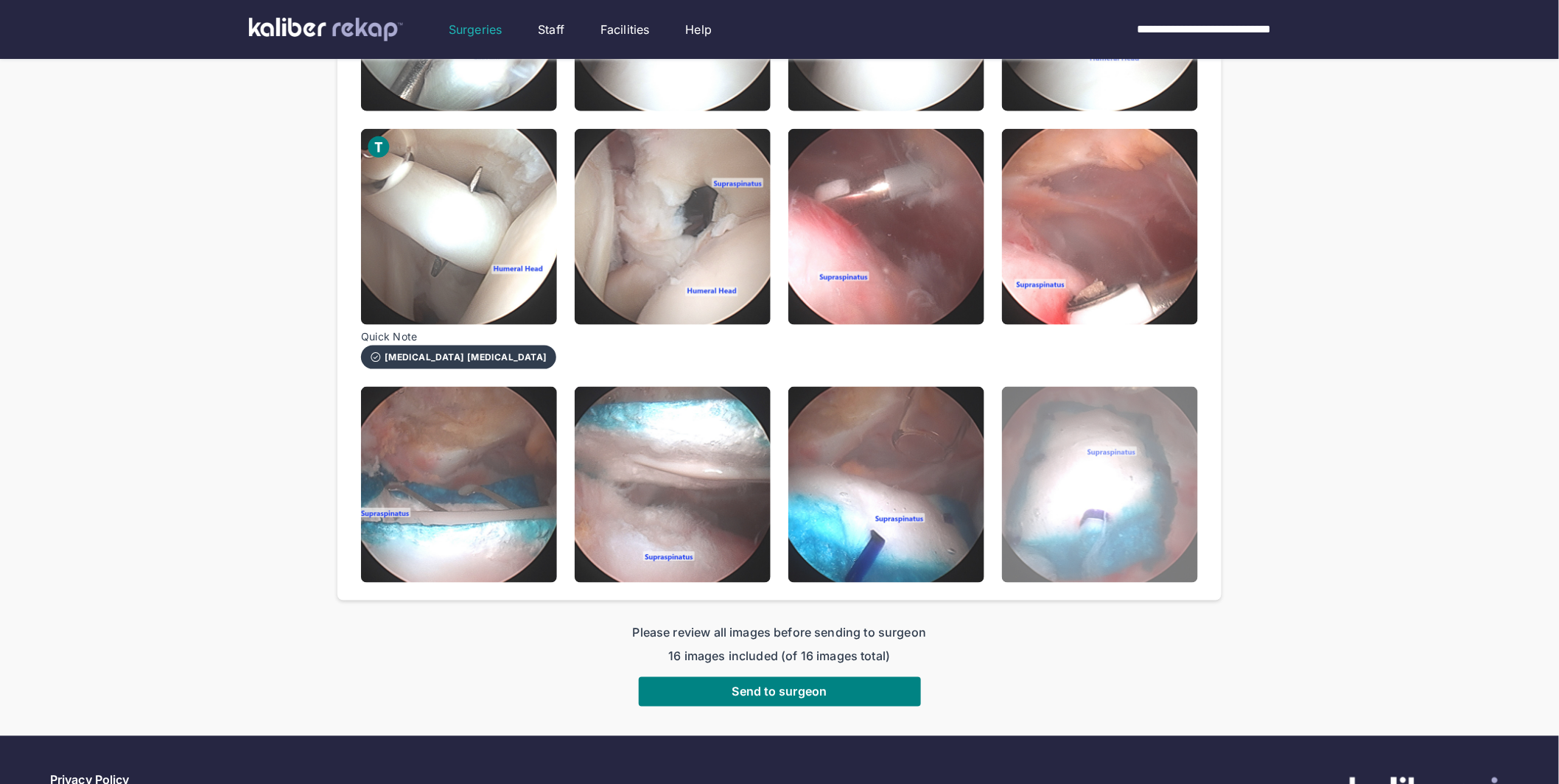
click at [1106, 487] on img at bounding box center [1099, 485] width 196 height 196
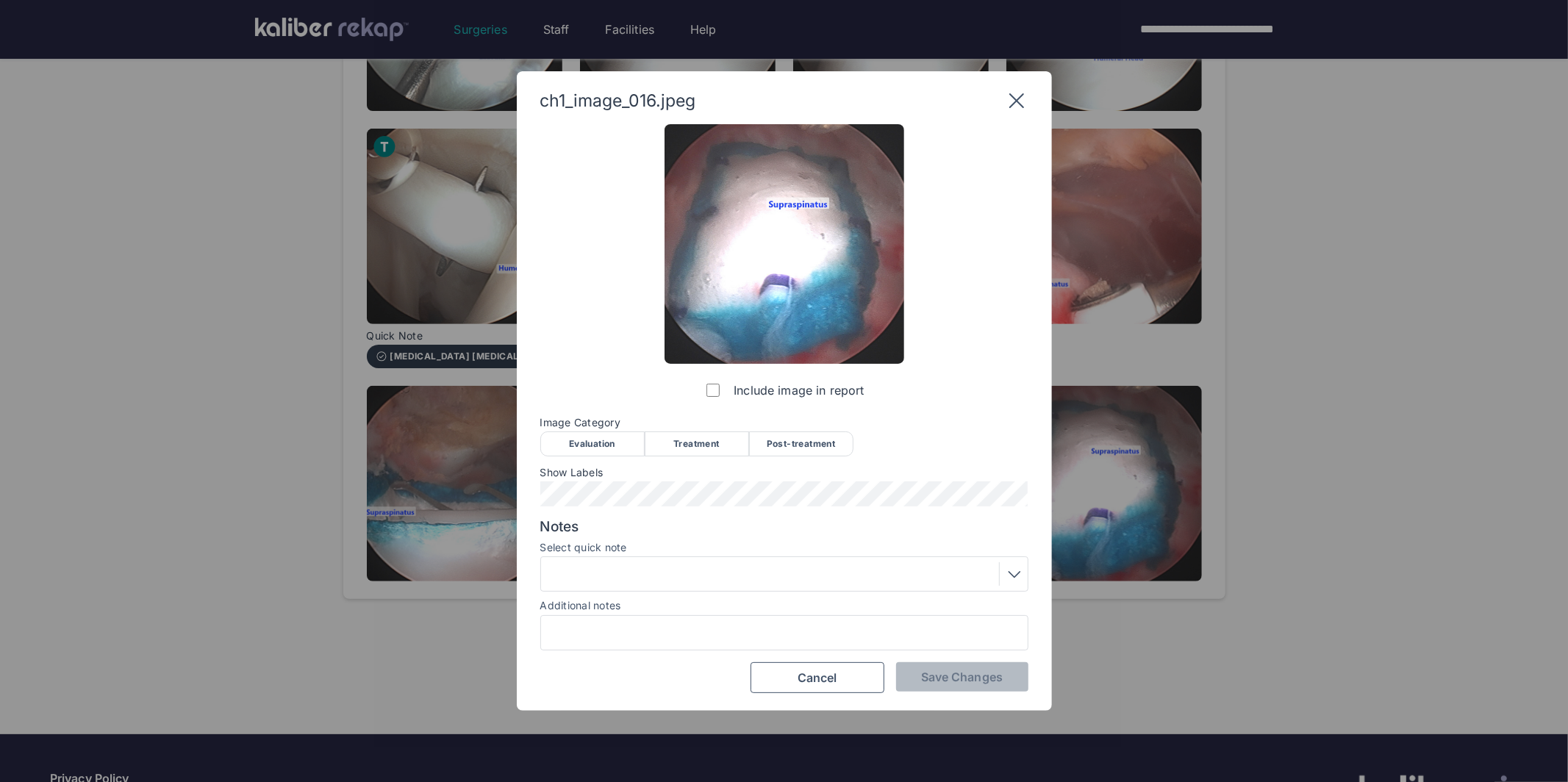
click at [796, 447] on div "Post-treatment" at bounding box center [801, 444] width 104 height 25
click at [937, 671] on span "Save Changes" at bounding box center [961, 676] width 82 height 15
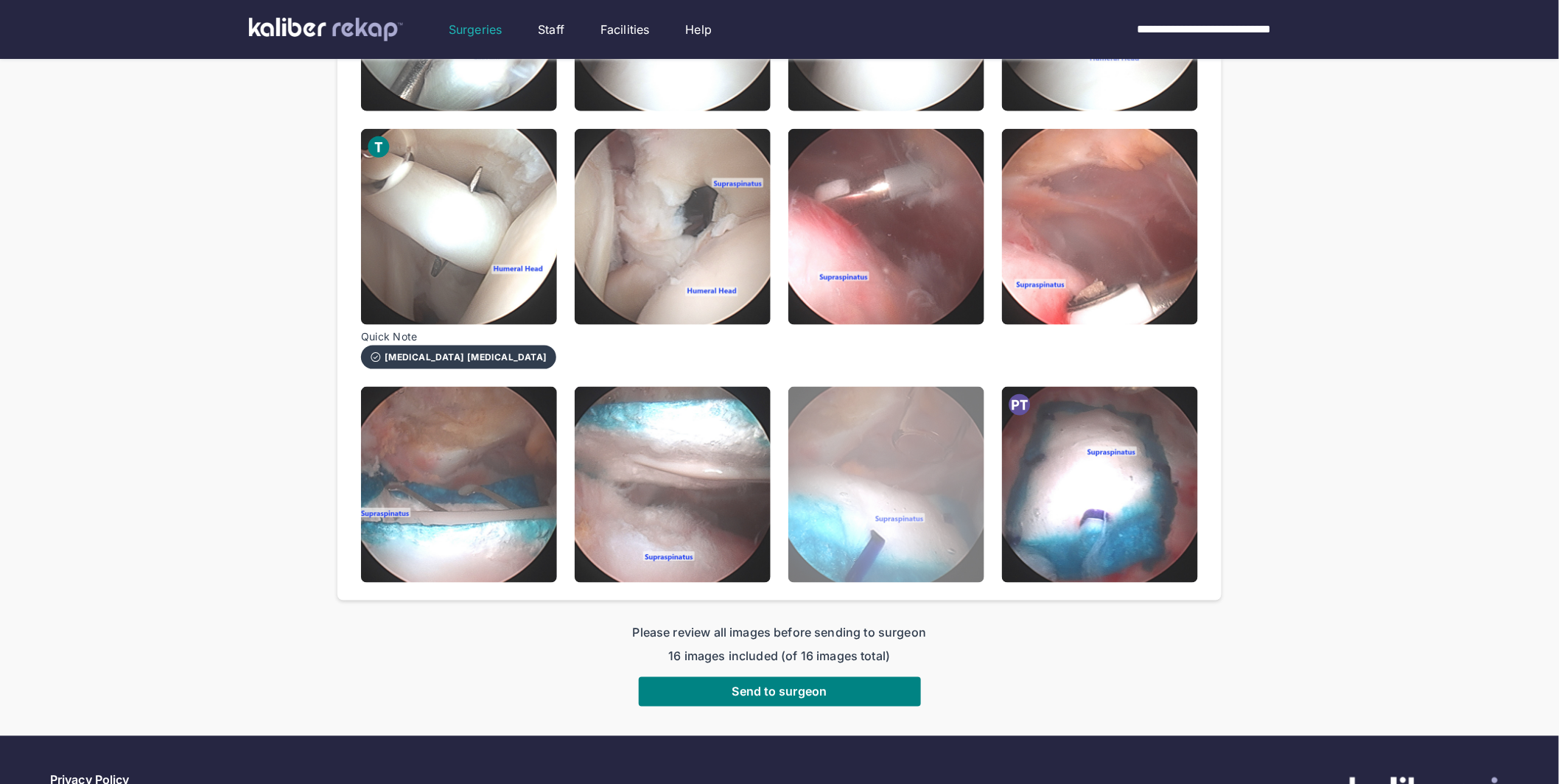
click at [896, 481] on img at bounding box center [886, 485] width 196 height 196
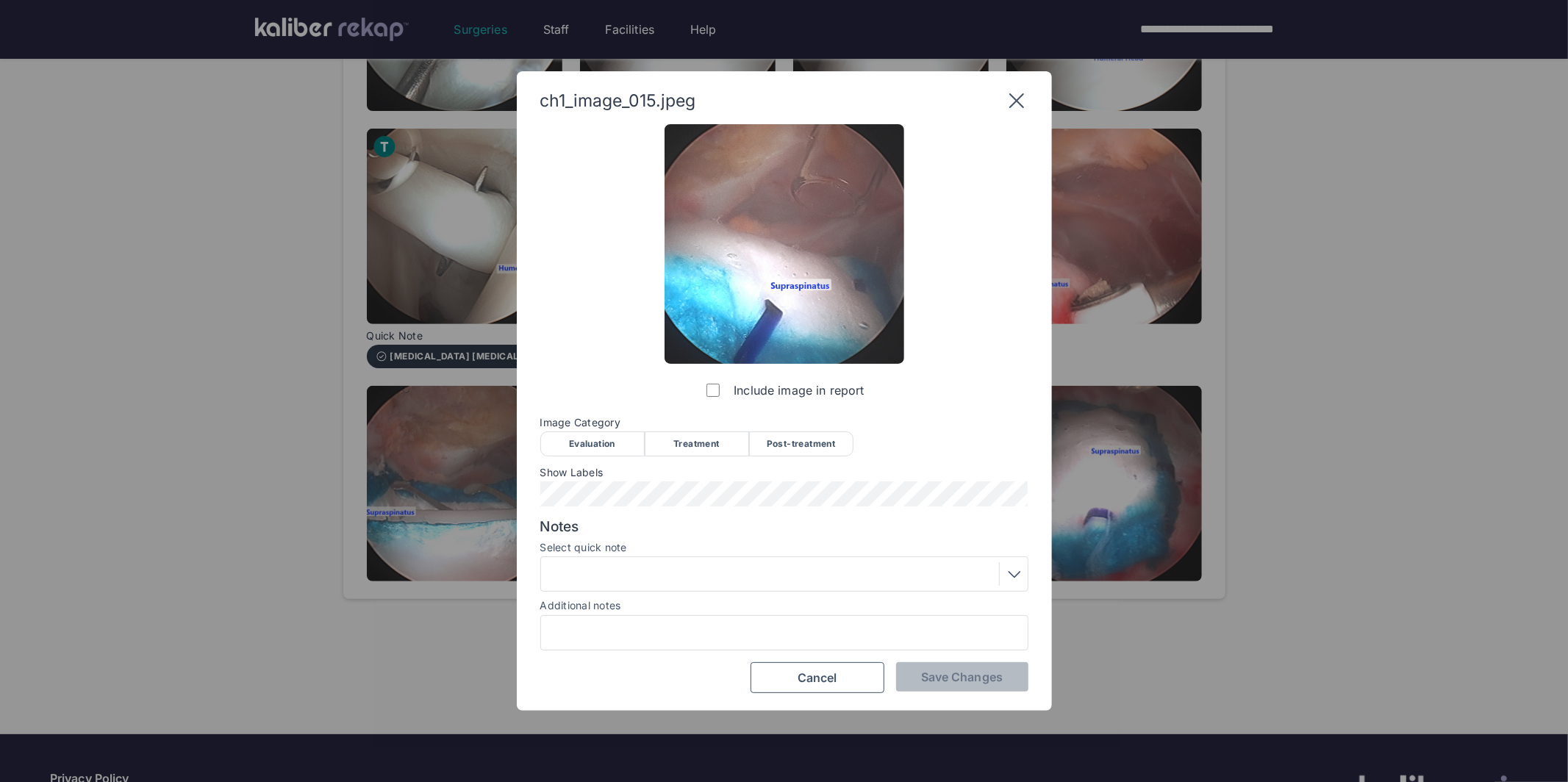
click at [819, 424] on span "Image Category" at bounding box center [784, 422] width 488 height 12
click at [818, 448] on div "Post-treatment" at bounding box center [801, 444] width 104 height 25
click at [983, 679] on span "Save Changes" at bounding box center [961, 676] width 82 height 15
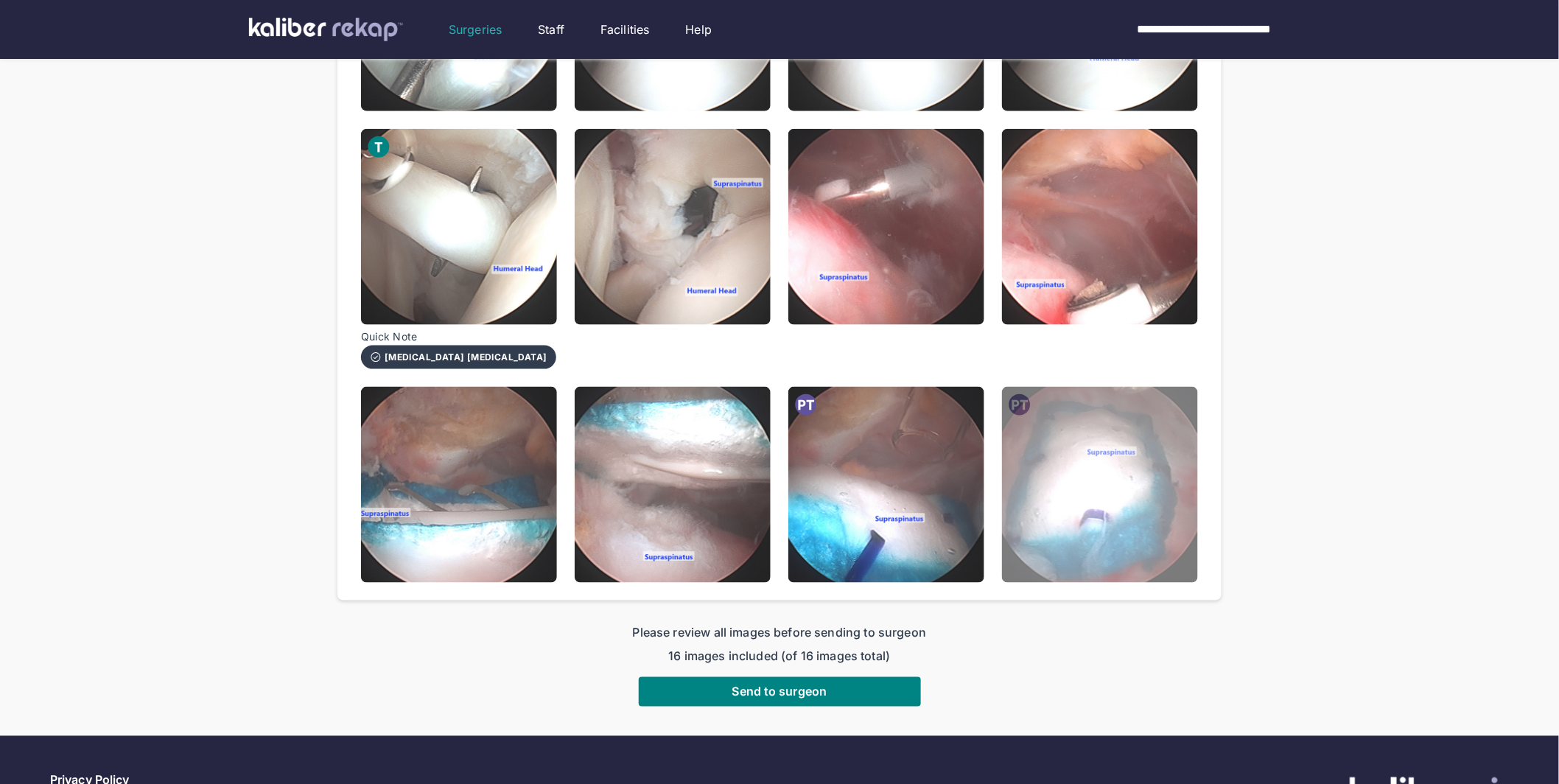
click at [1110, 440] on img at bounding box center [1099, 485] width 196 height 196
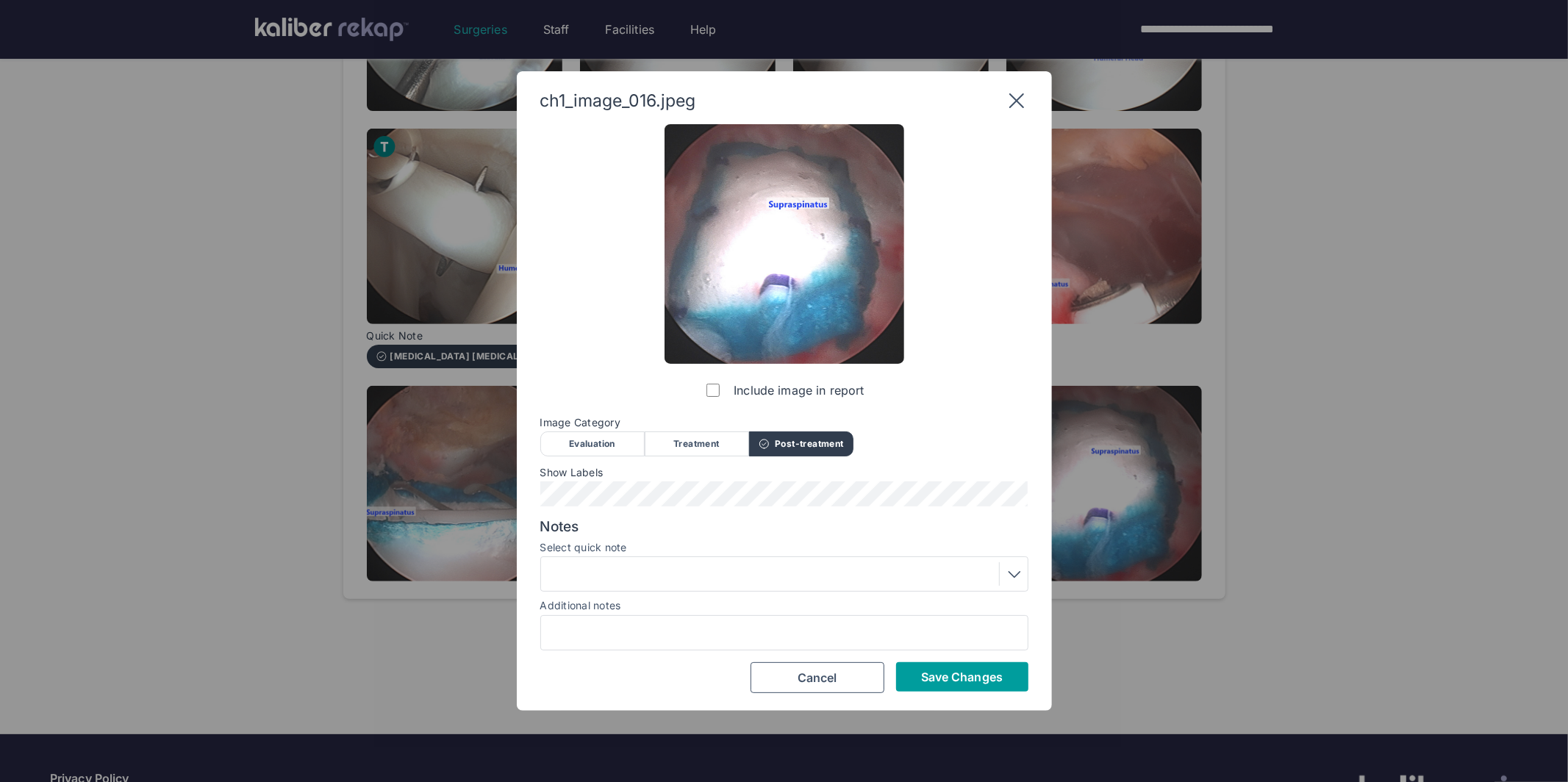
click at [954, 689] on button "Save Changes" at bounding box center [962, 676] width 132 height 30
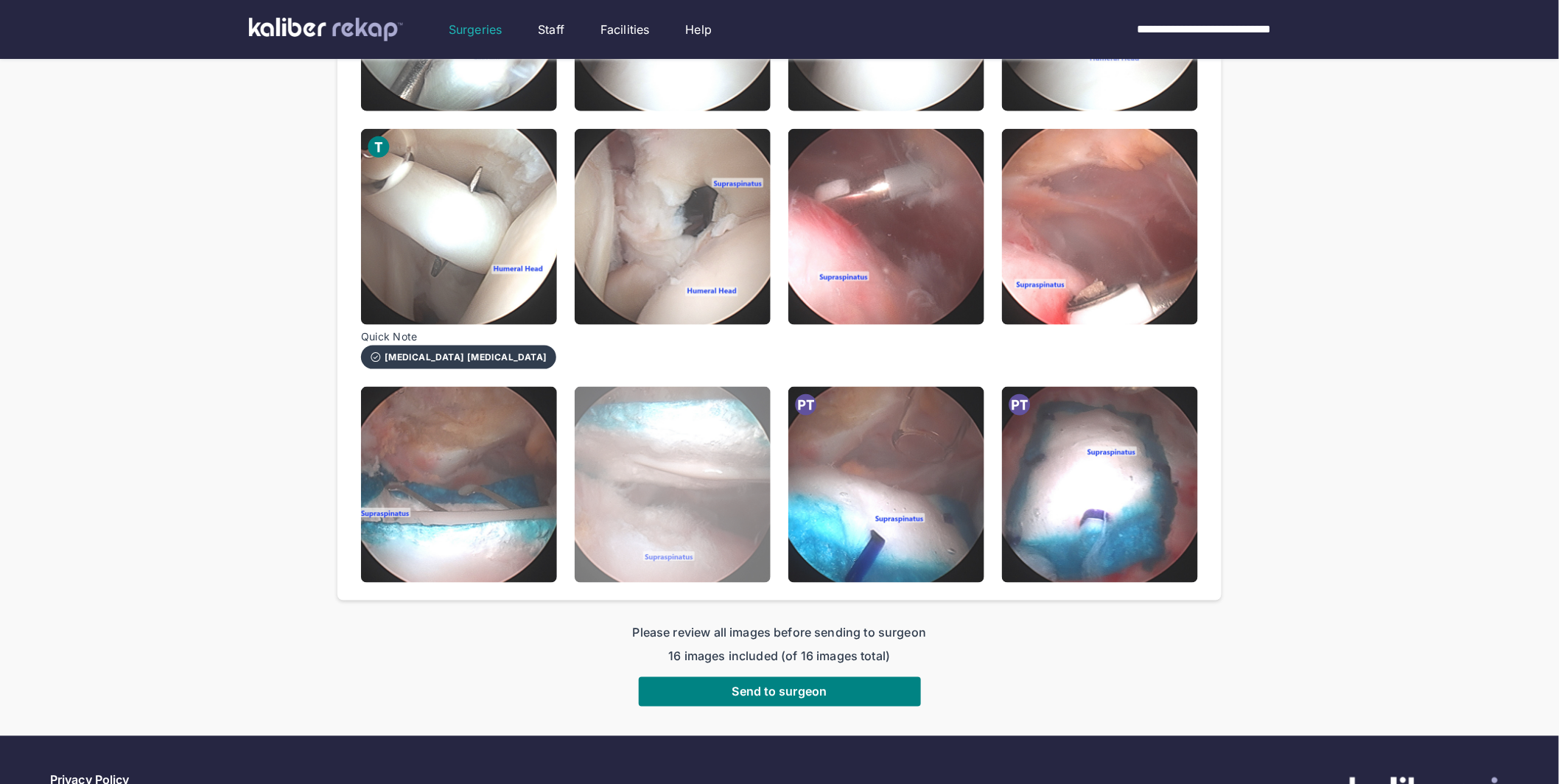
click at [679, 437] on img at bounding box center [672, 485] width 196 height 196
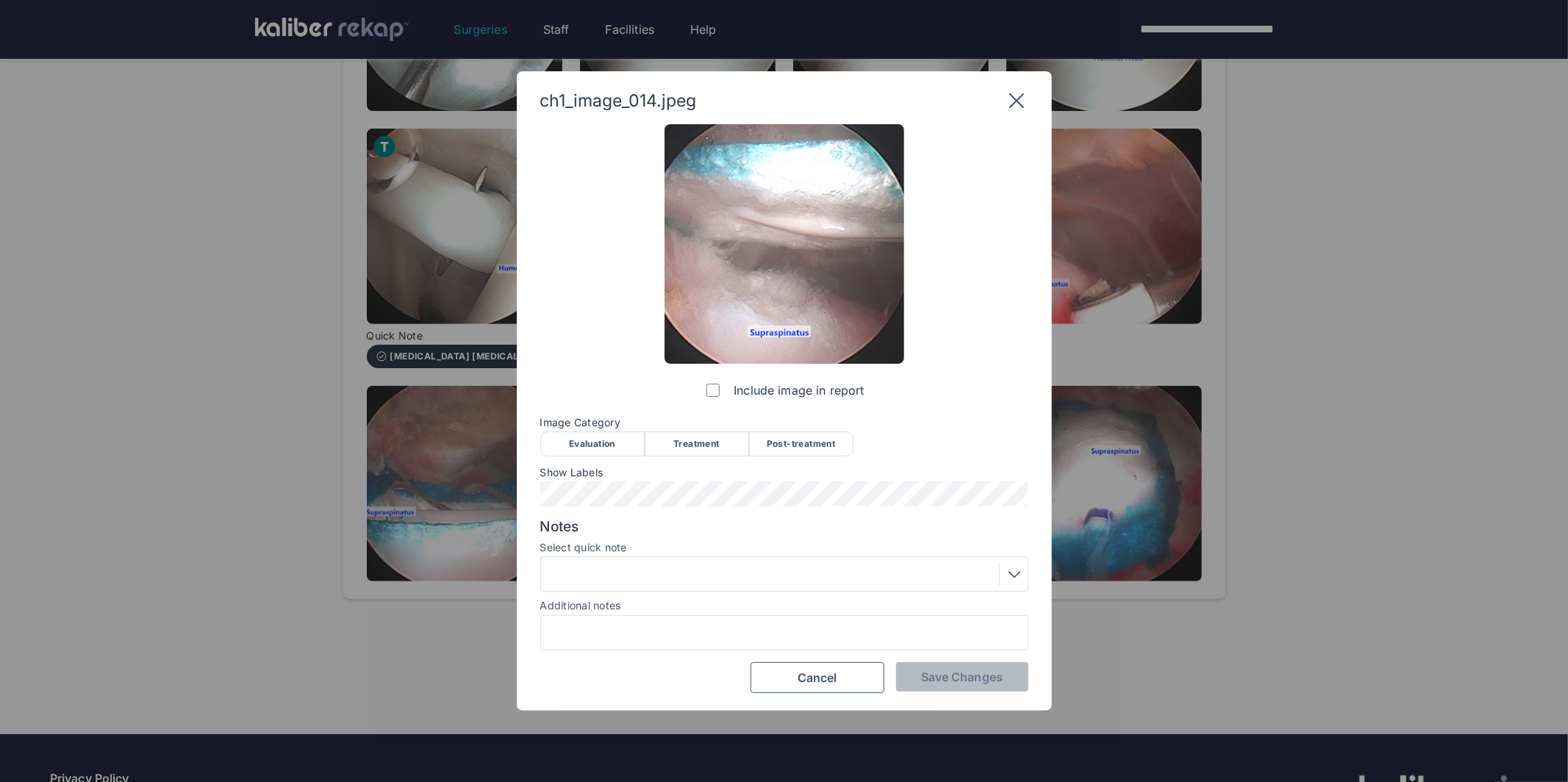
click at [810, 450] on div "Post-treatment" at bounding box center [801, 444] width 104 height 25
click at [711, 448] on div "Treatment" at bounding box center [697, 444] width 104 height 25
click at [937, 670] on span "Save Changes" at bounding box center [961, 676] width 82 height 15
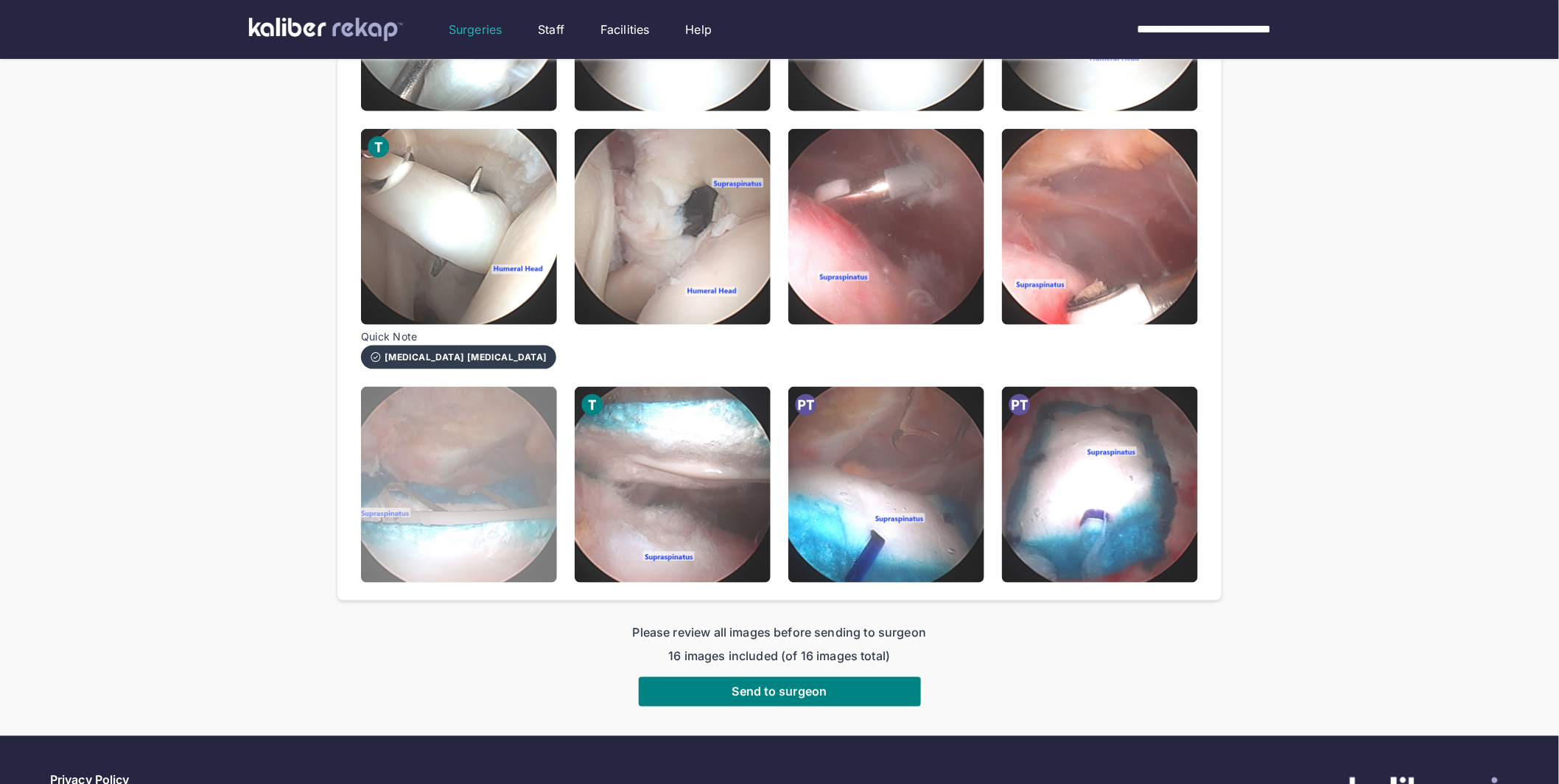
click at [488, 467] on img at bounding box center [458, 485] width 196 height 196
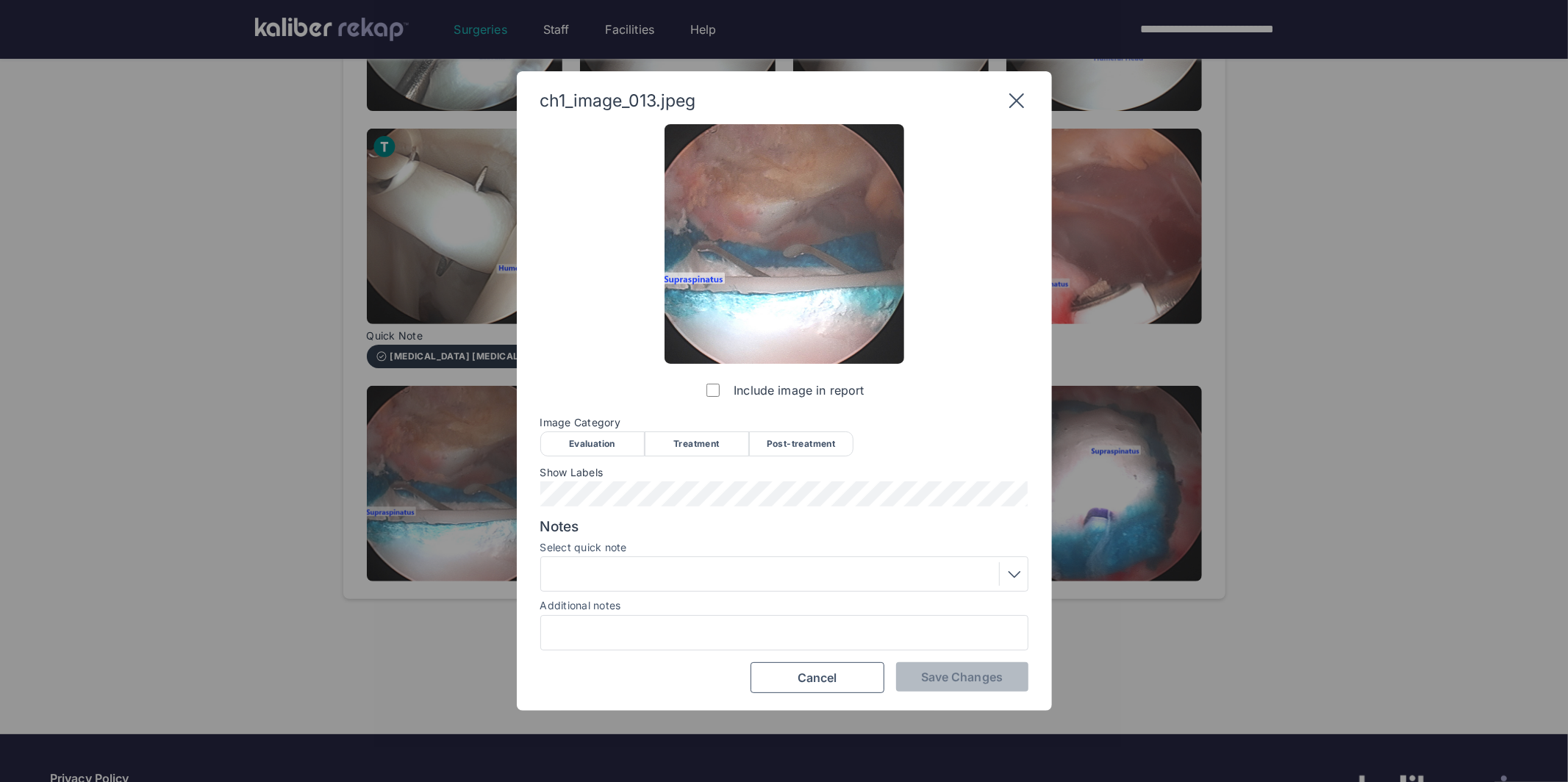
click at [699, 446] on div "Treatment" at bounding box center [697, 444] width 104 height 25
click at [939, 681] on span "Save Changes" at bounding box center [961, 676] width 82 height 15
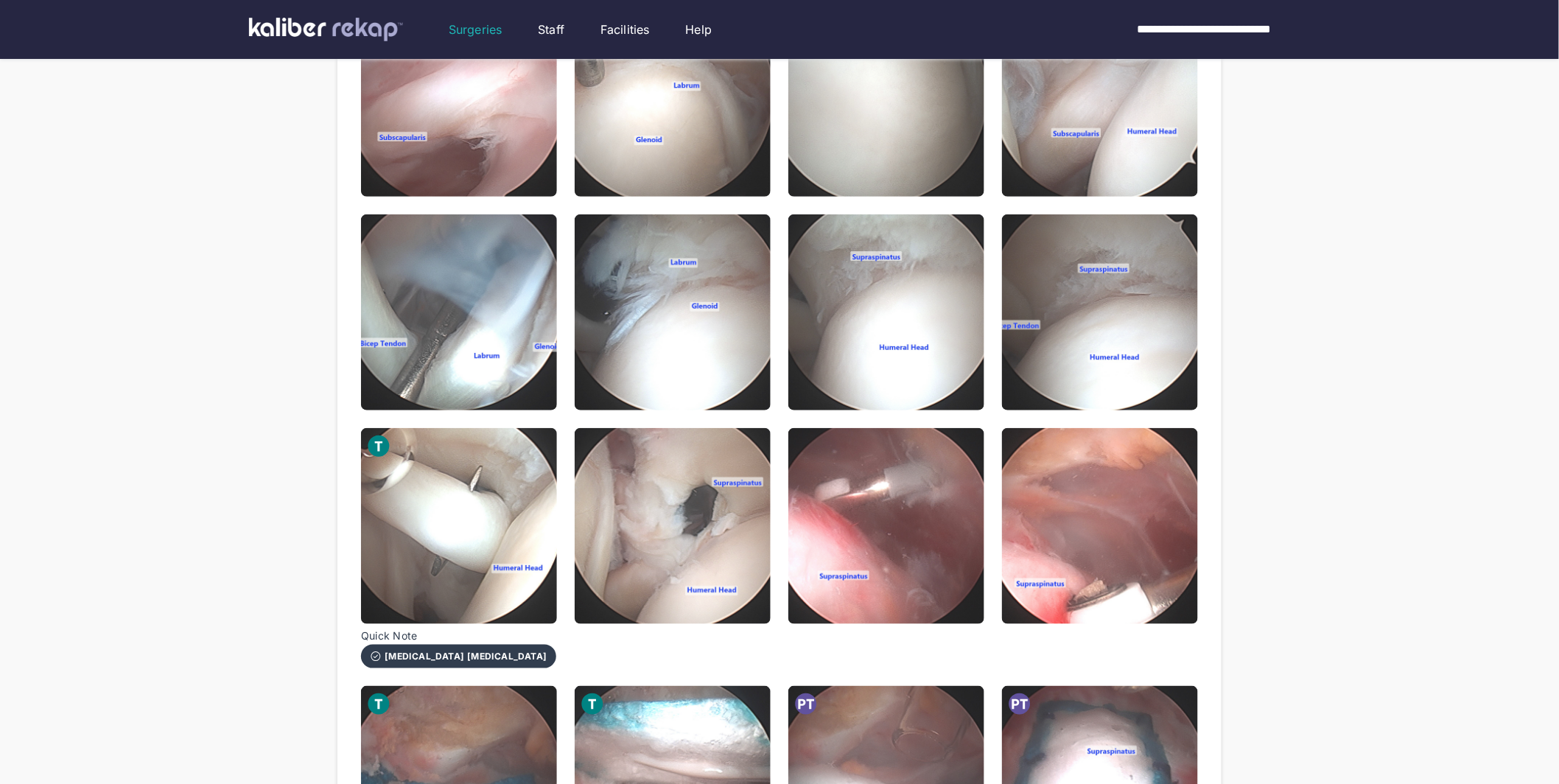
scroll to position [0, 0]
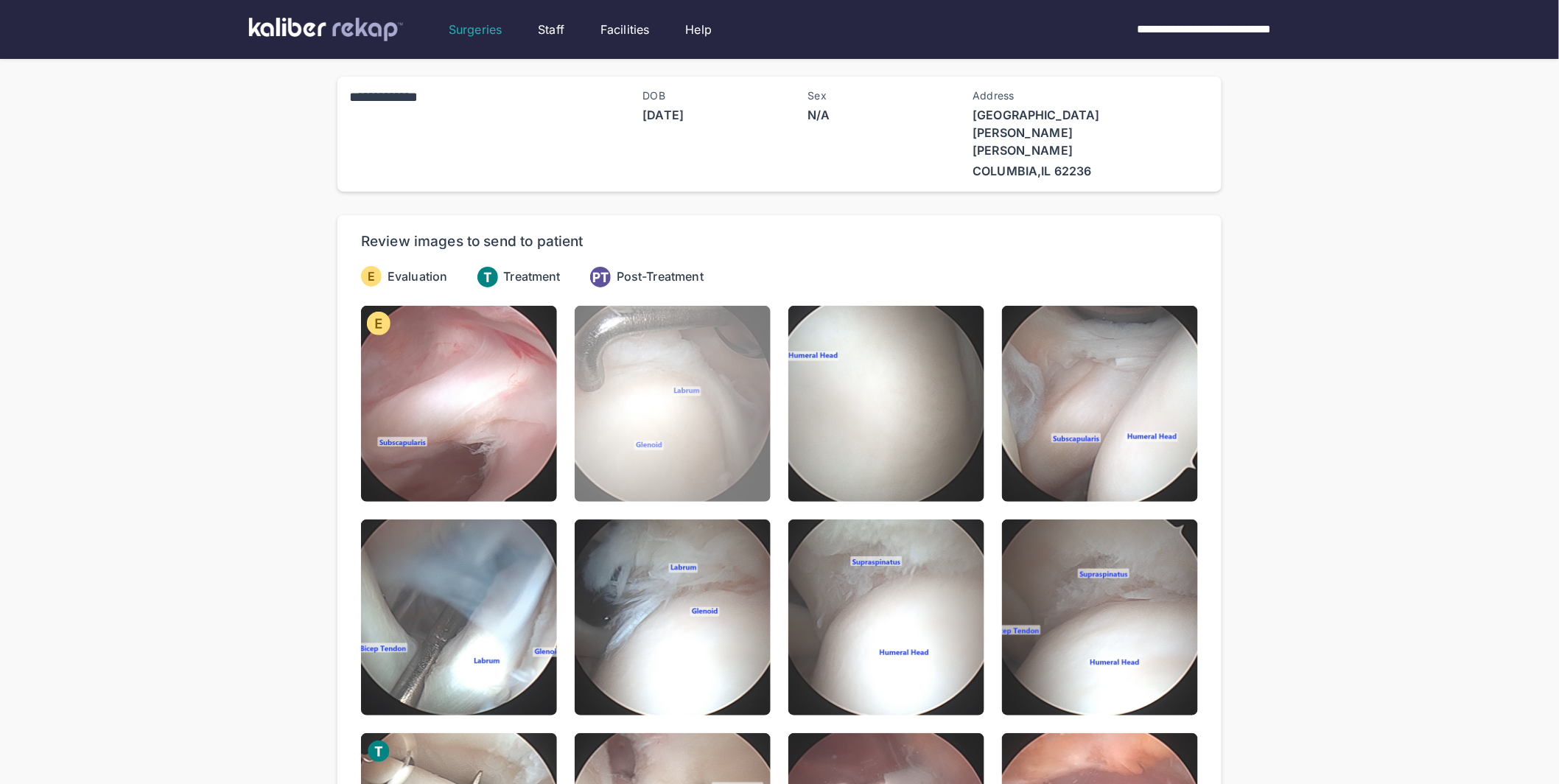
click at [657, 381] on img at bounding box center [672, 404] width 196 height 196
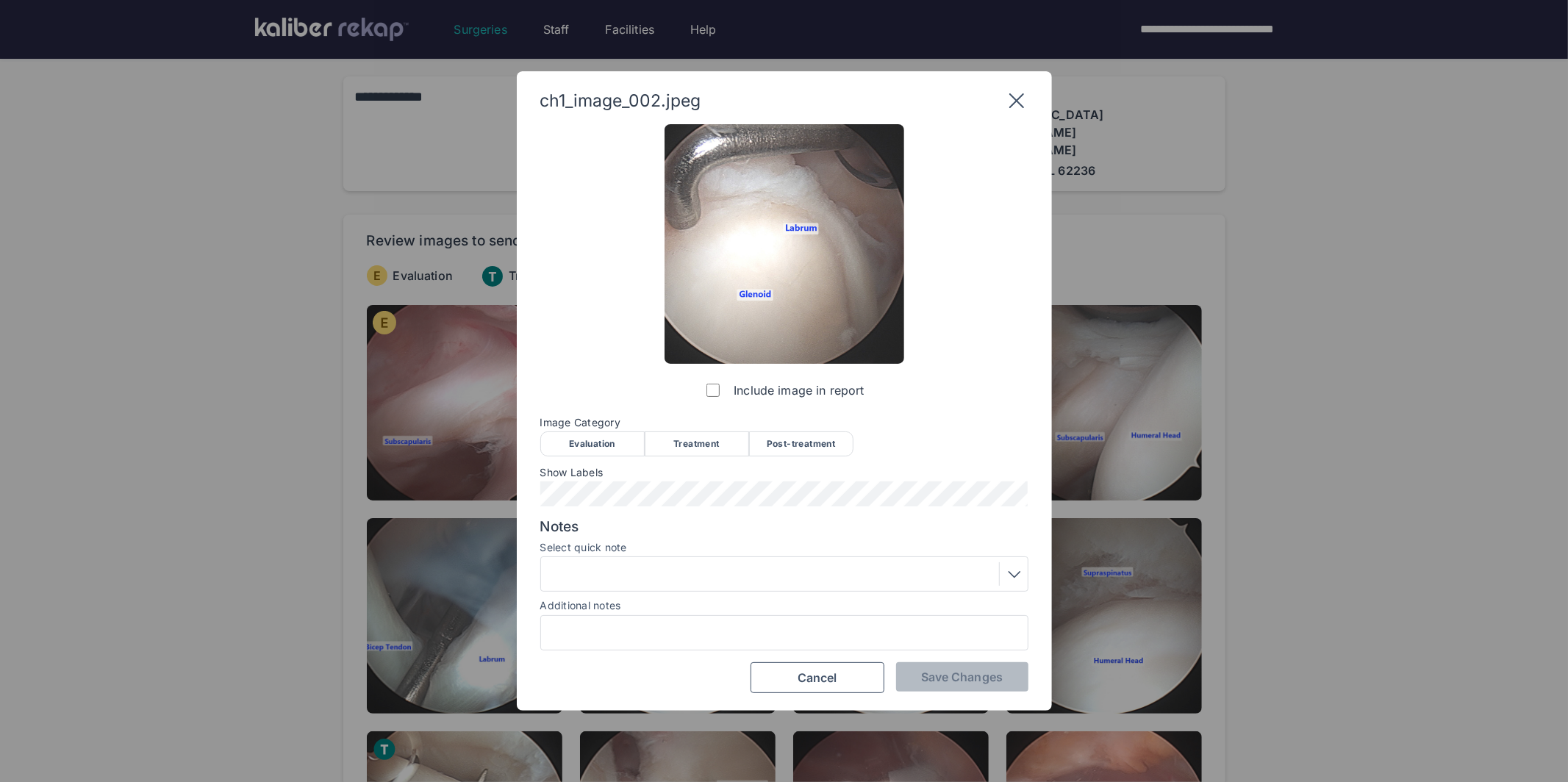
click at [601, 450] on div "Evaluation" at bounding box center [593, 444] width 104 height 25
click at [921, 665] on button "Save Changes" at bounding box center [962, 676] width 132 height 30
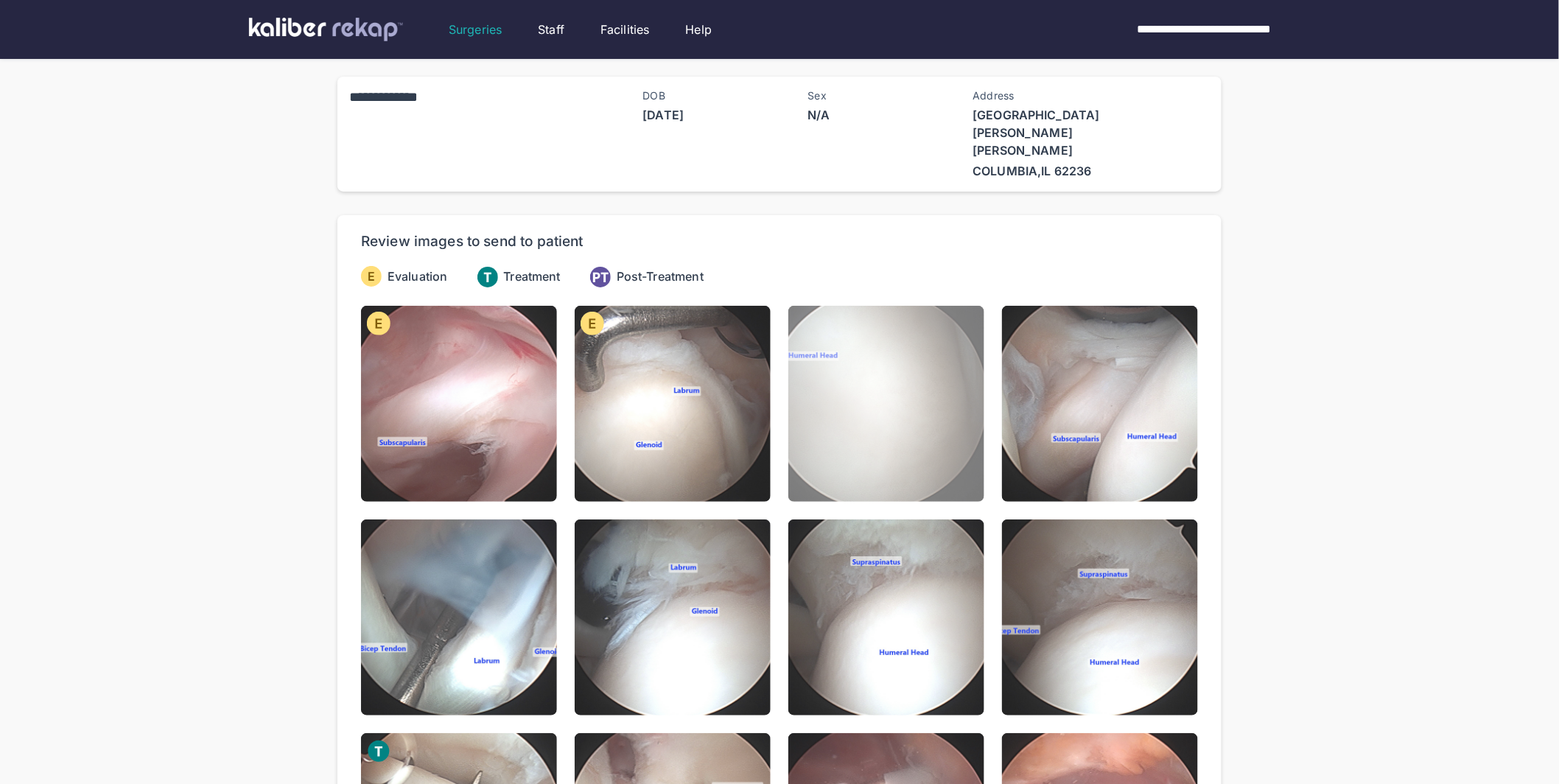
click at [821, 428] on img at bounding box center [886, 404] width 196 height 196
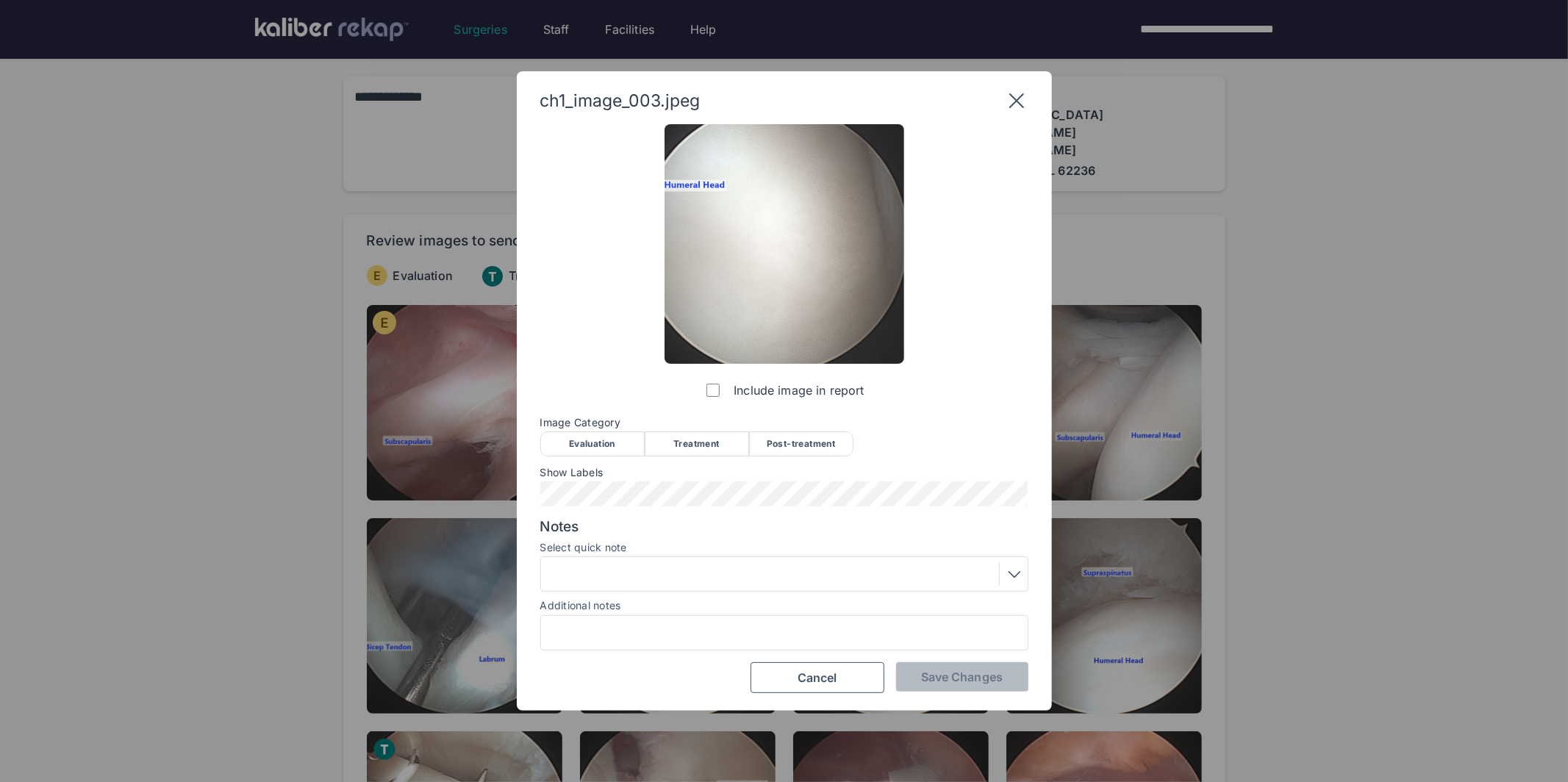
click at [608, 445] on div "Evaluation" at bounding box center [593, 444] width 104 height 25
click at [932, 673] on span "Save Changes" at bounding box center [961, 676] width 82 height 15
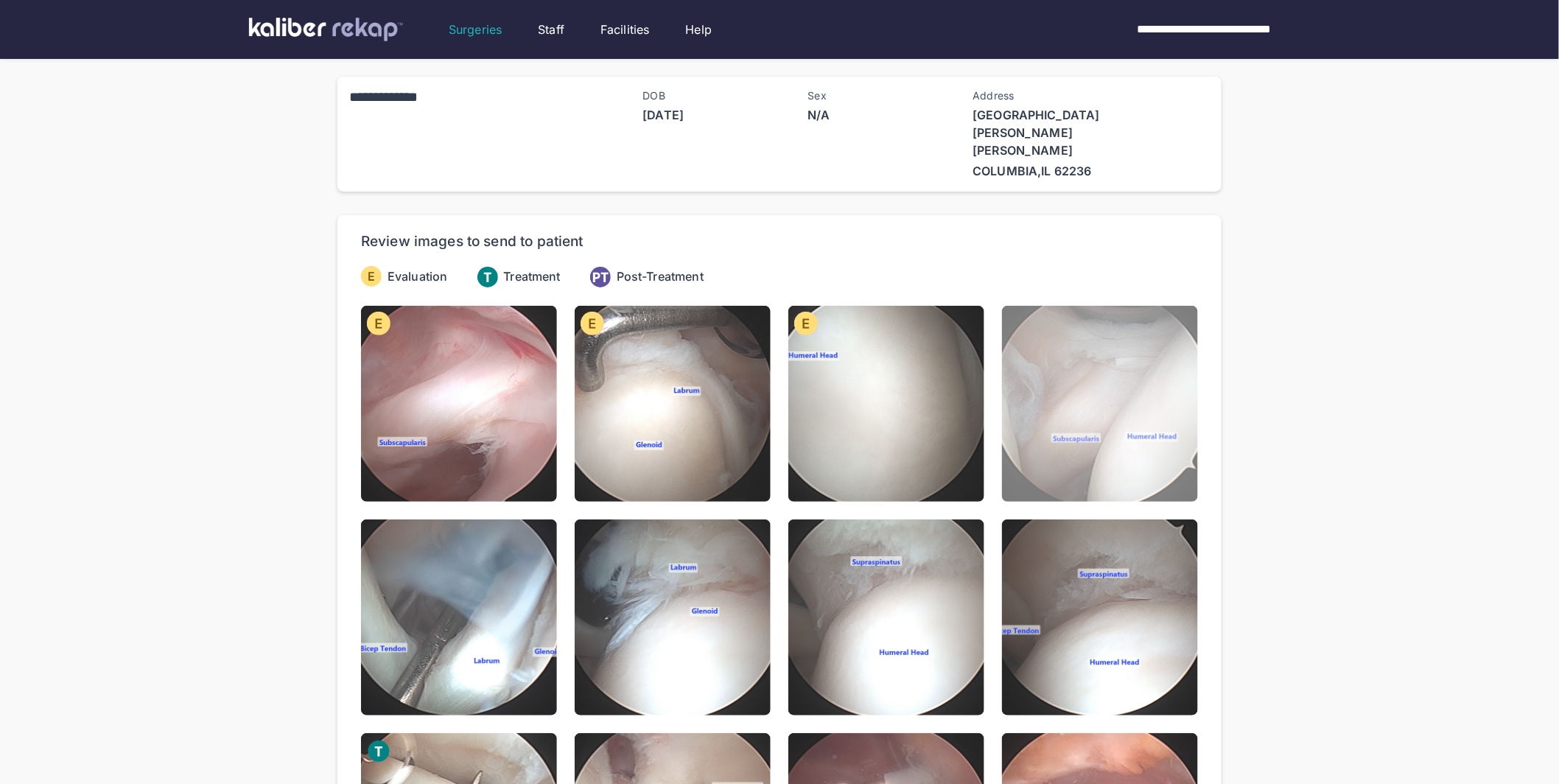
click at [1057, 380] on img at bounding box center [1099, 404] width 196 height 196
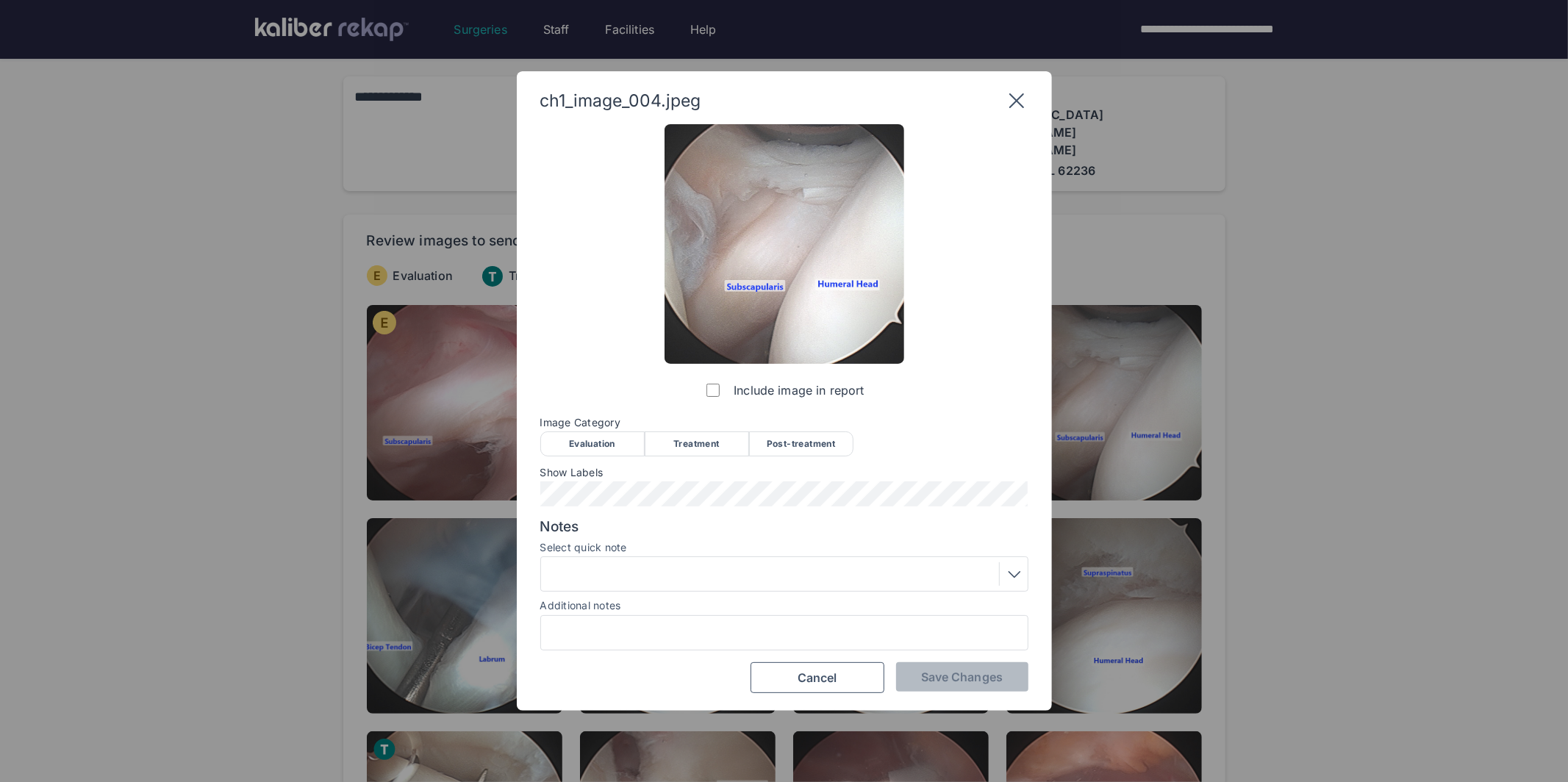
click at [602, 451] on div "Evaluation" at bounding box center [593, 444] width 104 height 25
click at [960, 676] on span "Save Changes" at bounding box center [961, 676] width 82 height 15
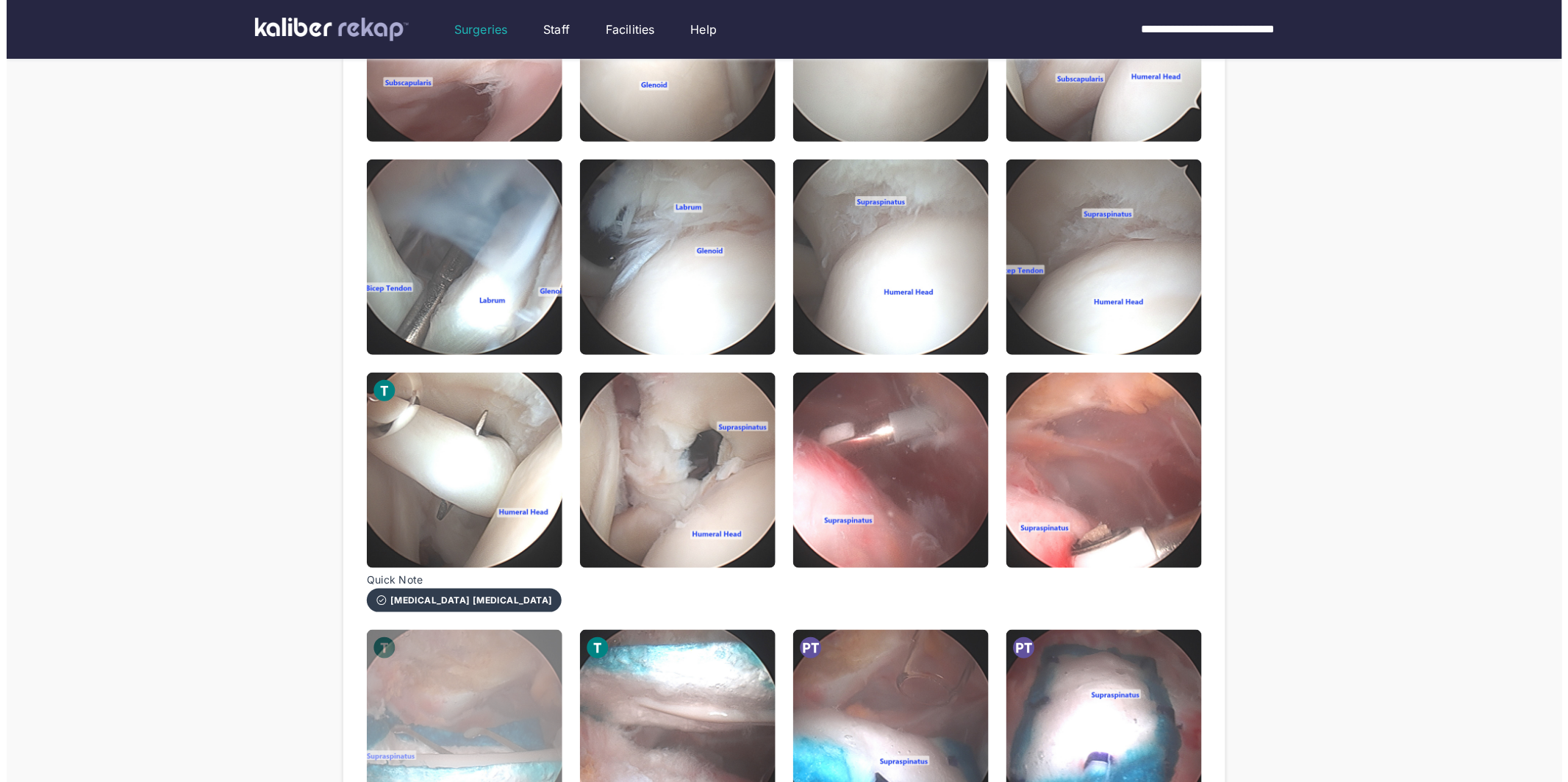
scroll to position [443, 0]
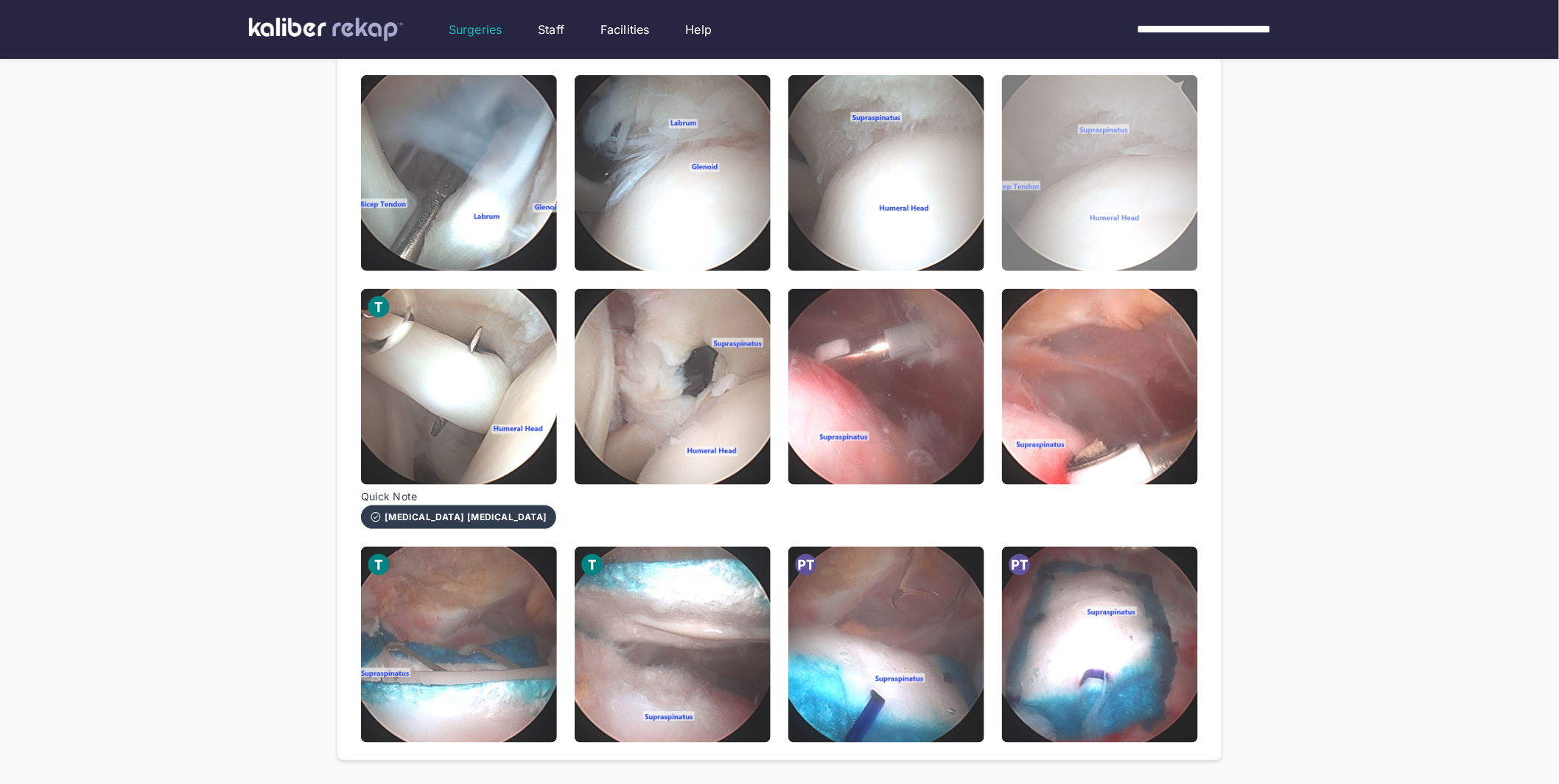
click at [1066, 181] on img at bounding box center [1099, 173] width 196 height 196
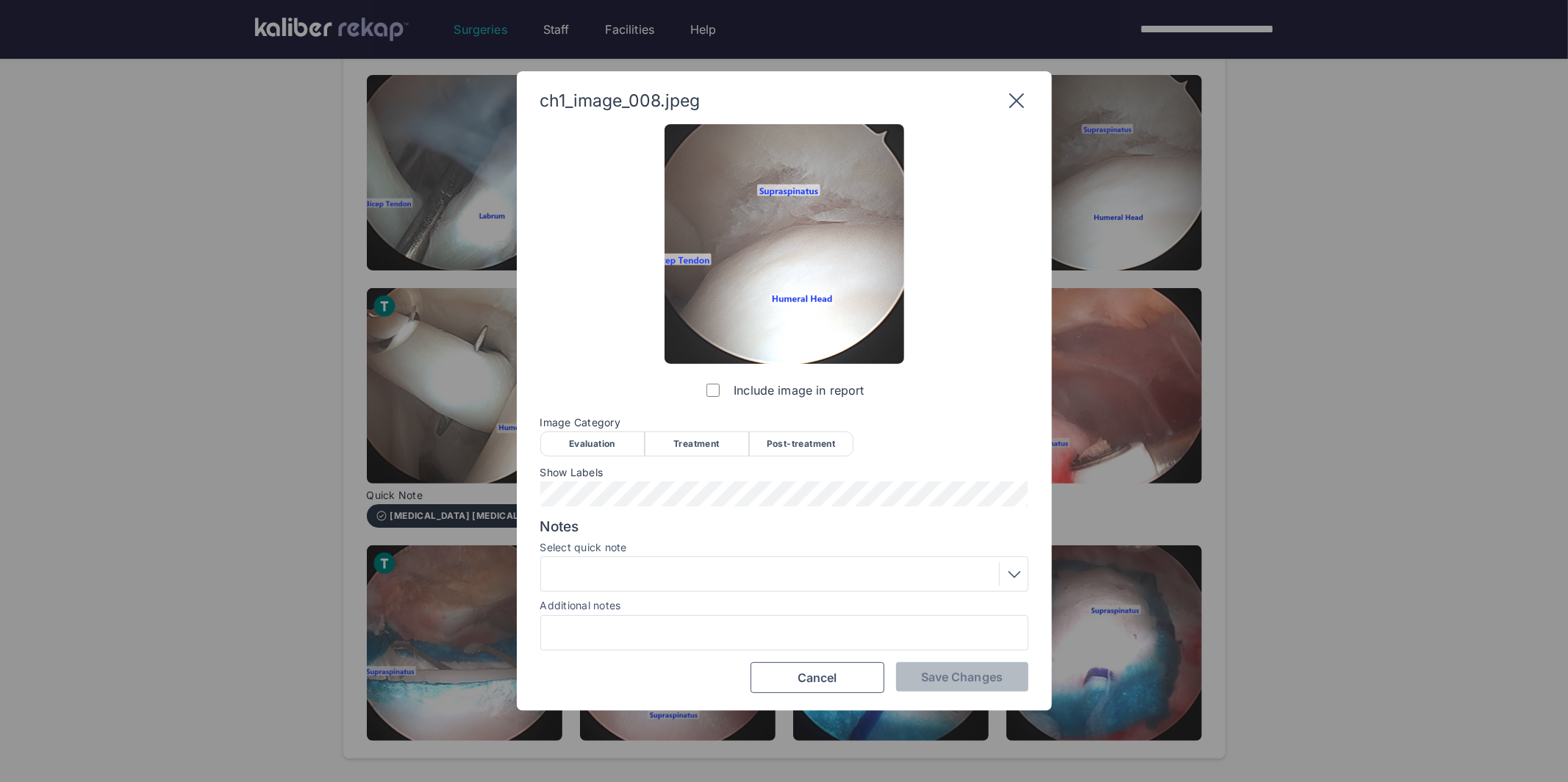
click at [692, 450] on div "Treatment" at bounding box center [697, 444] width 104 height 25
click at [590, 450] on div "Evaluation" at bounding box center [593, 444] width 104 height 25
click at [643, 579] on div at bounding box center [784, 573] width 478 height 24
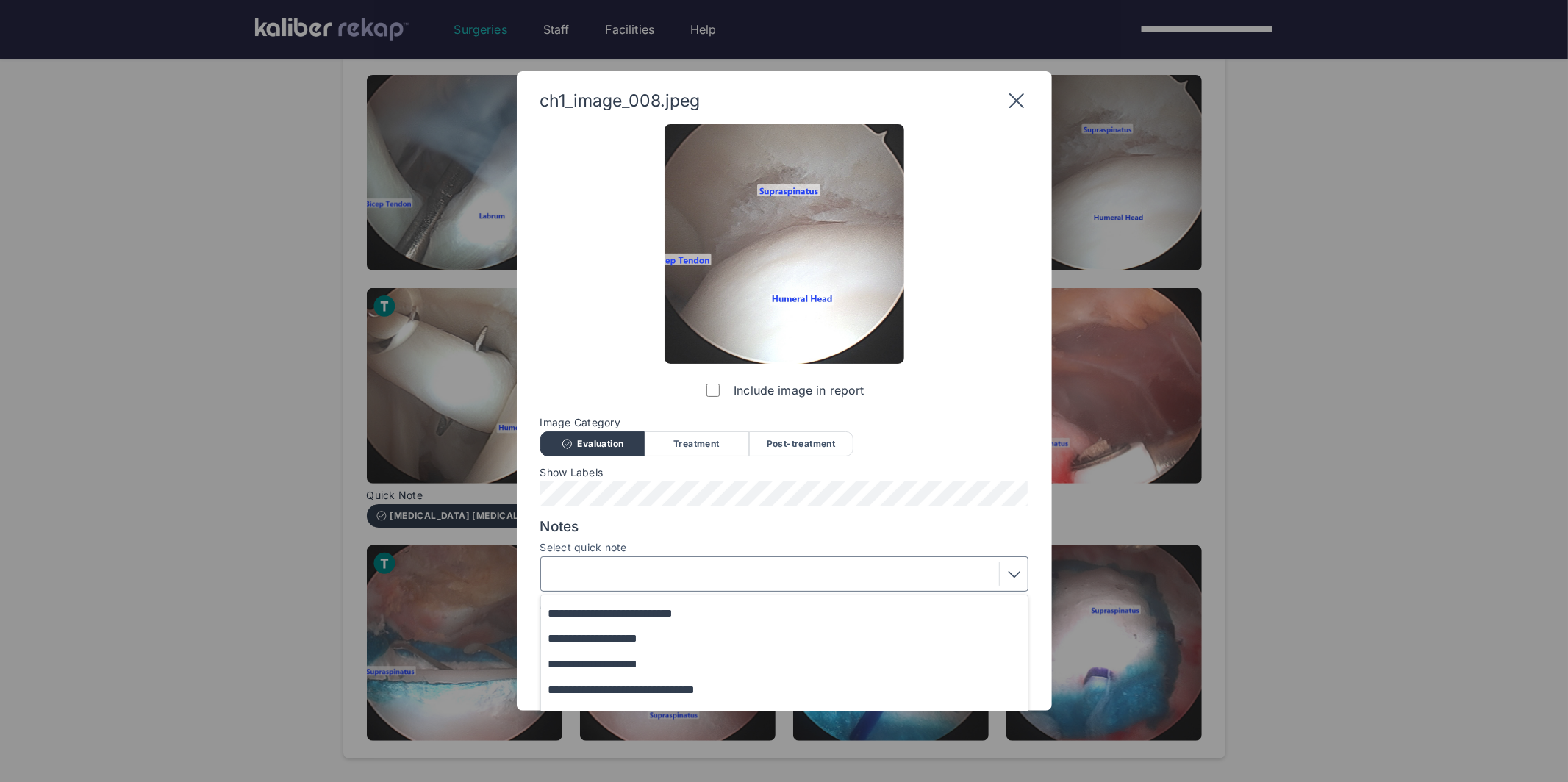
scroll to position [120, 0]
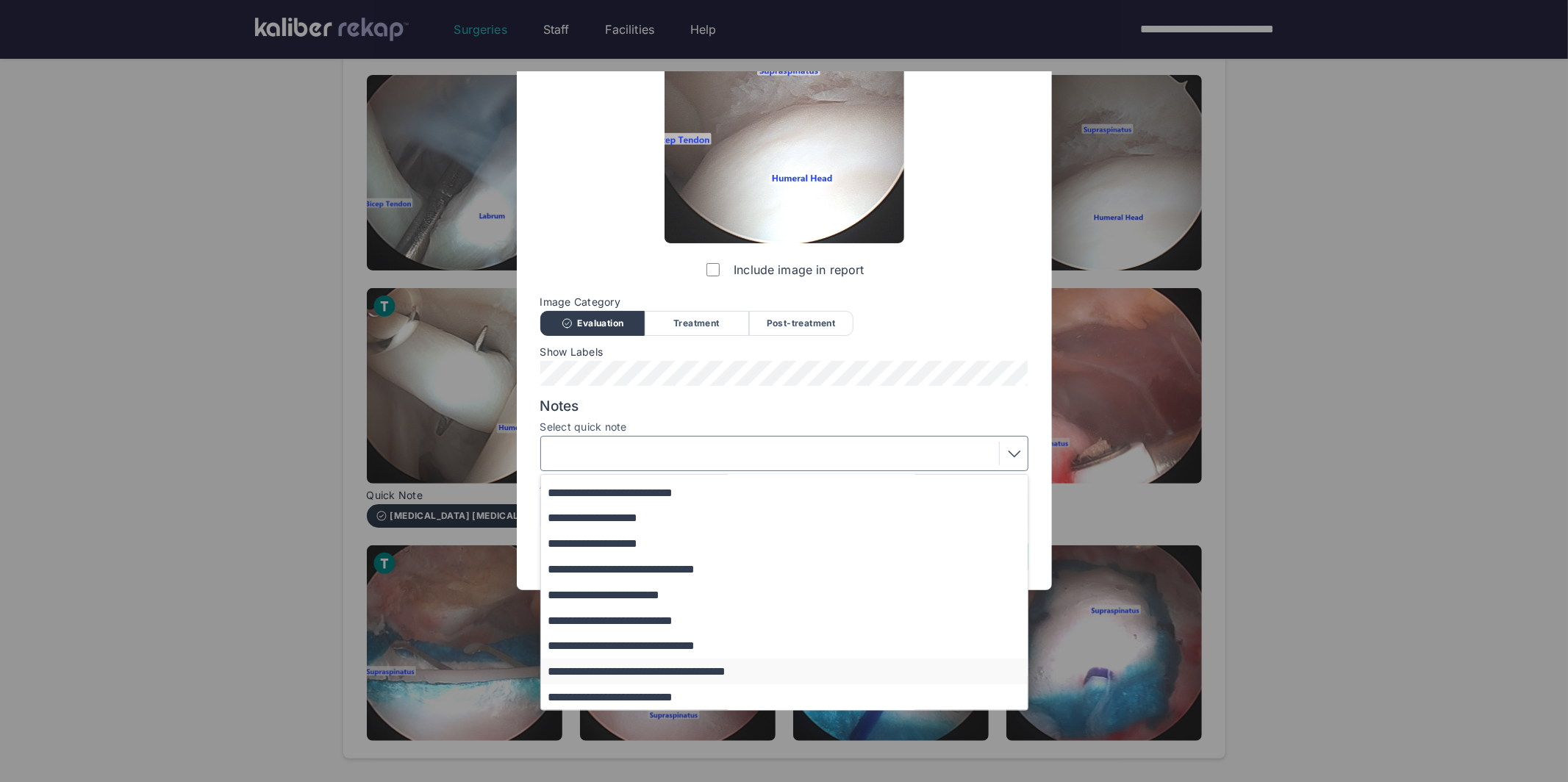
click at [628, 672] on button "**********" at bounding box center [791, 671] width 501 height 26
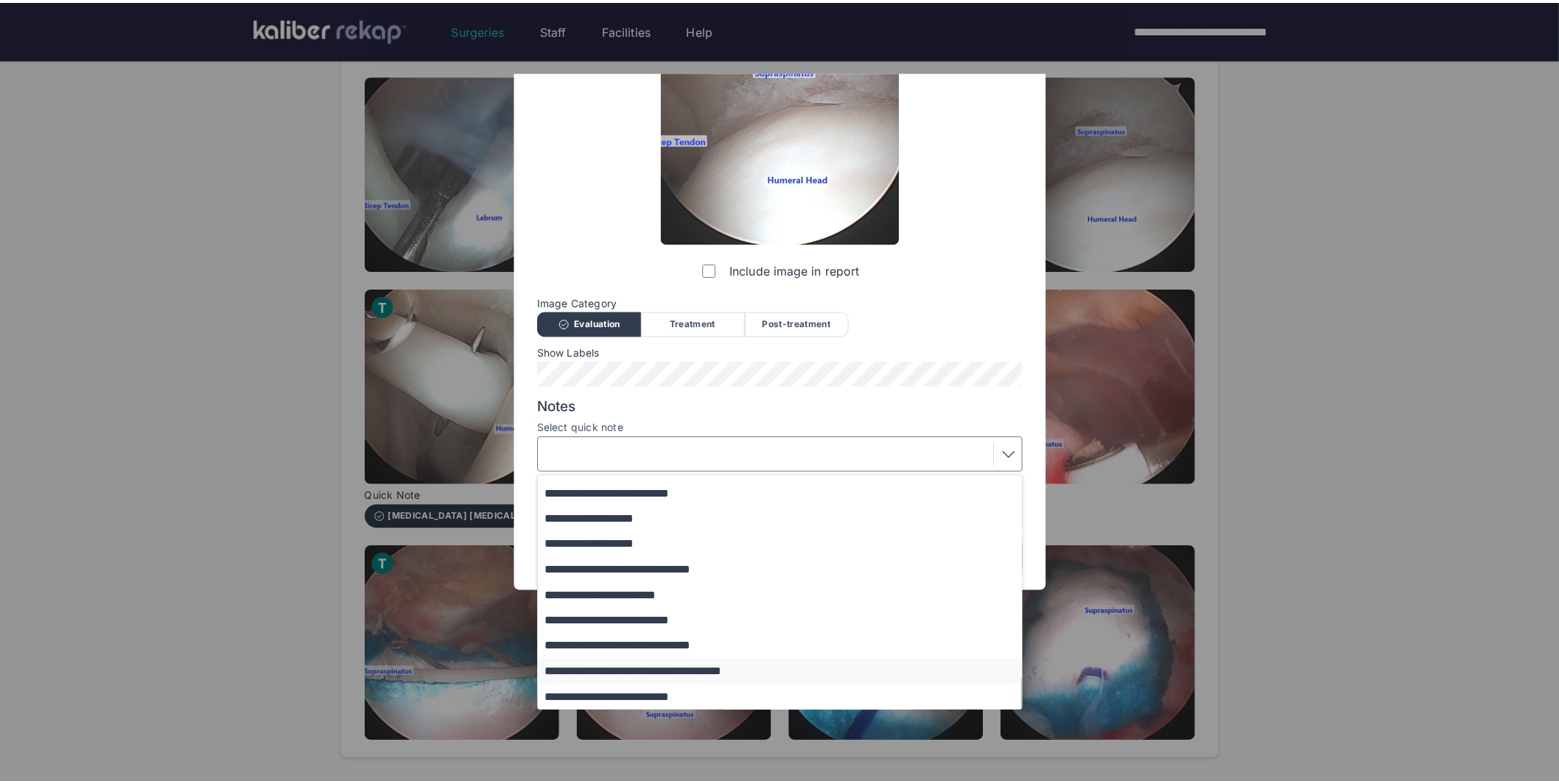
scroll to position [0, 0]
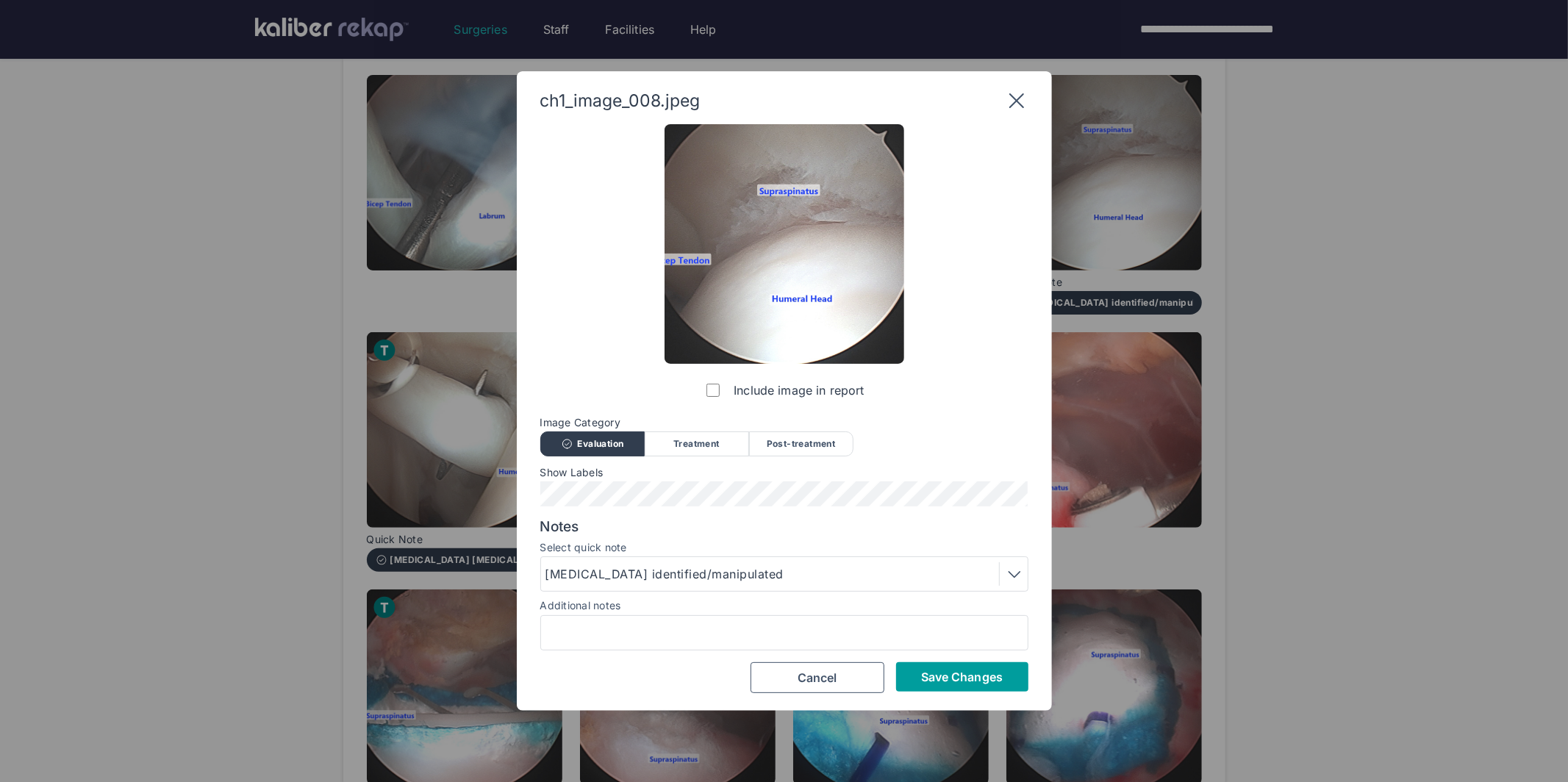
click at [964, 684] on button "Save Changes" at bounding box center [962, 676] width 132 height 30
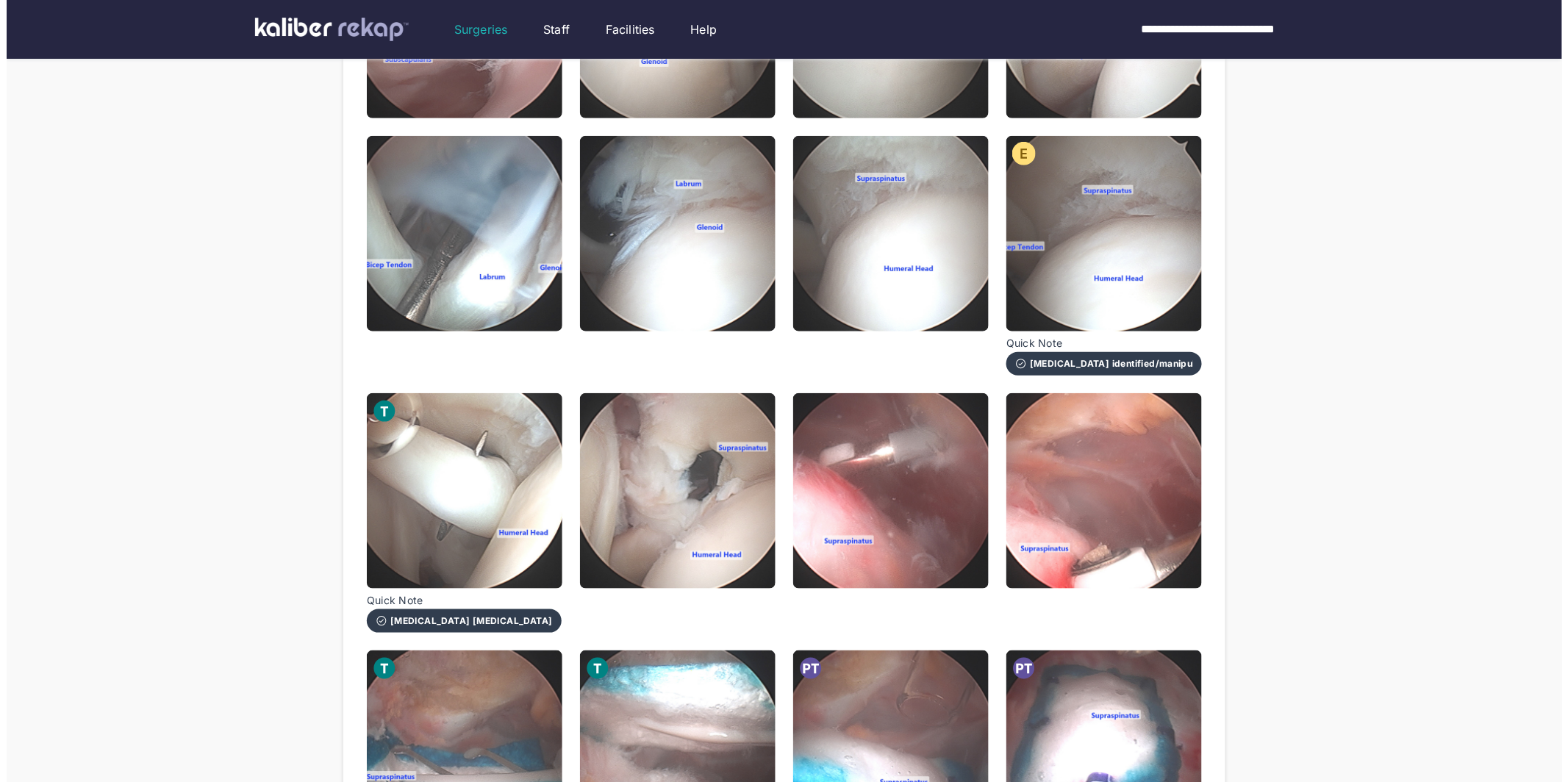
scroll to position [371, 0]
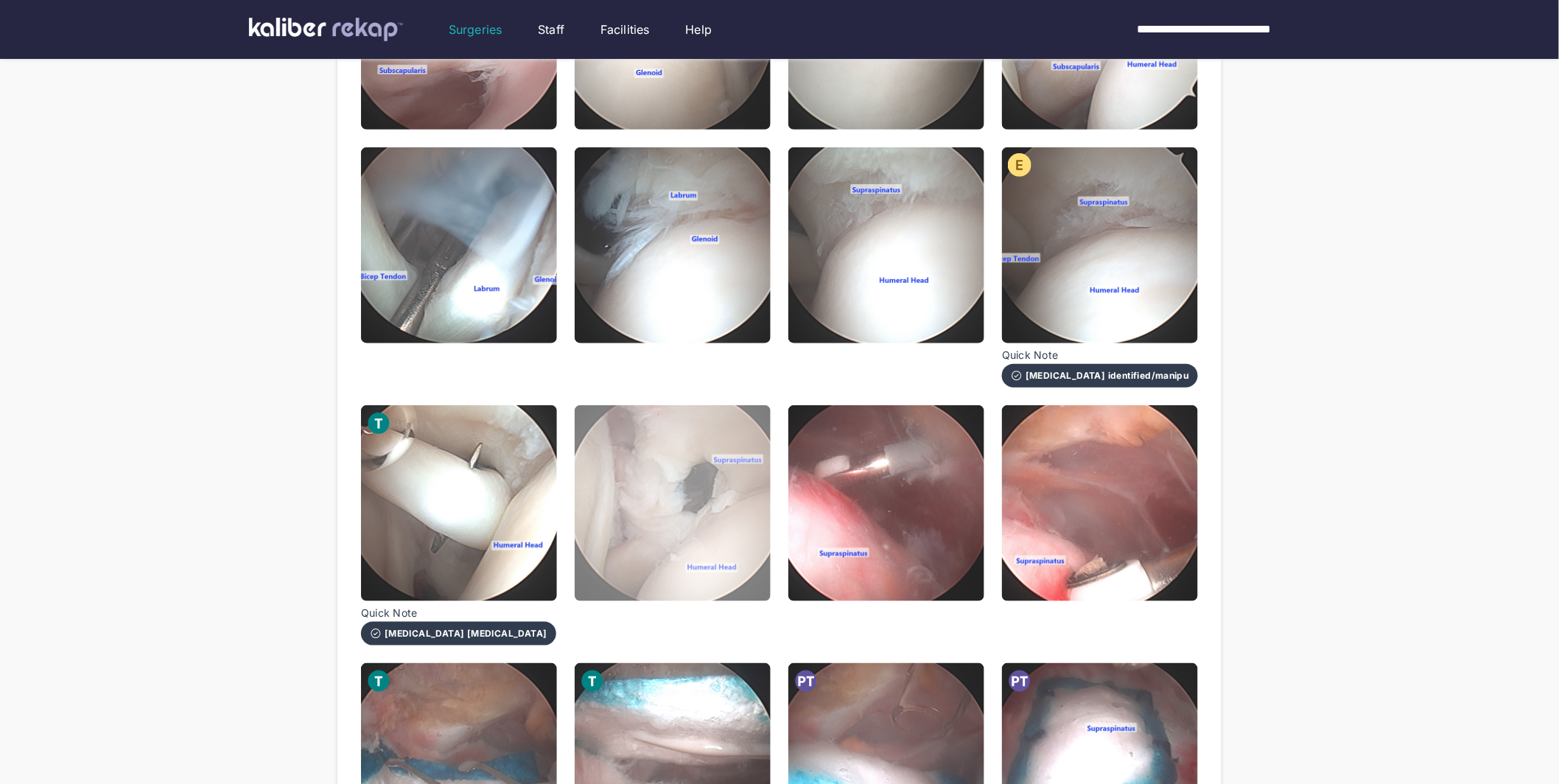
click at [654, 475] on img at bounding box center [672, 503] width 196 height 196
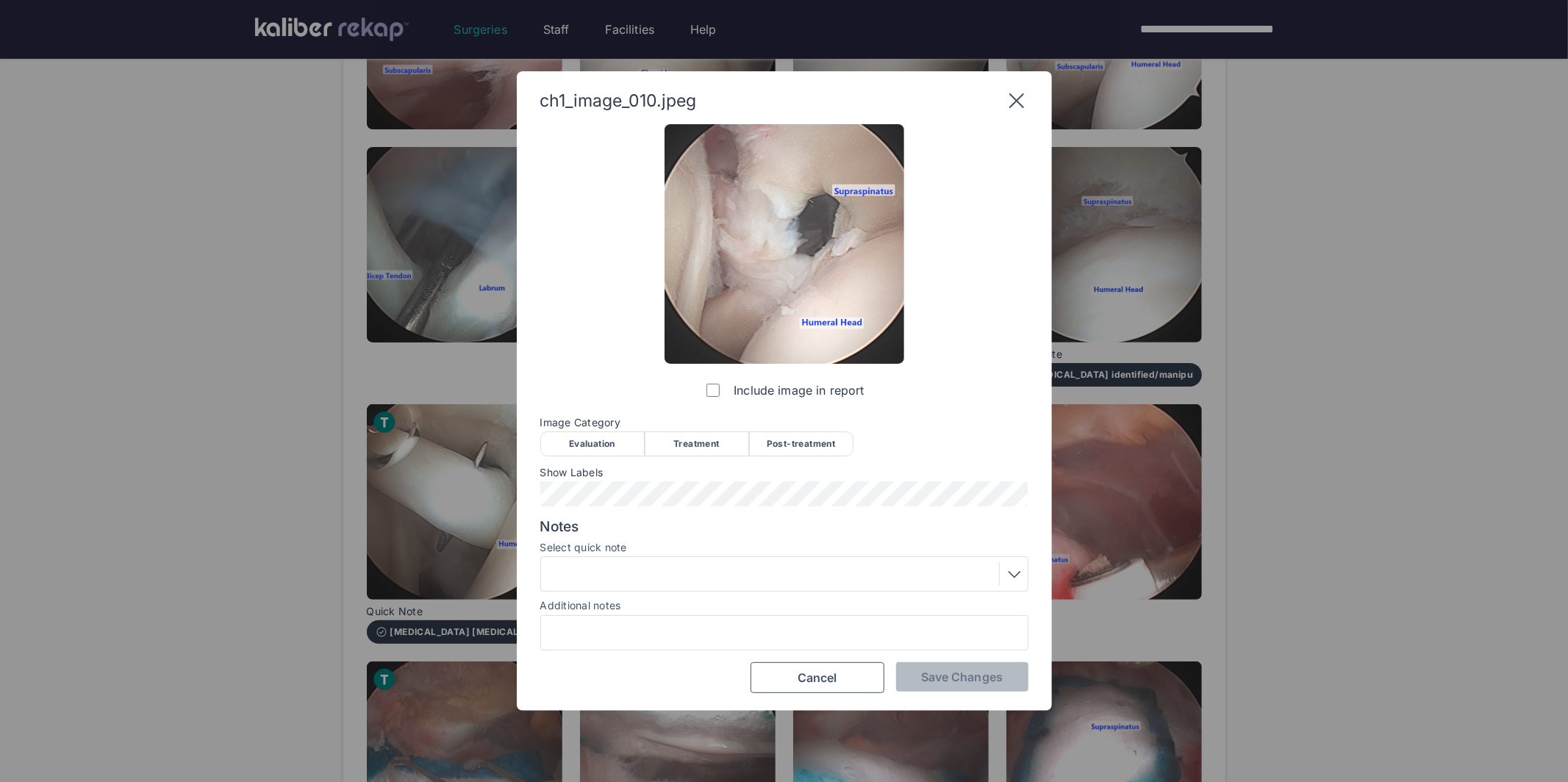
click at [711, 448] on div "Treatment" at bounding box center [697, 444] width 104 height 25
click at [947, 682] on span "Save Changes" at bounding box center [961, 676] width 82 height 15
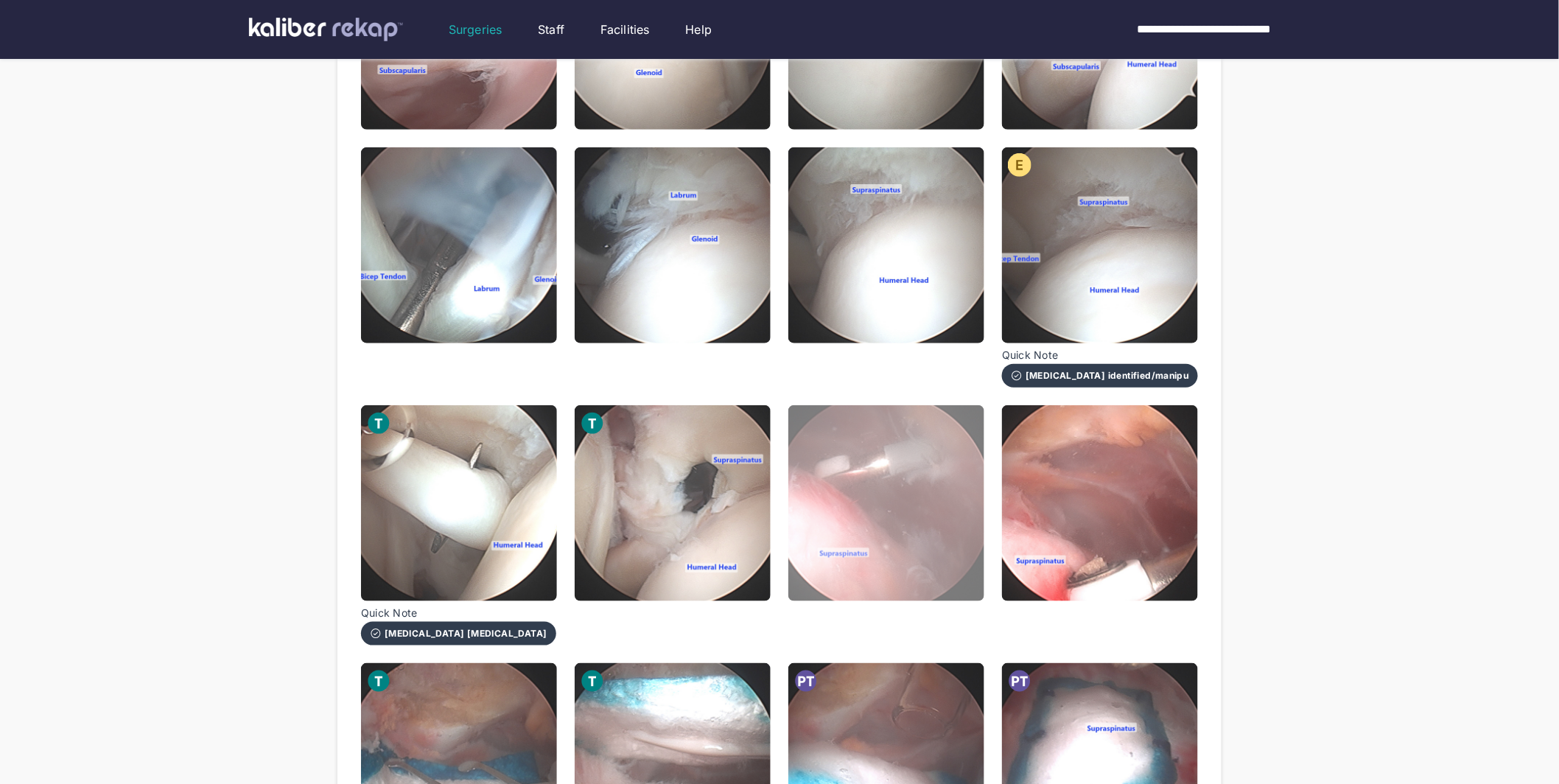
click at [953, 492] on img at bounding box center [886, 503] width 196 height 196
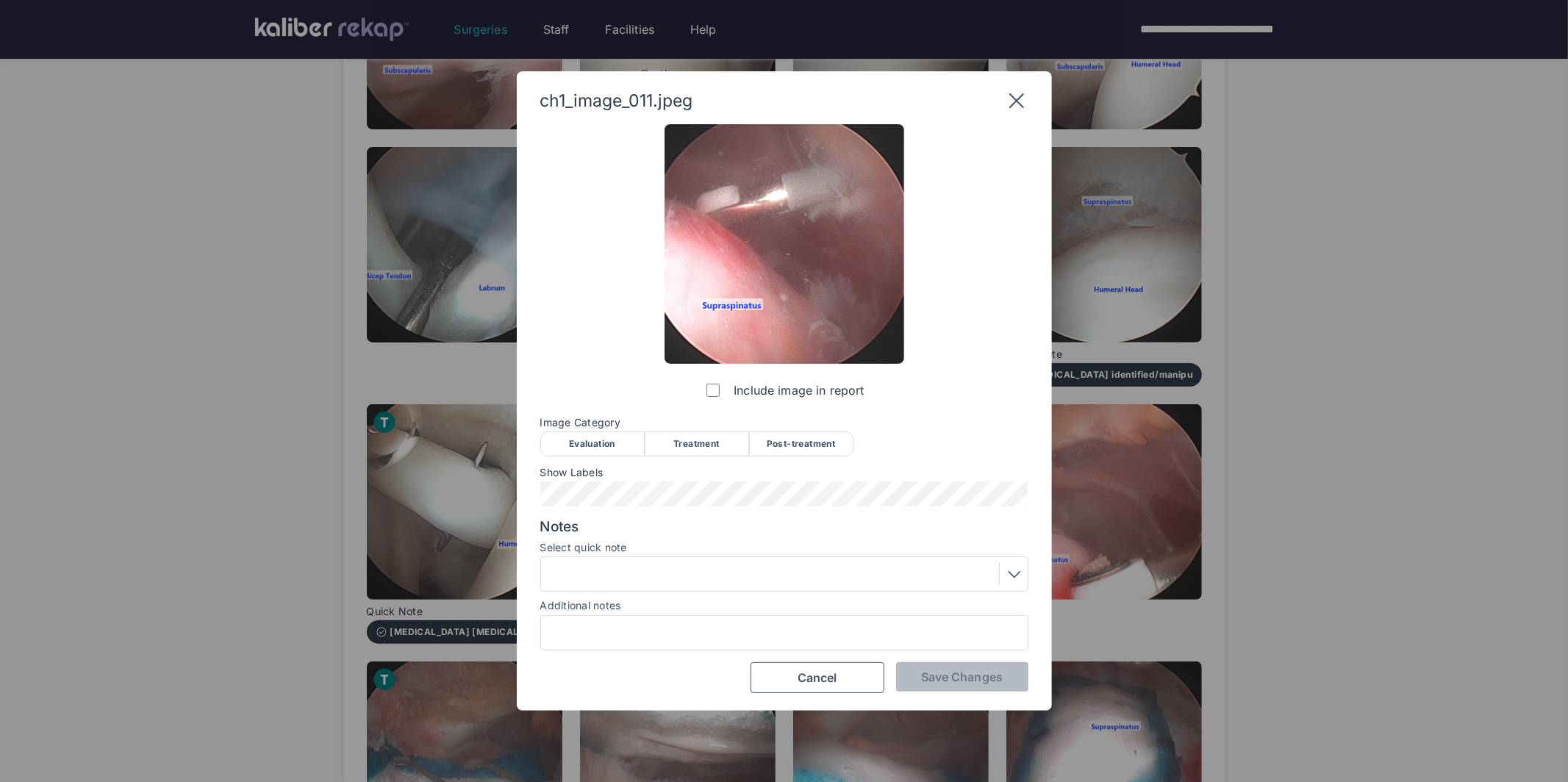
click at [675, 441] on div "Treatment" at bounding box center [697, 444] width 104 height 25
click at [701, 582] on div at bounding box center [784, 573] width 478 height 24
click at [965, 671] on span "Save Changes" at bounding box center [961, 676] width 82 height 15
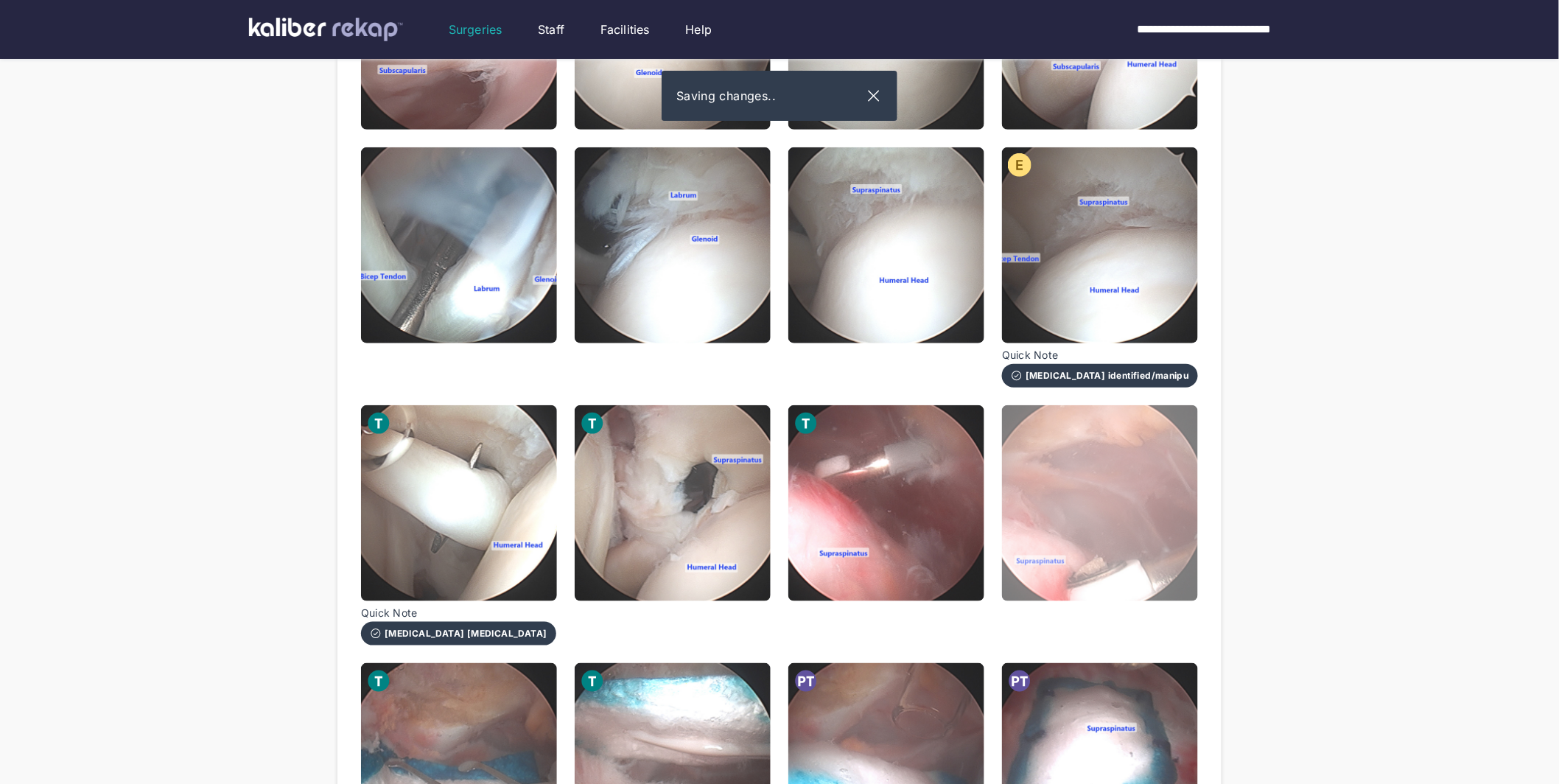
click at [1071, 482] on img at bounding box center [1099, 503] width 196 height 196
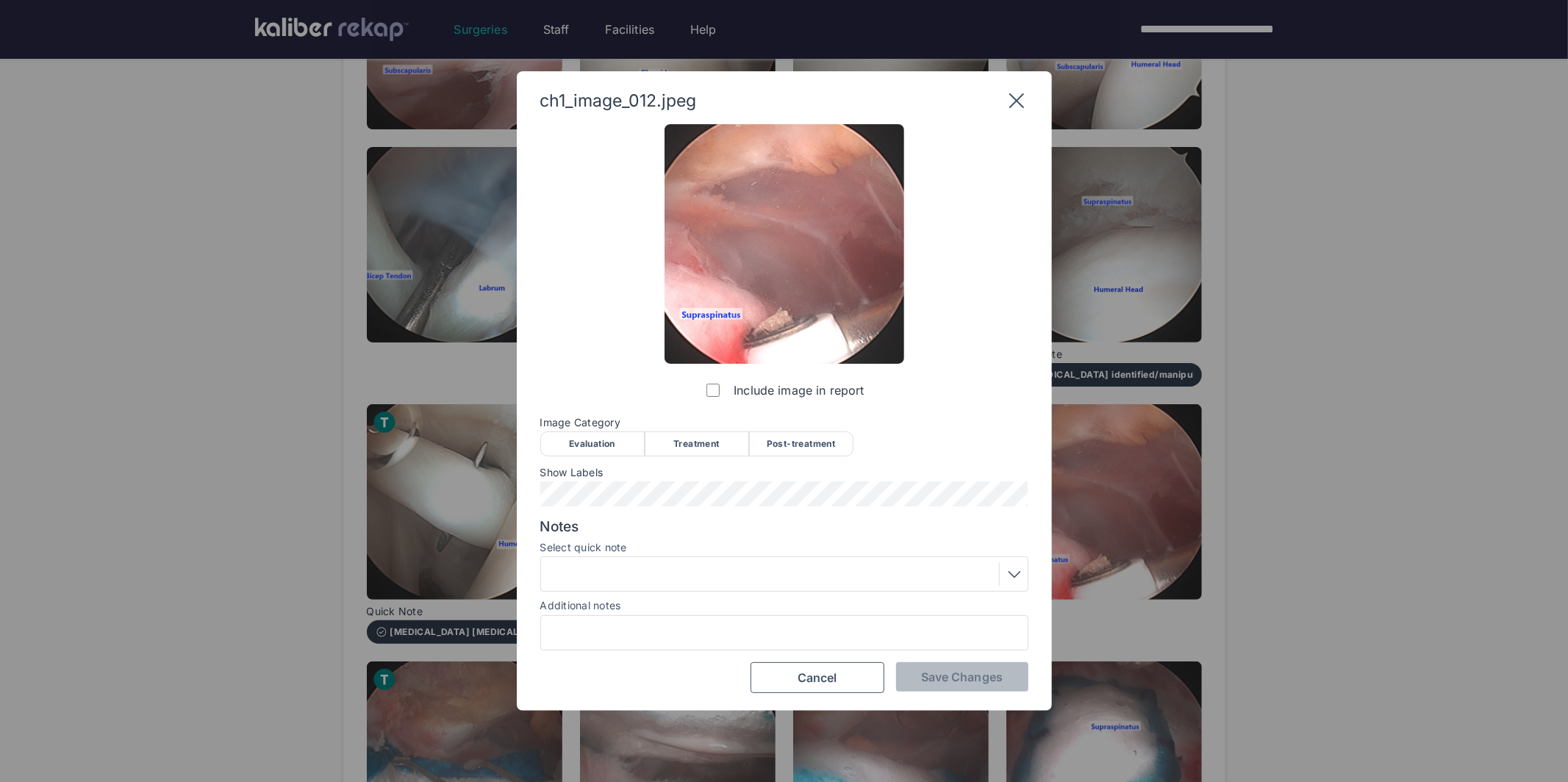
click at [710, 442] on div "Treatment" at bounding box center [697, 444] width 104 height 25
click at [778, 572] on div at bounding box center [784, 573] width 478 height 24
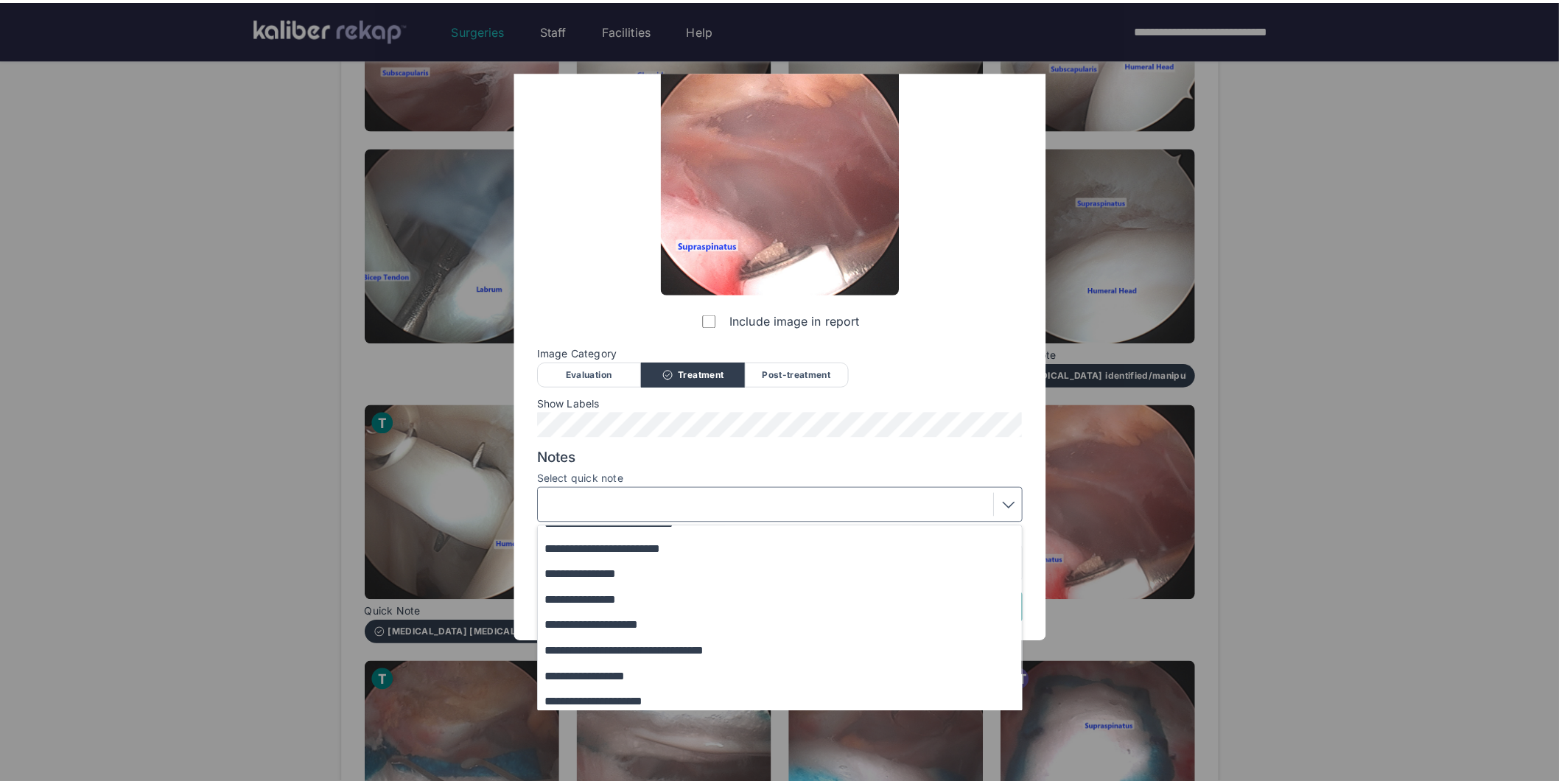
scroll to position [0, 0]
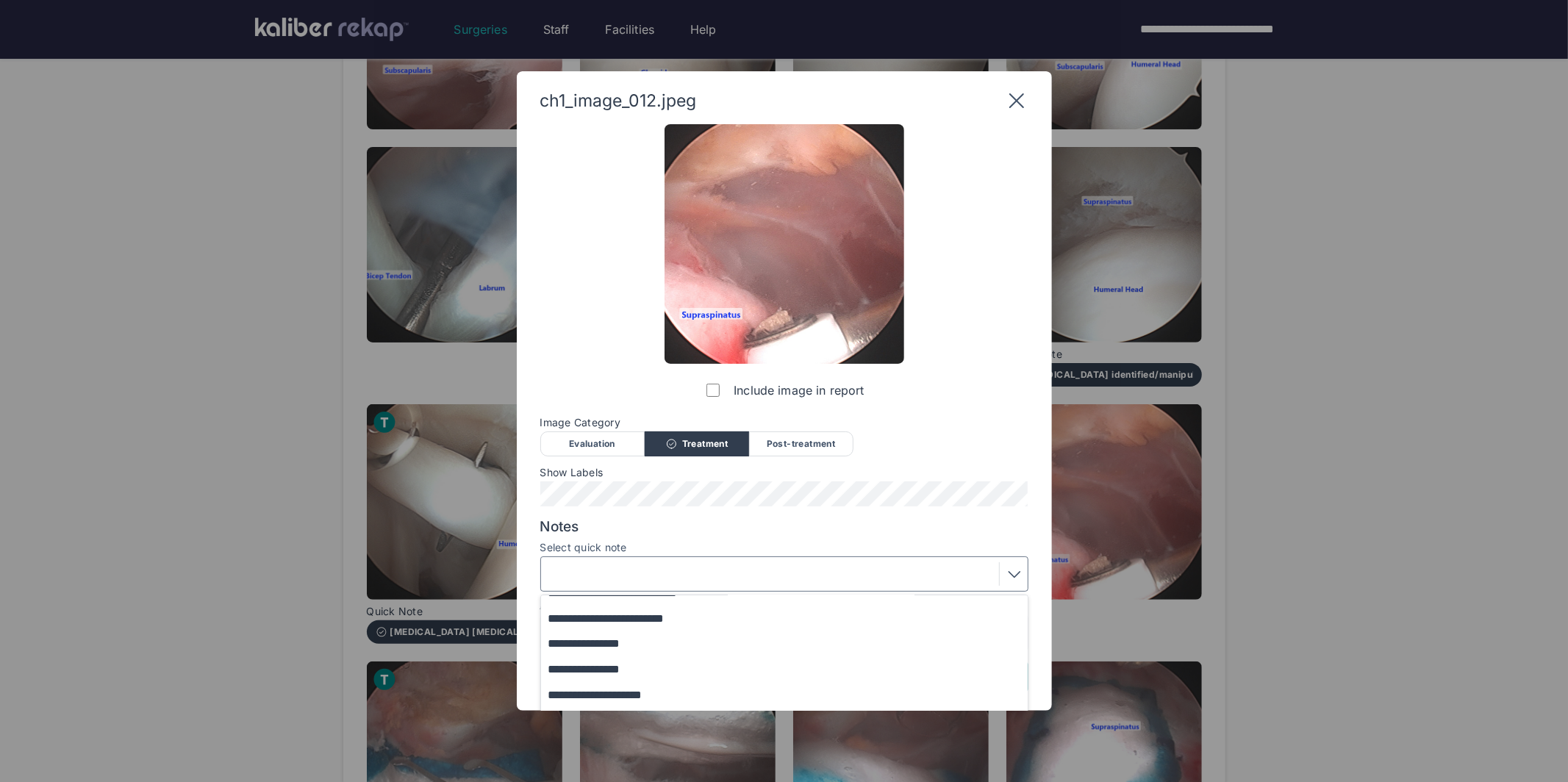
click at [534, 578] on div "**********" at bounding box center [784, 390] width 535 height 639
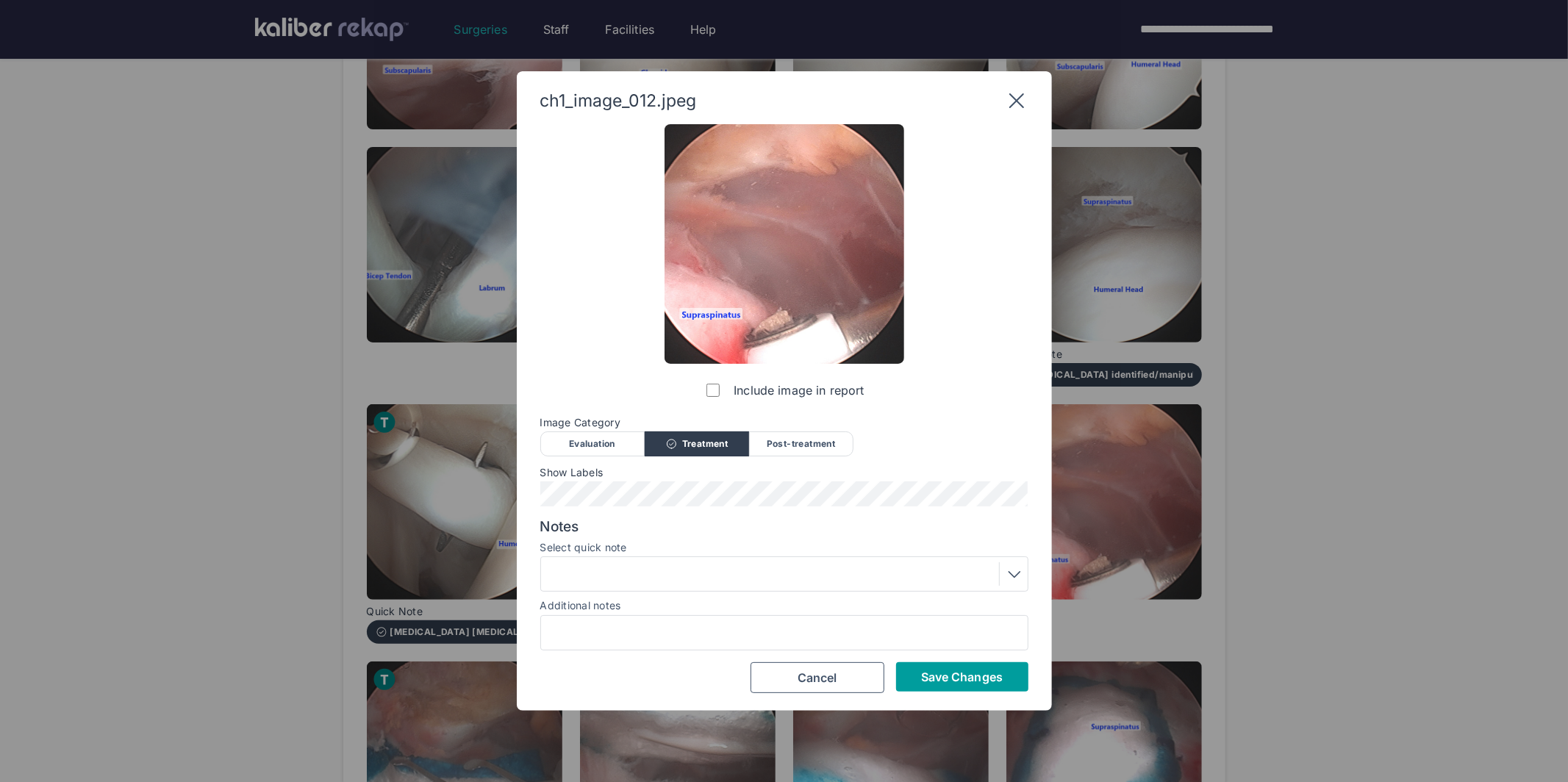
click at [919, 672] on button "Save Changes" at bounding box center [962, 676] width 132 height 30
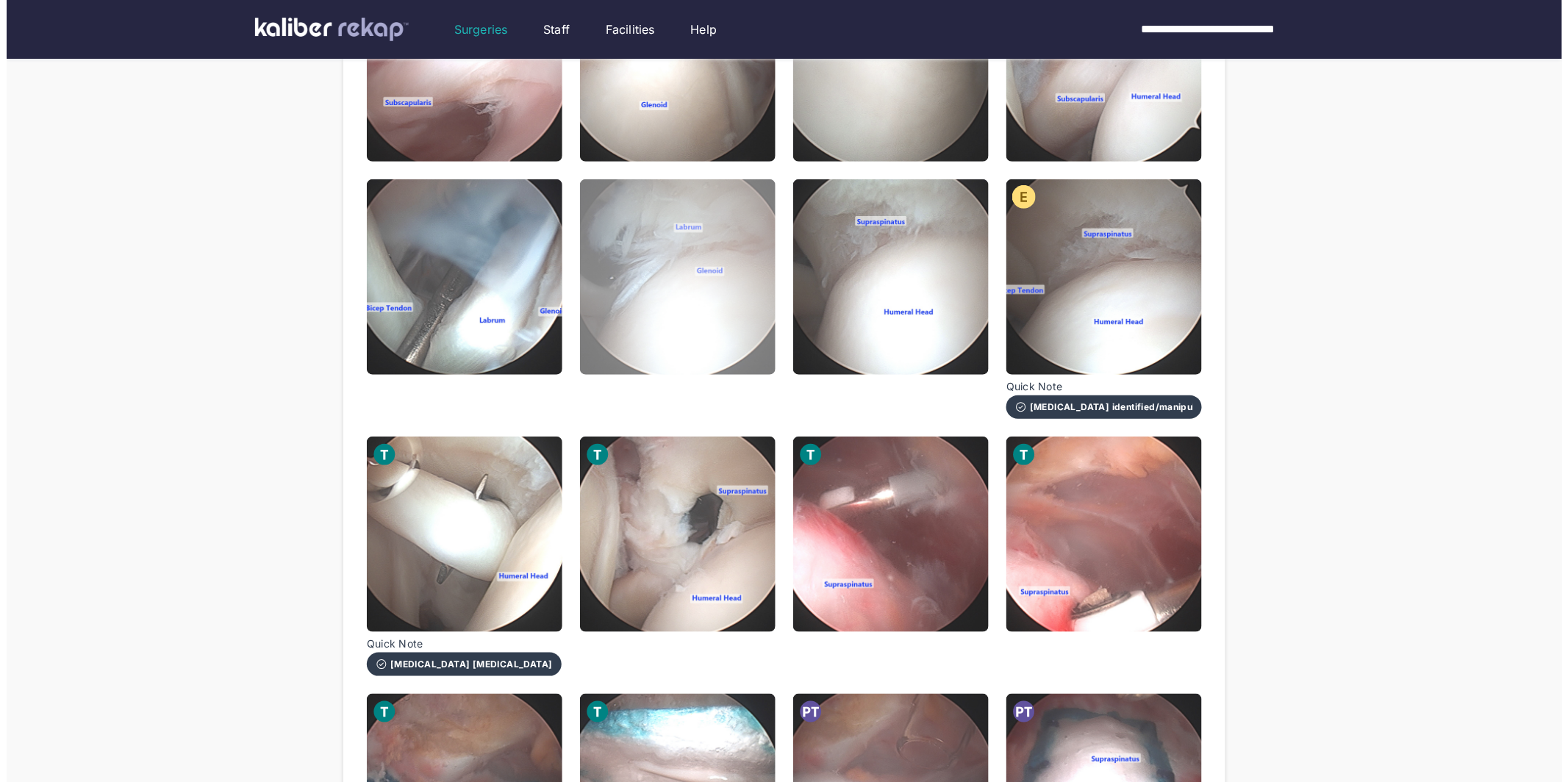
scroll to position [194, 0]
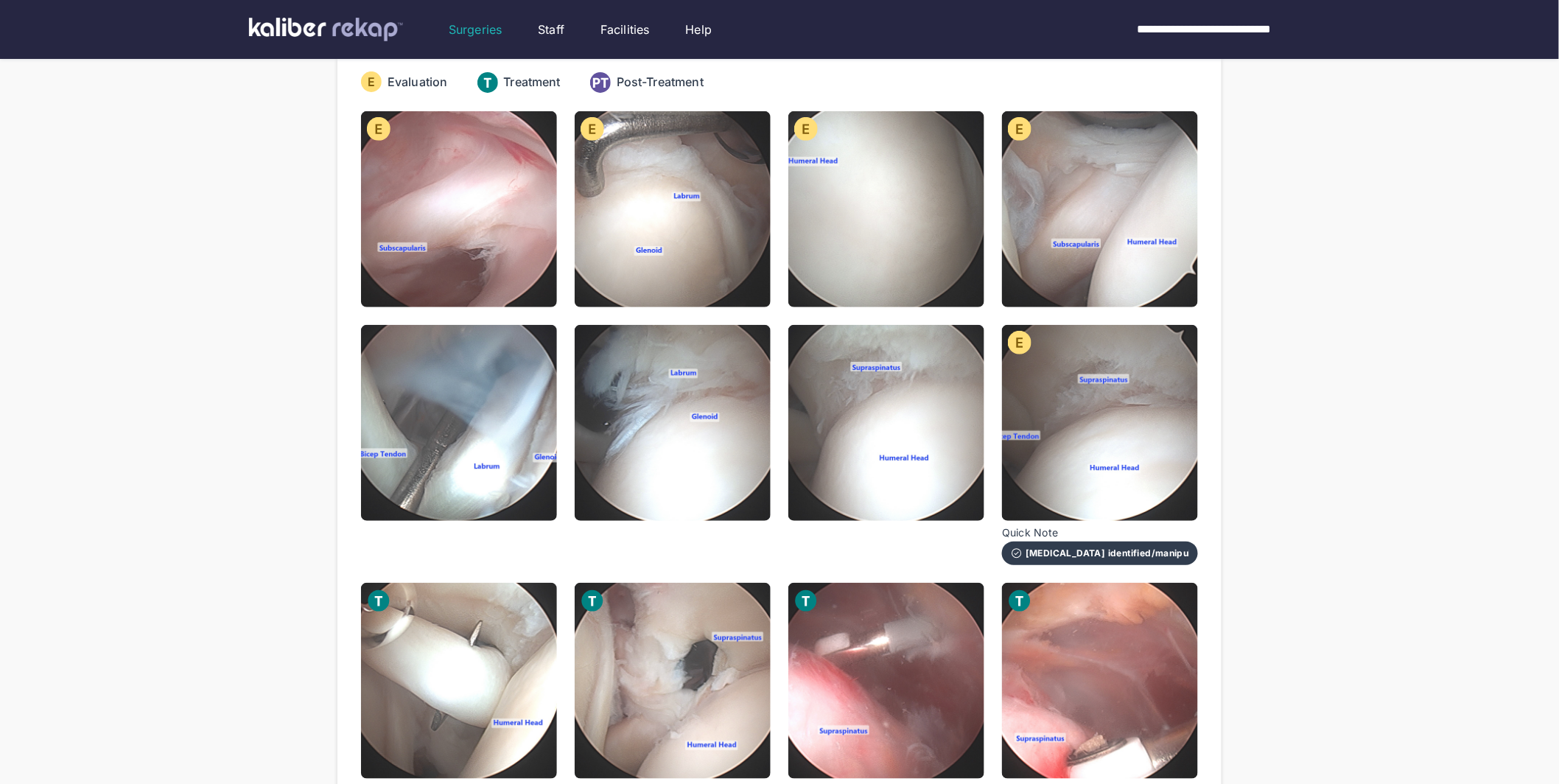
click at [926, 431] on img at bounding box center [886, 423] width 196 height 196
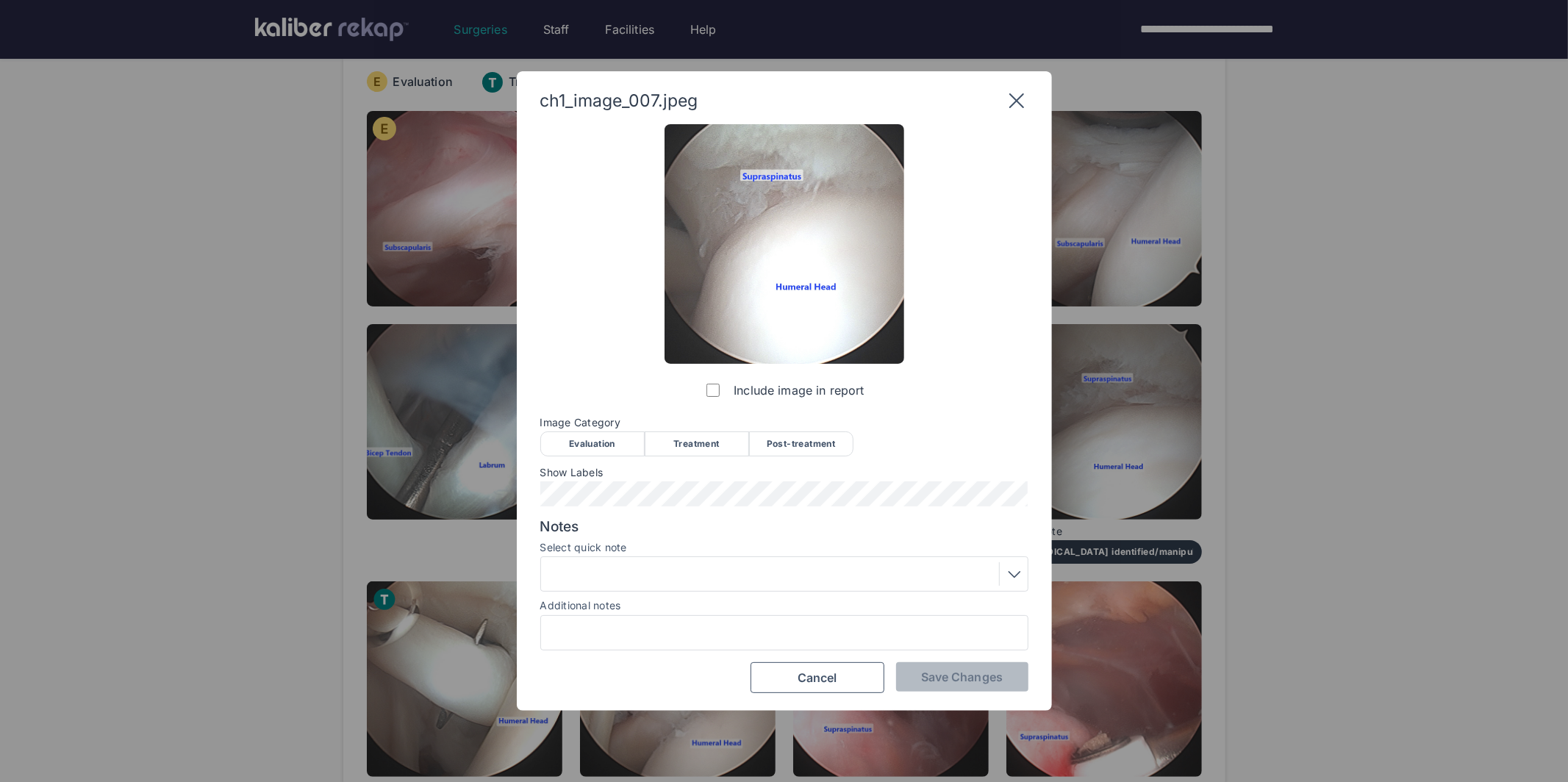
click at [591, 447] on div "Evaluation" at bounding box center [593, 444] width 104 height 25
click at [971, 684] on button "Save Changes" at bounding box center [962, 676] width 132 height 30
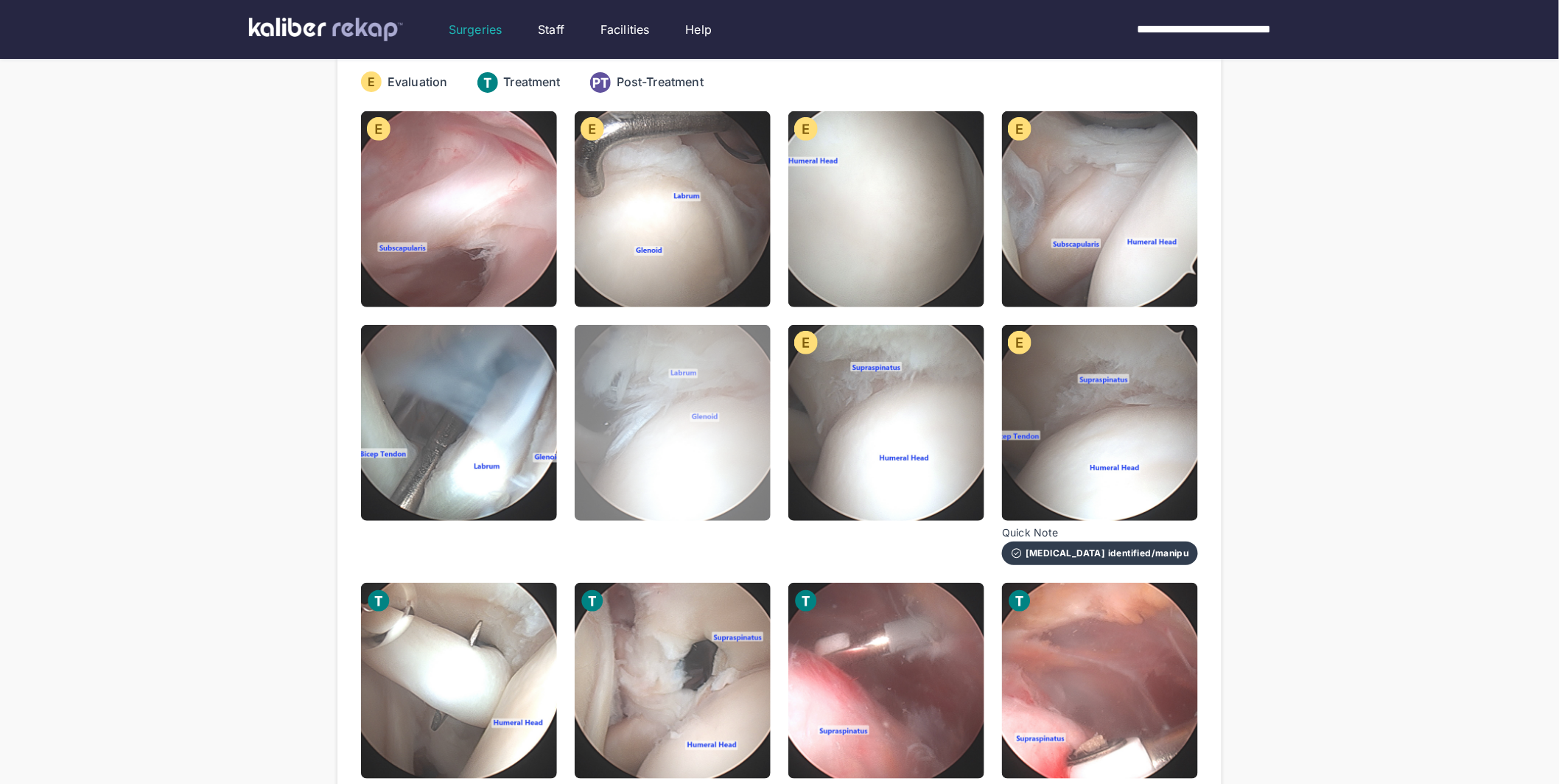
click at [638, 455] on img at bounding box center [672, 423] width 196 height 196
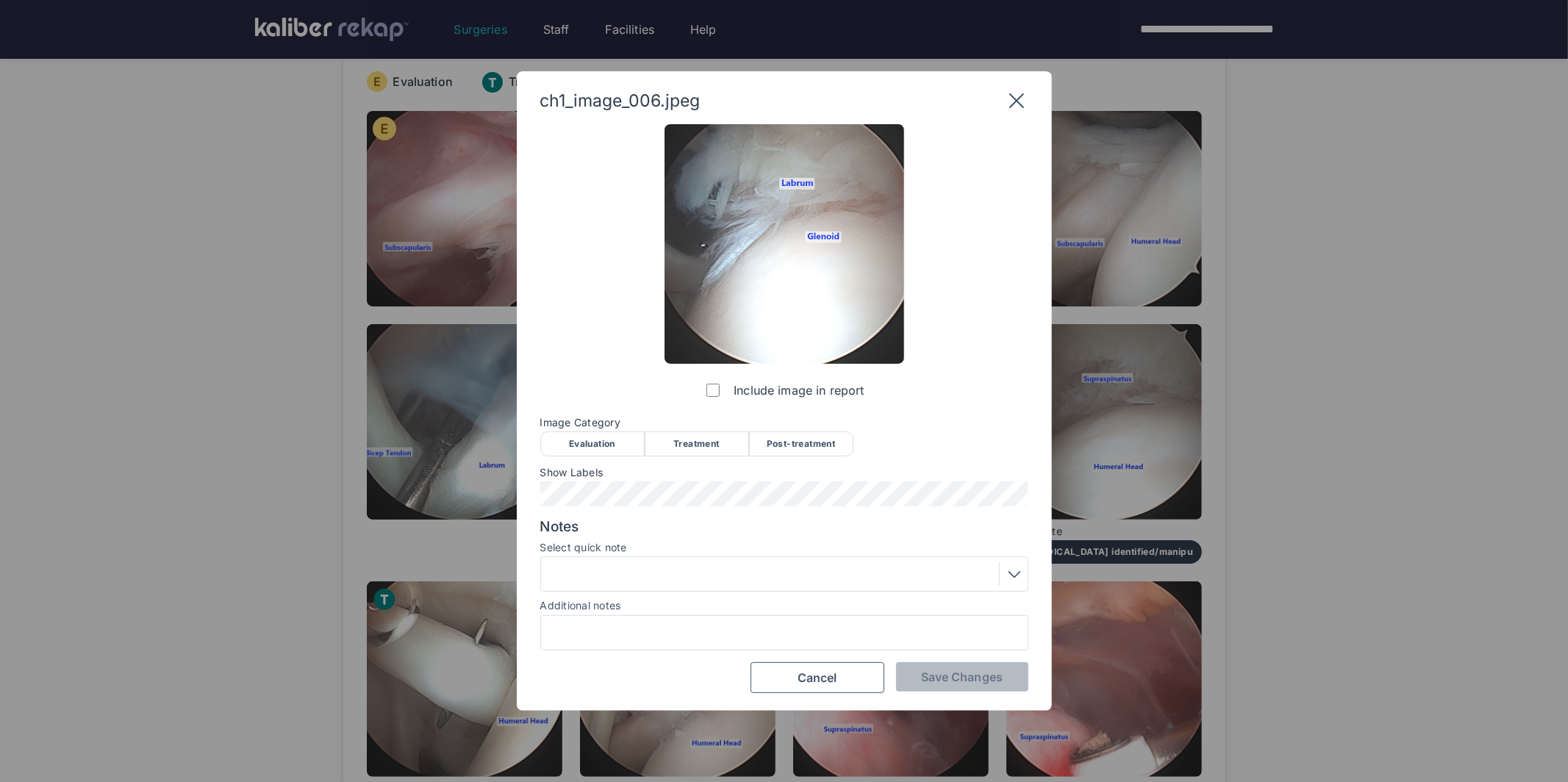
click at [599, 440] on div "Evaluation" at bounding box center [593, 444] width 104 height 25
click at [696, 574] on div at bounding box center [784, 573] width 478 height 24
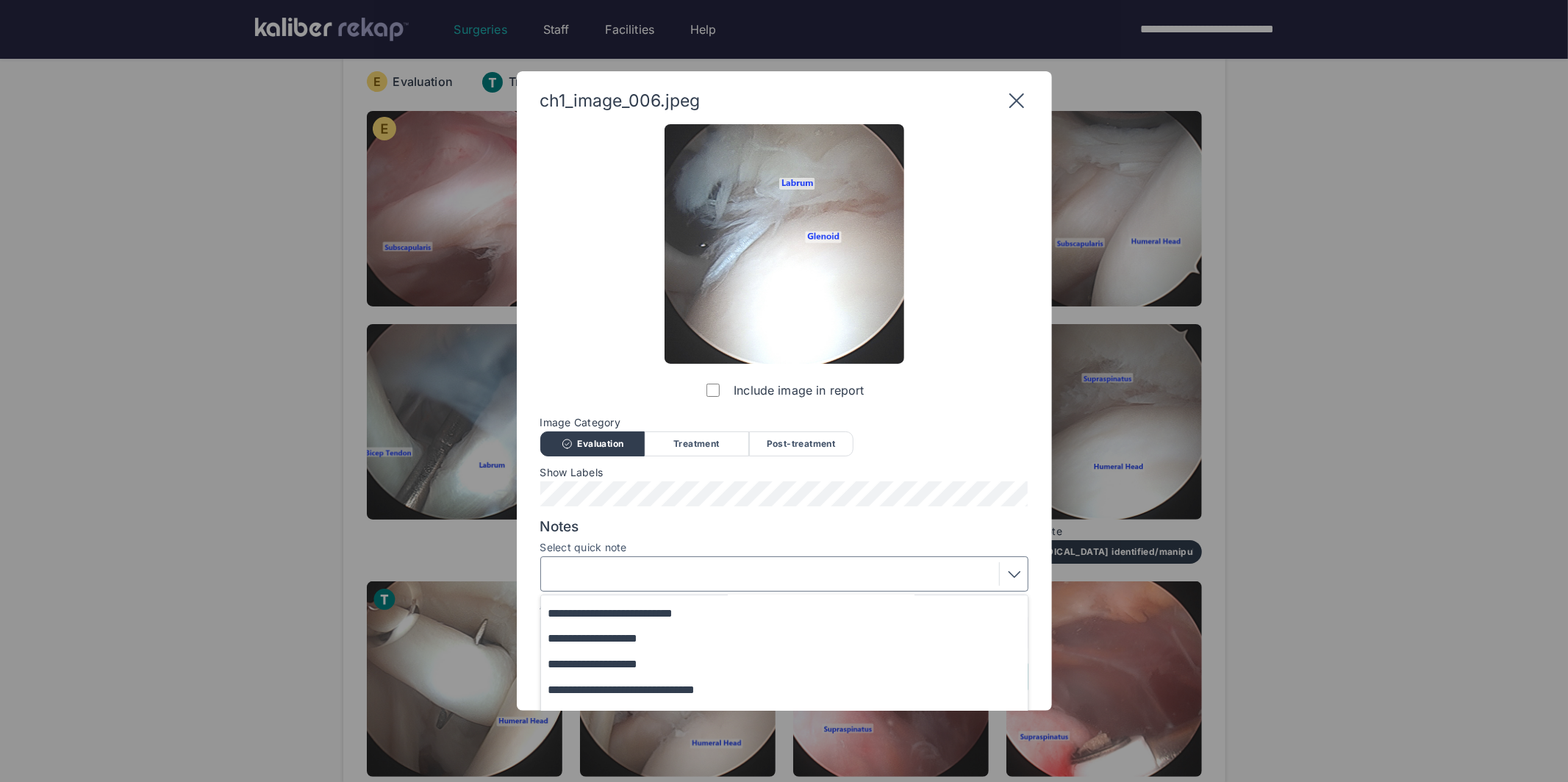
scroll to position [120, 0]
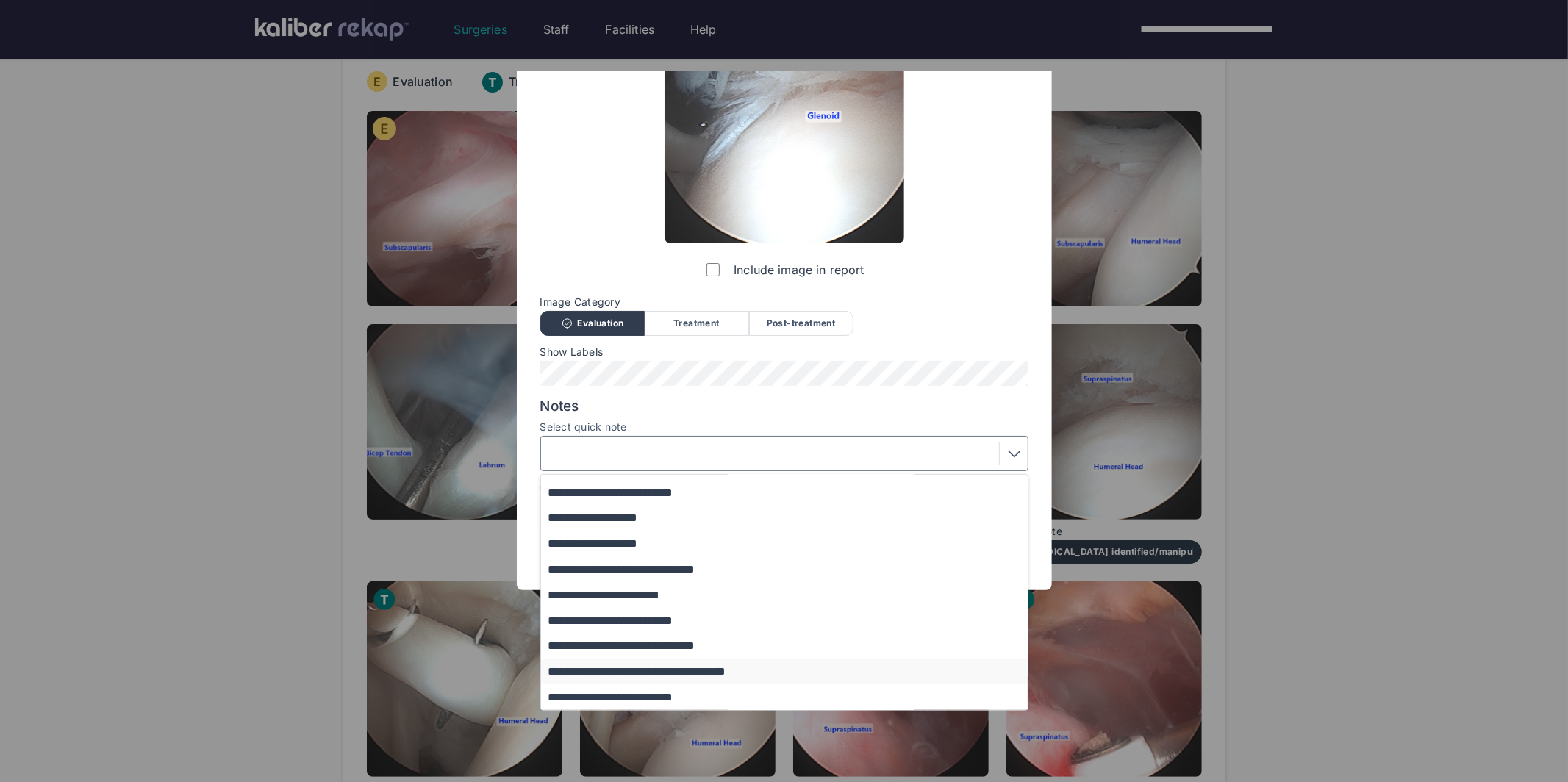
click at [615, 671] on button "**********" at bounding box center [791, 671] width 501 height 26
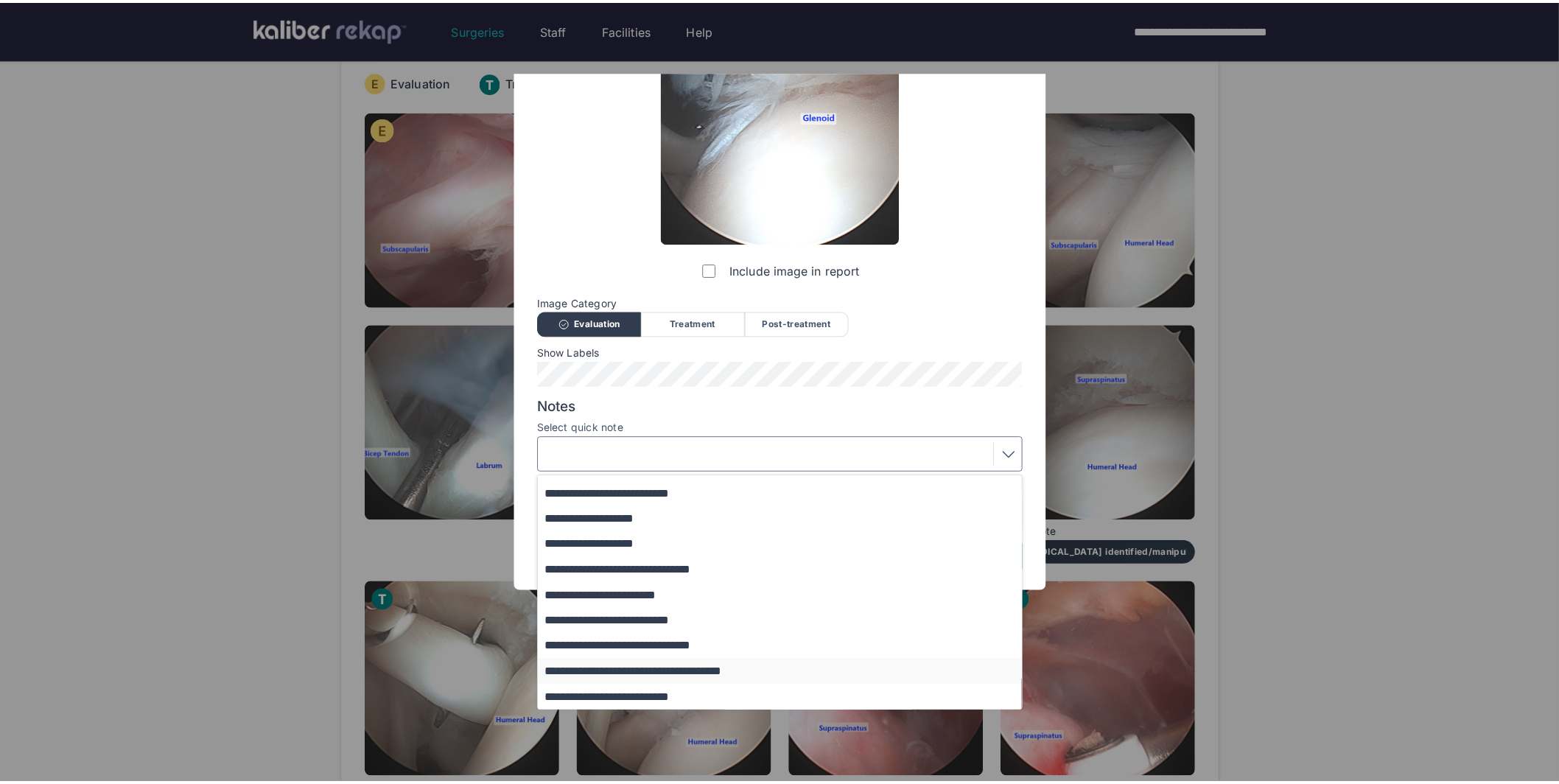
scroll to position [0, 0]
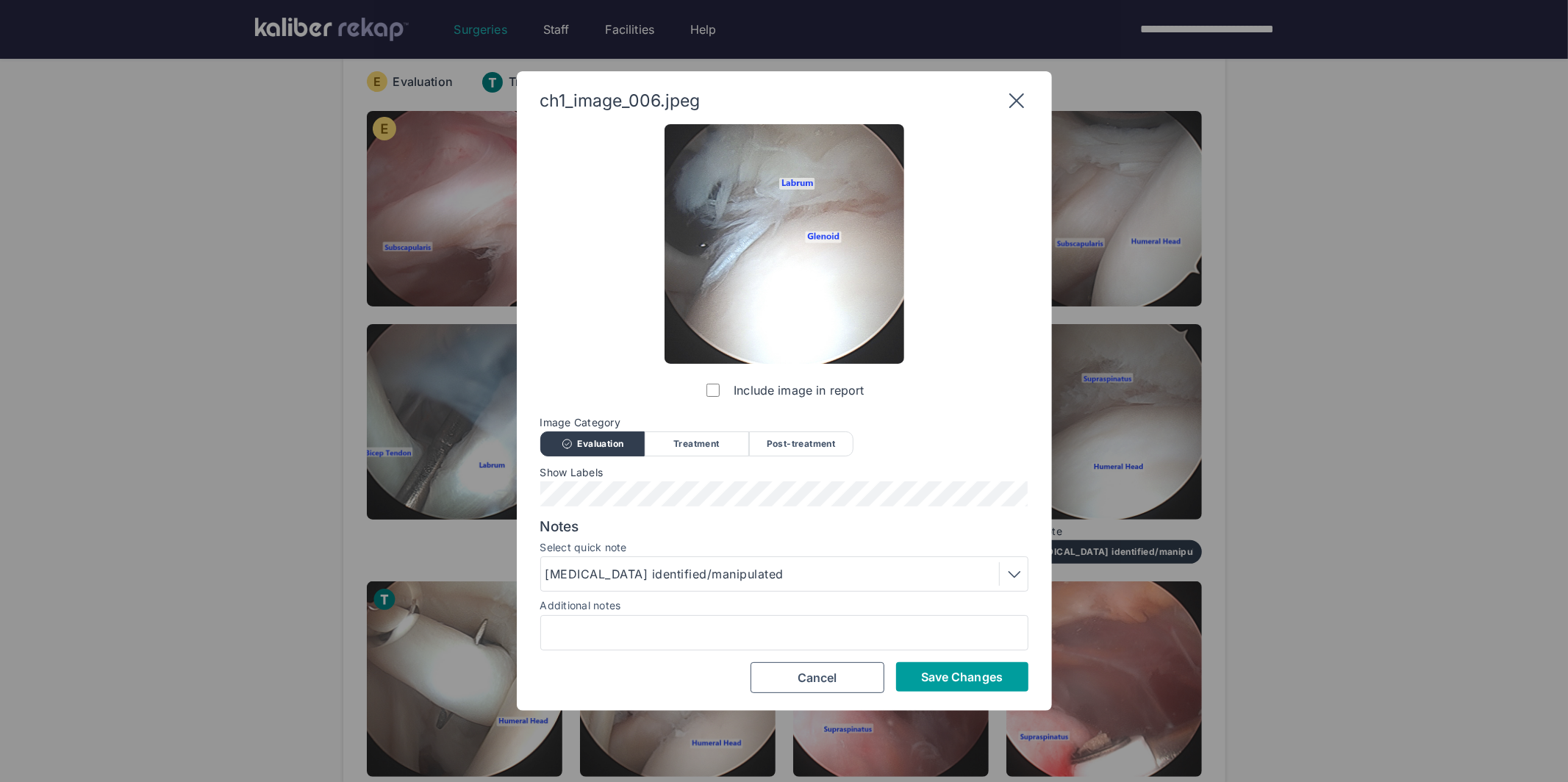
click at [939, 677] on span "Save Changes" at bounding box center [961, 676] width 82 height 15
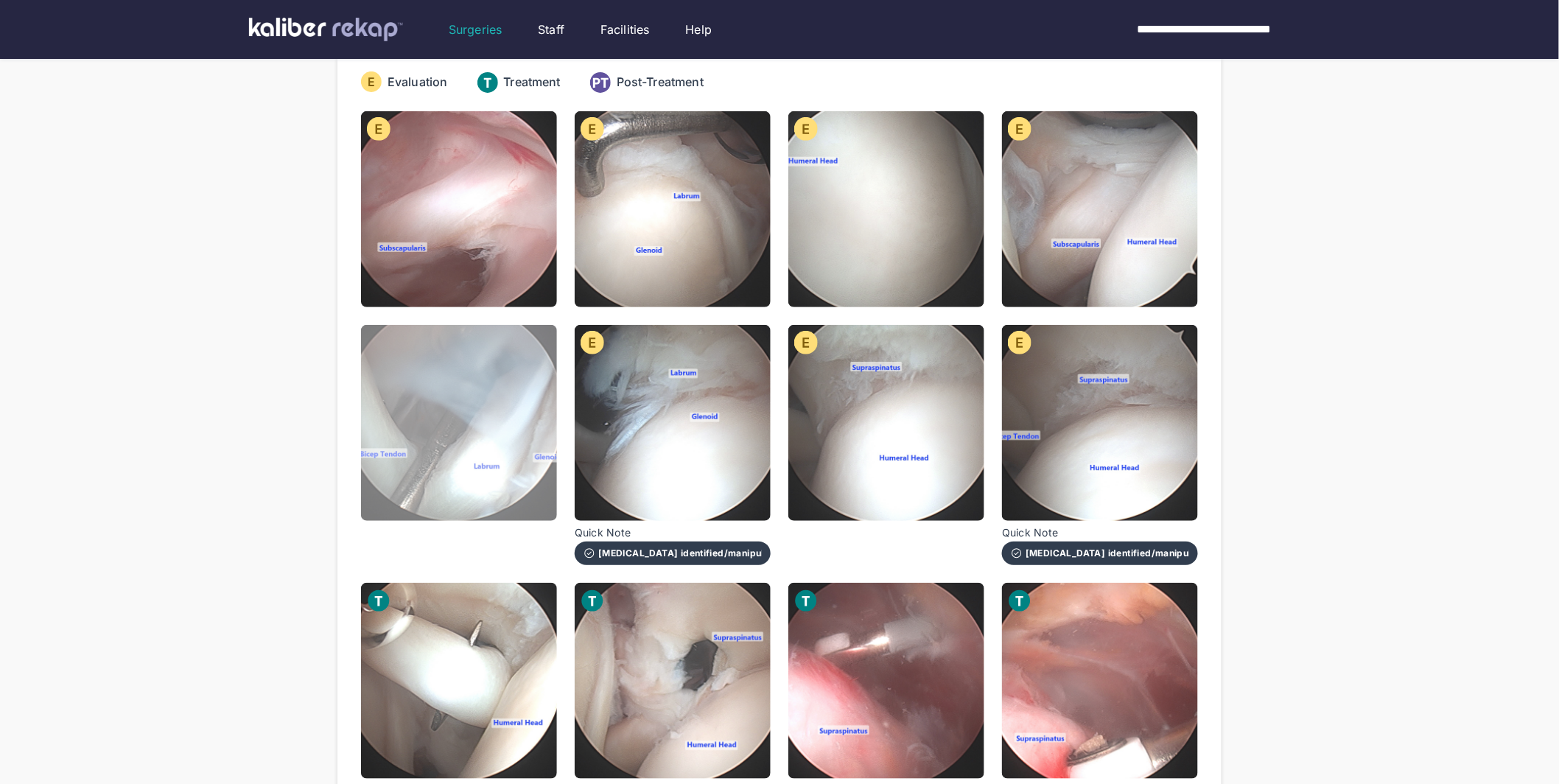
click at [407, 411] on img at bounding box center [458, 423] width 196 height 196
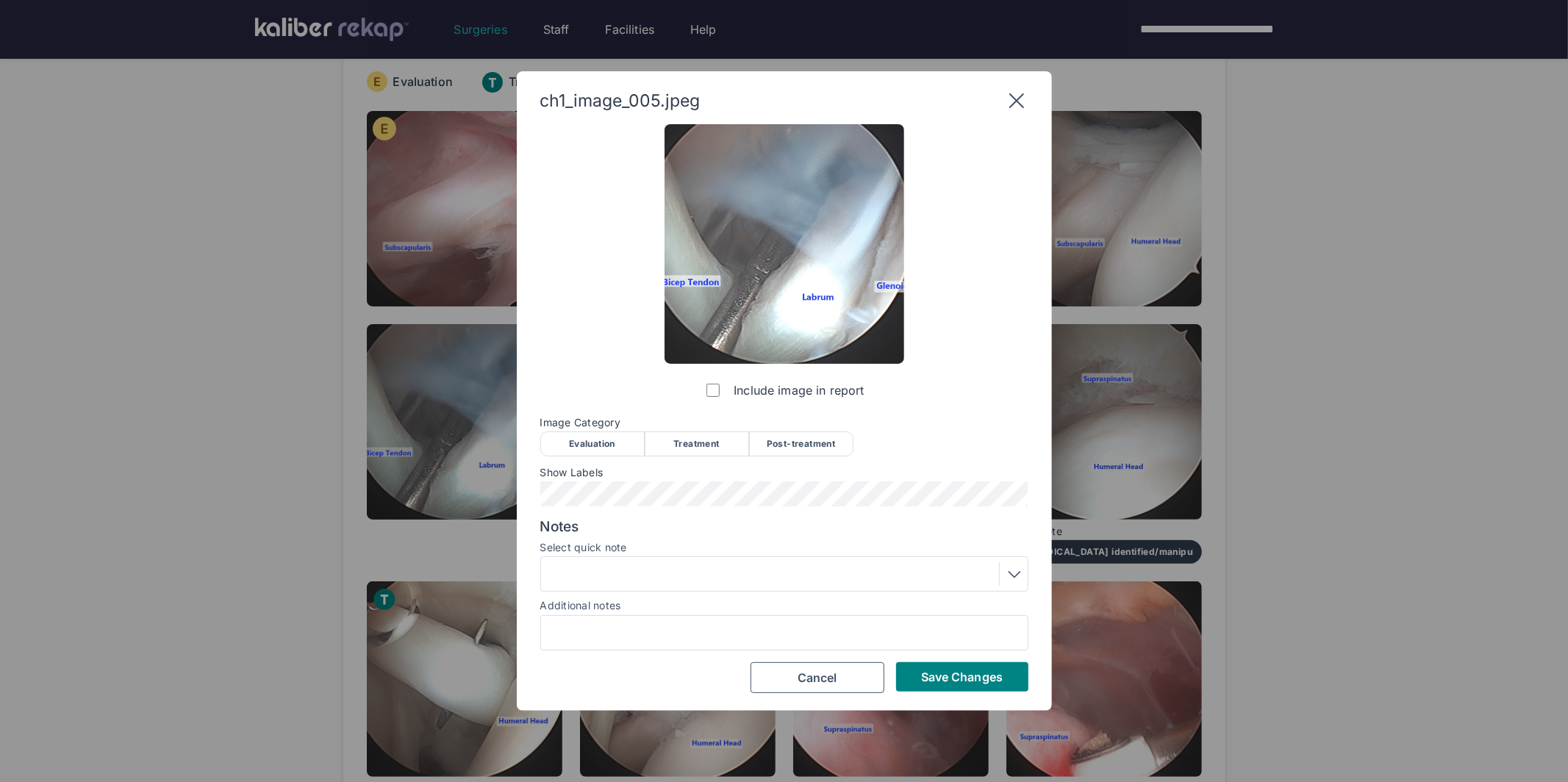
click at [608, 447] on div "Evaluation" at bounding box center [593, 444] width 104 height 25
click at [944, 682] on span "Save Changes" at bounding box center [961, 676] width 82 height 15
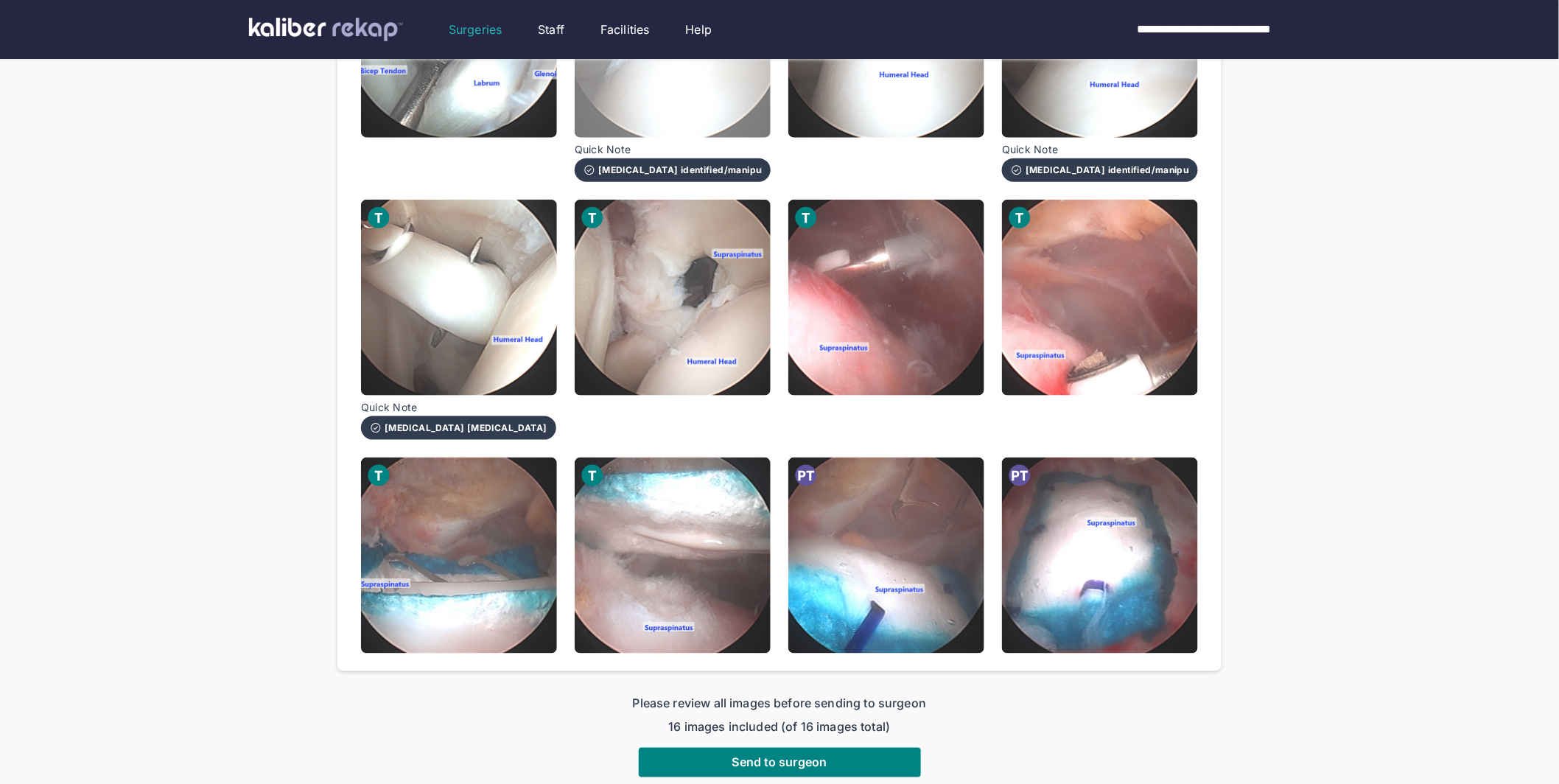
scroll to position [662, 0]
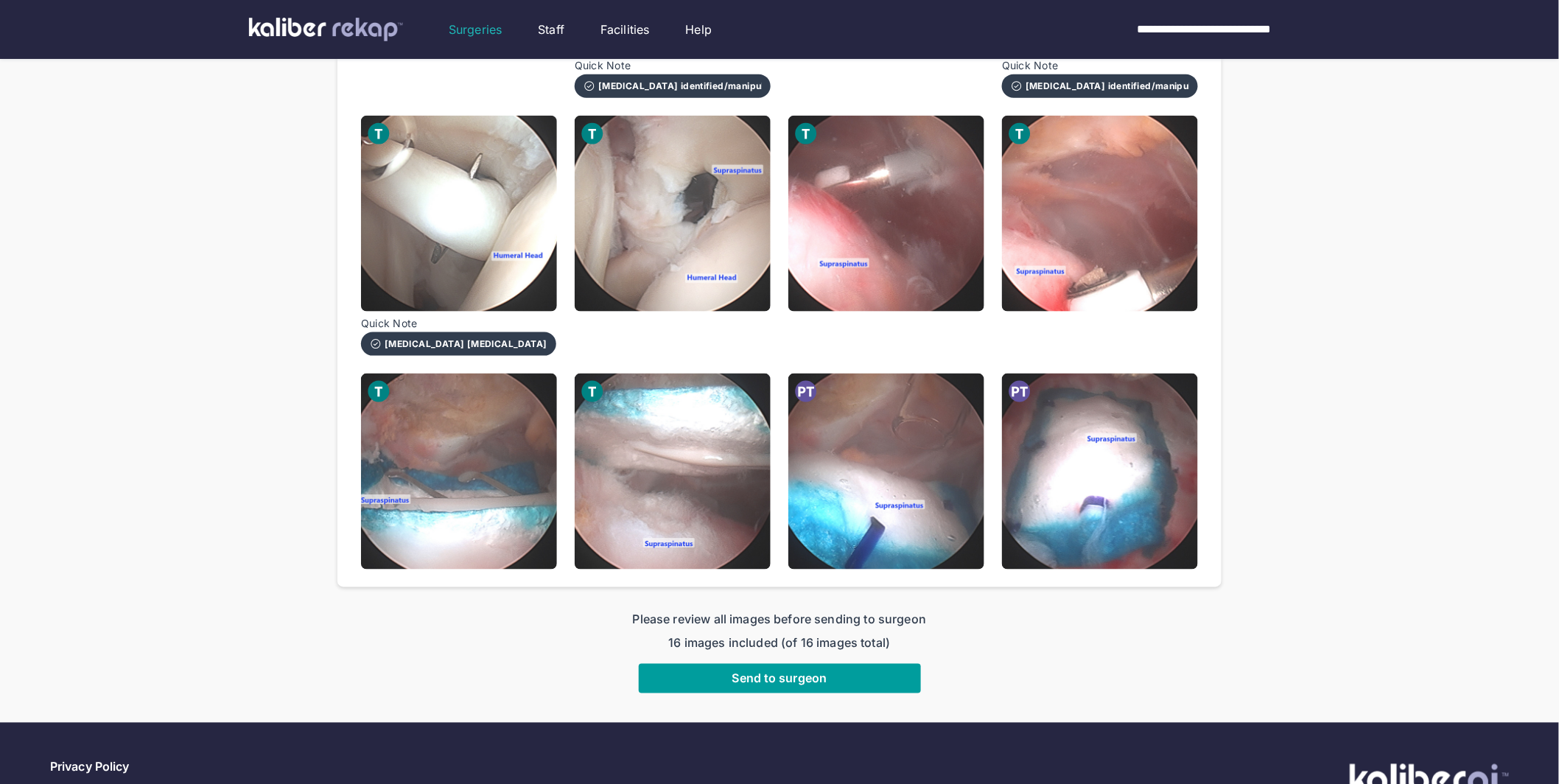
click at [779, 671] on span "Send to surgeon" at bounding box center [779, 678] width 95 height 15
